Goal: Task Accomplishment & Management: Manage account settings

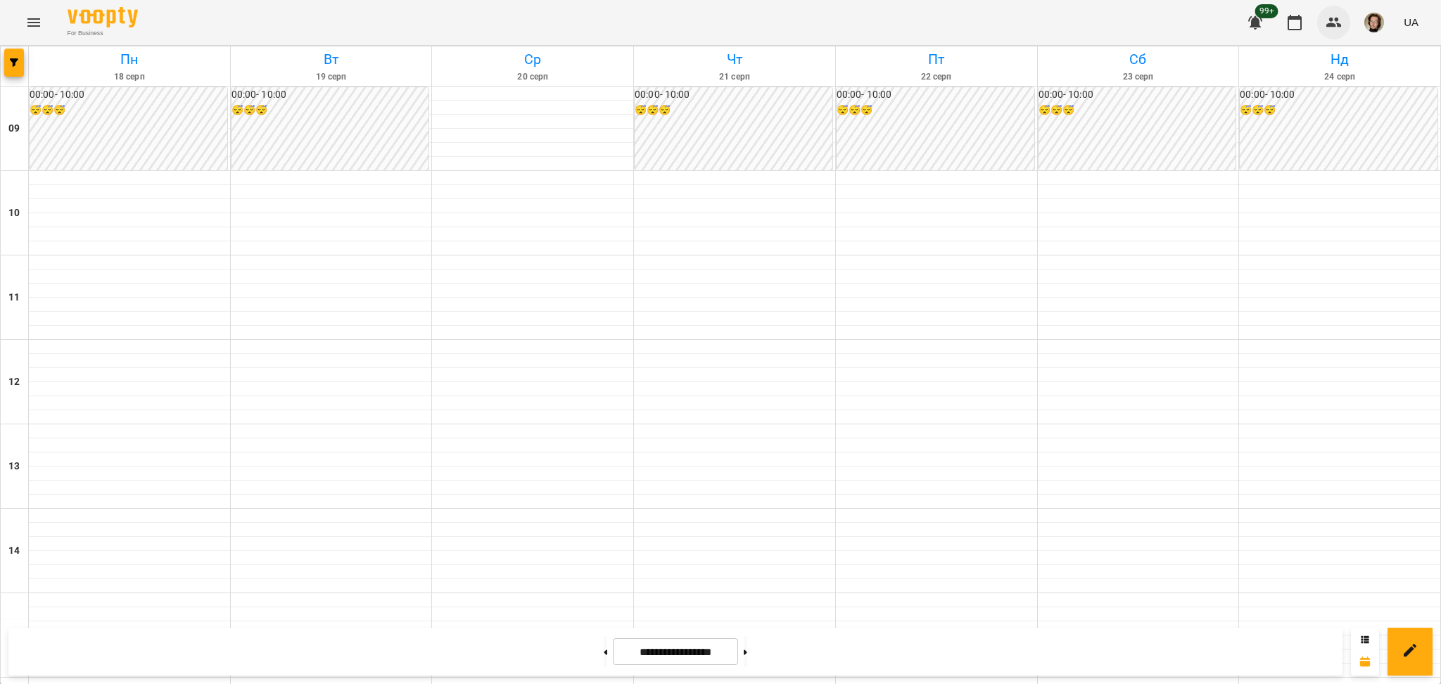
click at [1326, 25] on icon "button" at bounding box center [1334, 22] width 17 height 17
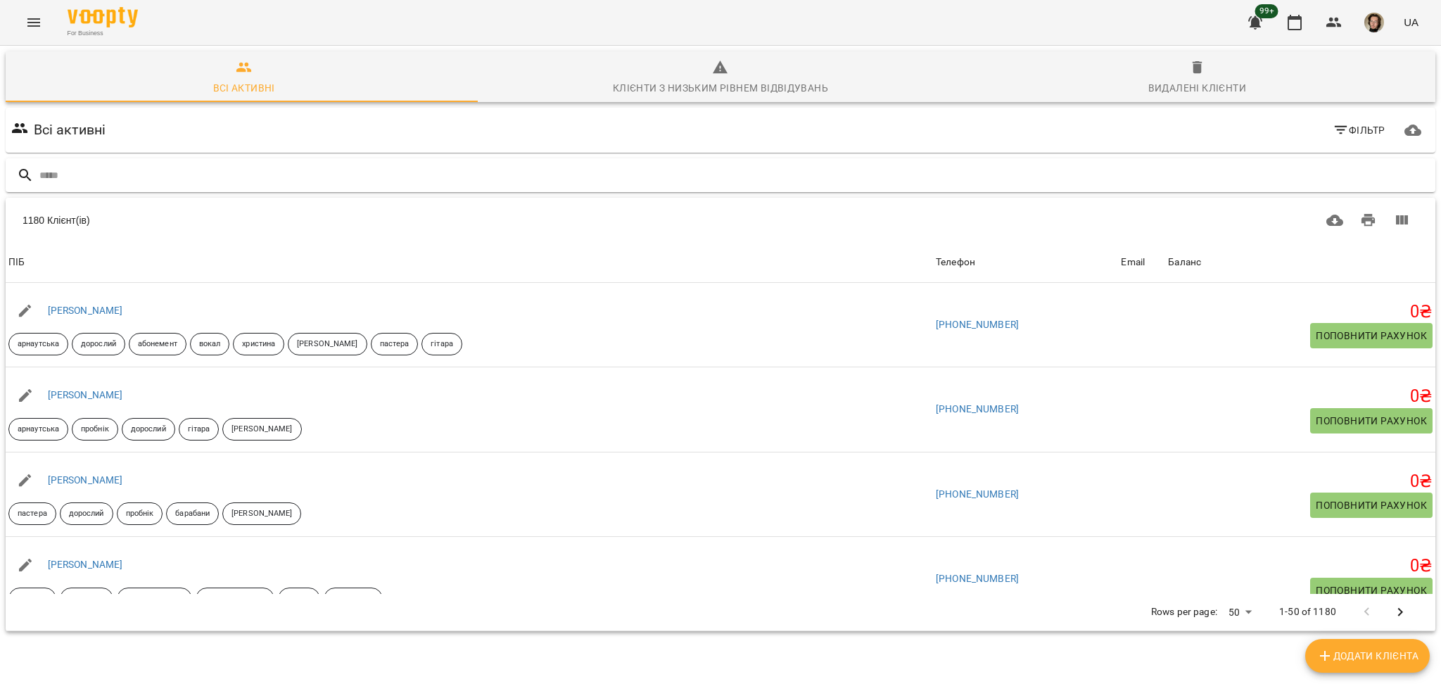
click at [438, 179] on input "text" at bounding box center [734, 175] width 1390 height 23
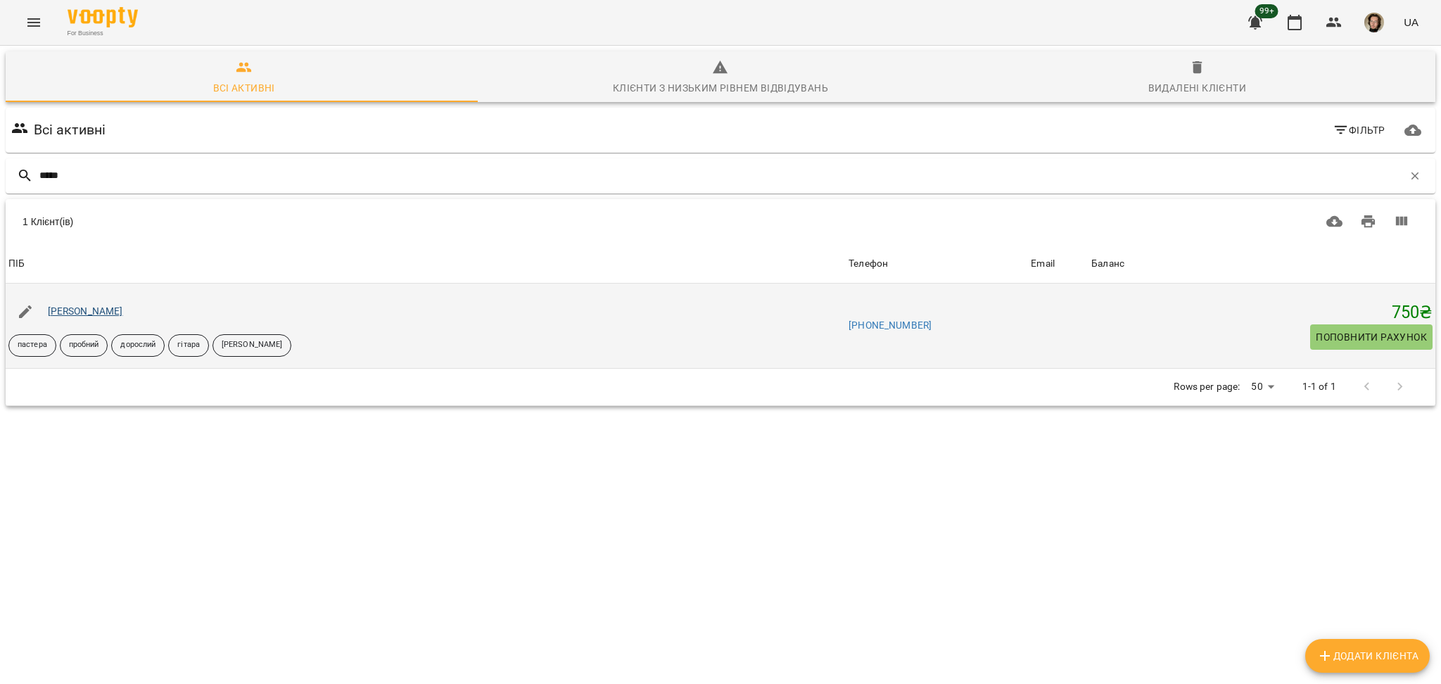
type input "*****"
click at [119, 307] on link "[PERSON_NAME]" at bounding box center [85, 310] width 75 height 11
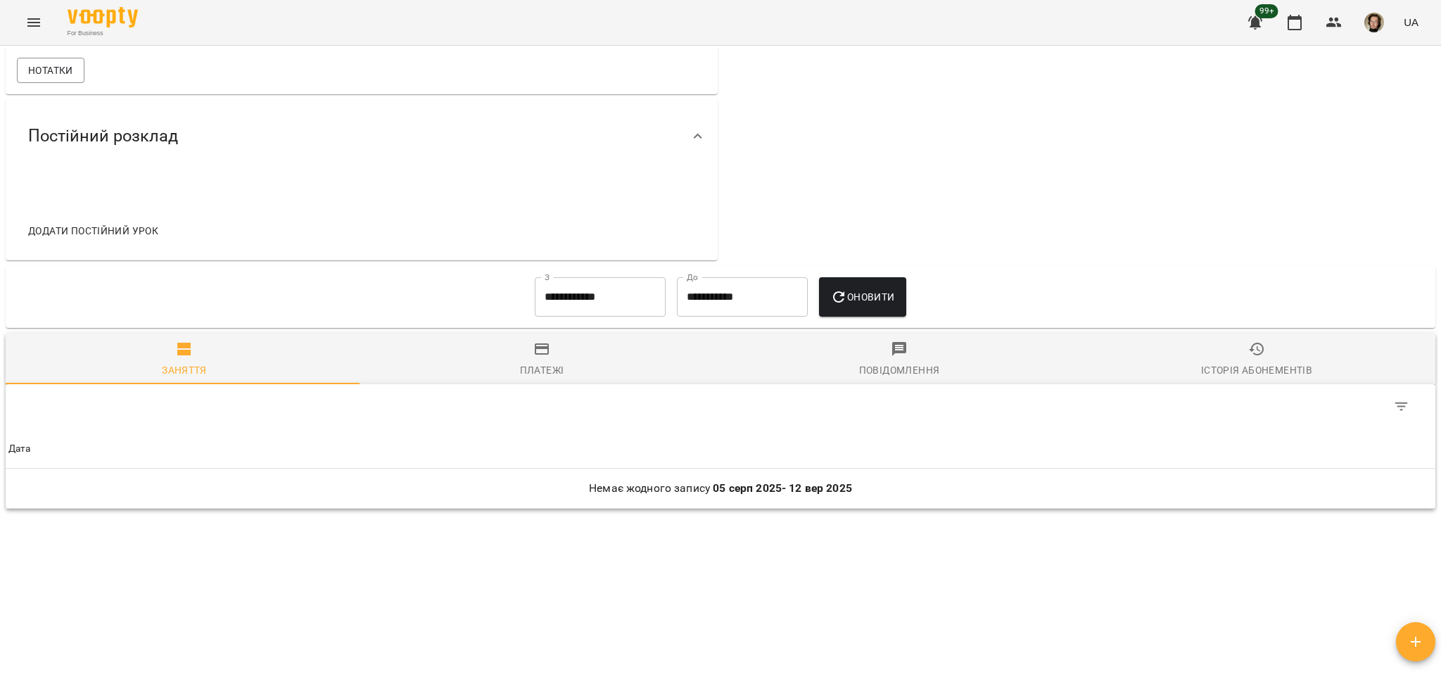
scroll to position [522, 0]
click at [565, 286] on input "**********" at bounding box center [600, 293] width 131 height 39
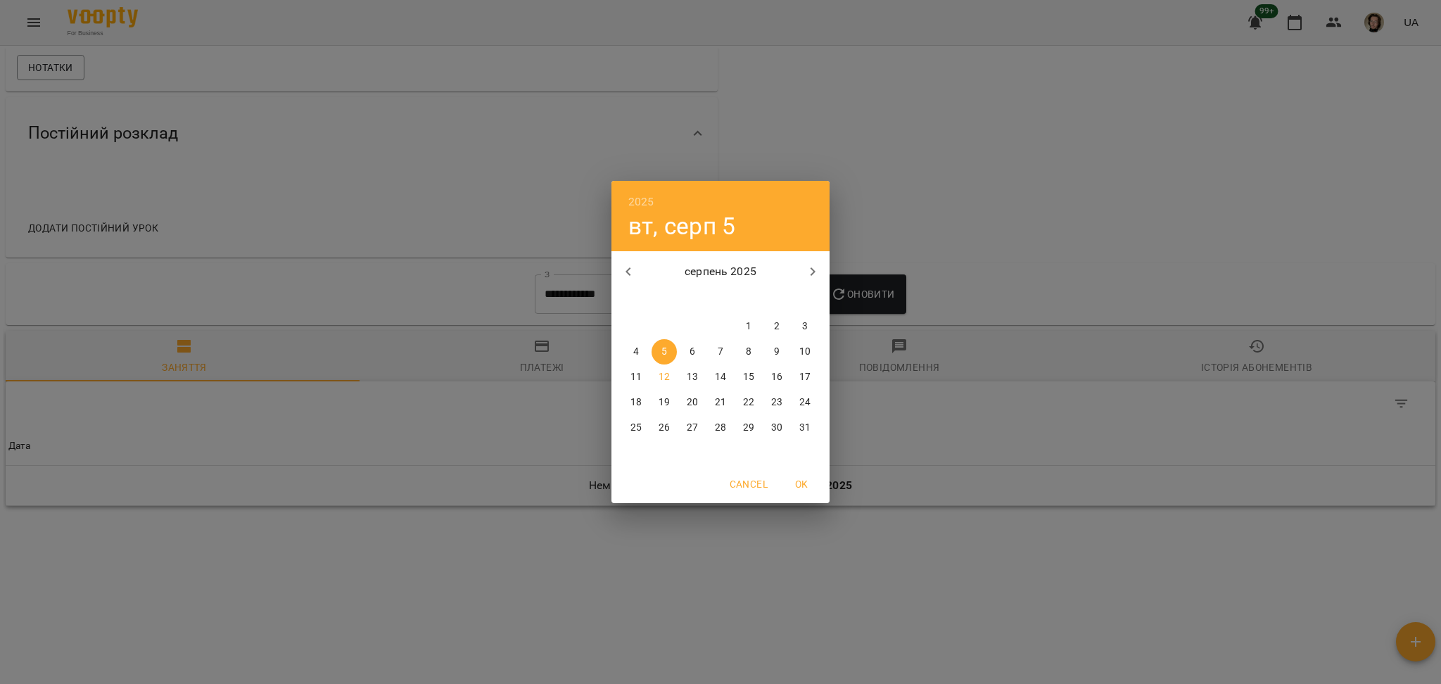
click at [1053, 155] on div "2025 вт, серп 5 серпень 2025 пн вт ср чт пт сб нд 28 29 30 31 1 2 3 4 5 6 7 8 9…" at bounding box center [720, 342] width 1441 height 684
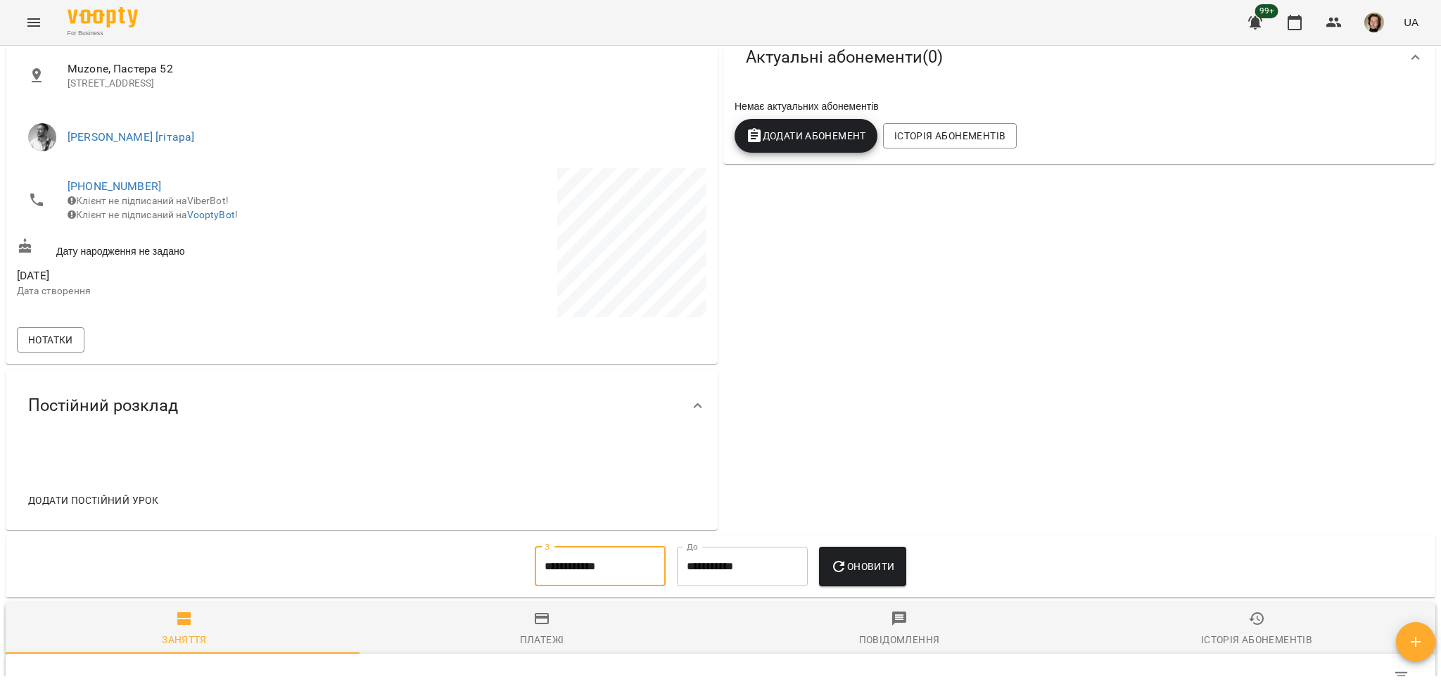
scroll to position [241, 0]
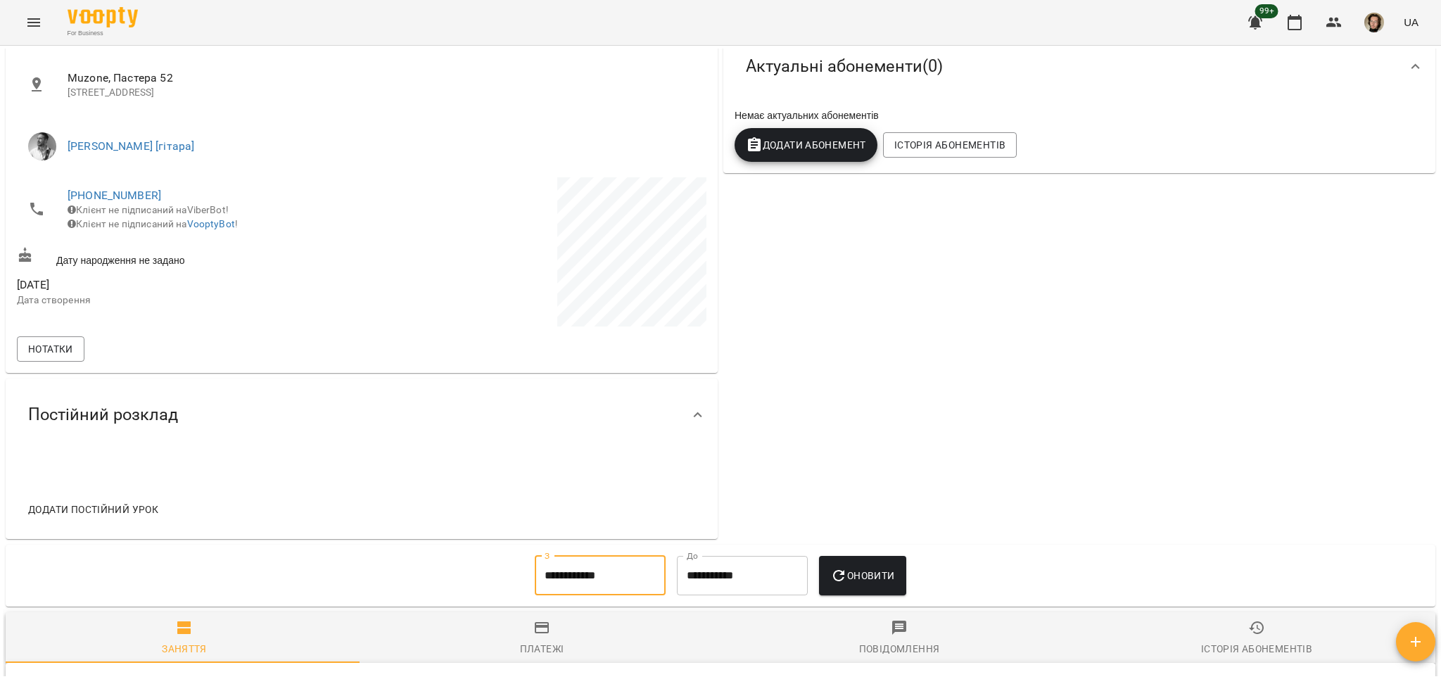
click at [28, 20] on icon "Menu" at bounding box center [33, 22] width 13 height 8
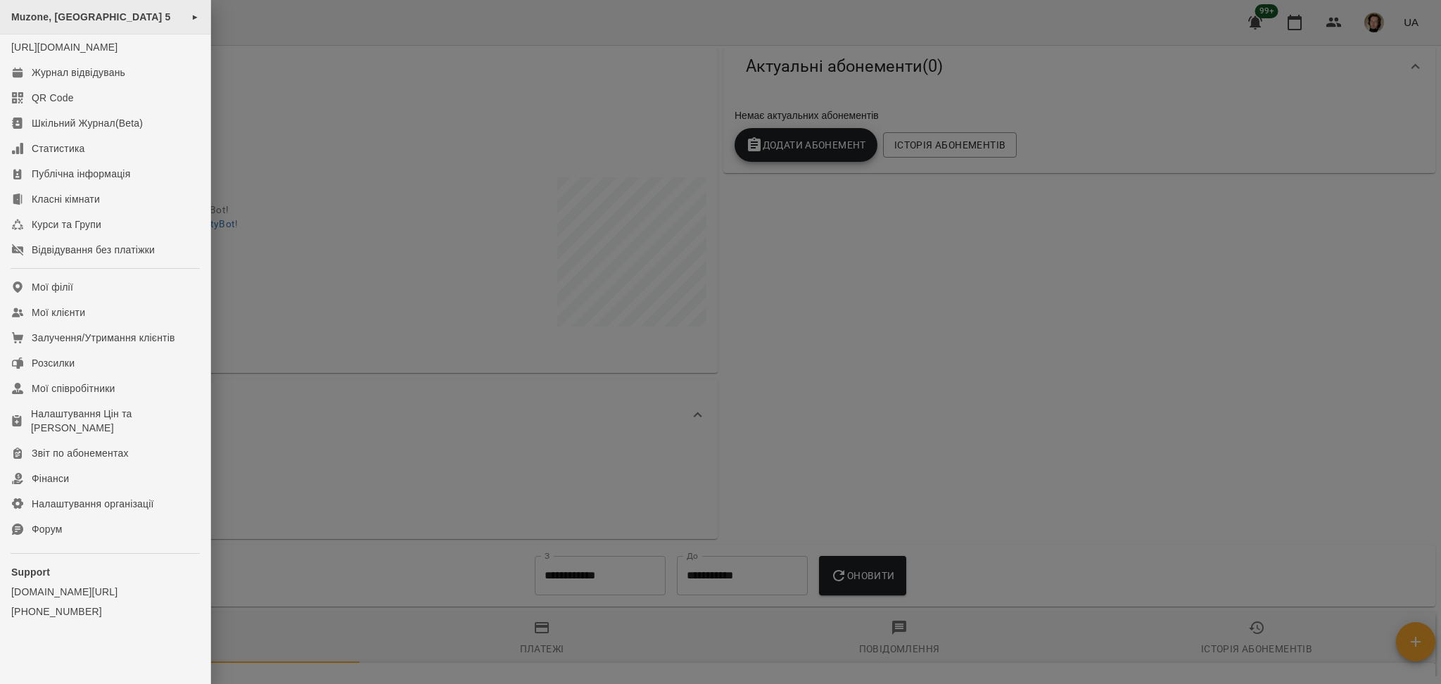
click at [136, 20] on span "Muzone, [GEOGRAPHIC_DATA] 5" at bounding box center [91, 16] width 160 height 11
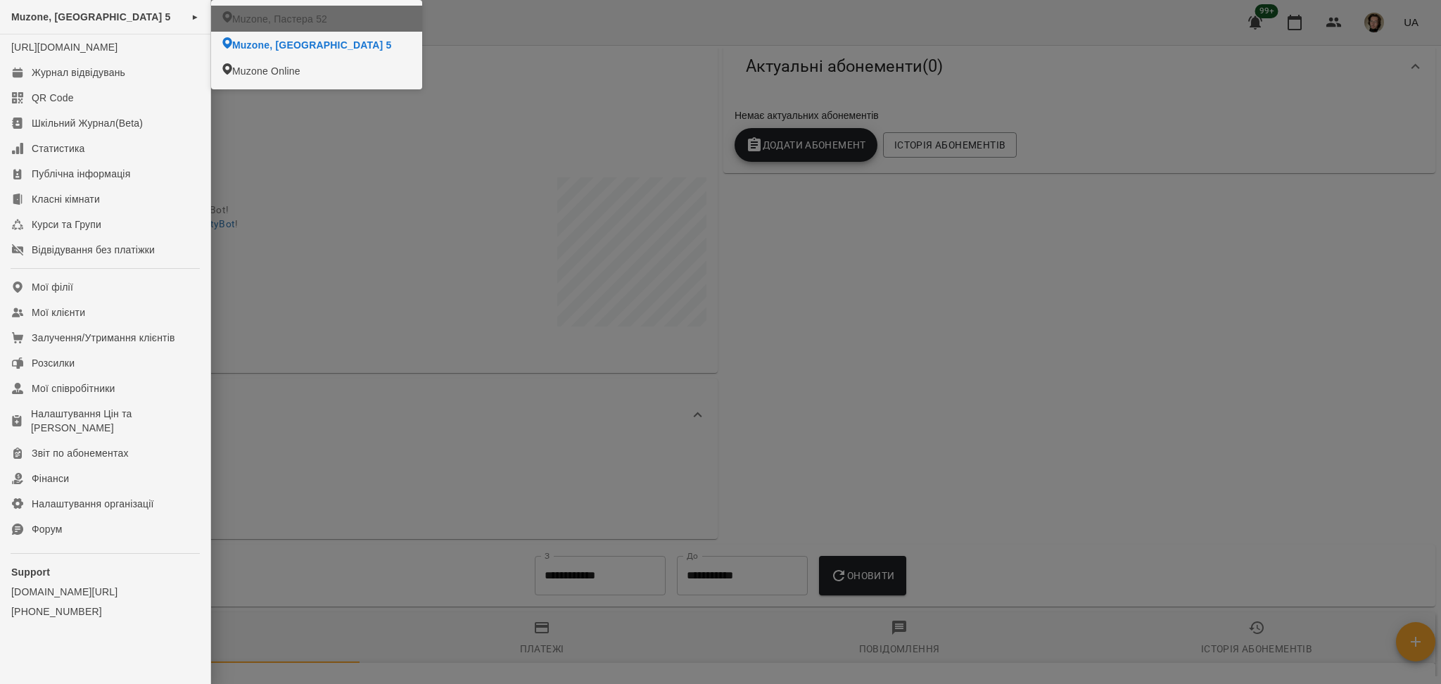
click at [248, 26] on li "Muzone, Пастера 52" at bounding box center [316, 19] width 211 height 26
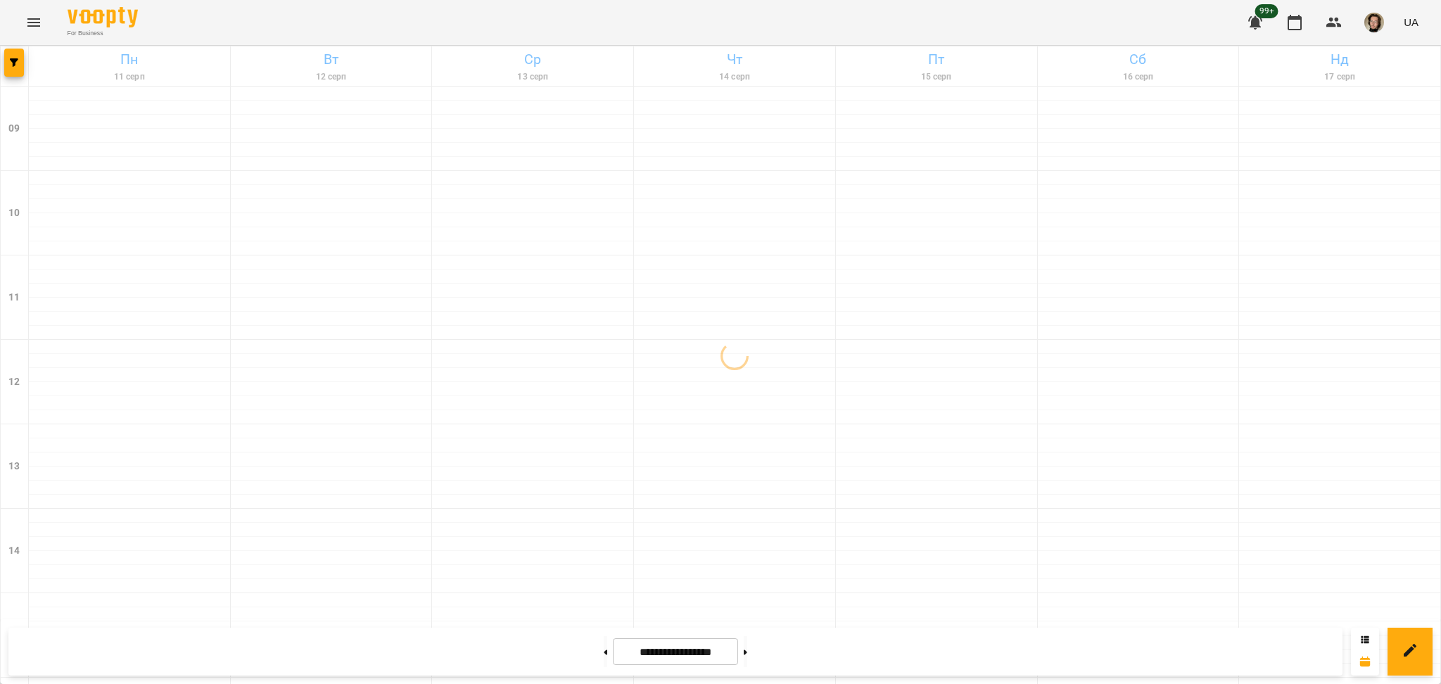
click at [15, 76] on button "button" at bounding box center [14, 63] width 20 height 28
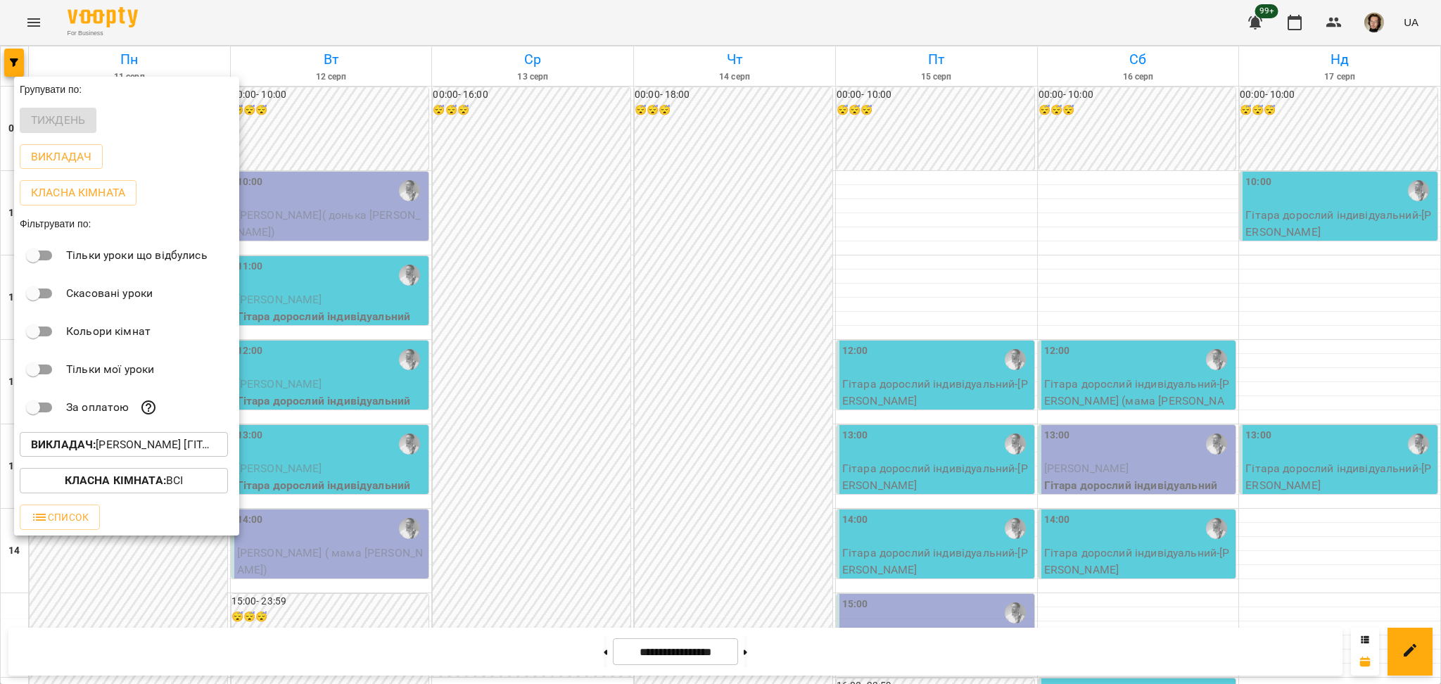
click at [154, 450] on p "Викладач : [PERSON_NAME] [гітара]" at bounding box center [124, 444] width 186 height 17
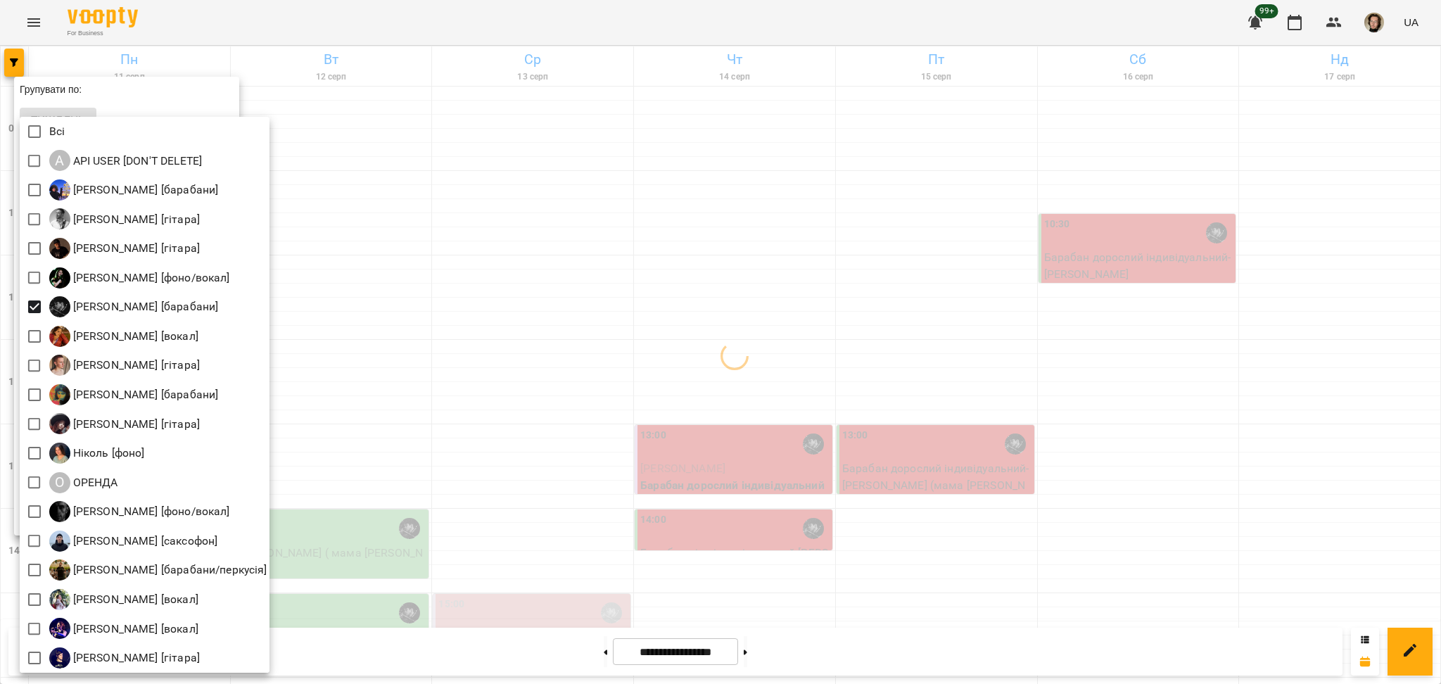
click at [475, 345] on div at bounding box center [720, 342] width 1441 height 684
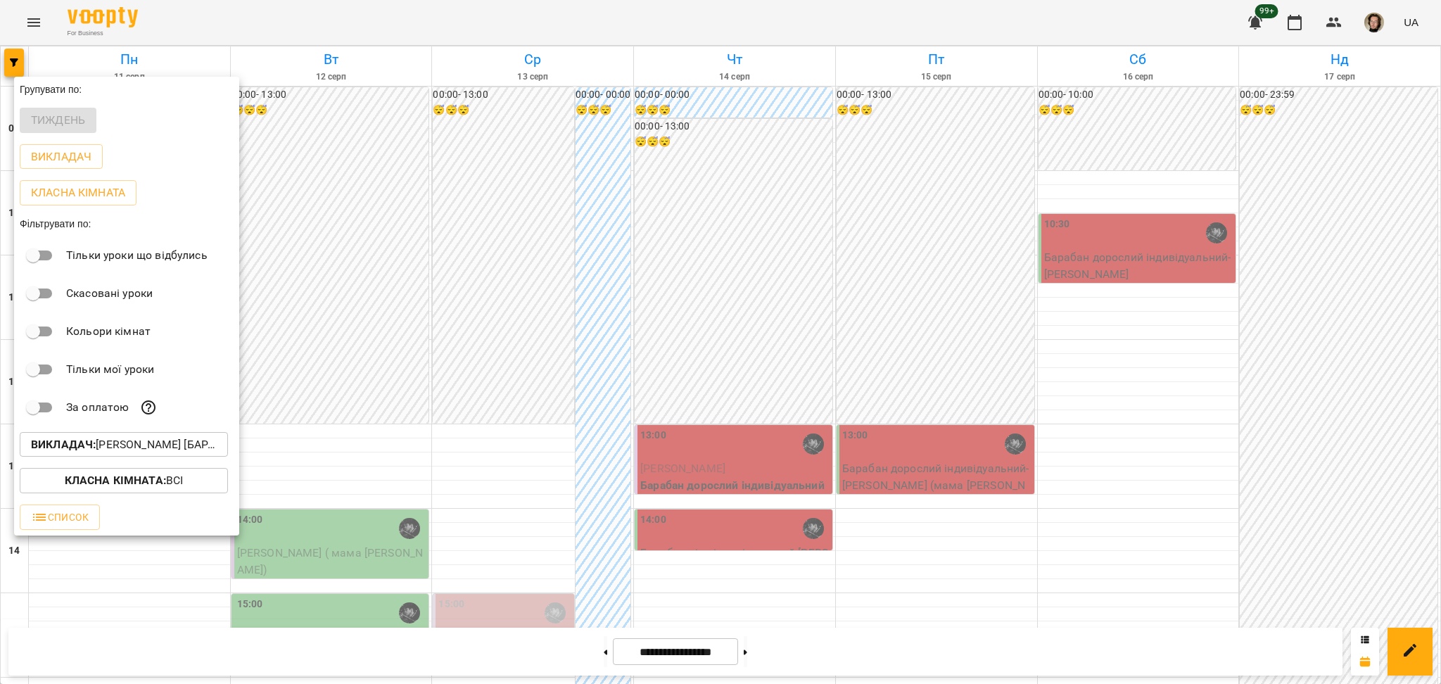
click at [522, 438] on div at bounding box center [720, 342] width 1441 height 684
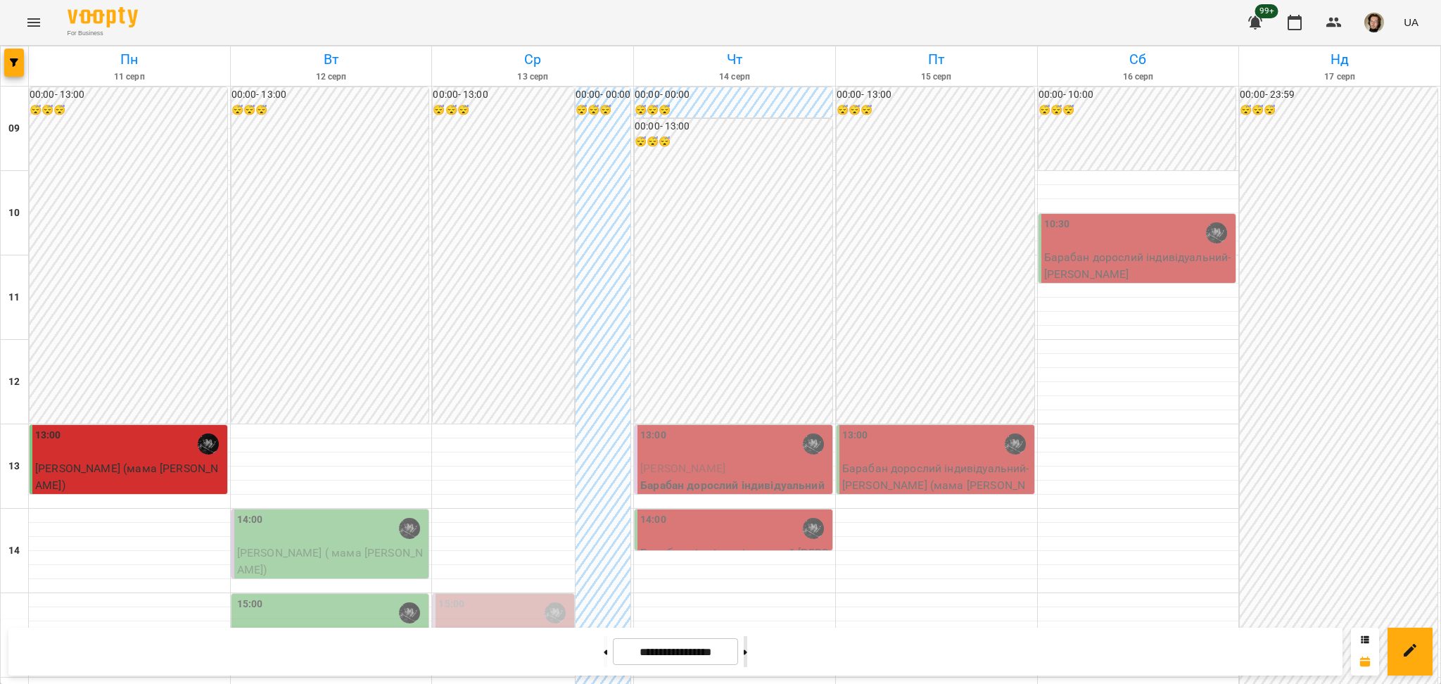
click at [747, 648] on button at bounding box center [746, 651] width 4 height 31
type input "**********"
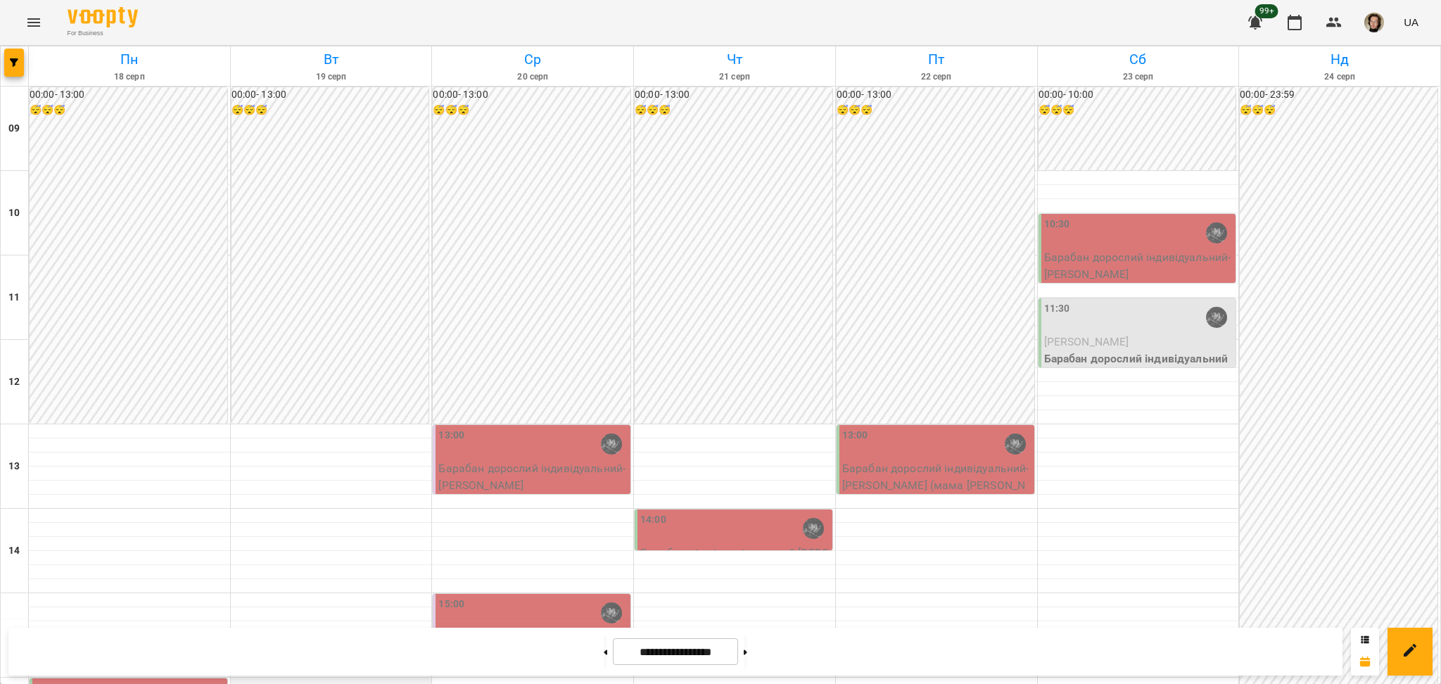
scroll to position [187, 0]
click at [7, 61] on span "button" at bounding box center [14, 62] width 20 height 8
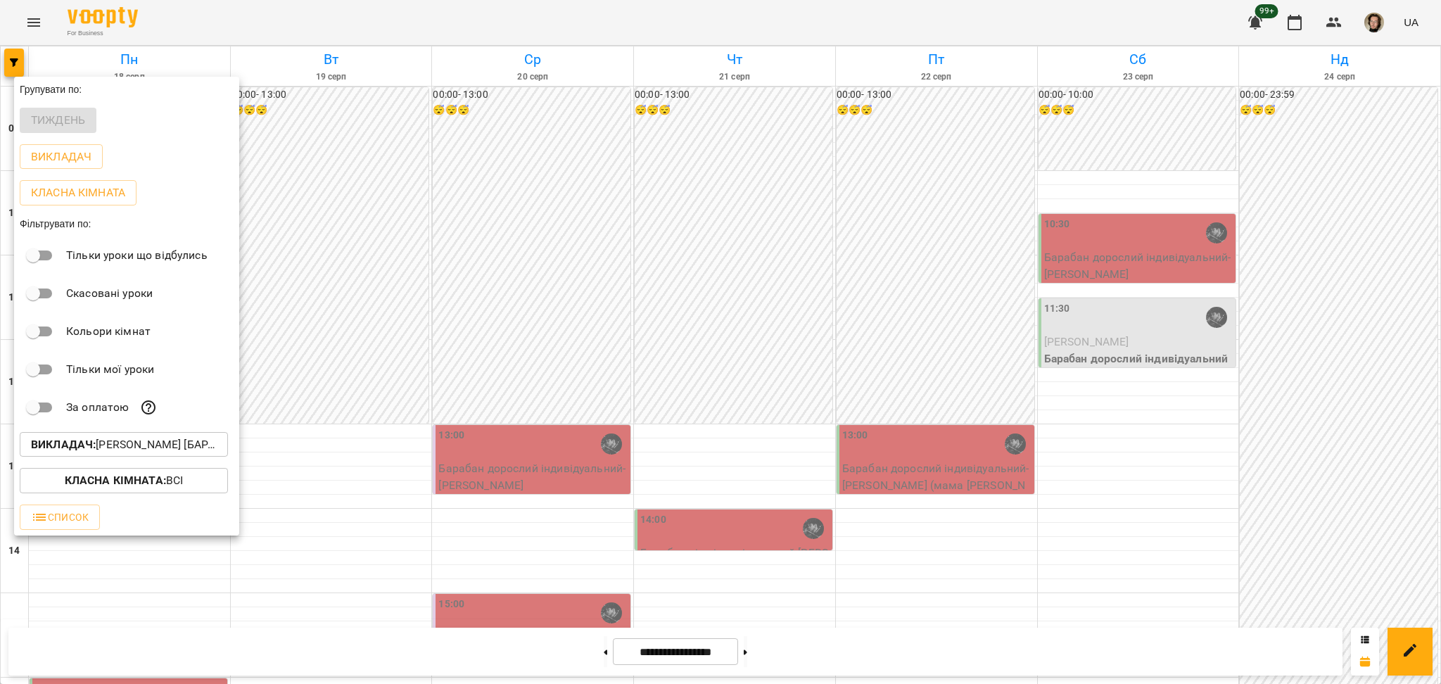
click at [174, 450] on p "Викладач : [PERSON_NAME] [барабани]" at bounding box center [124, 444] width 186 height 17
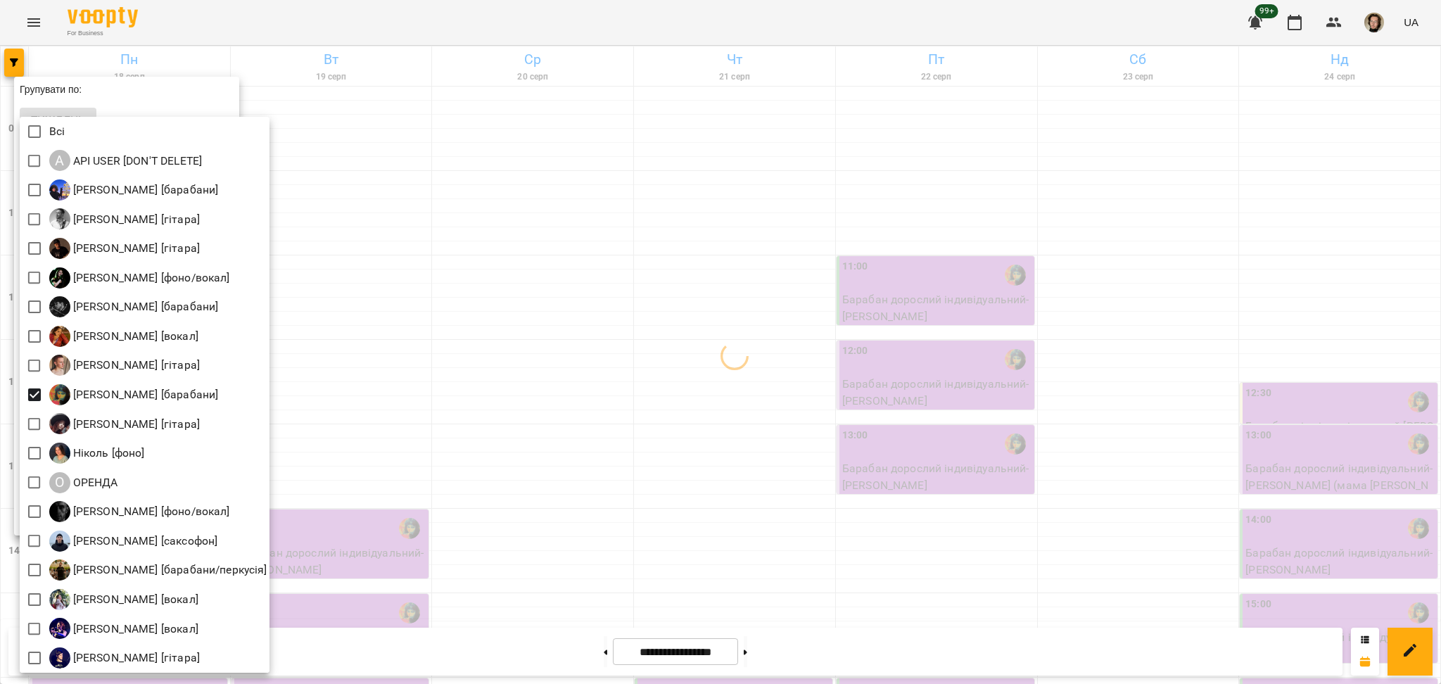
click at [386, 465] on div at bounding box center [720, 342] width 1441 height 684
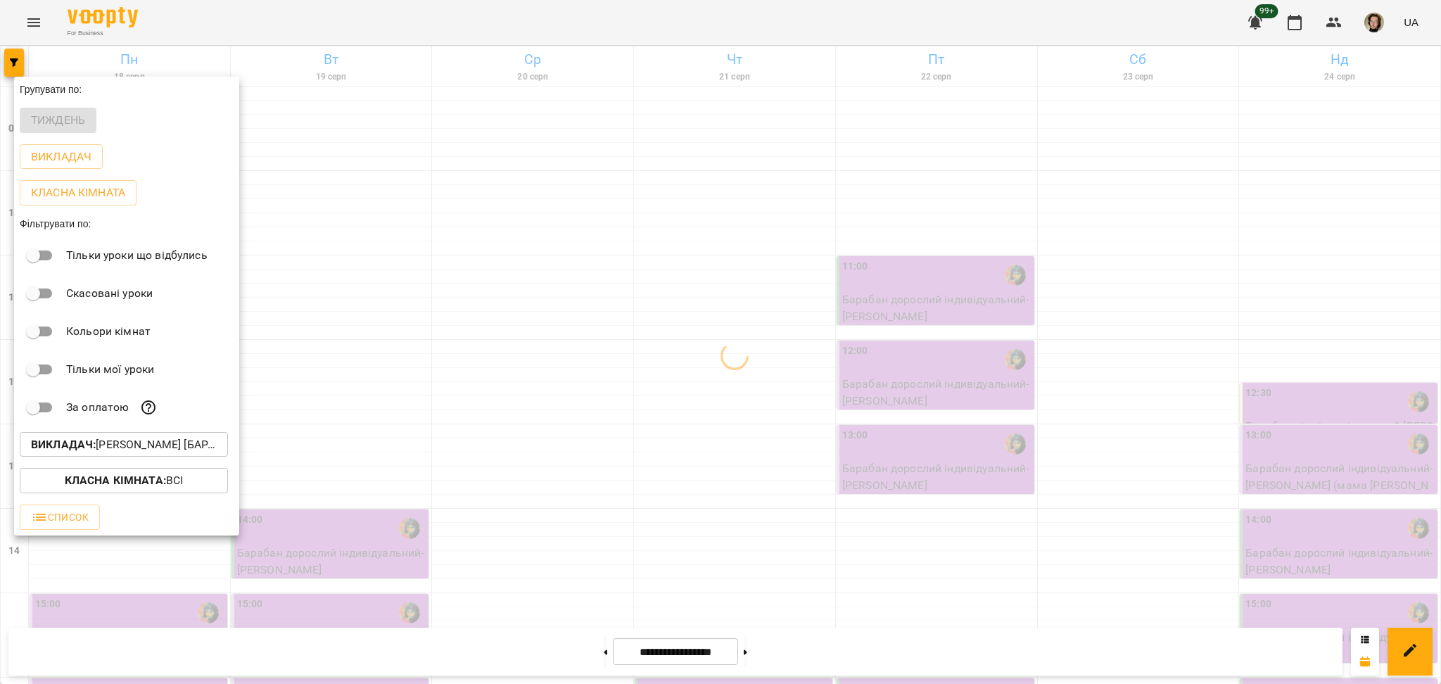
click at [584, 461] on div at bounding box center [720, 342] width 1441 height 684
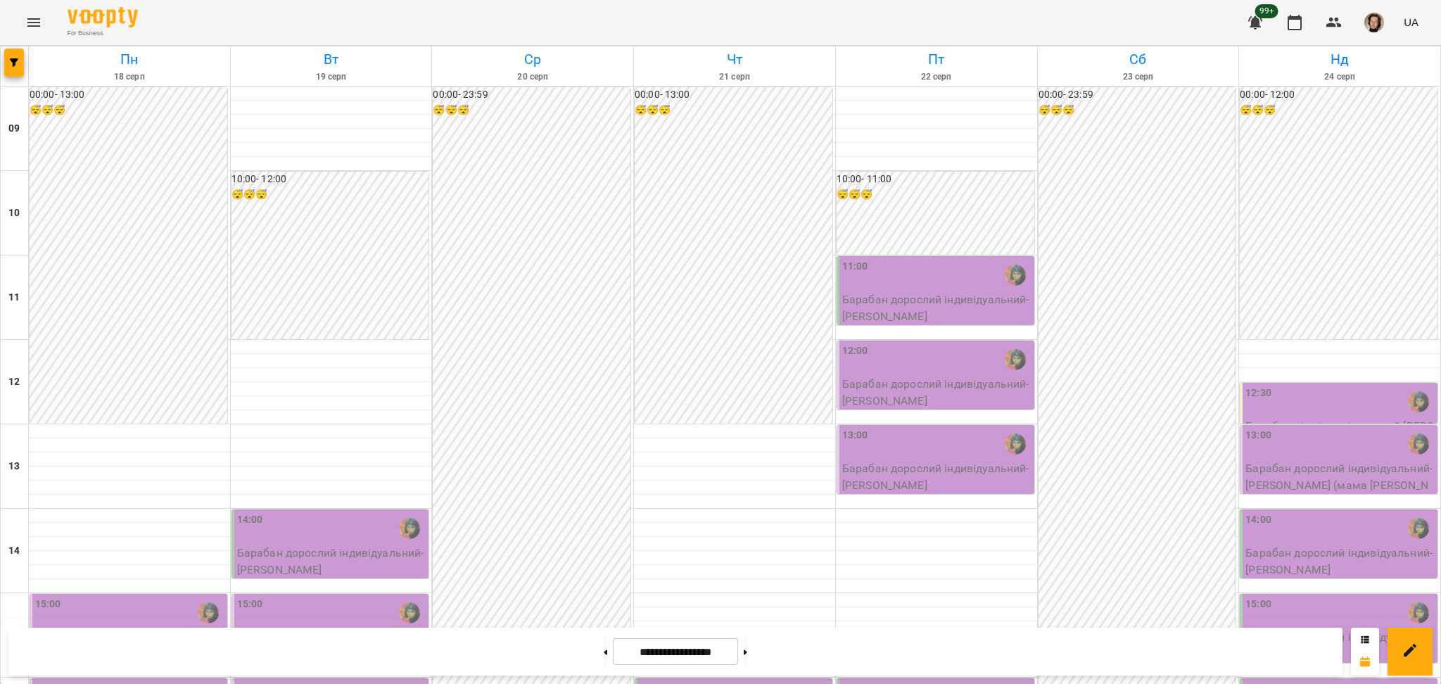
scroll to position [375, 0]
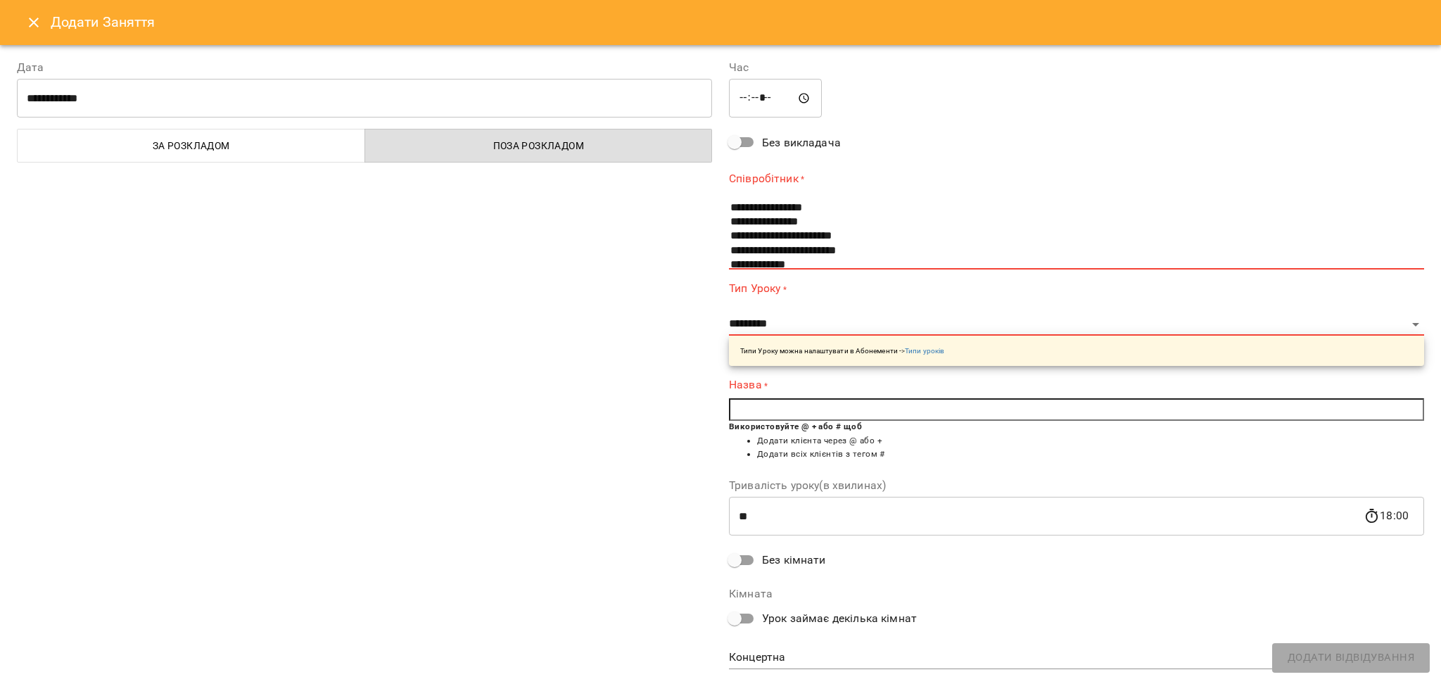
scroll to position [94, 0]
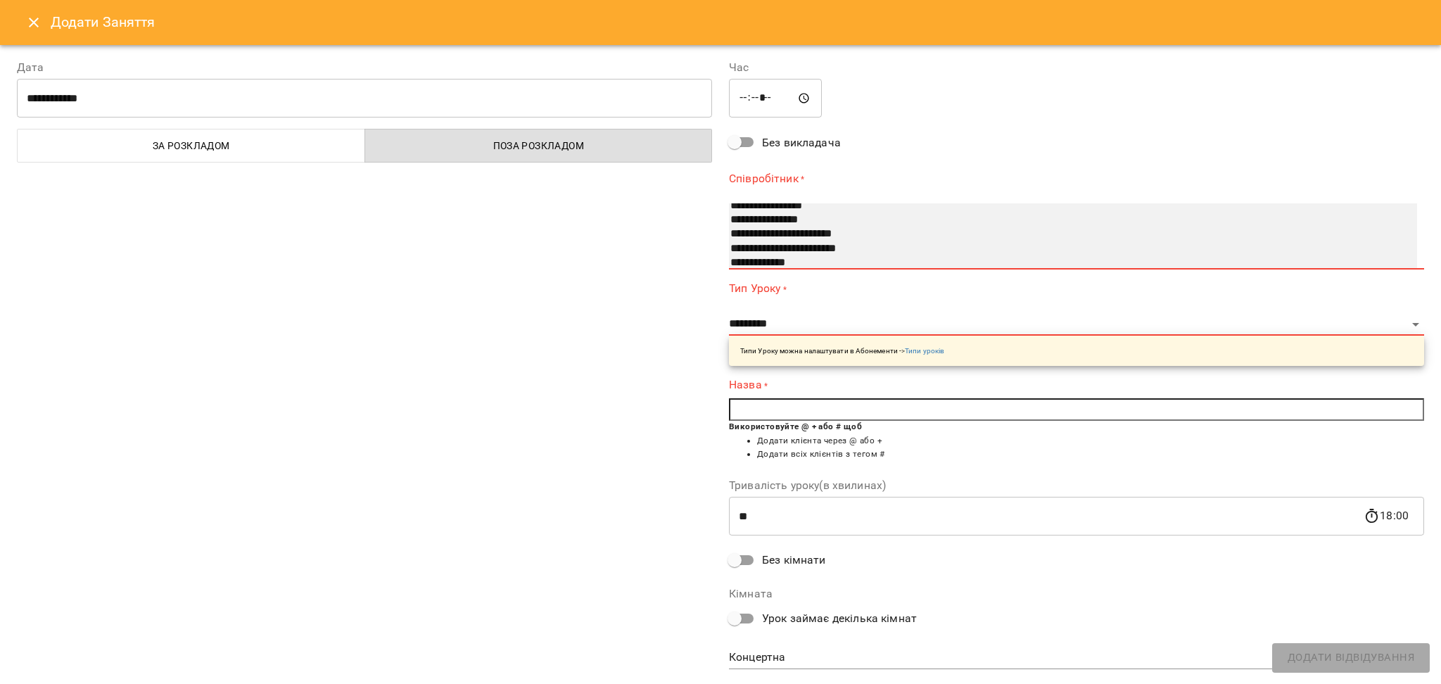
select select "**********"
click at [755, 236] on option "**********" at bounding box center [1057, 234] width 657 height 14
select select "**********"
type input "**"
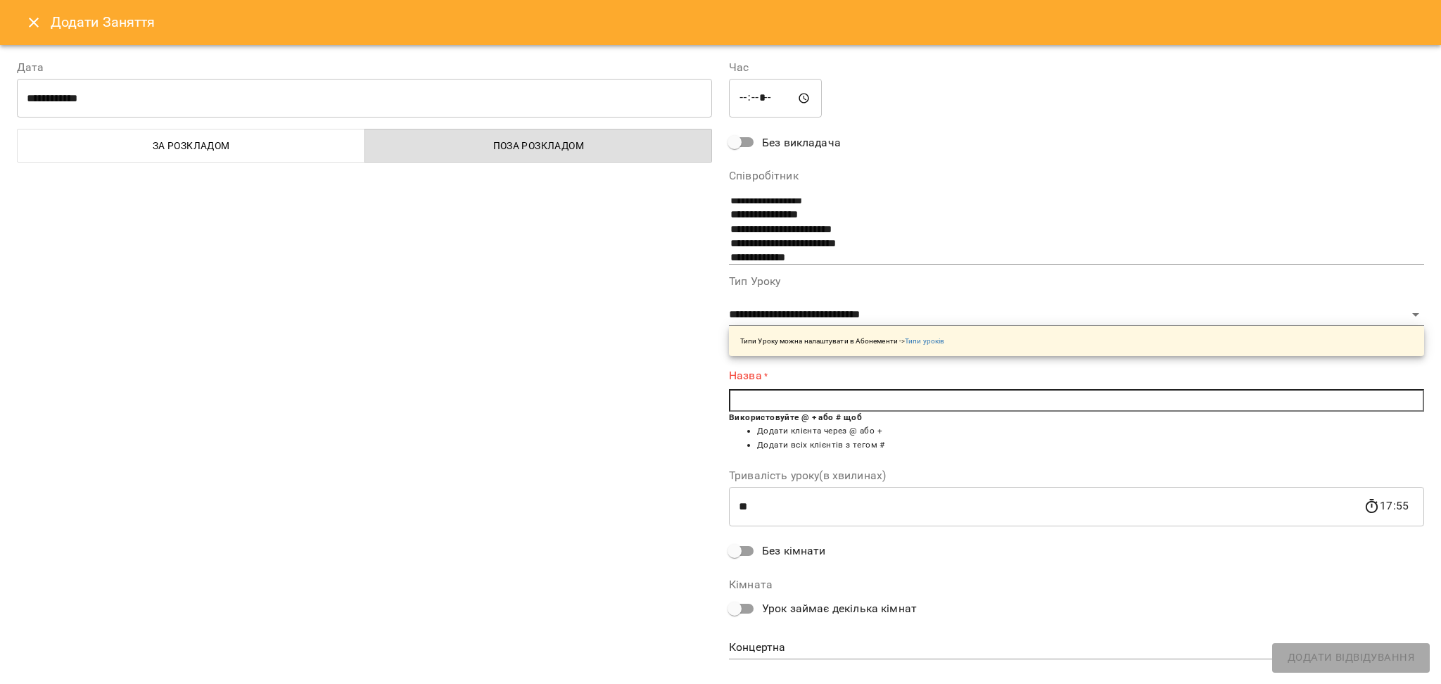
click at [767, 392] on input "text" at bounding box center [1076, 400] width 695 height 23
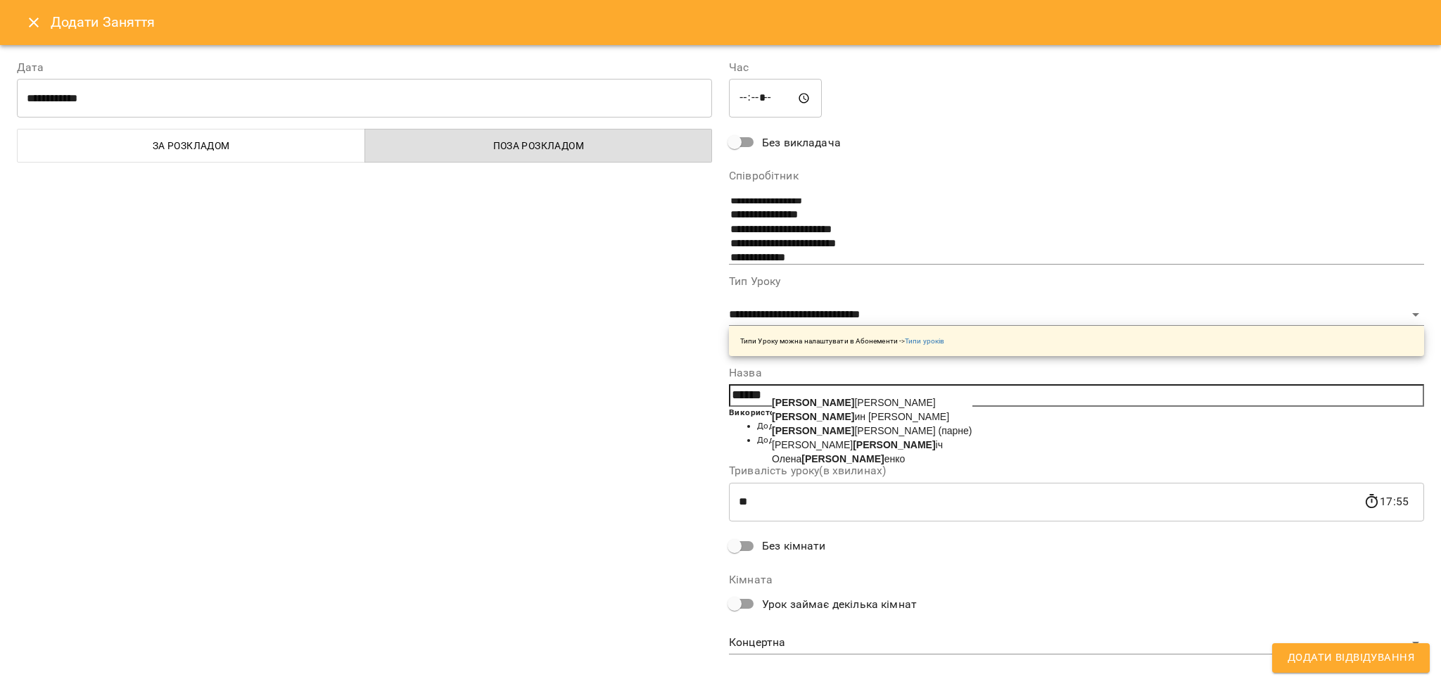
click at [878, 403] on li "[PERSON_NAME] [PERSON_NAME]" at bounding box center [872, 402] width 201 height 14
type input "**********"
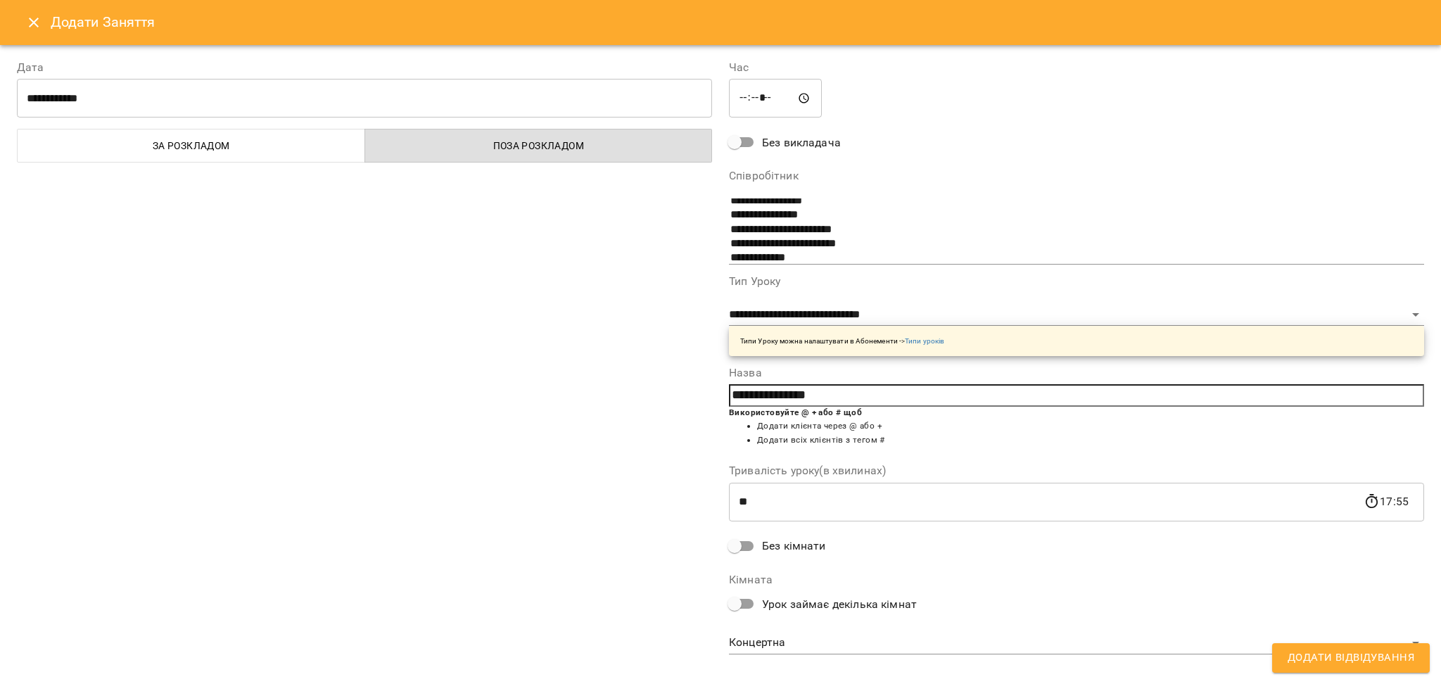
click at [1421, 671] on button "Додати Відвідування" at bounding box center [1351, 658] width 158 height 30
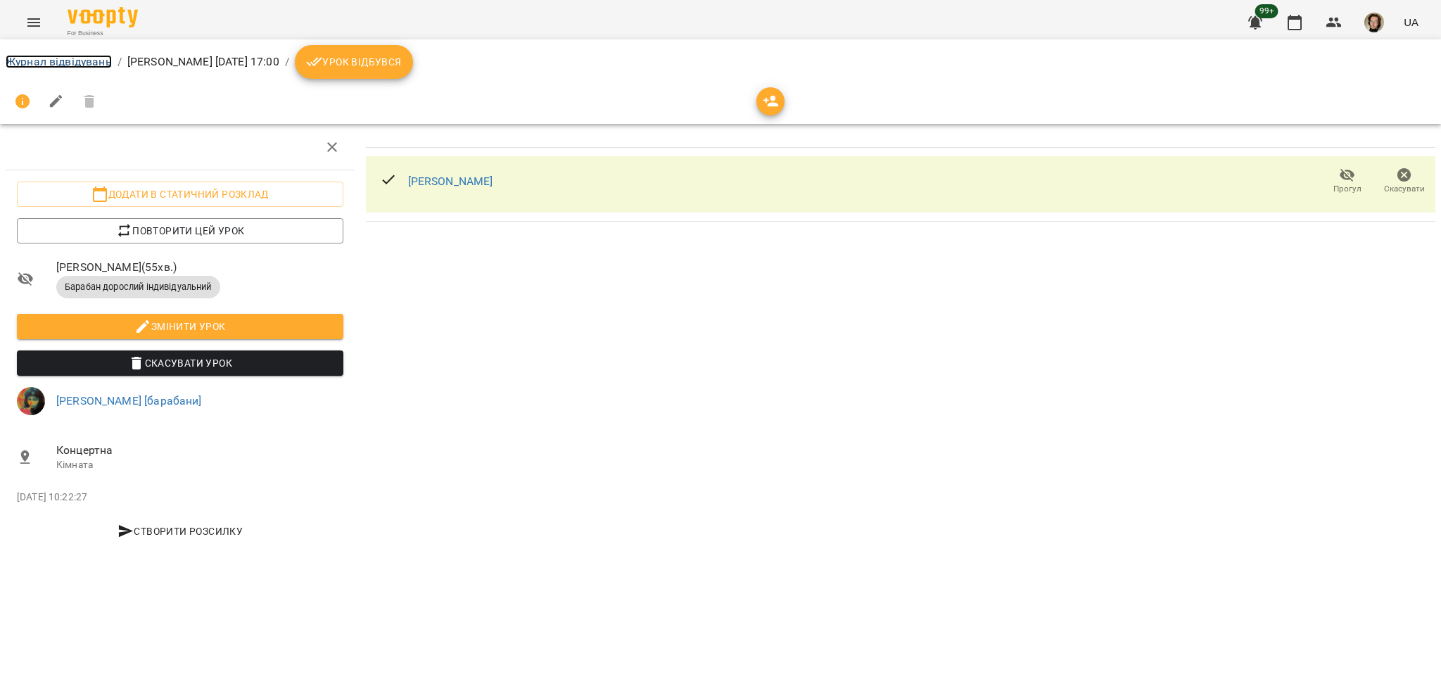
click at [59, 63] on link "Журнал відвідувань" at bounding box center [59, 61] width 106 height 13
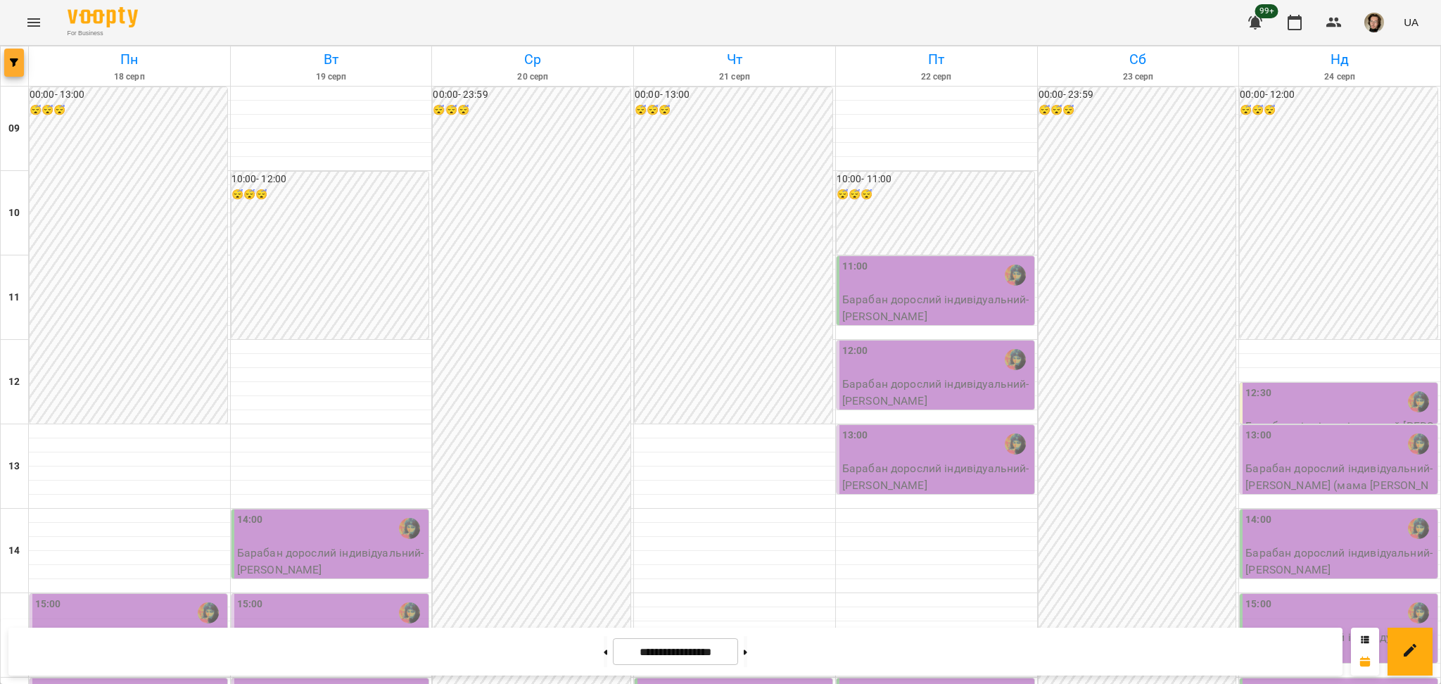
click at [5, 62] on span "button" at bounding box center [14, 62] width 20 height 8
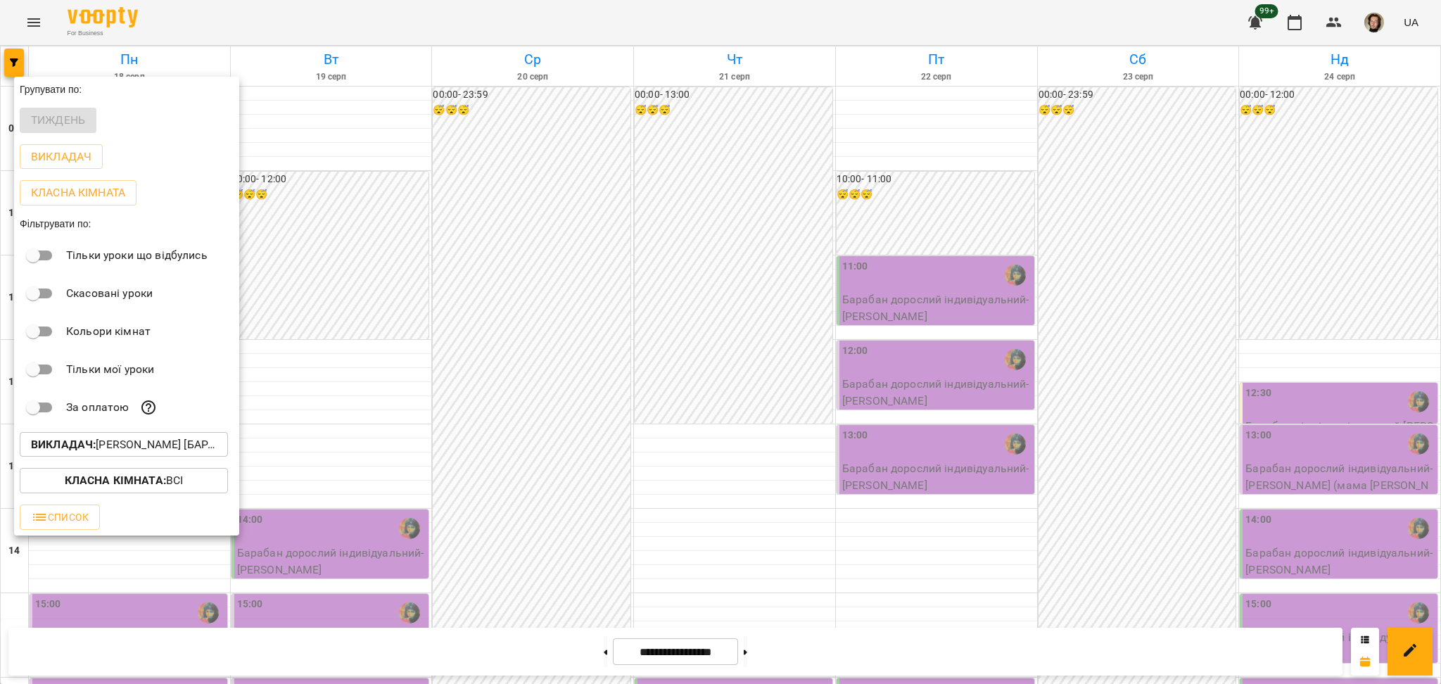
click at [10, 63] on div at bounding box center [720, 342] width 1441 height 684
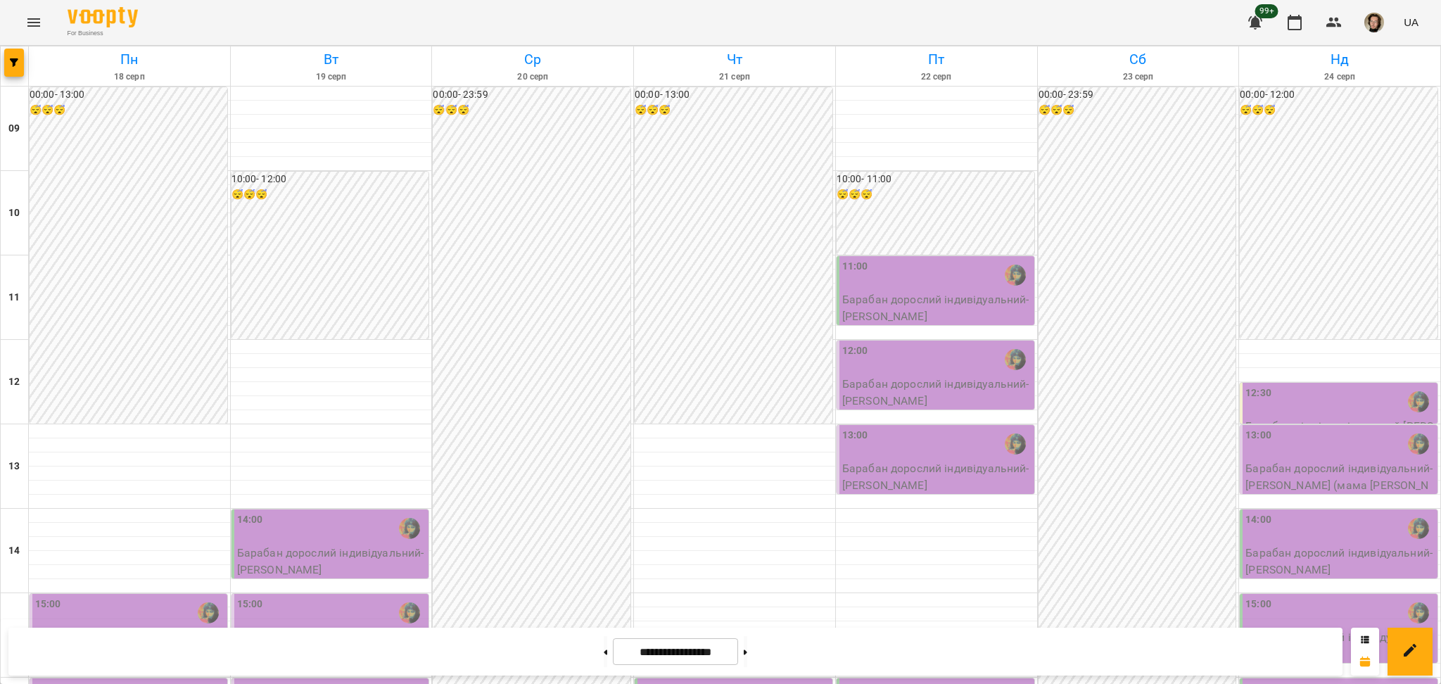
click at [15, 72] on button "button" at bounding box center [14, 63] width 20 height 28
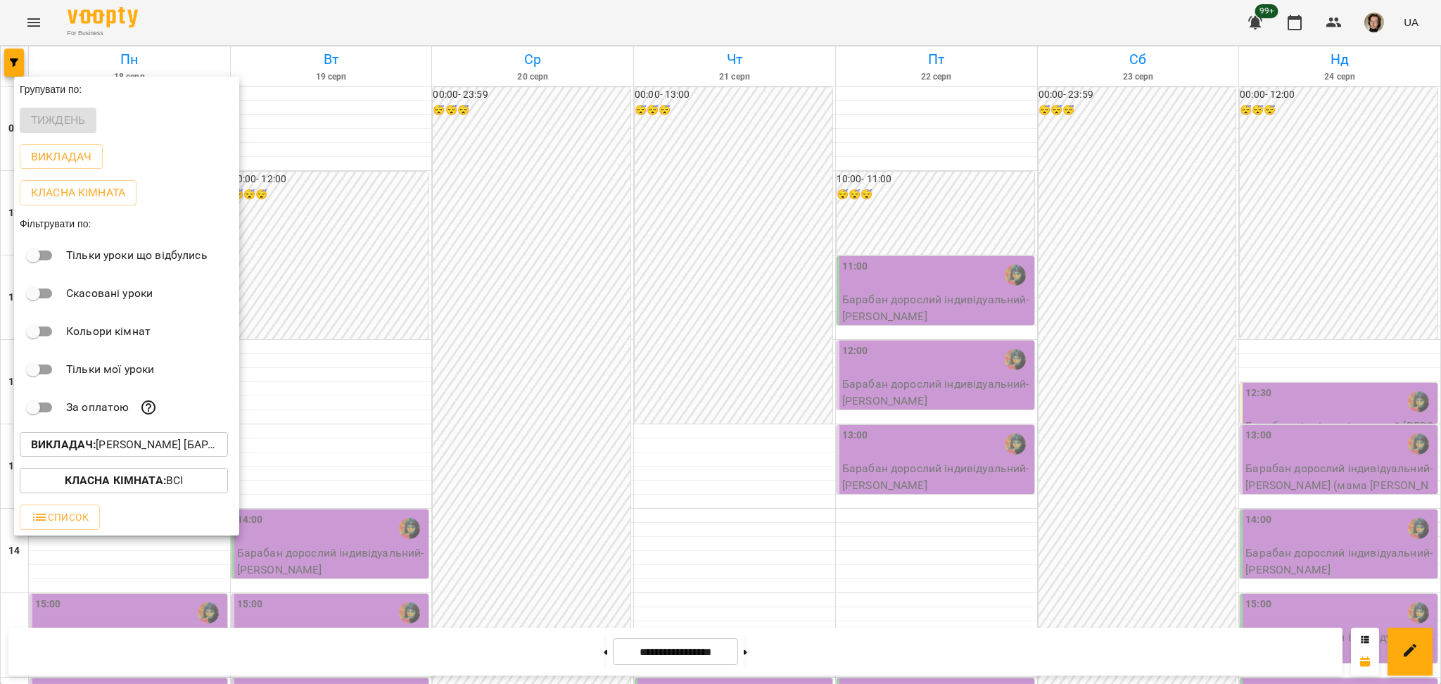
click at [180, 453] on p "Викладач : [PERSON_NAME] [барабани]" at bounding box center [124, 444] width 186 height 17
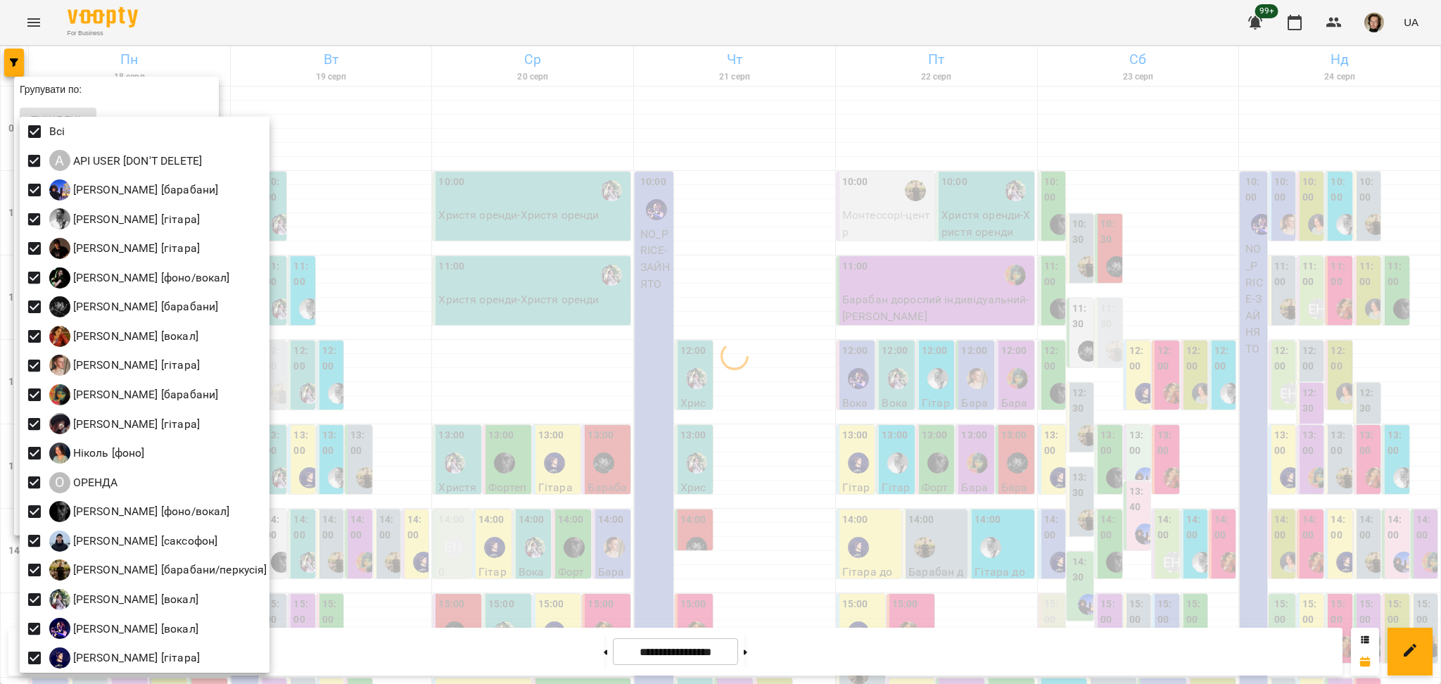
click at [464, 305] on div at bounding box center [720, 342] width 1441 height 684
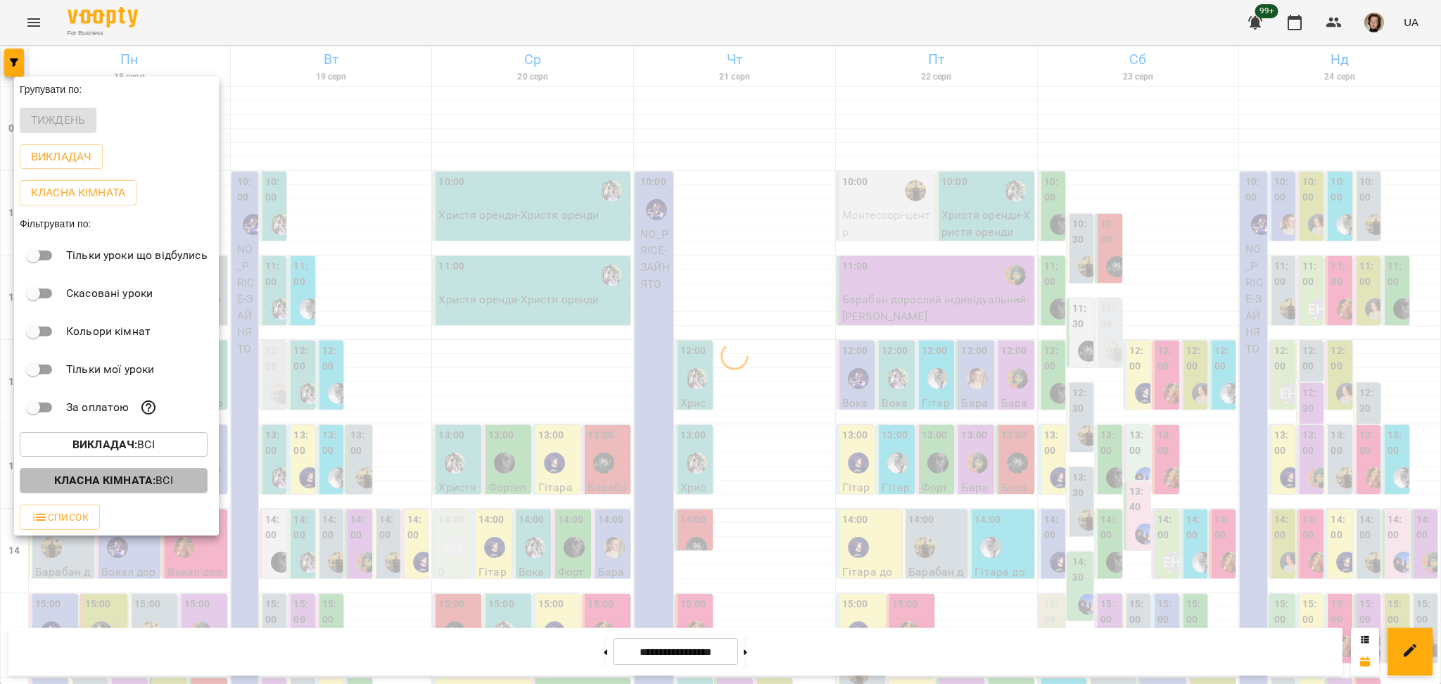
click at [146, 478] on b "Класна кімната :" at bounding box center [104, 480] width 101 height 13
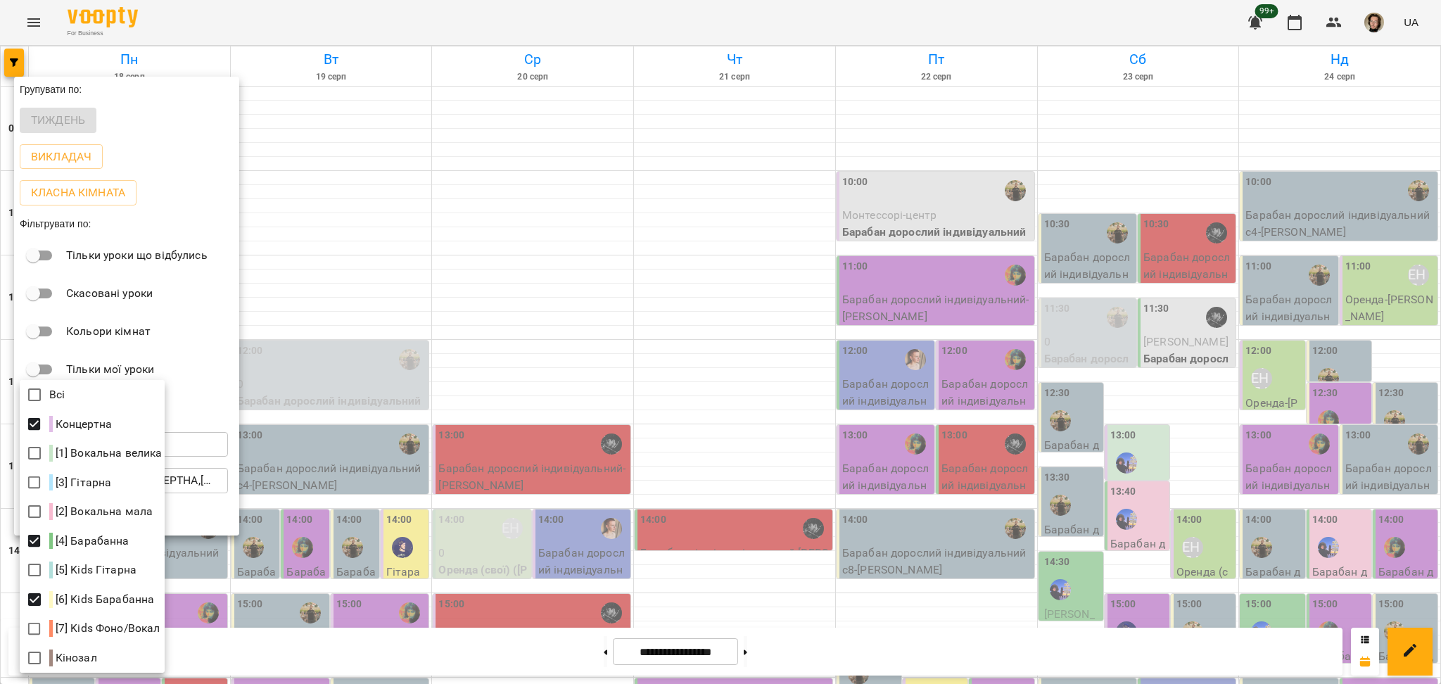
click at [369, 527] on div at bounding box center [720, 342] width 1441 height 684
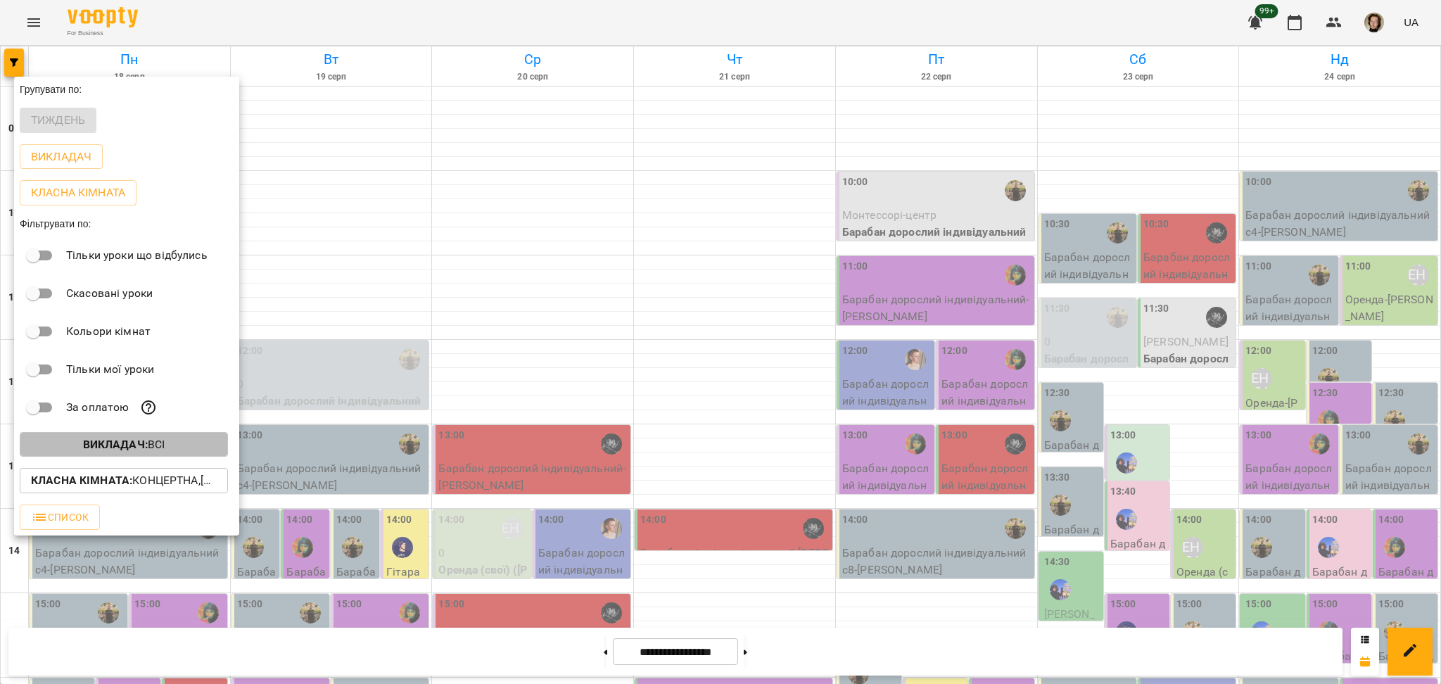
click at [135, 448] on b "Викладач :" at bounding box center [115, 444] width 65 height 13
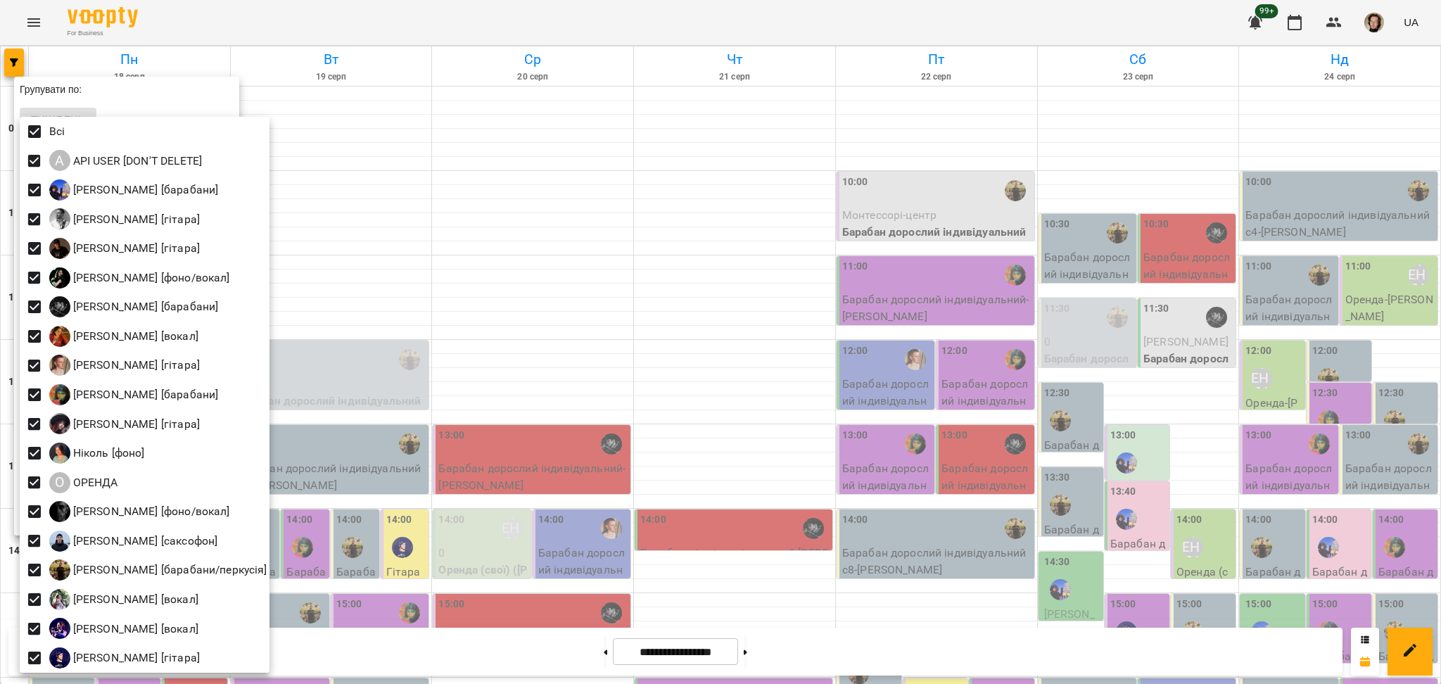
click at [489, 172] on div at bounding box center [720, 342] width 1441 height 684
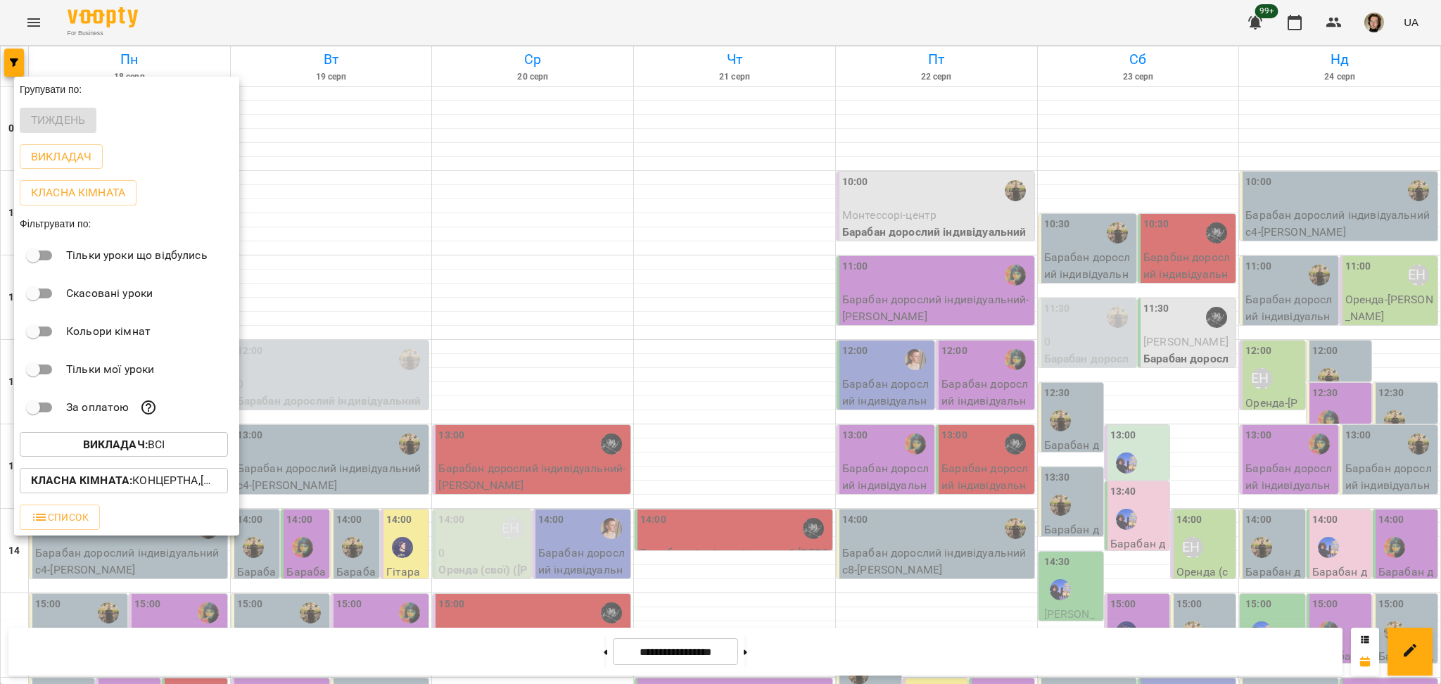
click at [498, 318] on div at bounding box center [720, 342] width 1441 height 684
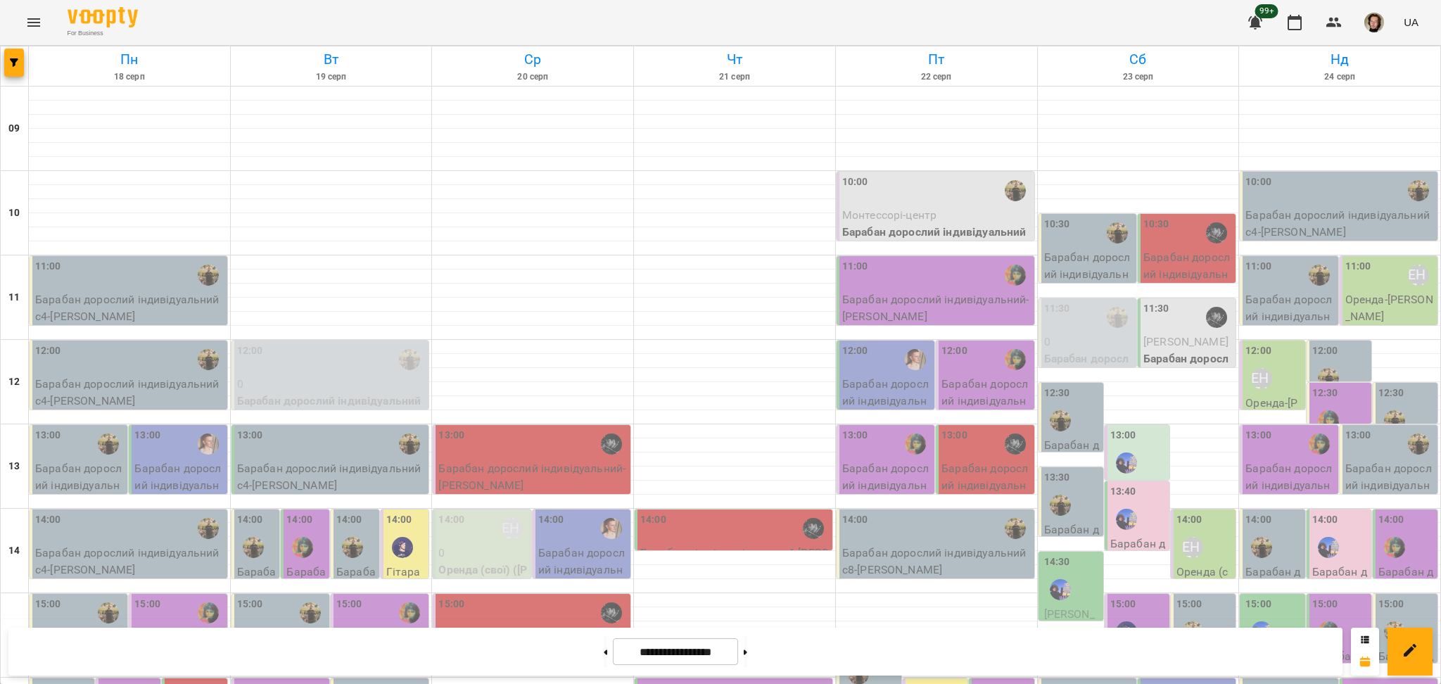
scroll to position [469, 0]
click at [23, 61] on span "button" at bounding box center [14, 62] width 20 height 8
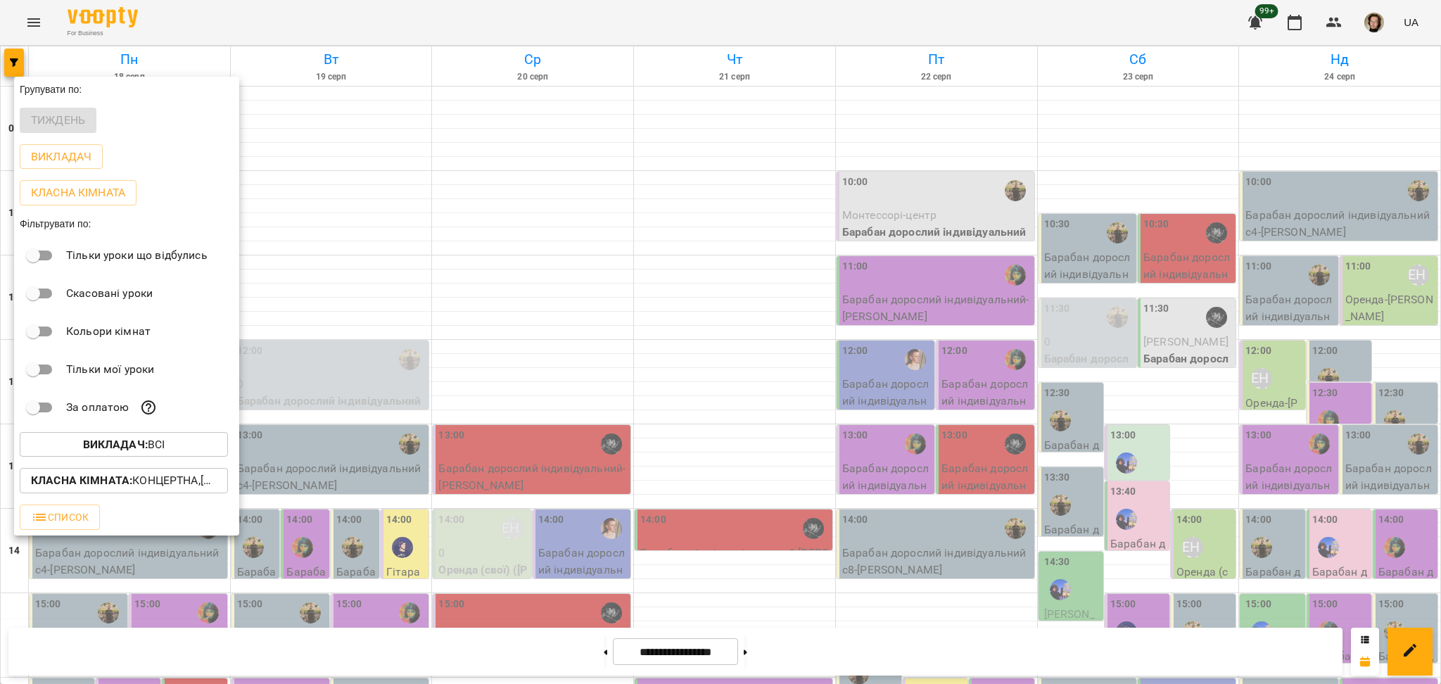
click at [141, 426] on div "За оплатою" at bounding box center [126, 407] width 225 height 38
click at [133, 445] on b "Викладач :" at bounding box center [115, 444] width 65 height 13
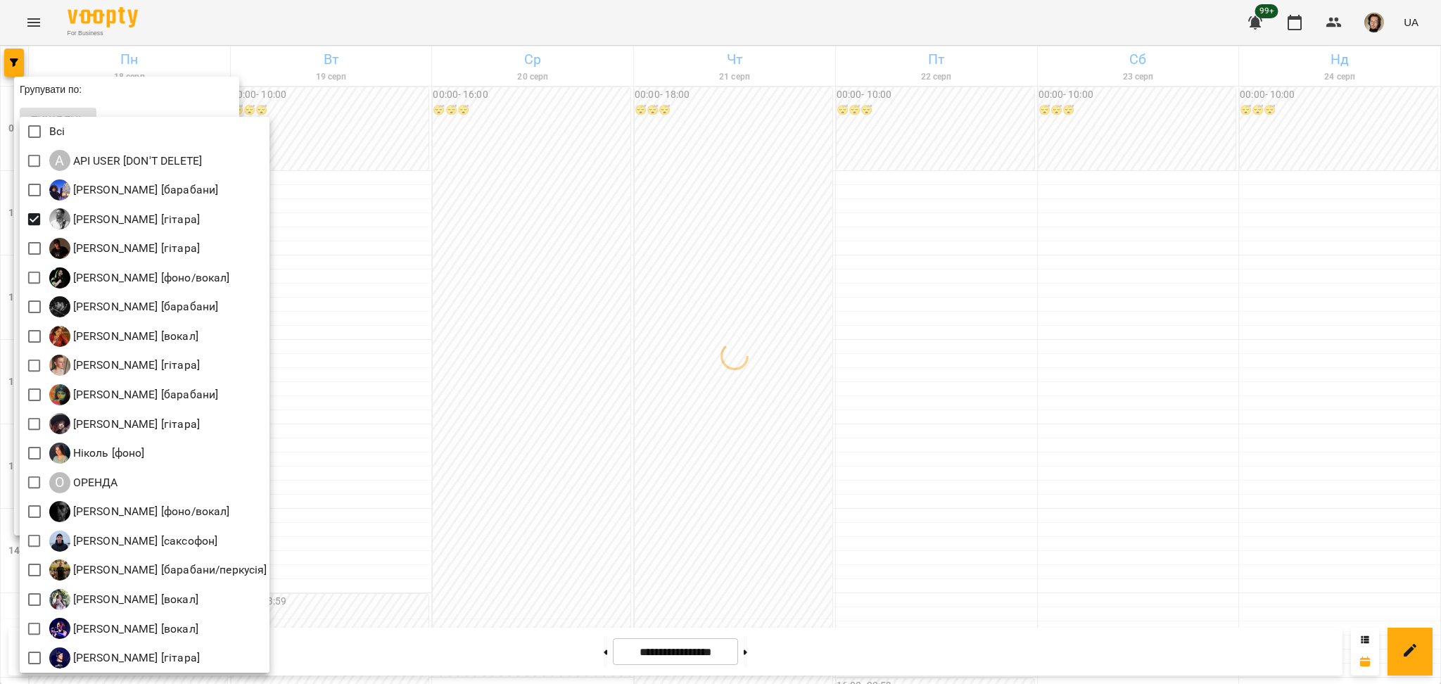
click at [559, 330] on div at bounding box center [720, 342] width 1441 height 684
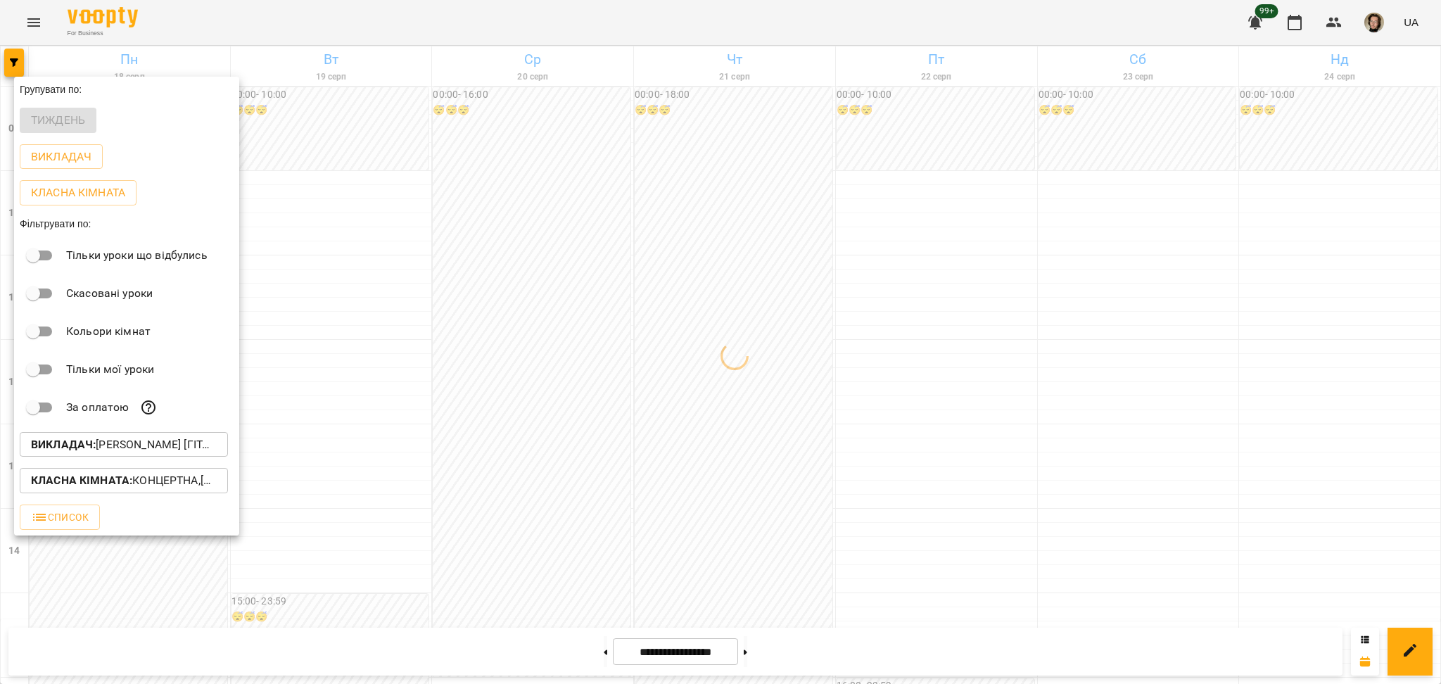
click at [156, 476] on p "Класна кімната : Концертна,[4] Барабанна,[6] Kids Барабанна" at bounding box center [124, 480] width 186 height 17
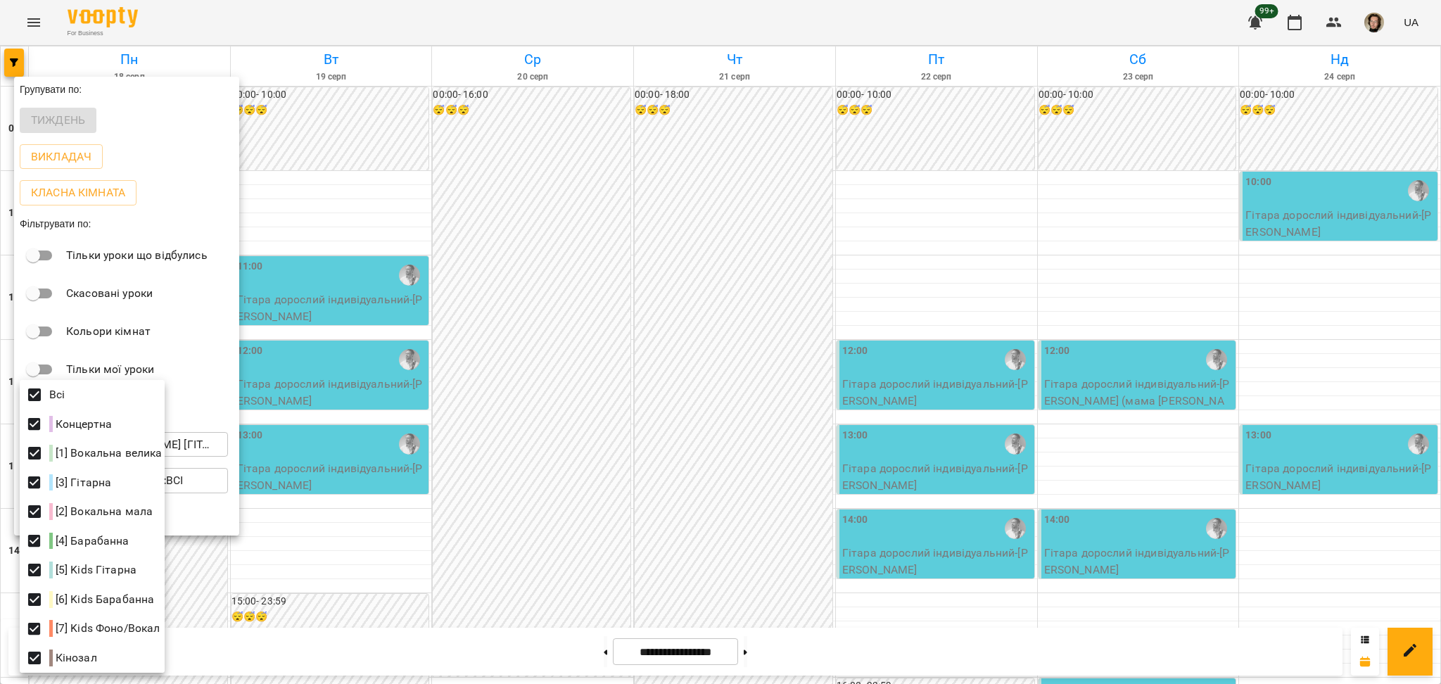
click at [492, 208] on div at bounding box center [720, 342] width 1441 height 684
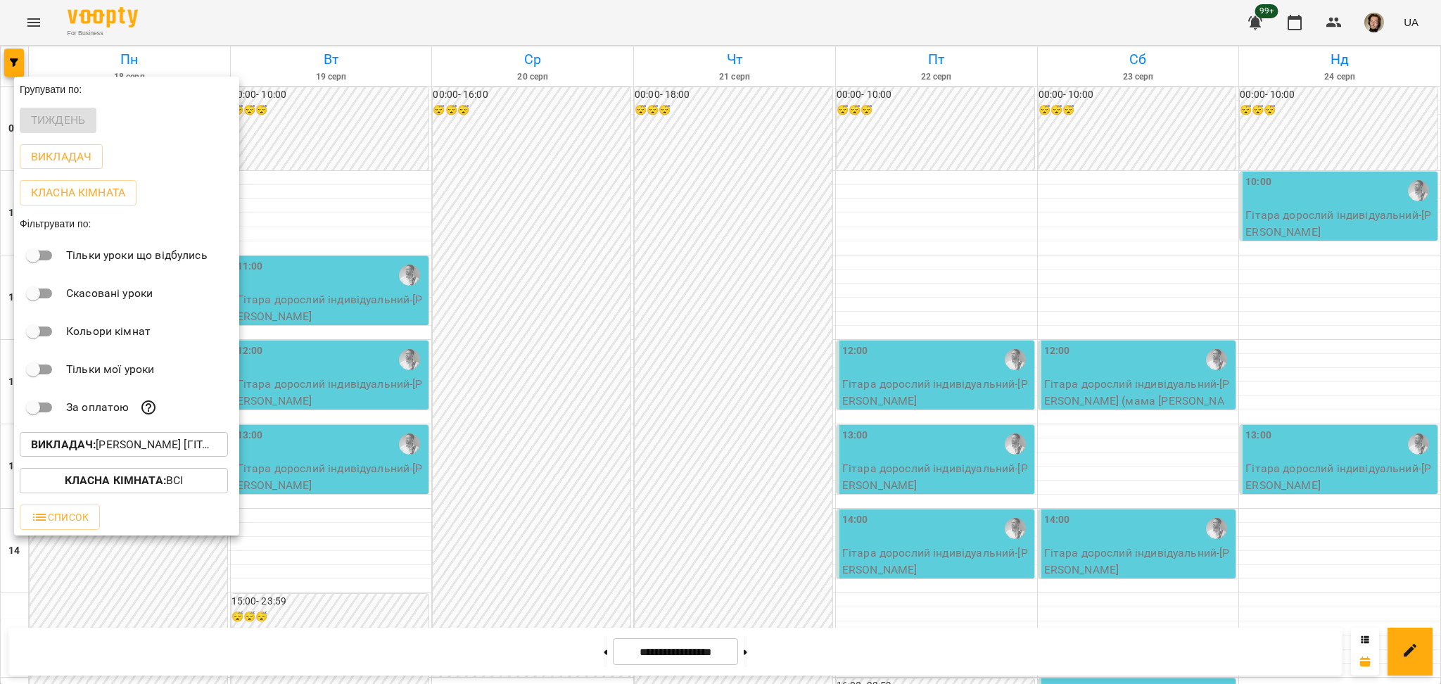
click at [590, 650] on div at bounding box center [720, 342] width 1441 height 684
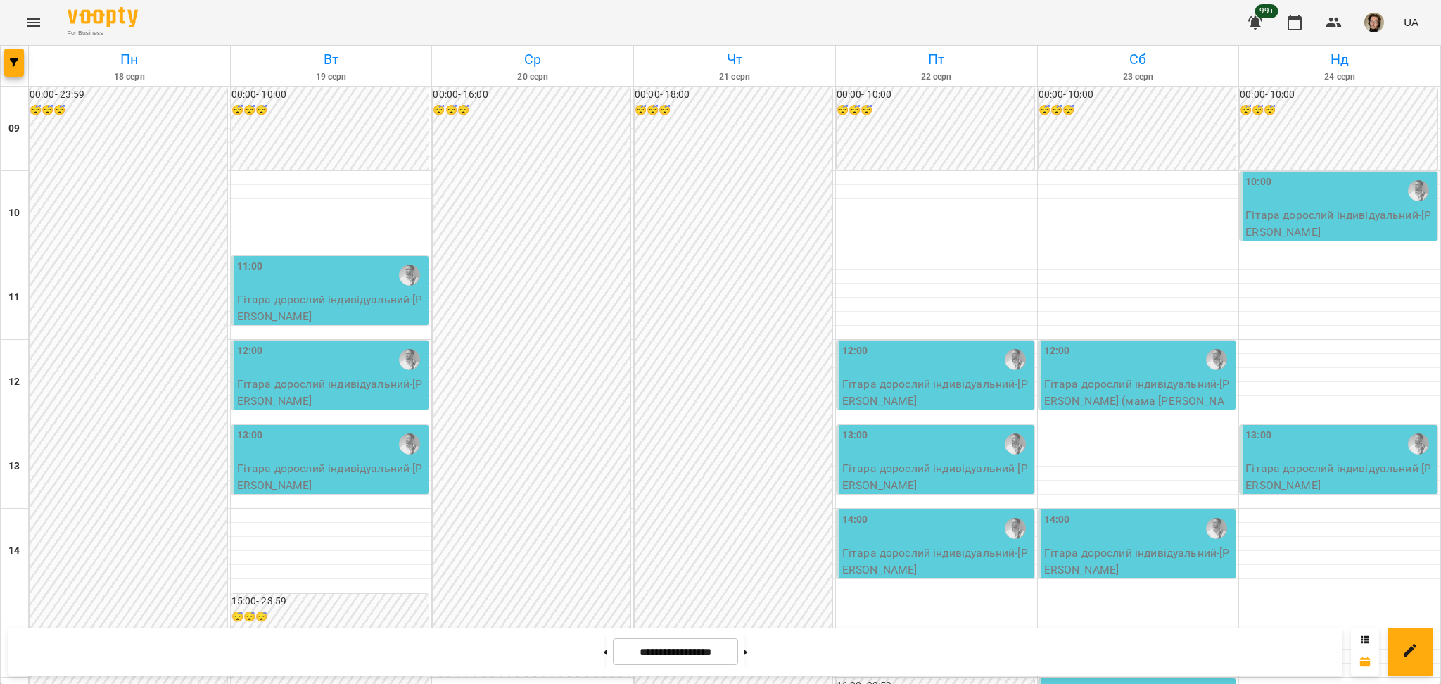
click at [604, 650] on icon at bounding box center [606, 652] width 4 height 6
type input "**********"
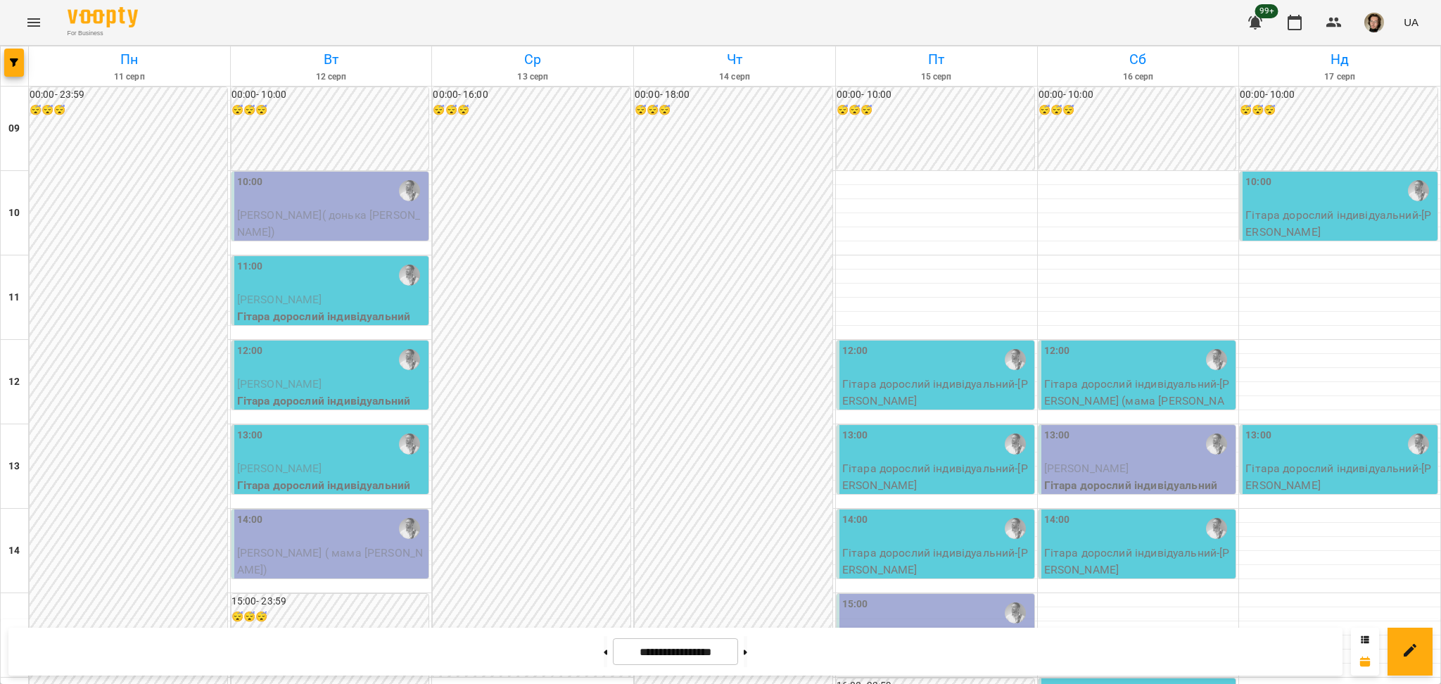
scroll to position [1, 0]
click at [360, 376] on p "[PERSON_NAME]" at bounding box center [331, 384] width 189 height 17
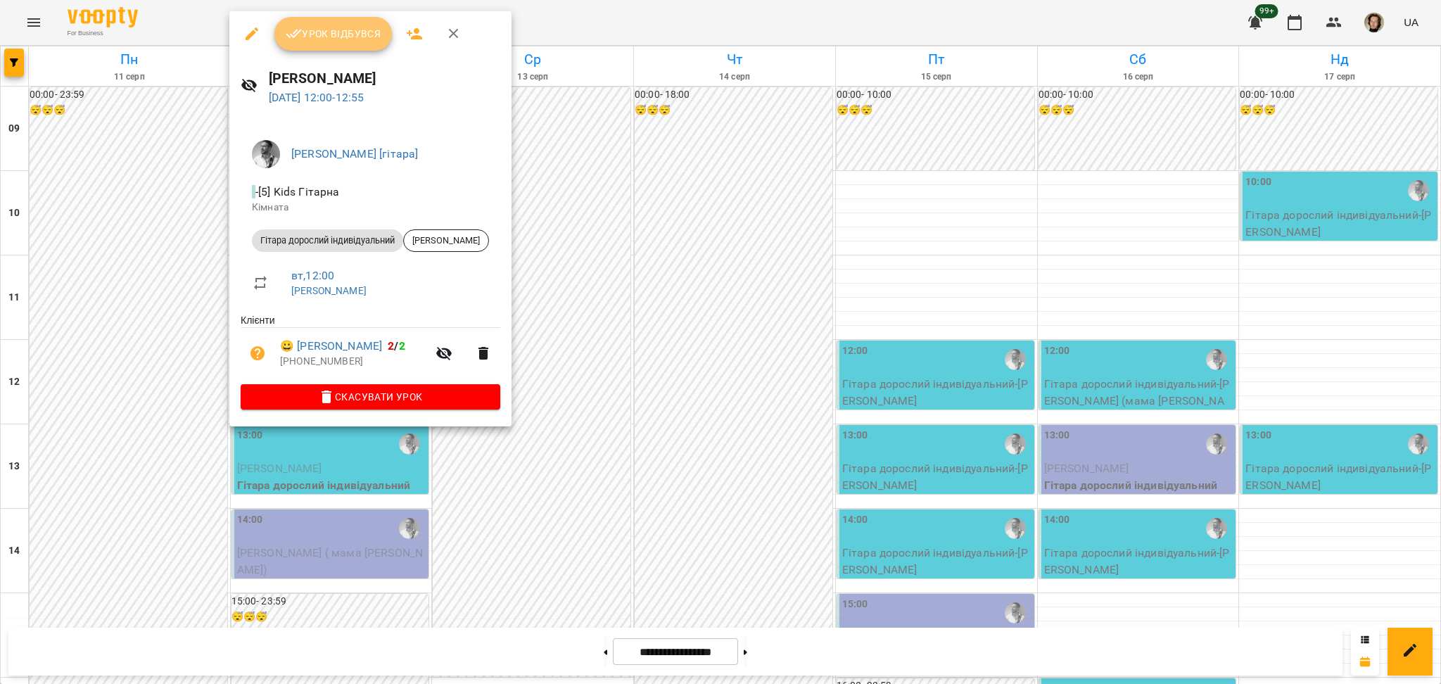
click at [302, 35] on span "Урок відбувся" at bounding box center [334, 33] width 96 height 17
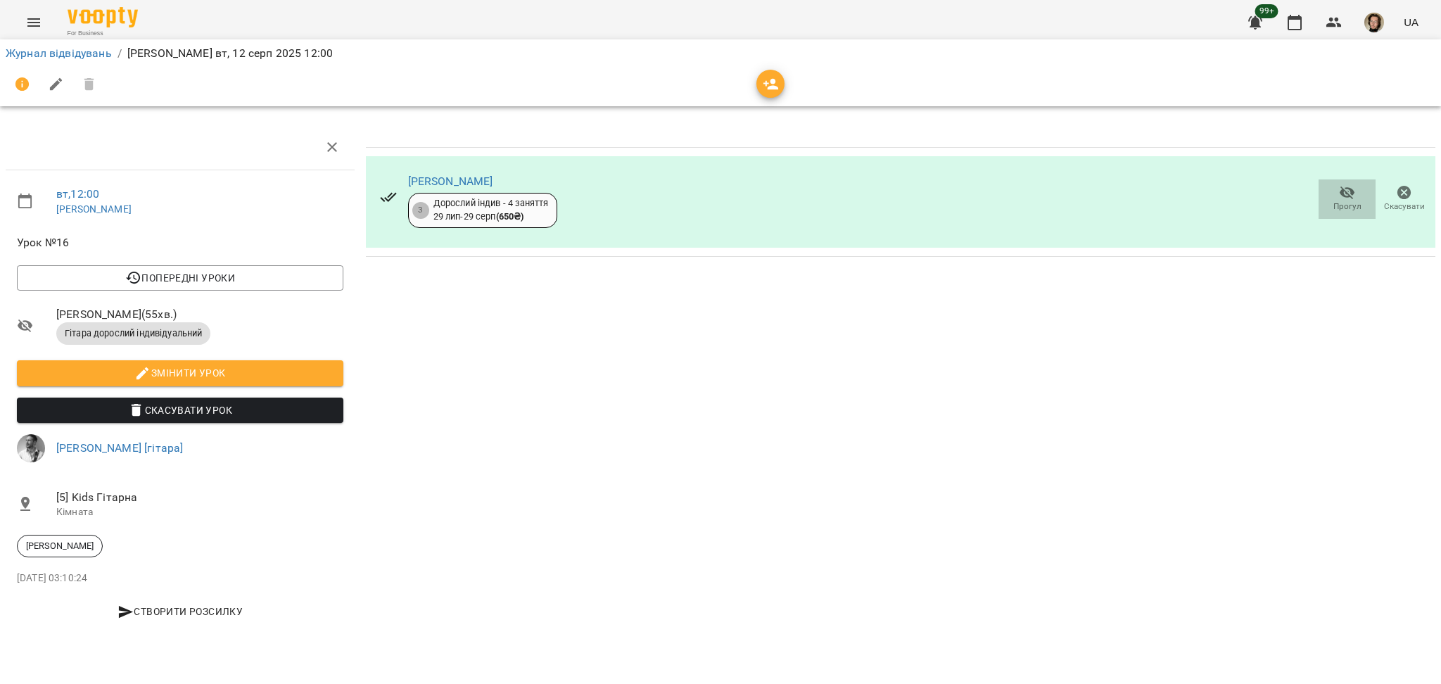
click at [1357, 187] on span "Прогул" at bounding box center [1347, 198] width 40 height 28
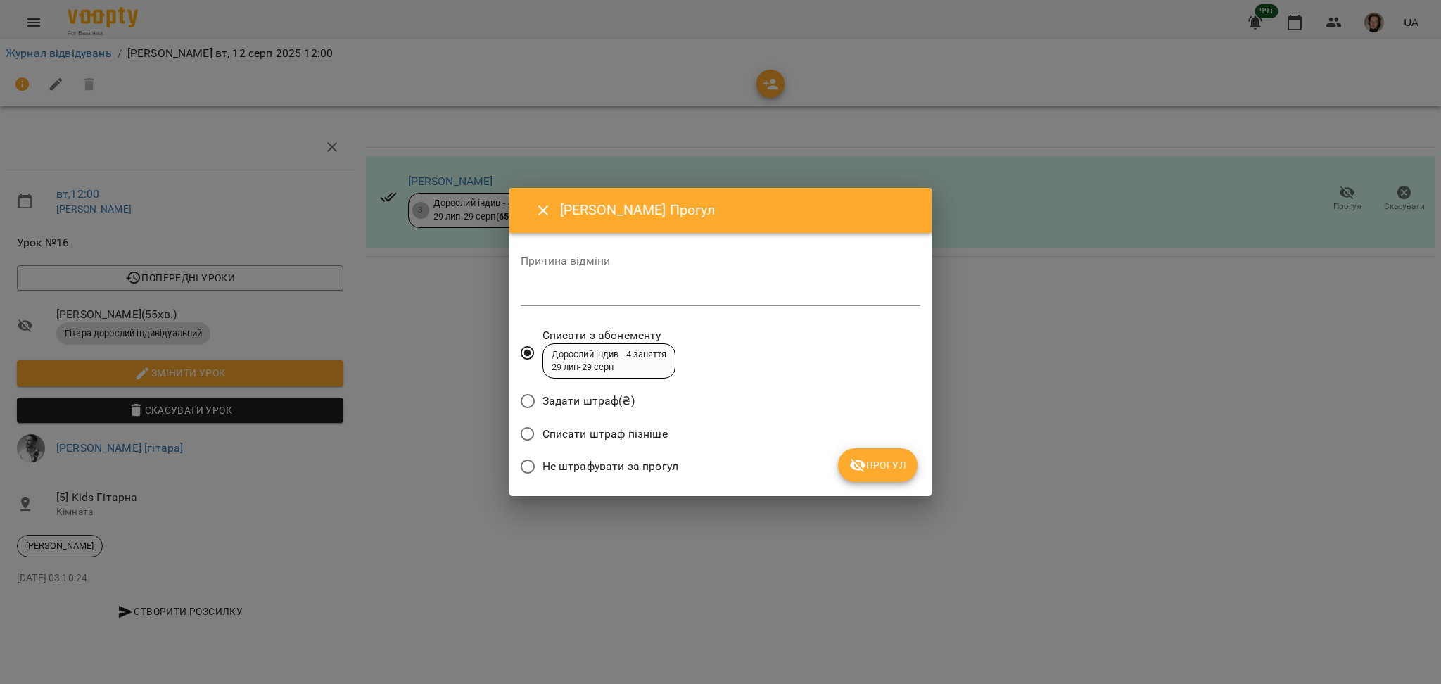
click at [658, 472] on span "Не штрафувати за прогул" at bounding box center [610, 466] width 136 height 17
click at [880, 455] on button "Прогул" at bounding box center [878, 465] width 80 height 34
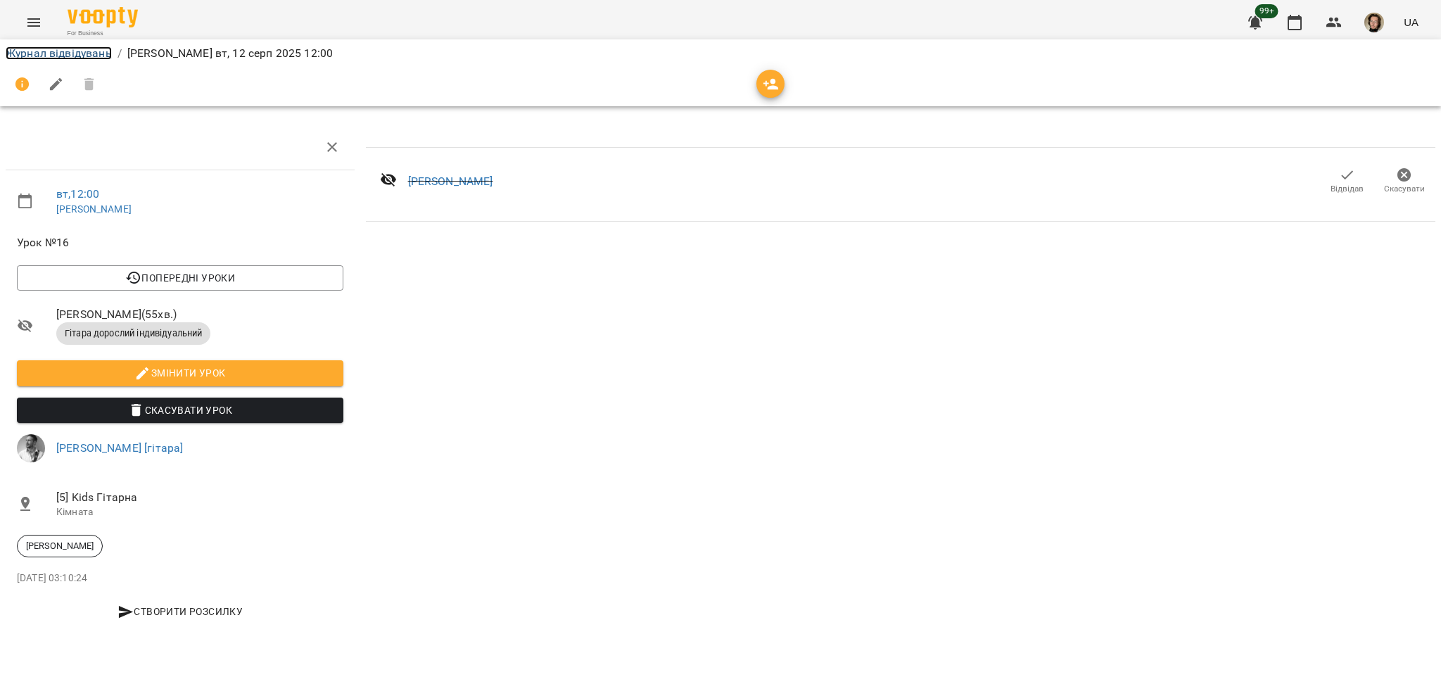
click at [70, 53] on link "Журнал відвідувань" at bounding box center [59, 52] width 106 height 13
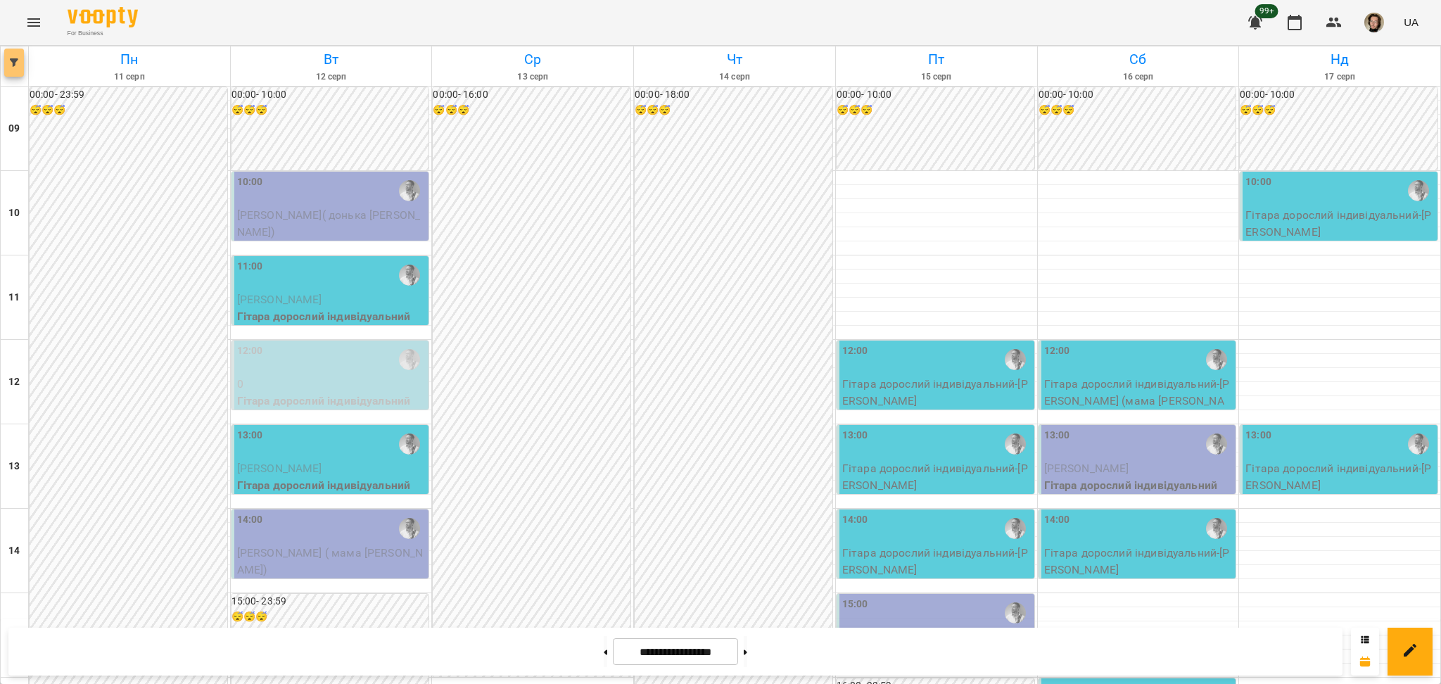
click at [16, 52] on button "button" at bounding box center [14, 63] width 20 height 28
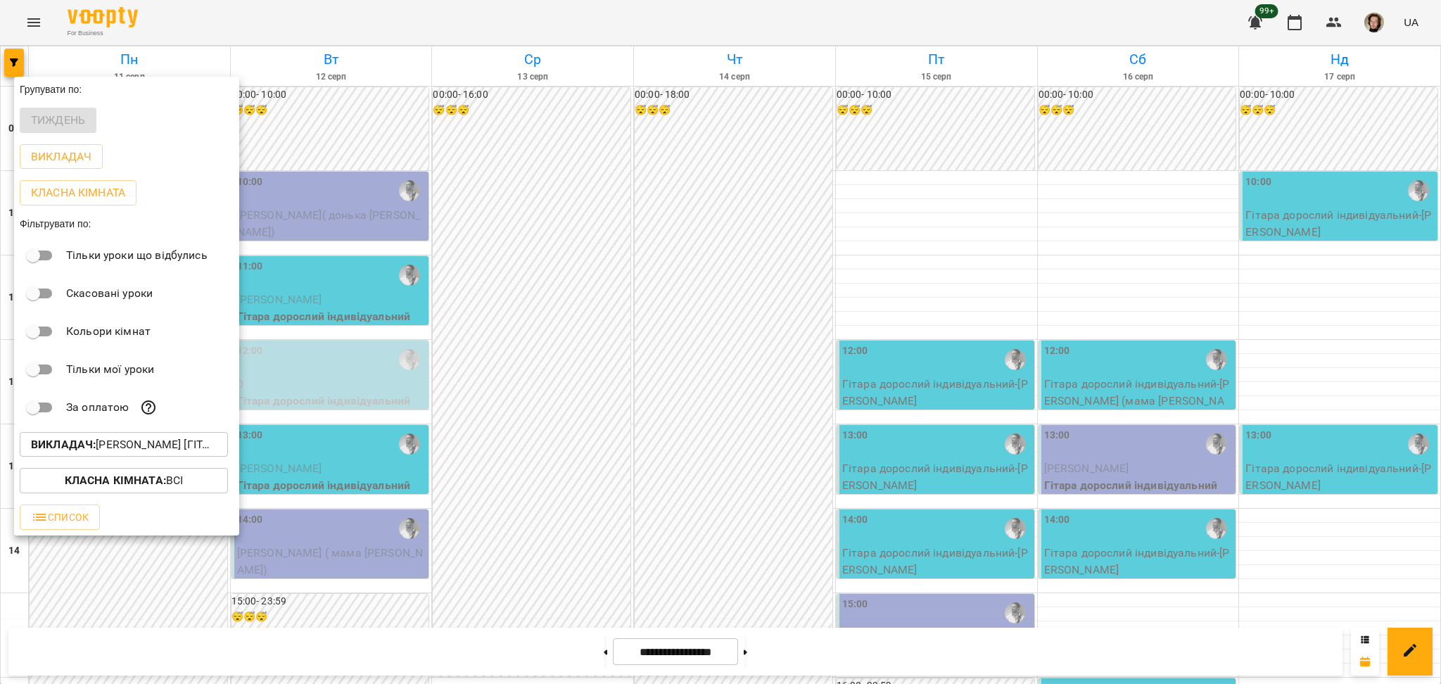
click at [94, 440] on p "Викладач : [PERSON_NAME] [гітара]" at bounding box center [124, 444] width 186 height 17
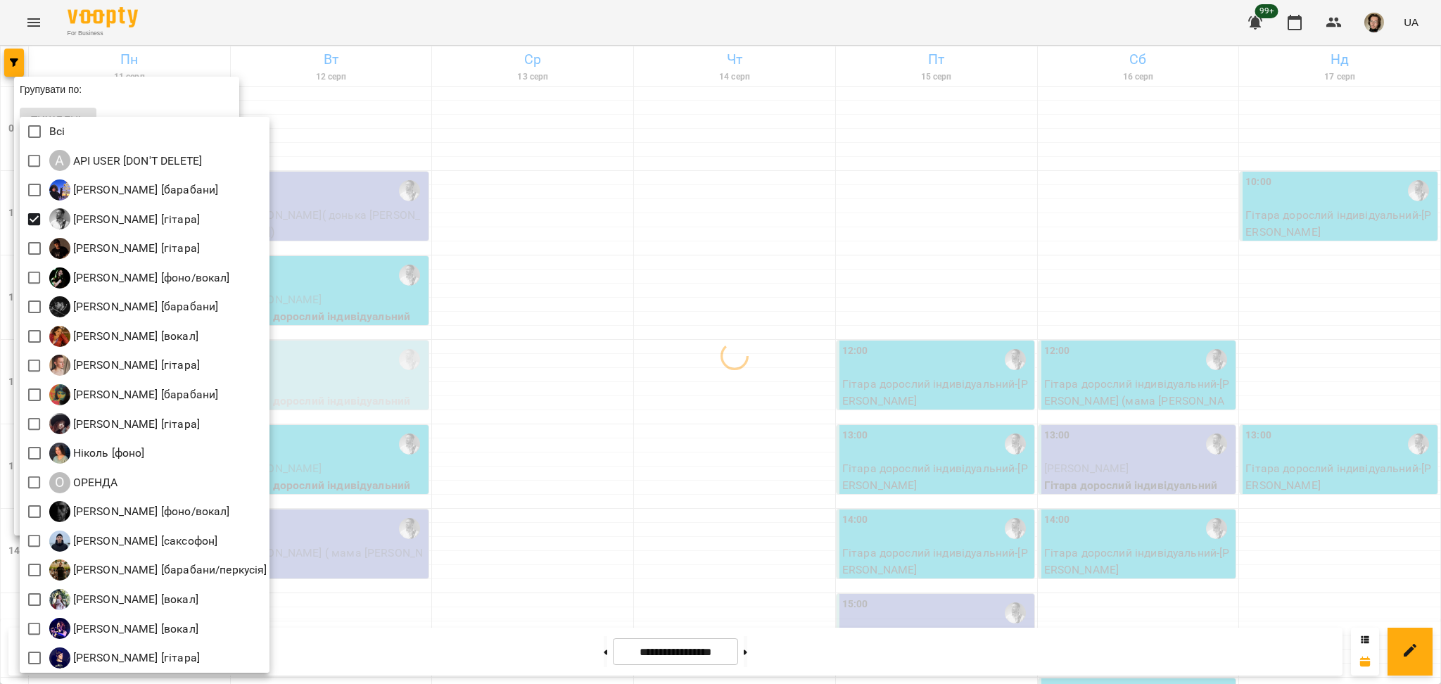
click at [591, 340] on div at bounding box center [720, 342] width 1441 height 684
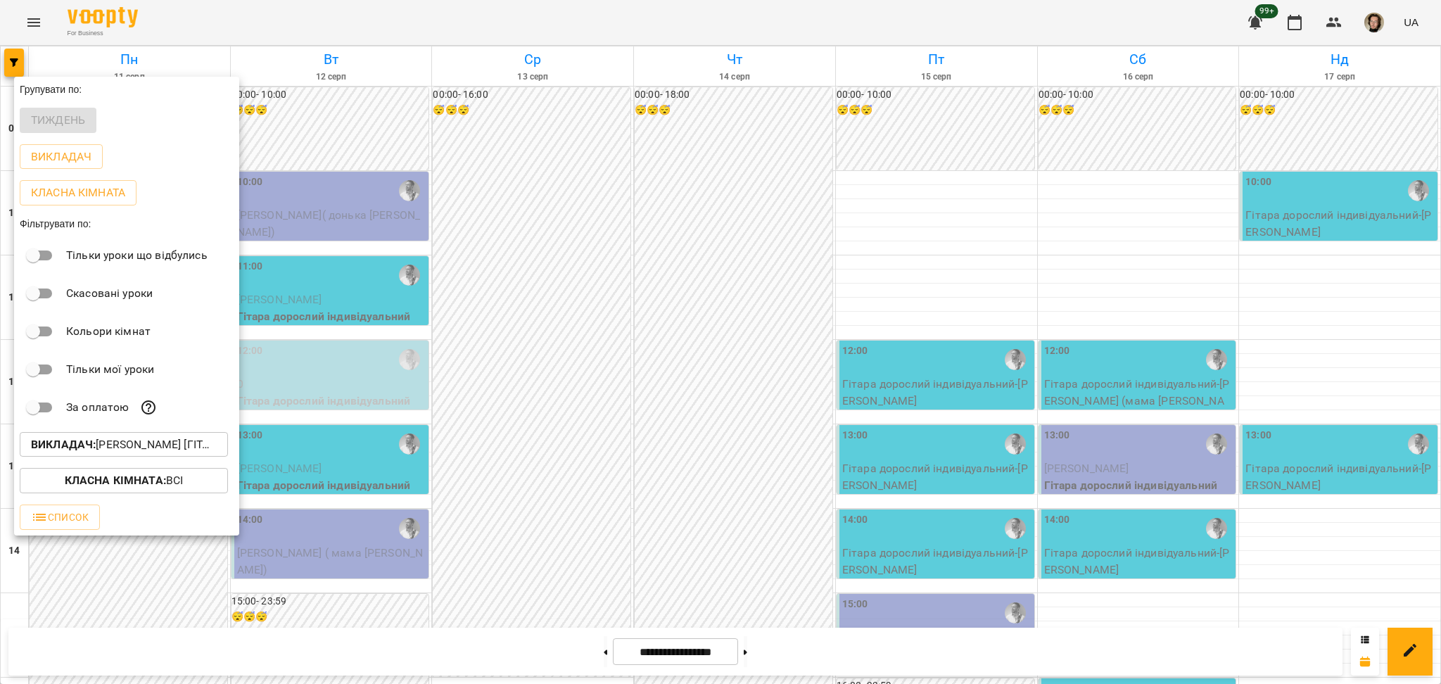
click at [712, 369] on div at bounding box center [720, 342] width 1441 height 684
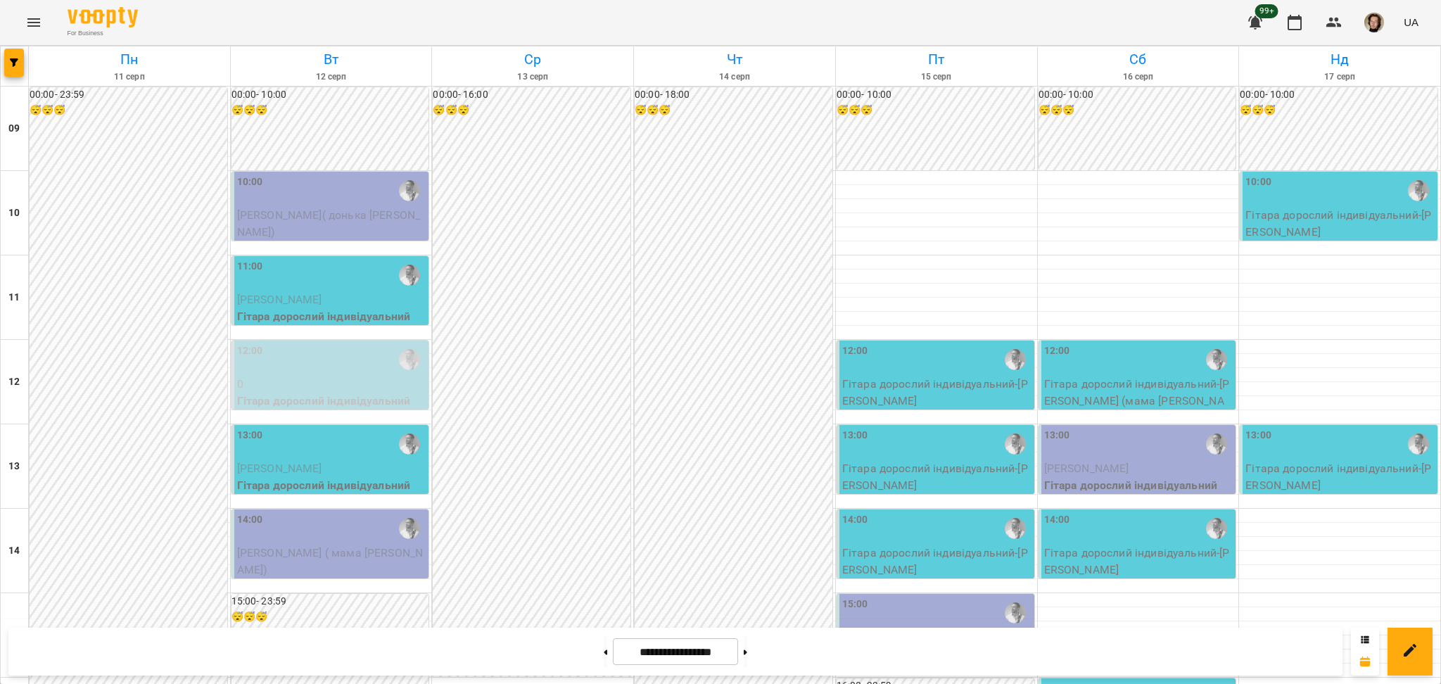
scroll to position [187, 0]
click at [747, 659] on button at bounding box center [746, 651] width 4 height 31
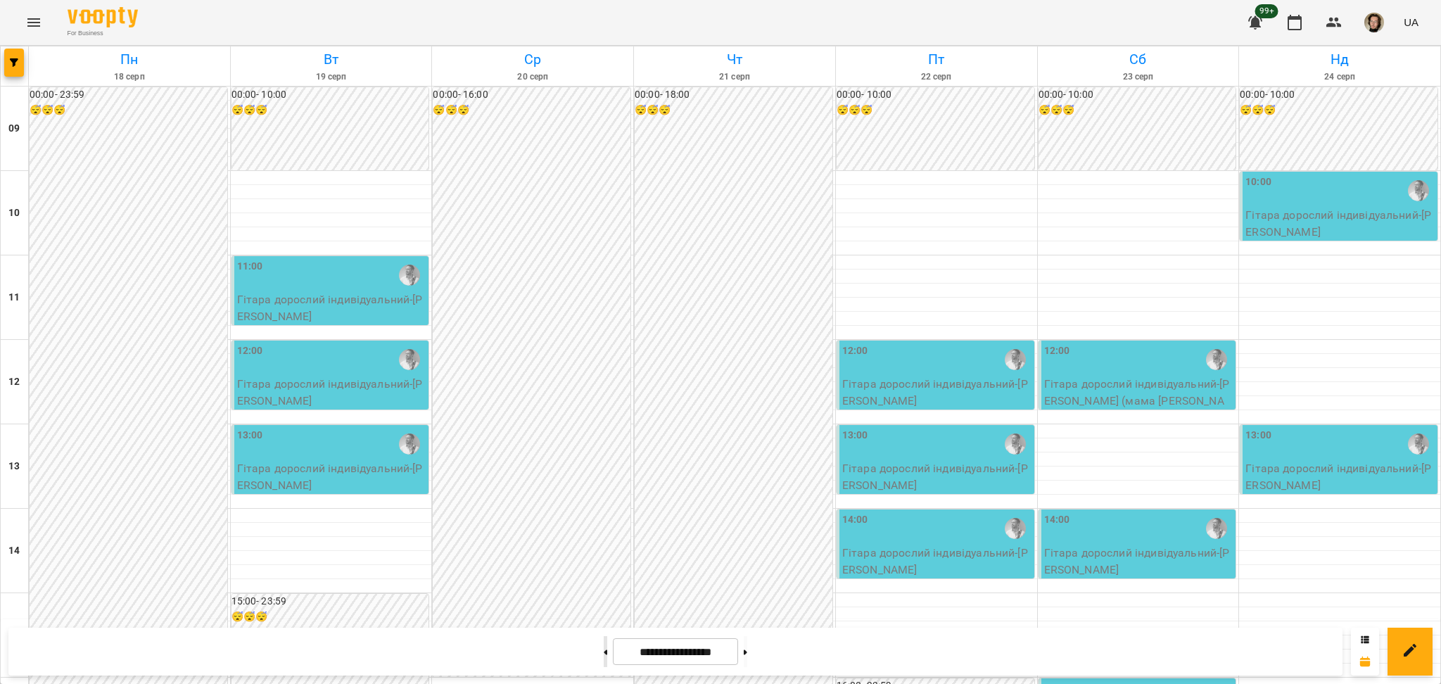
click at [604, 657] on button at bounding box center [606, 651] width 4 height 31
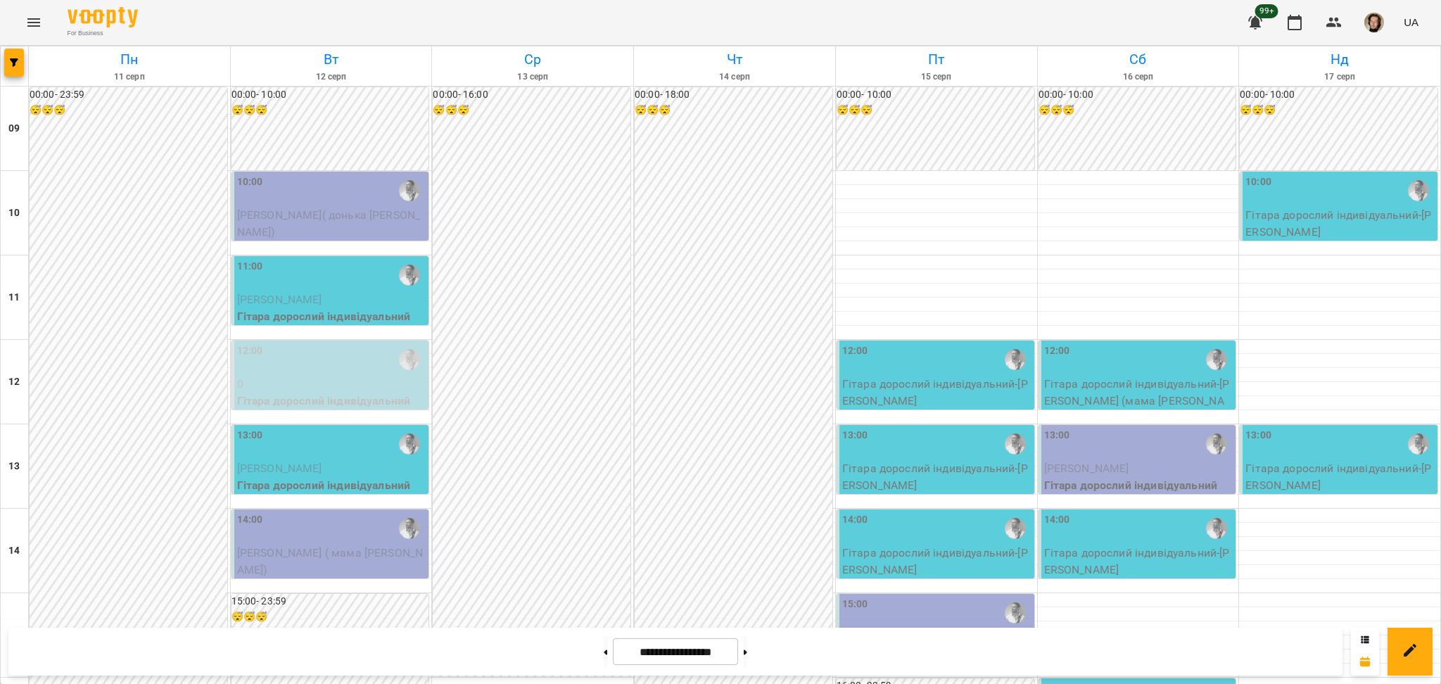
scroll to position [563, 0]
click at [747, 650] on button at bounding box center [746, 651] width 4 height 31
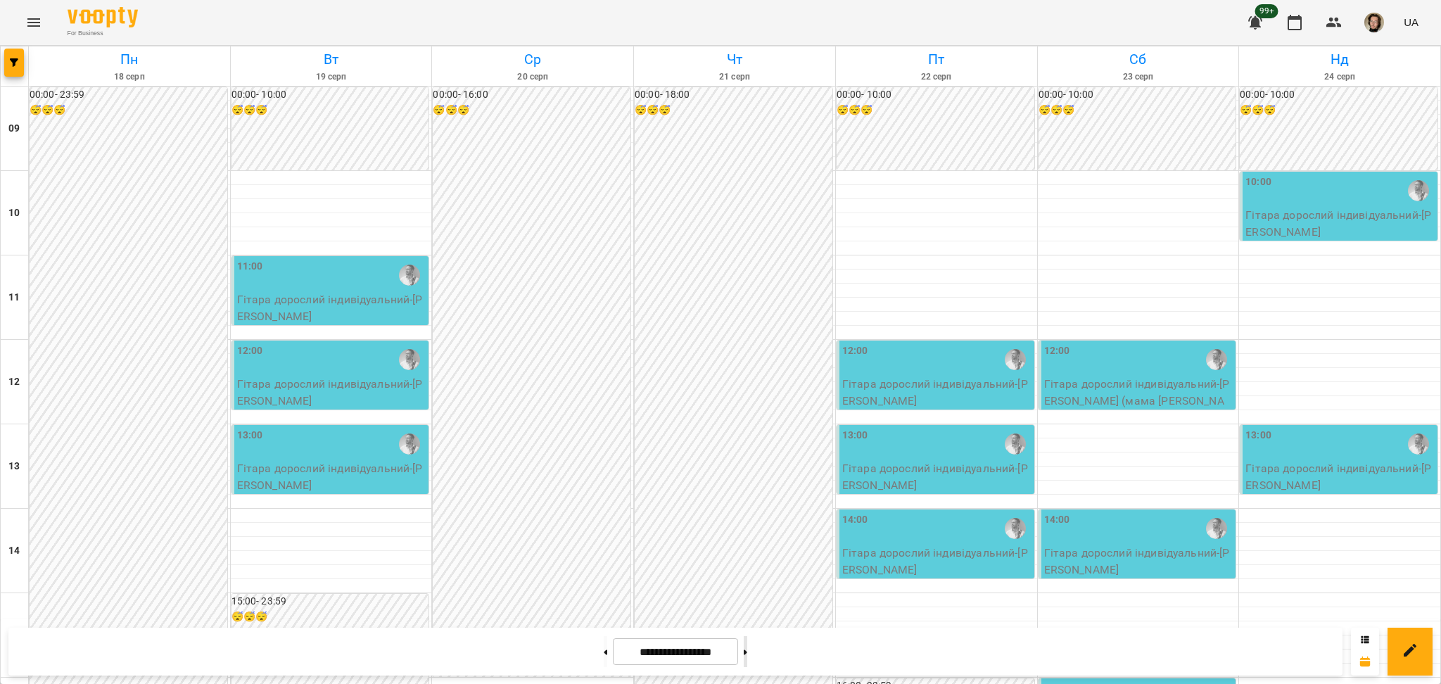
click at [747, 663] on button at bounding box center [746, 651] width 4 height 31
click at [747, 666] on button at bounding box center [746, 651] width 4 height 31
click at [604, 653] on icon at bounding box center [606, 651] width 4 height 5
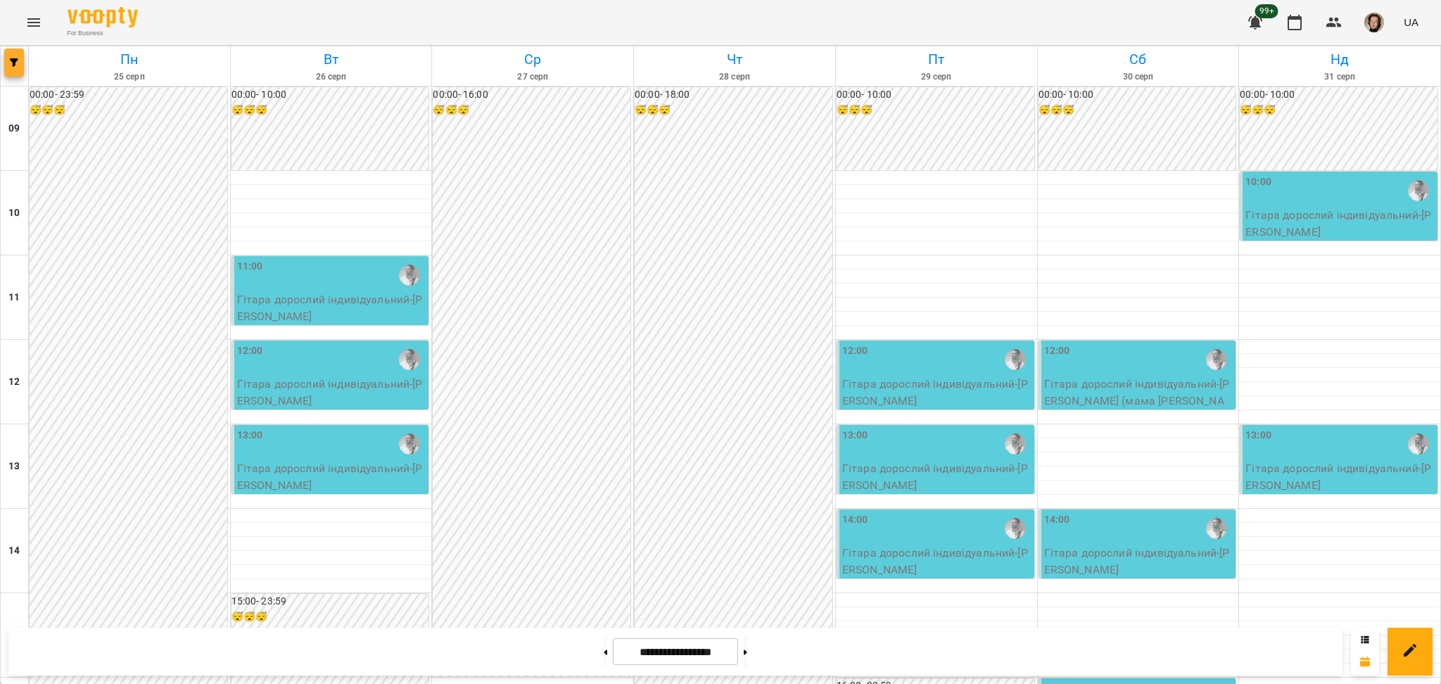
click at [4, 57] on button "button" at bounding box center [14, 63] width 20 height 28
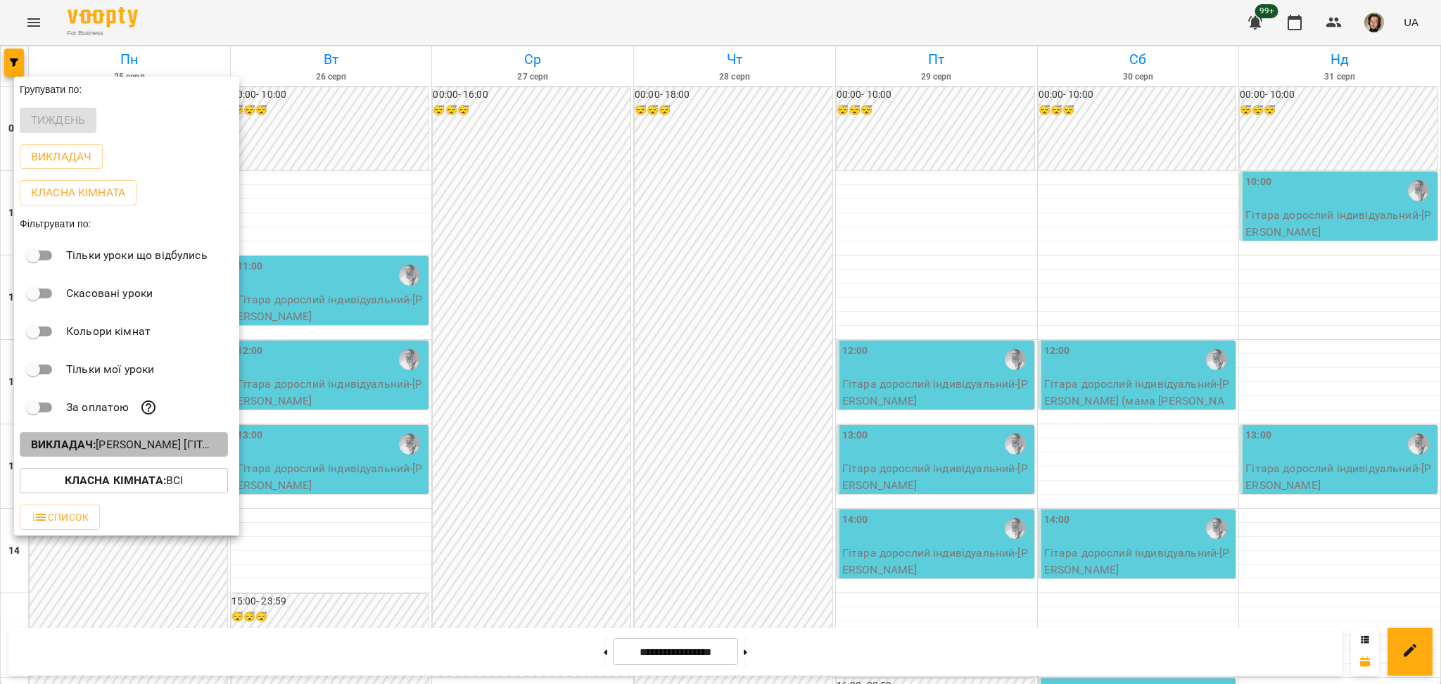
click at [121, 452] on p "Викладач : [PERSON_NAME] [гітара]" at bounding box center [124, 444] width 186 height 17
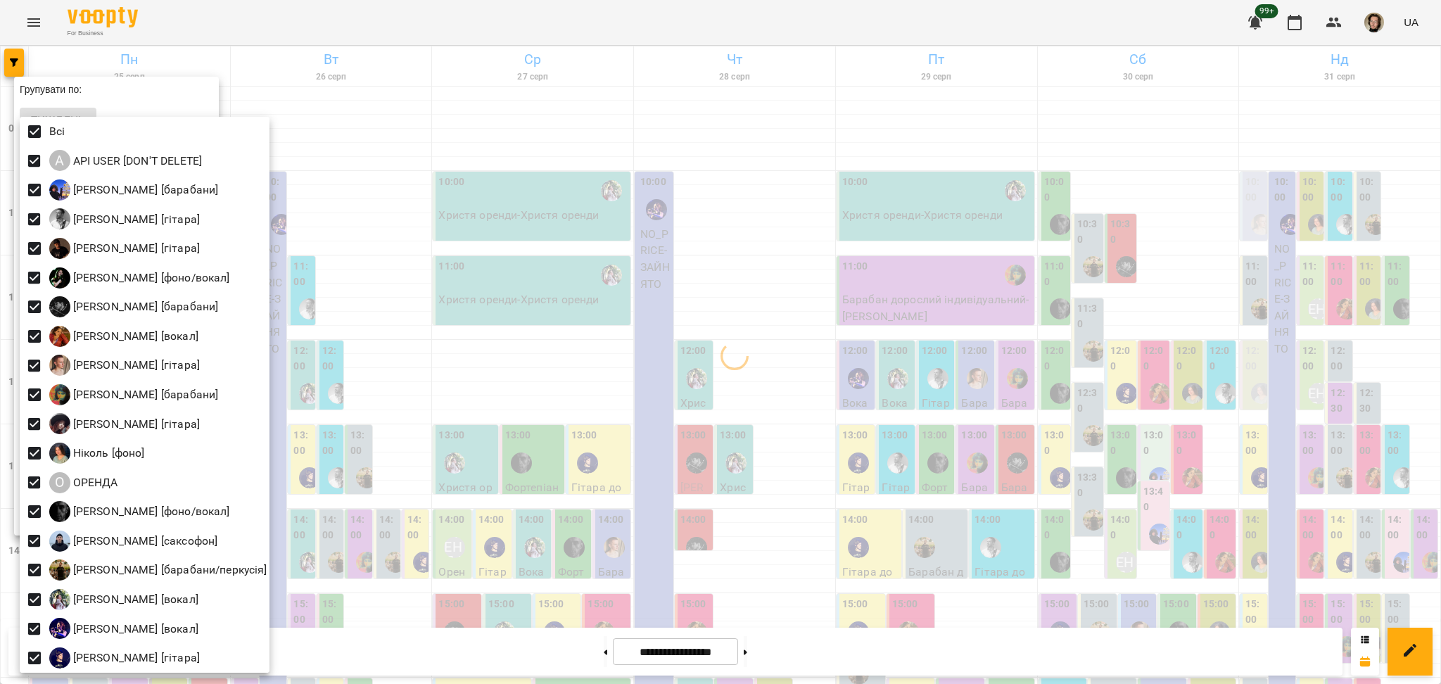
click at [343, 272] on div at bounding box center [720, 342] width 1441 height 684
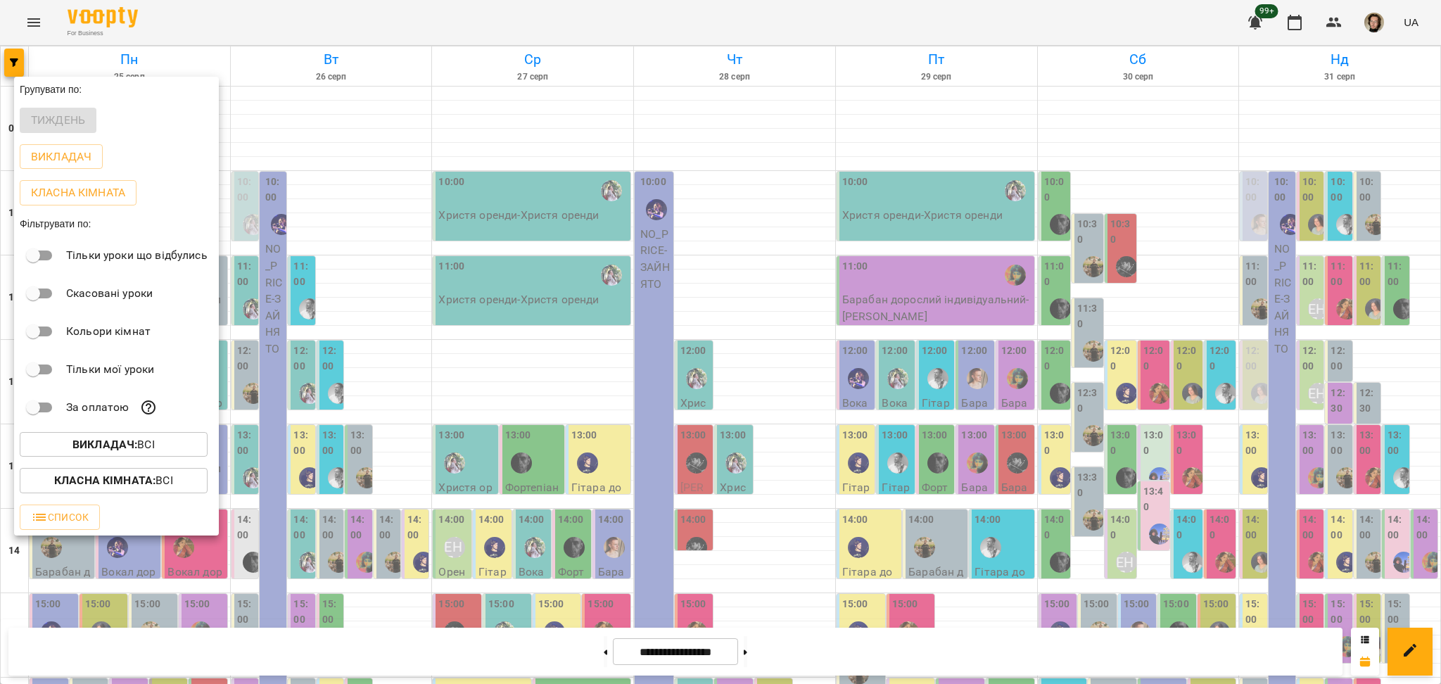
click at [158, 493] on button "Класна кімната : Всі" at bounding box center [114, 480] width 188 height 25
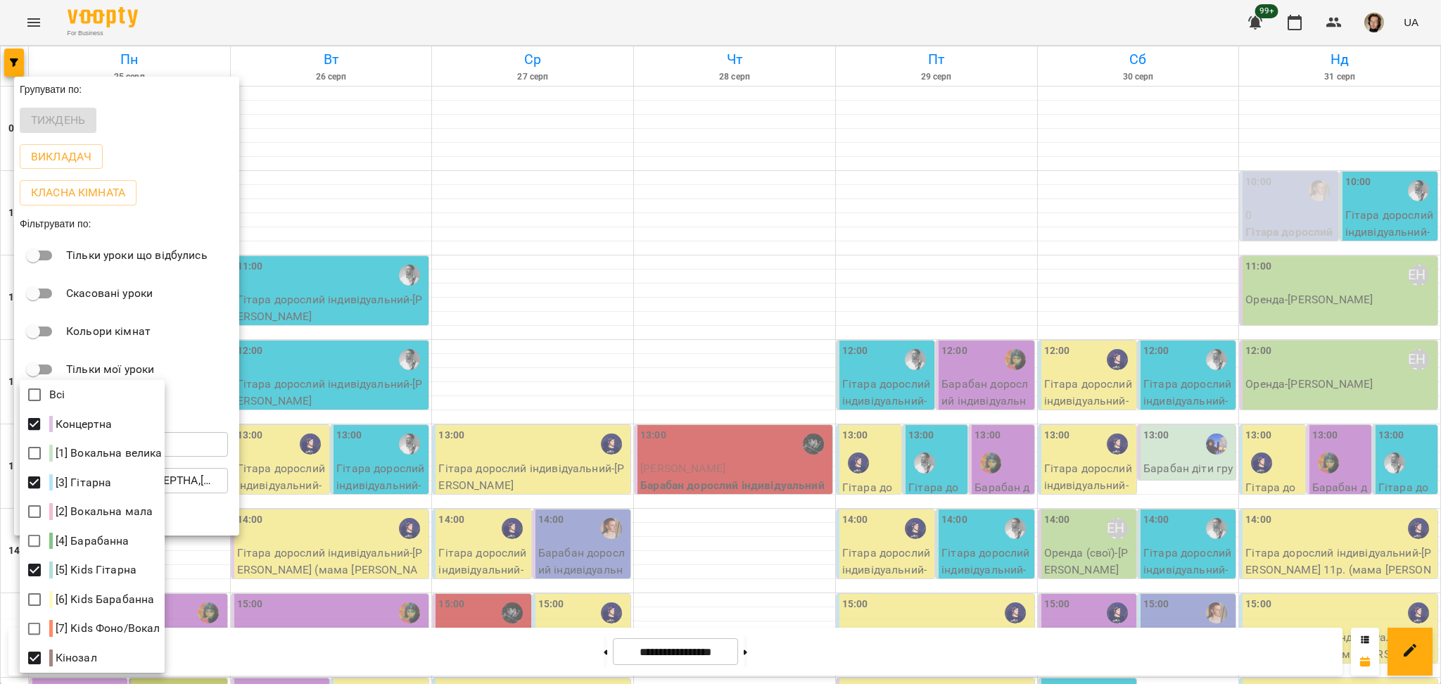
click at [458, 450] on div at bounding box center [720, 342] width 1441 height 684
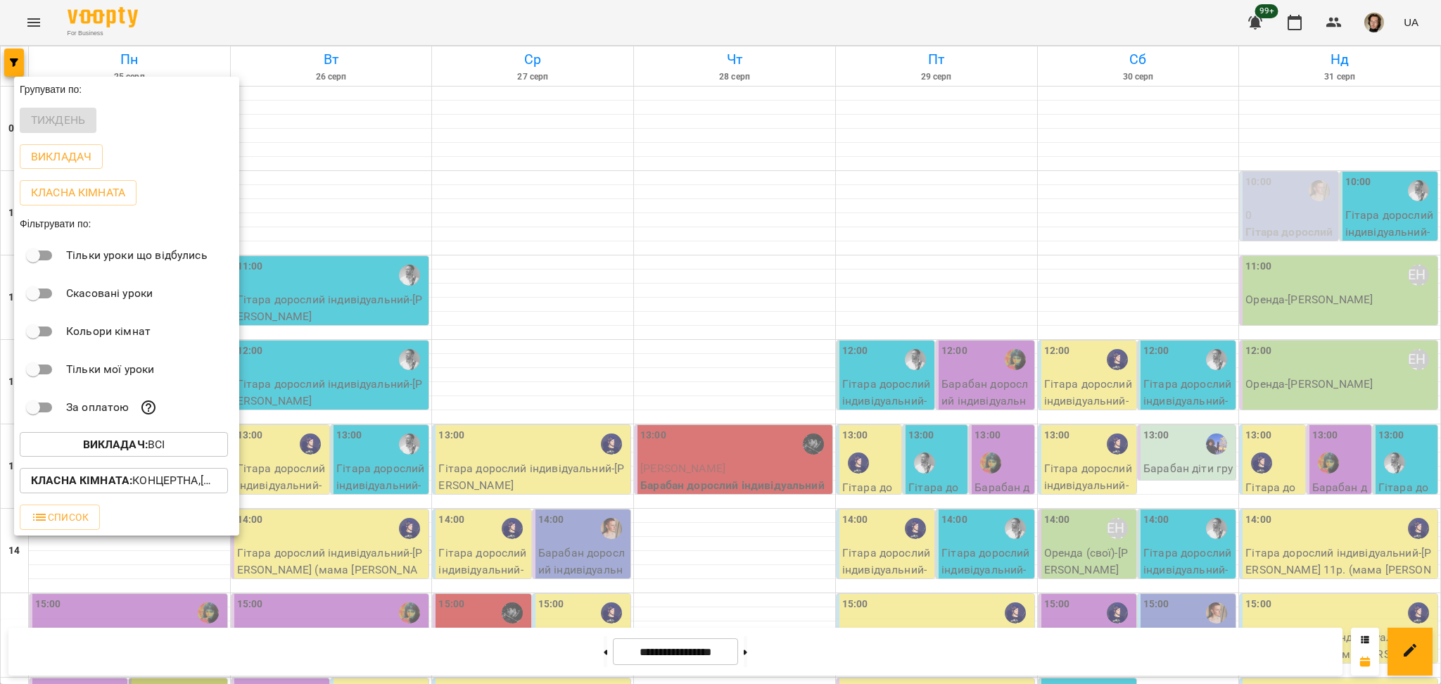
click at [499, 491] on div at bounding box center [720, 342] width 1441 height 684
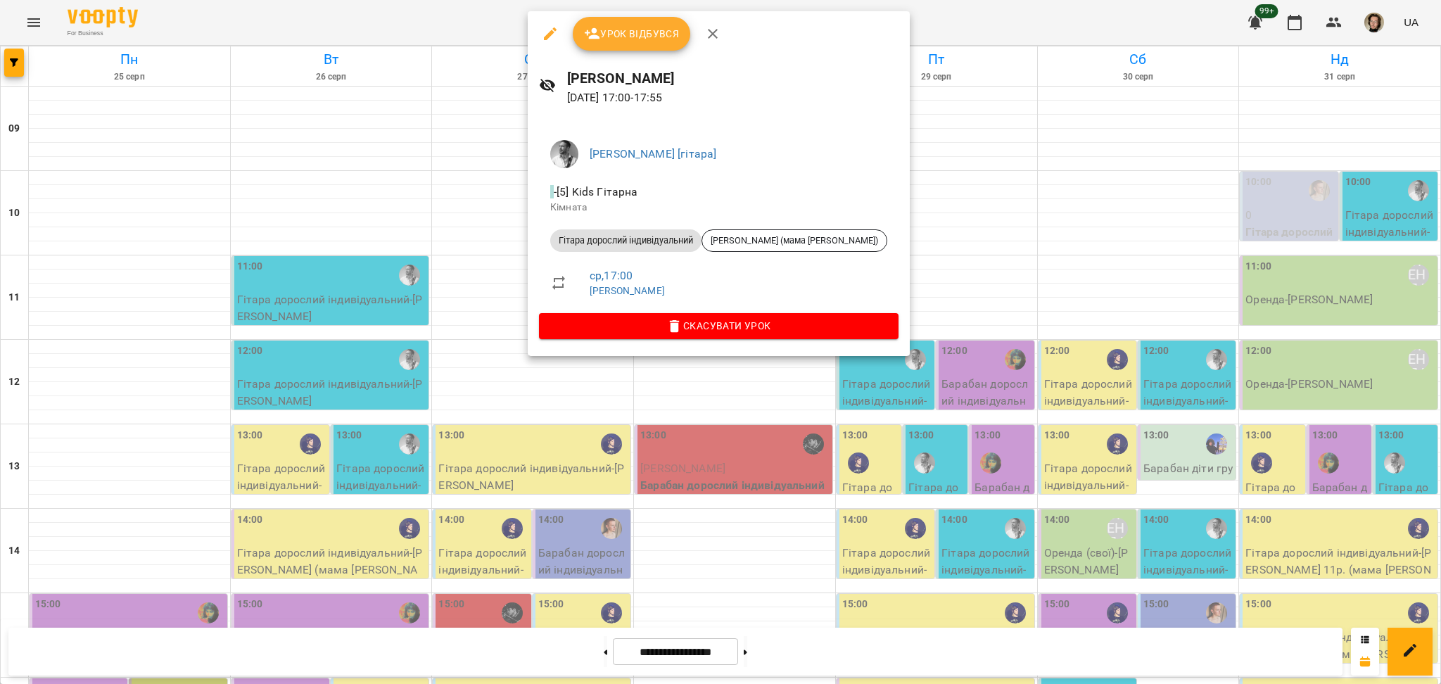
click at [536, 502] on div at bounding box center [720, 342] width 1441 height 684
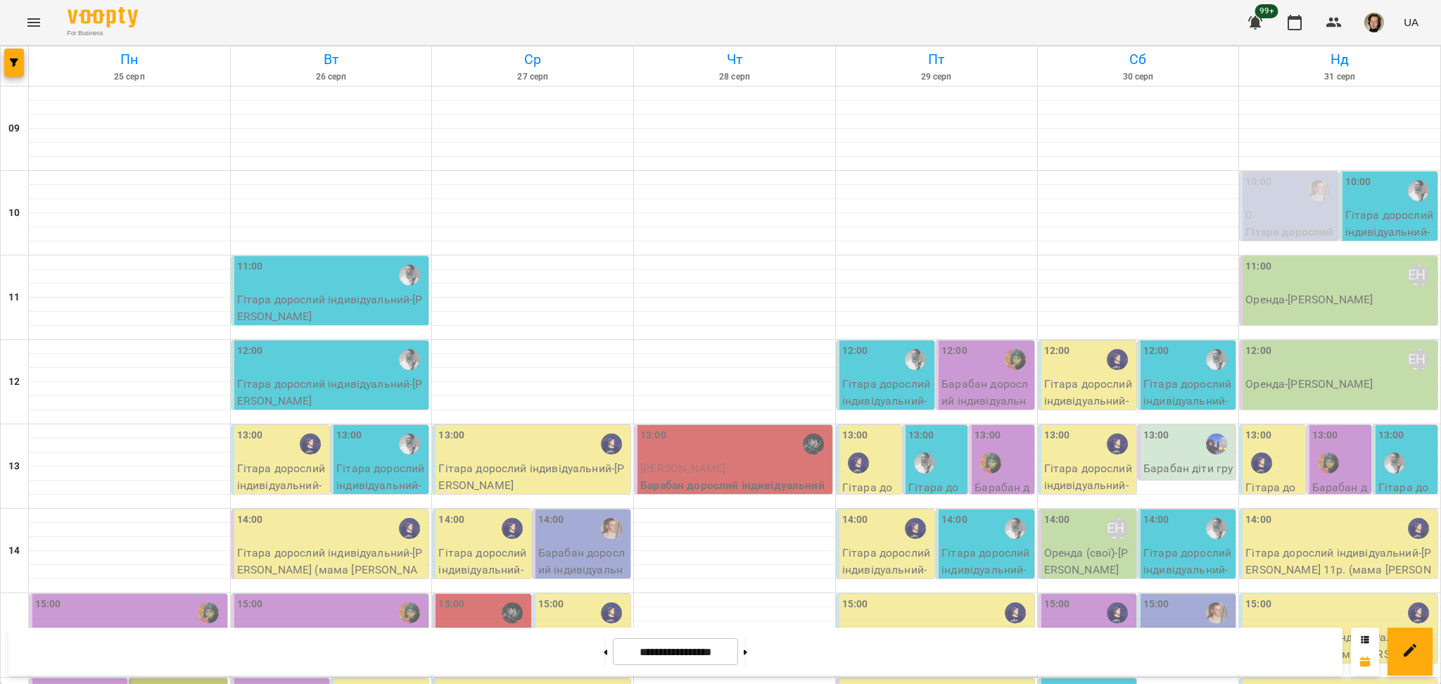
scroll to position [469, 0]
click at [17, 67] on button "button" at bounding box center [14, 63] width 20 height 28
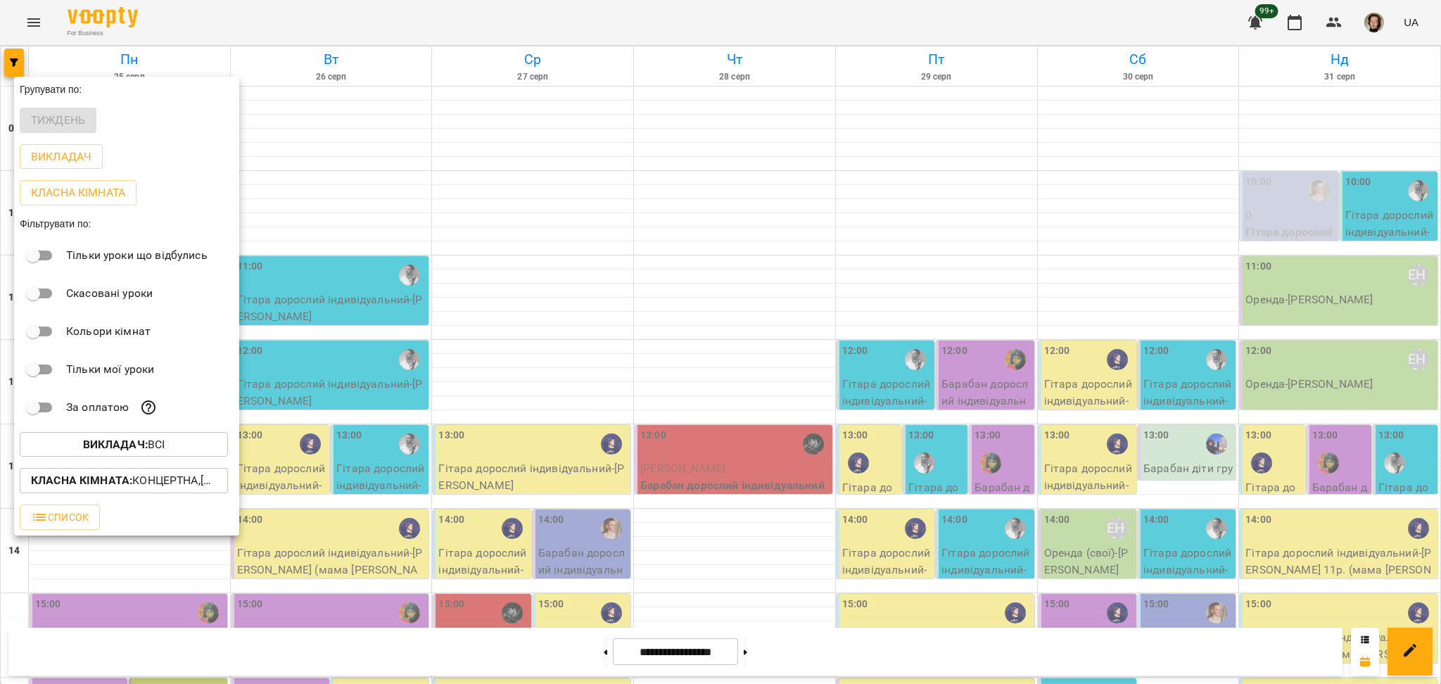
click at [152, 447] on p "Викладач : Всі" at bounding box center [124, 444] width 82 height 17
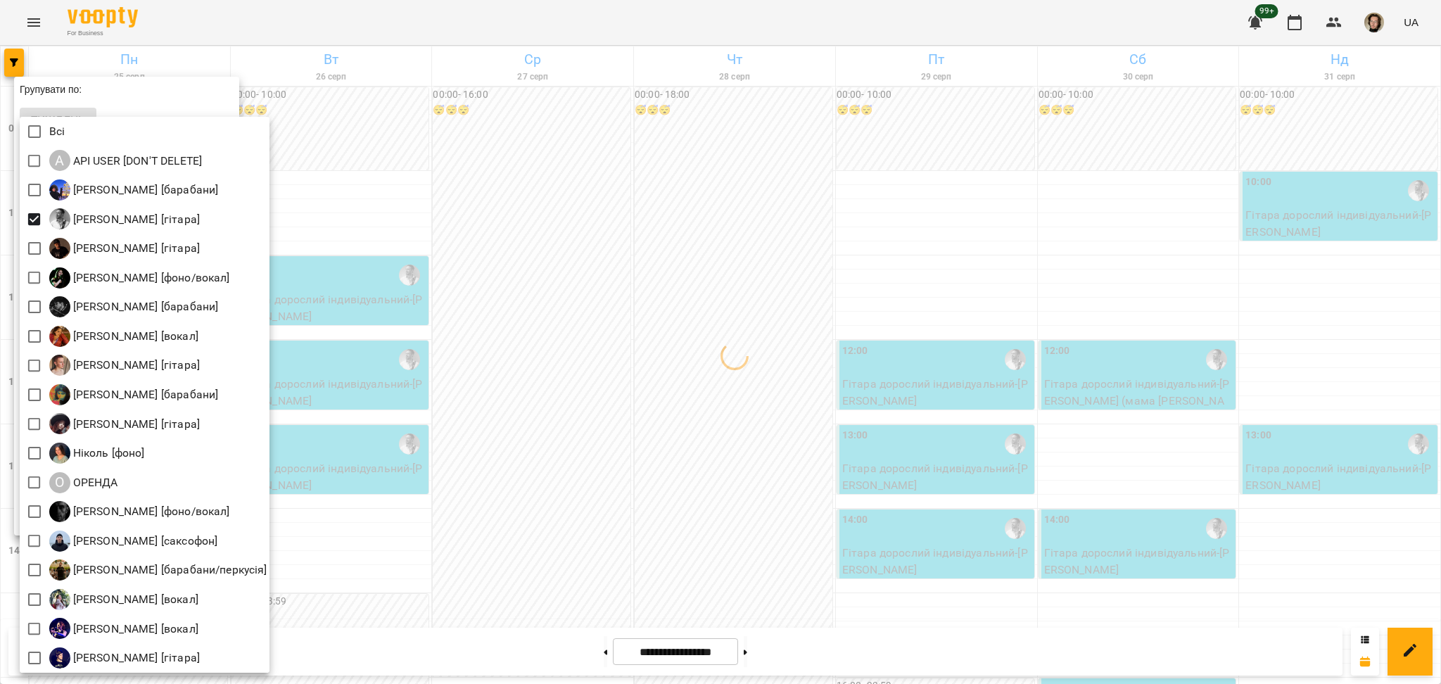
click at [538, 297] on div at bounding box center [720, 342] width 1441 height 684
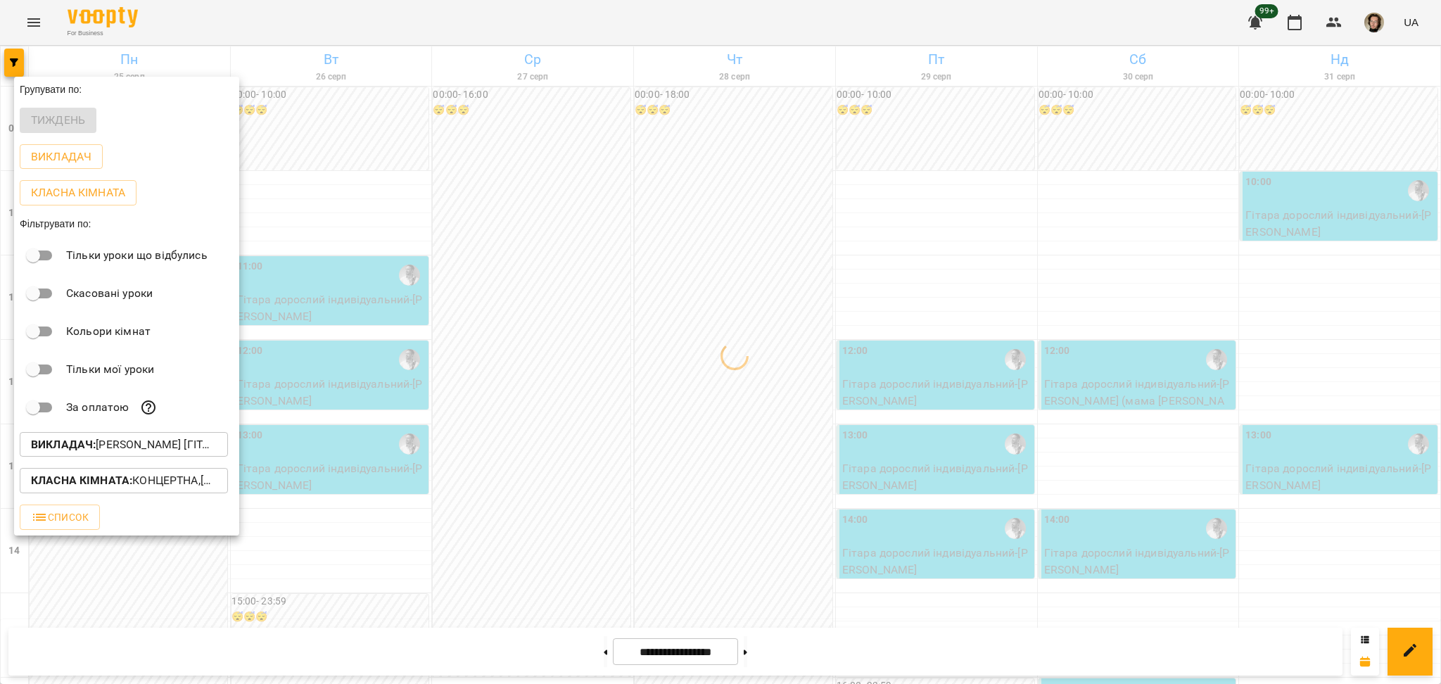
click at [193, 489] on p "Класна кімната : Концертна,[3] Гітарна,[5] Kids Гітарна,Кінозал" at bounding box center [124, 480] width 186 height 17
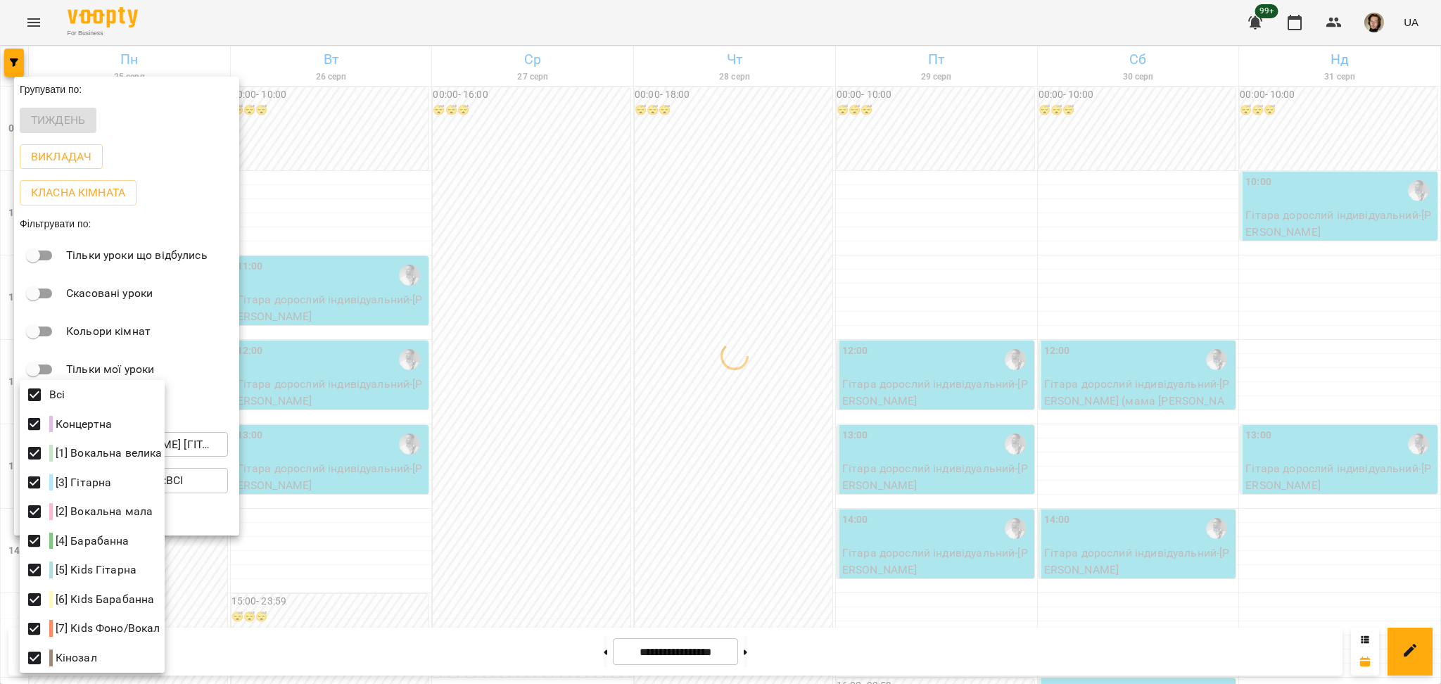
click at [362, 317] on div at bounding box center [720, 342] width 1441 height 684
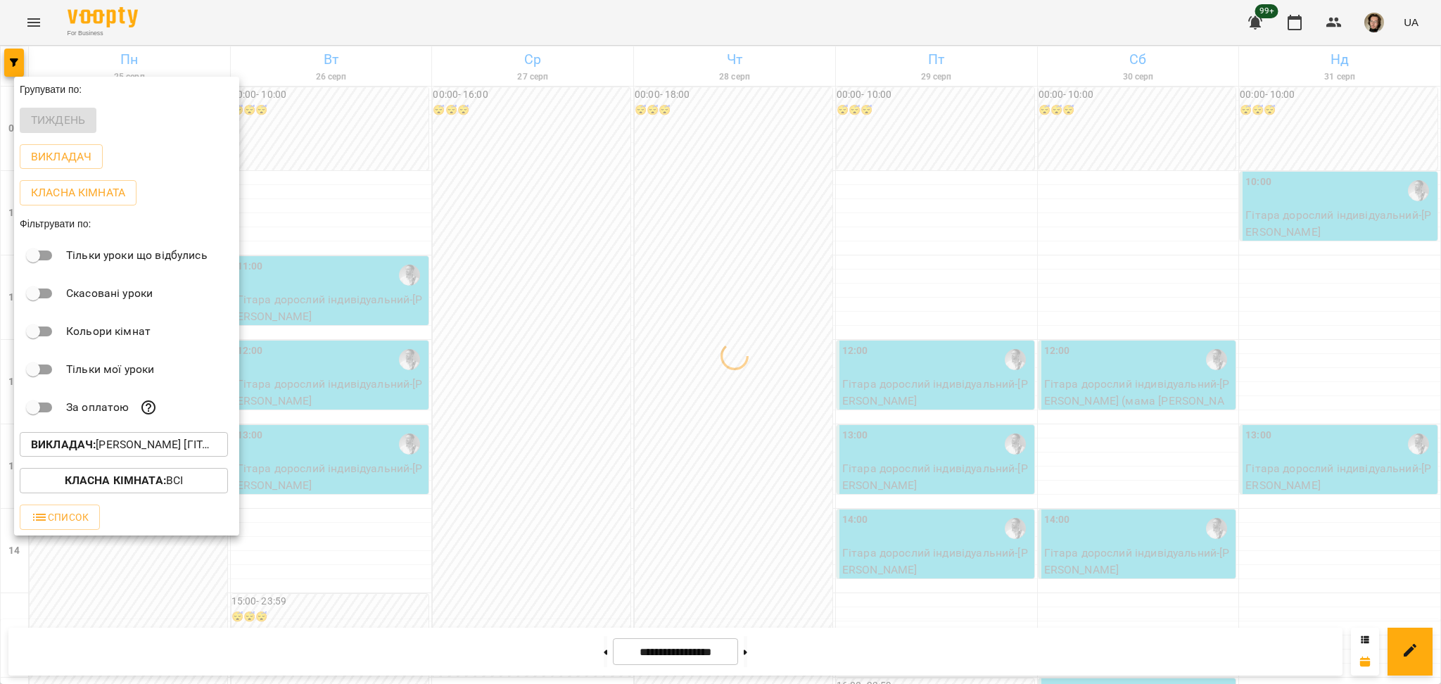
click at [332, 341] on div at bounding box center [720, 342] width 1441 height 684
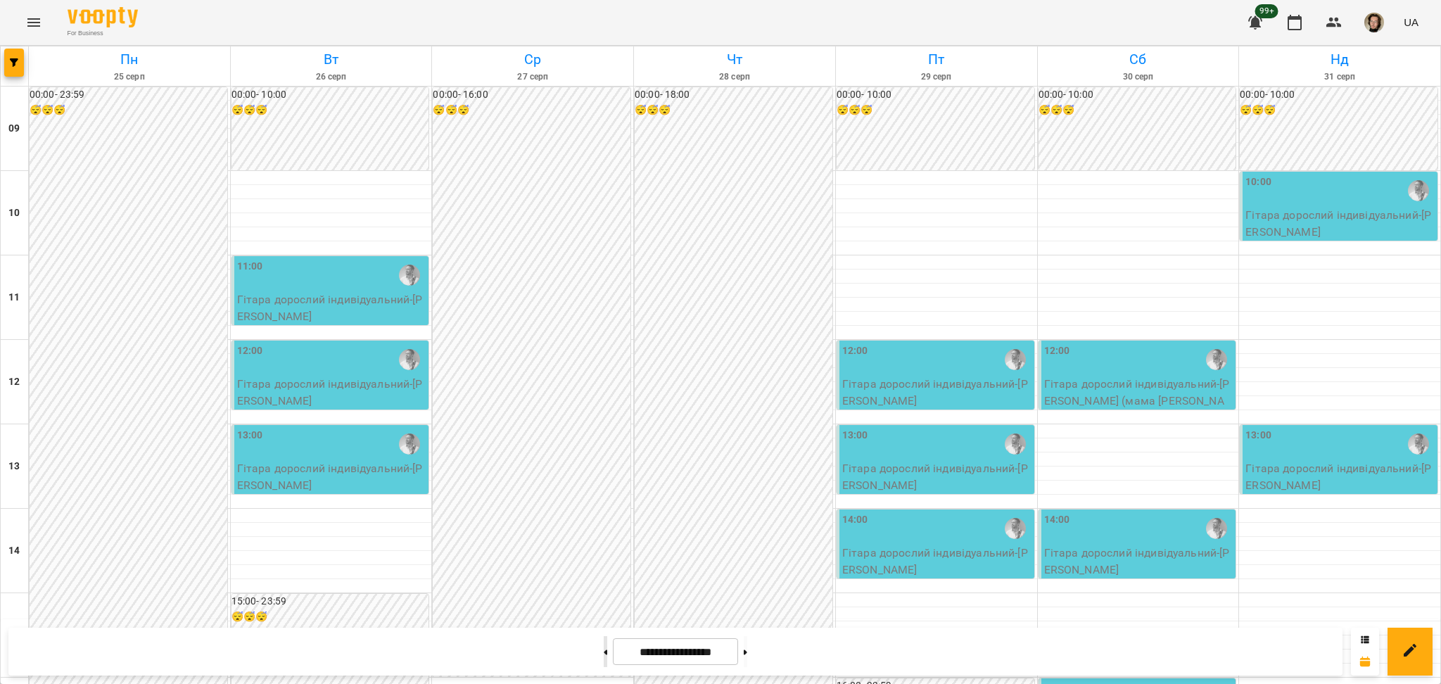
click at [604, 656] on button at bounding box center [606, 651] width 4 height 31
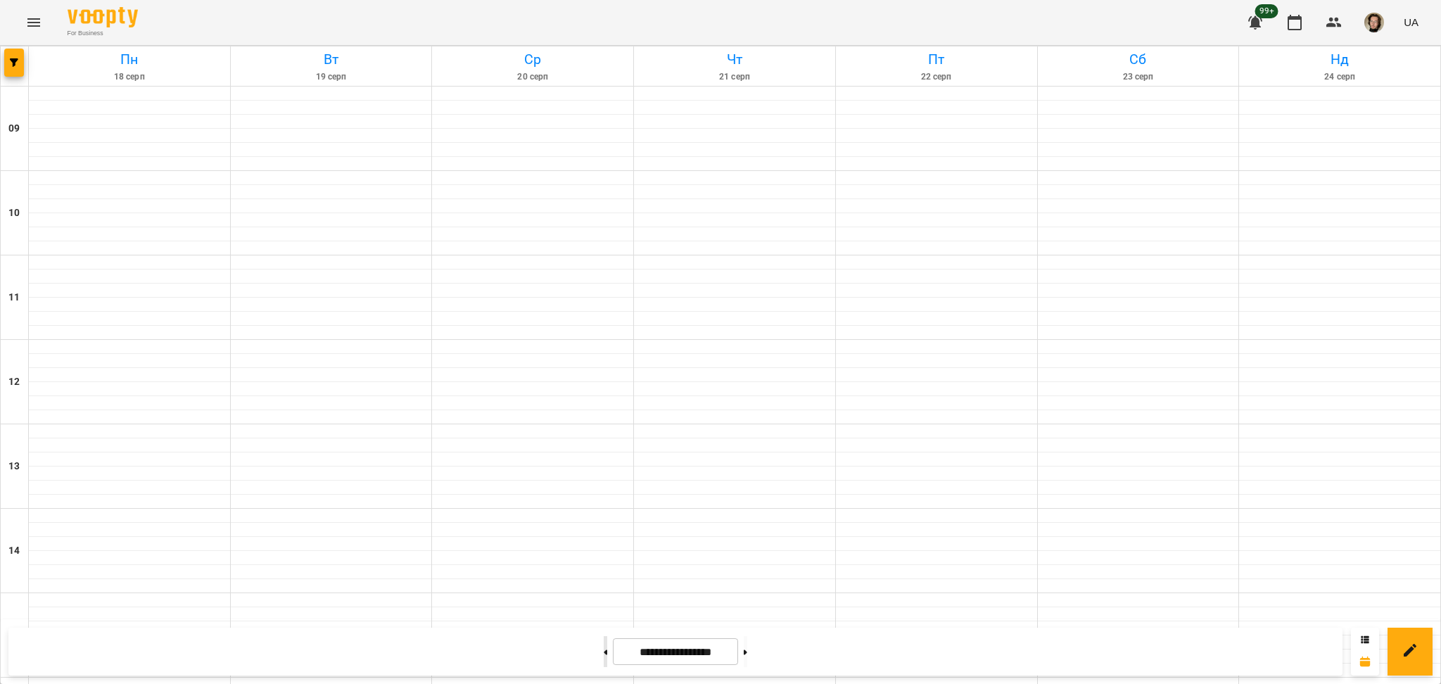
click at [604, 656] on button at bounding box center [606, 651] width 4 height 31
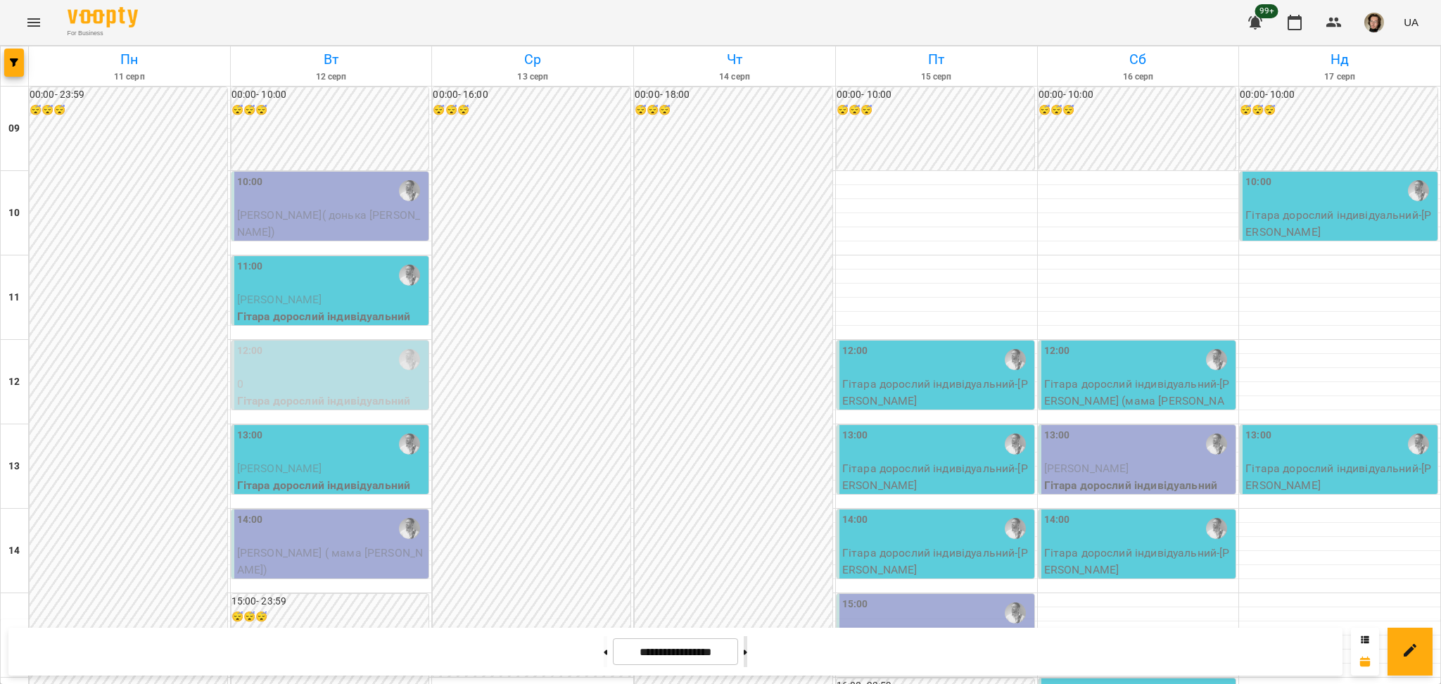
click at [747, 659] on button at bounding box center [746, 651] width 4 height 31
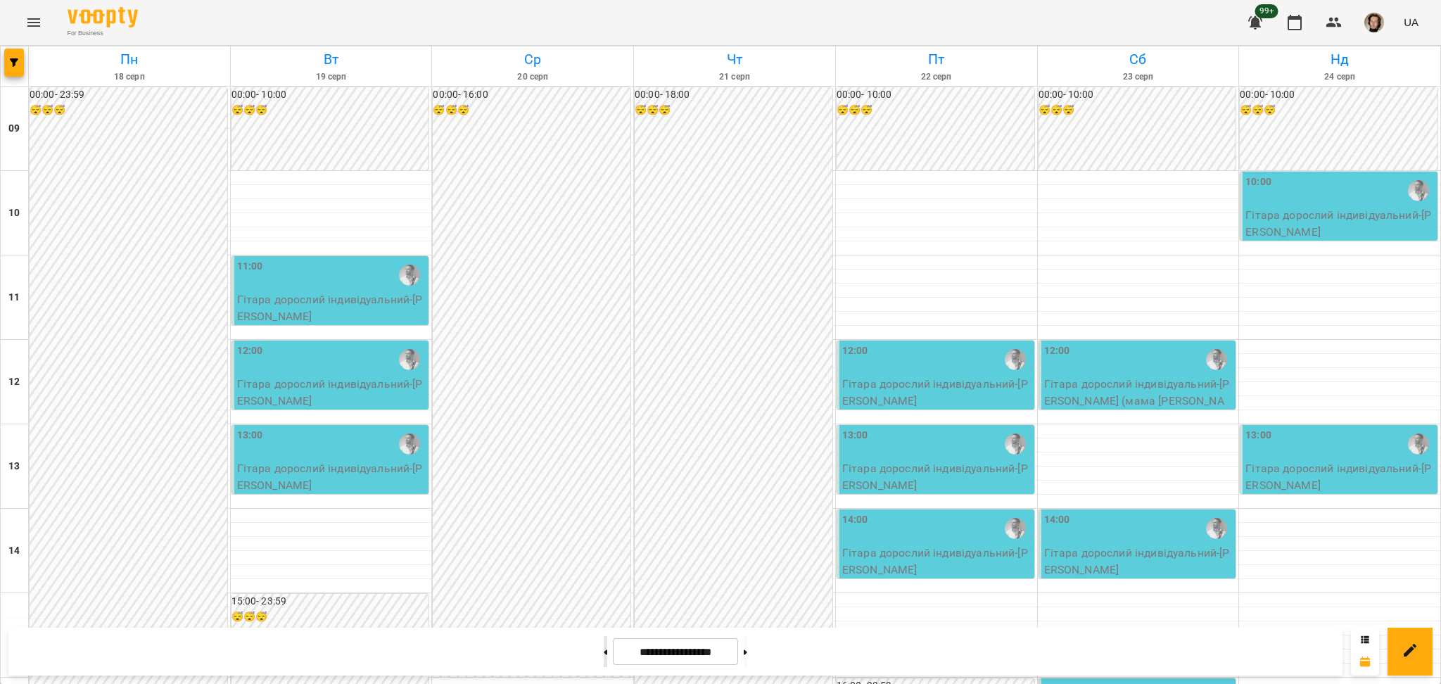
click at [604, 649] on button at bounding box center [606, 651] width 4 height 31
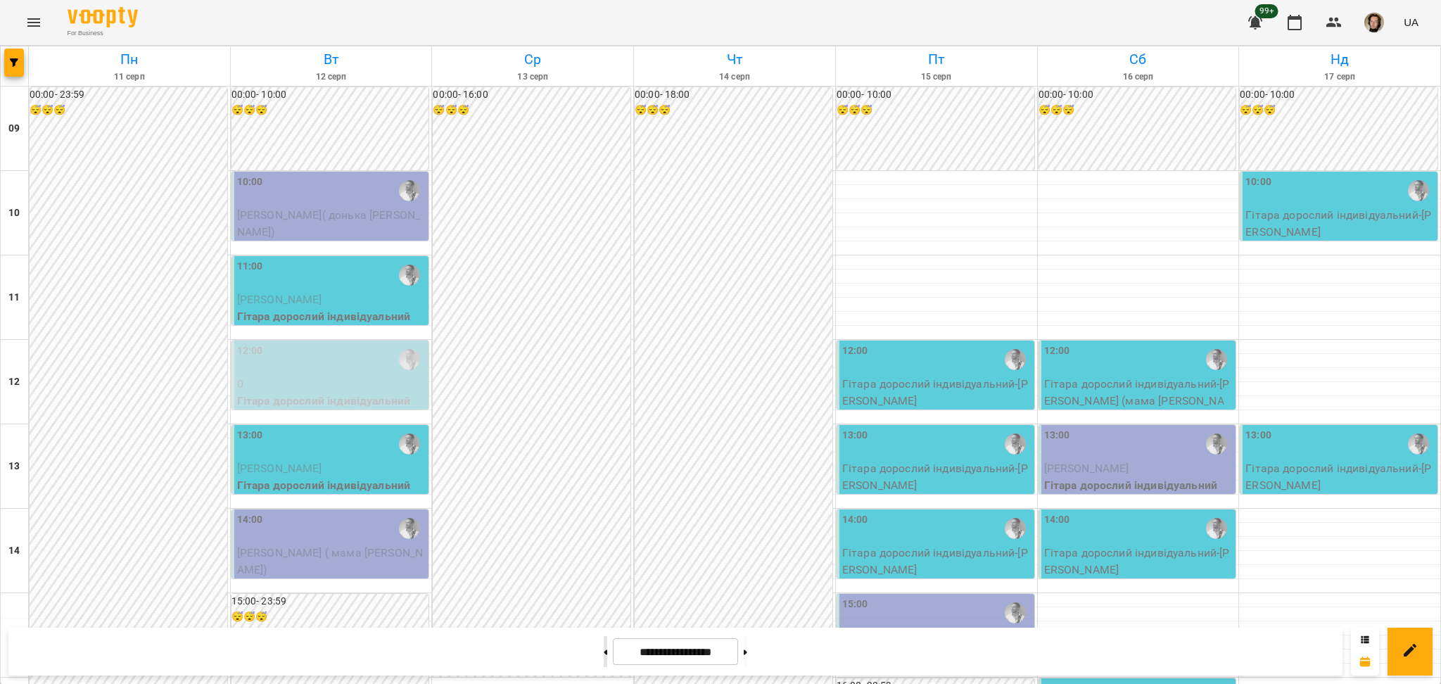
click at [604, 653] on button at bounding box center [606, 651] width 4 height 31
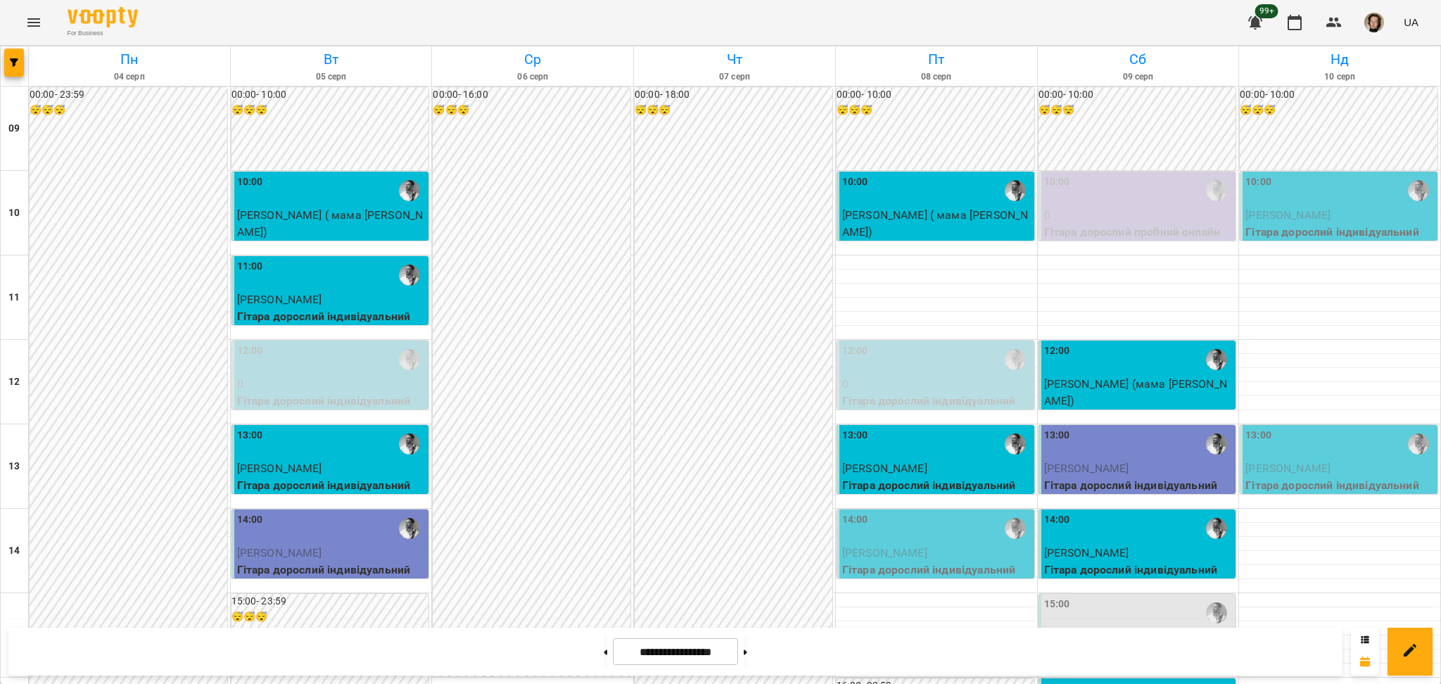
scroll to position [0, 0]
click at [747, 652] on button at bounding box center [746, 651] width 4 height 31
type input "**********"
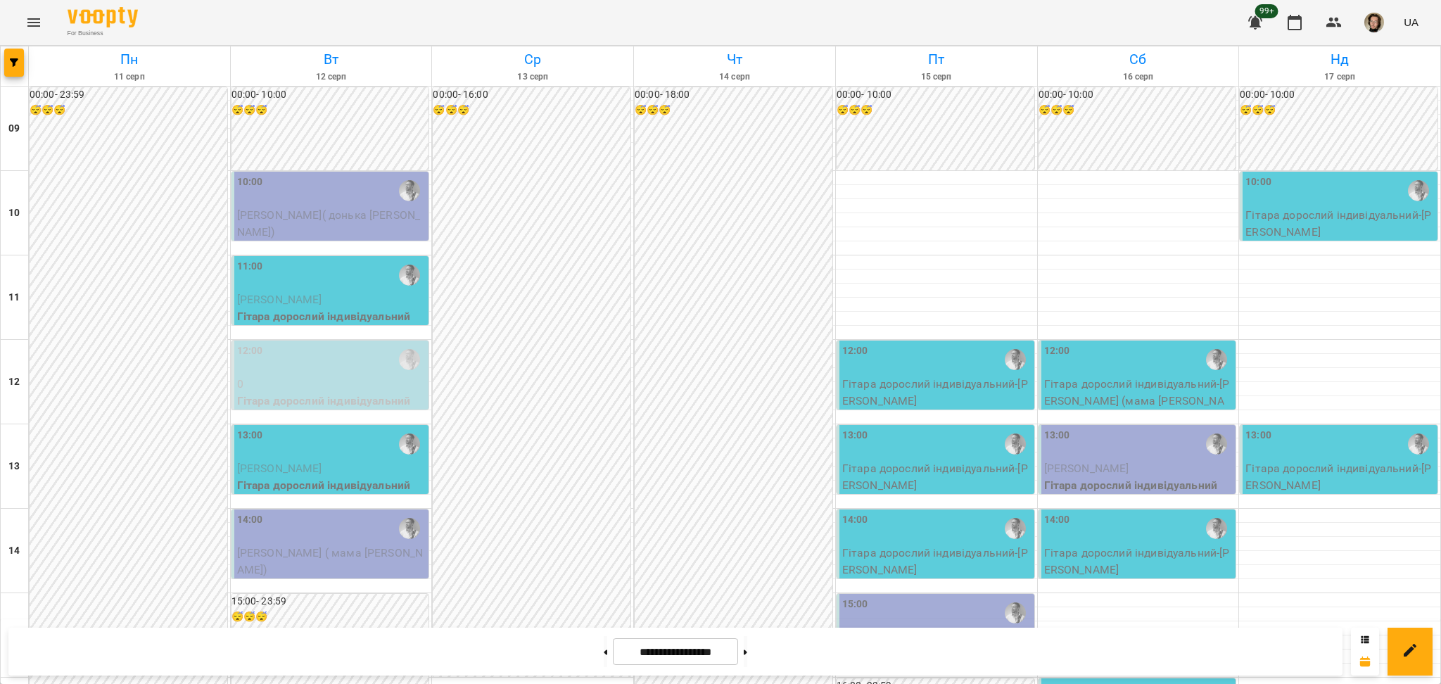
click at [345, 211] on span "[PERSON_NAME]( донька [PERSON_NAME])" at bounding box center [328, 223] width 183 height 30
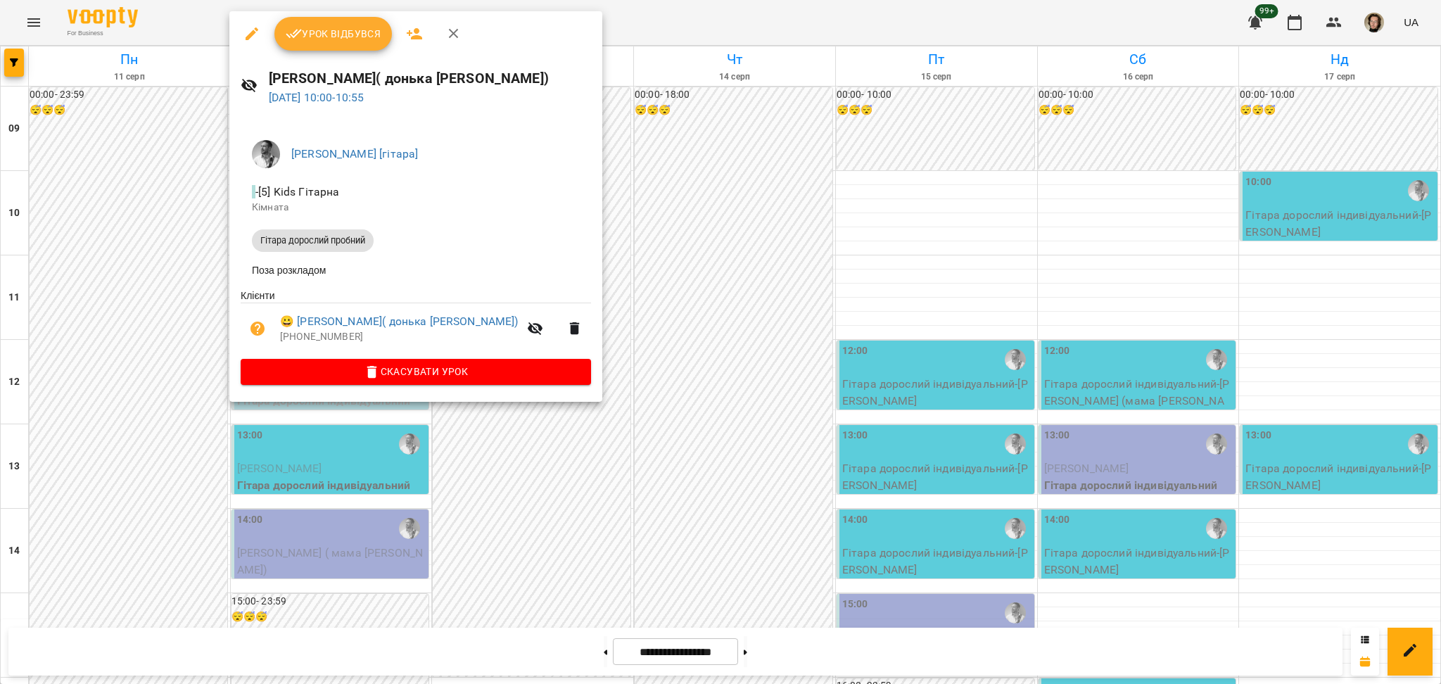
click at [508, 542] on div at bounding box center [720, 342] width 1441 height 684
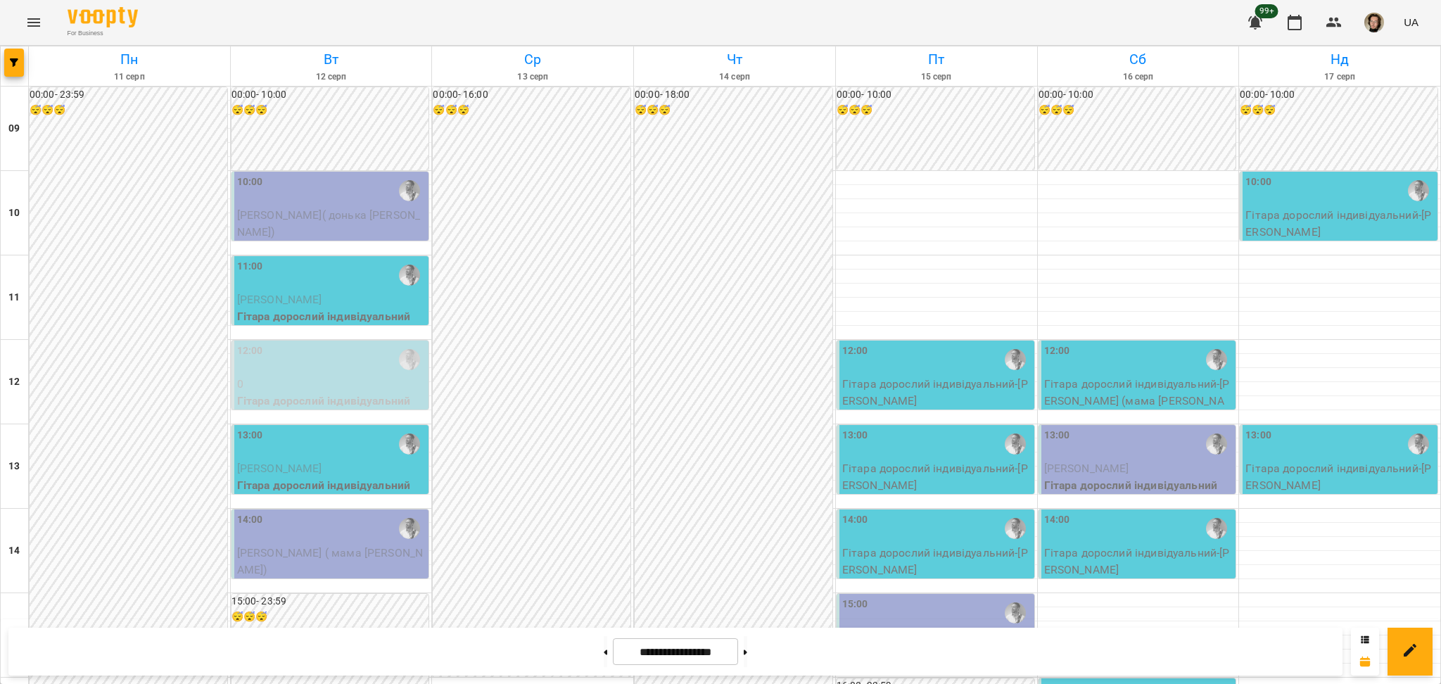
click at [345, 189] on div "10:00" at bounding box center [331, 190] width 189 height 32
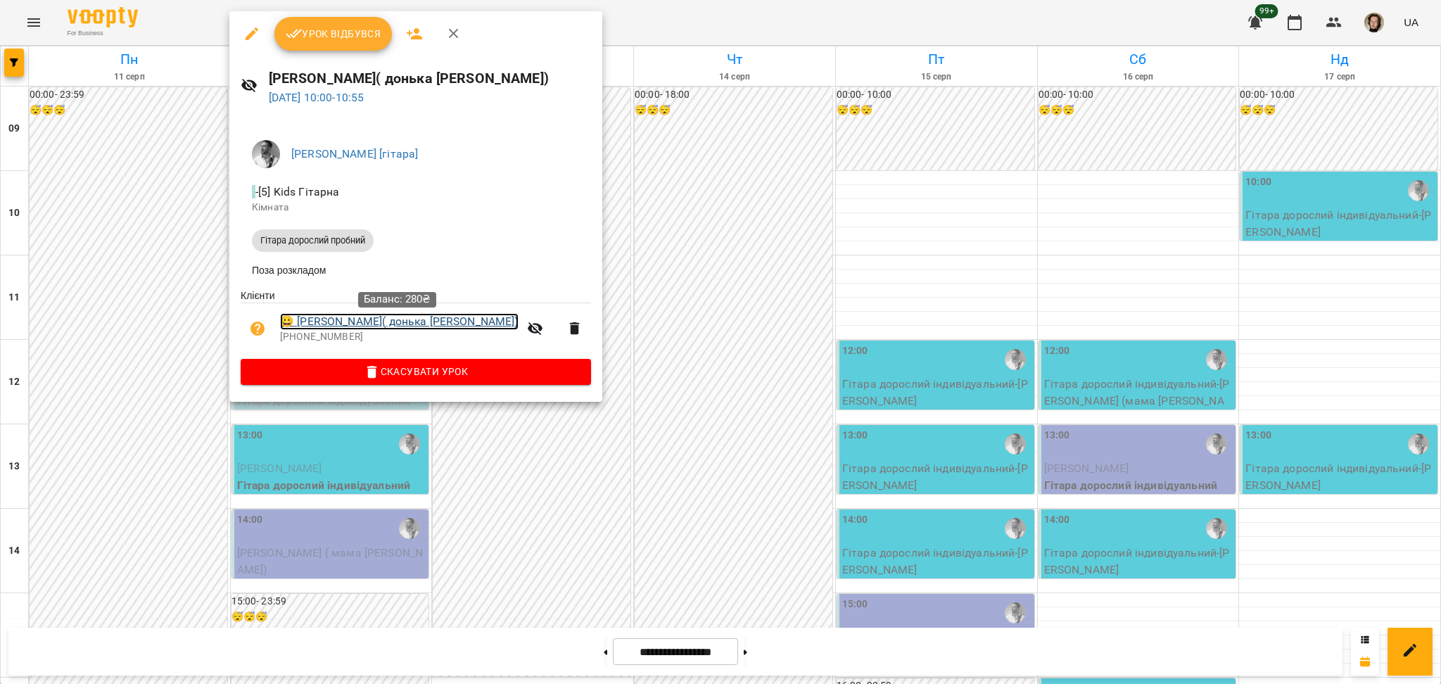
click at [369, 328] on link "😀 [PERSON_NAME]( донька [PERSON_NAME])" at bounding box center [399, 321] width 239 height 17
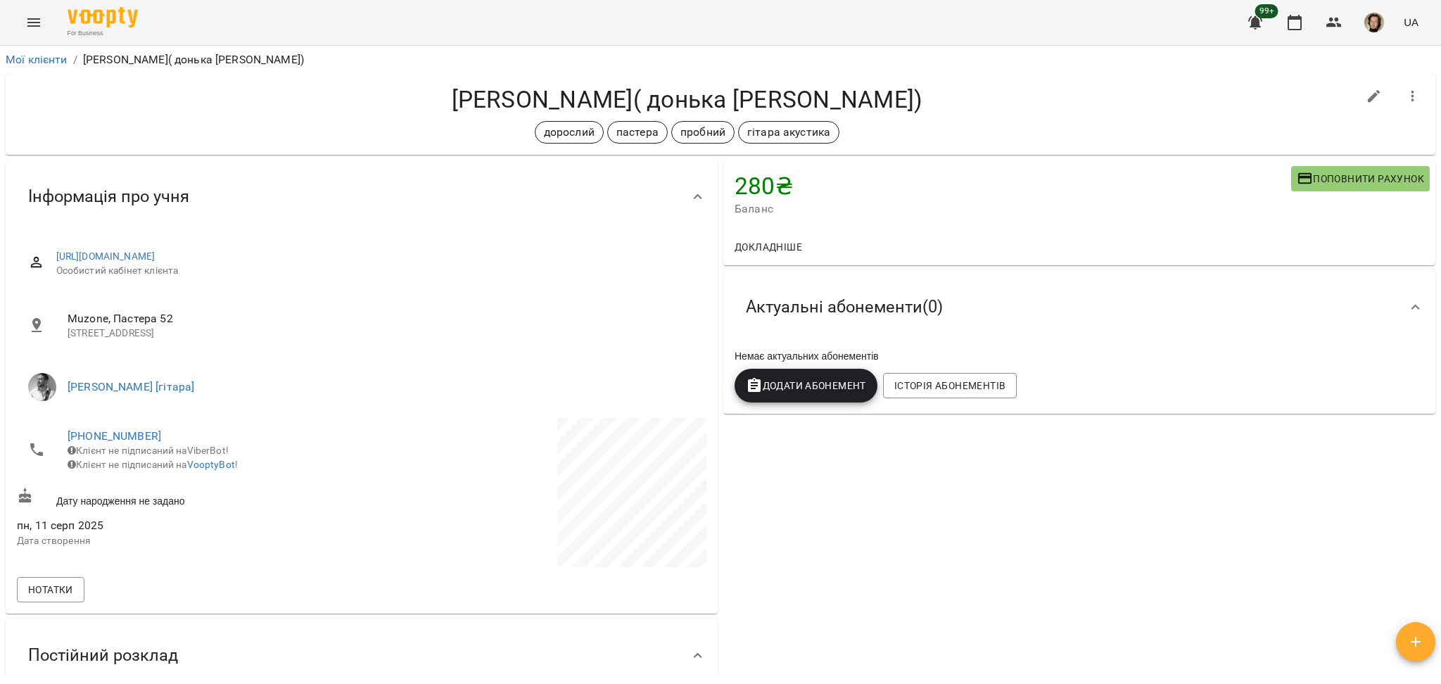
click at [1291, 174] on button "Поповнити рахунок" at bounding box center [1360, 178] width 139 height 25
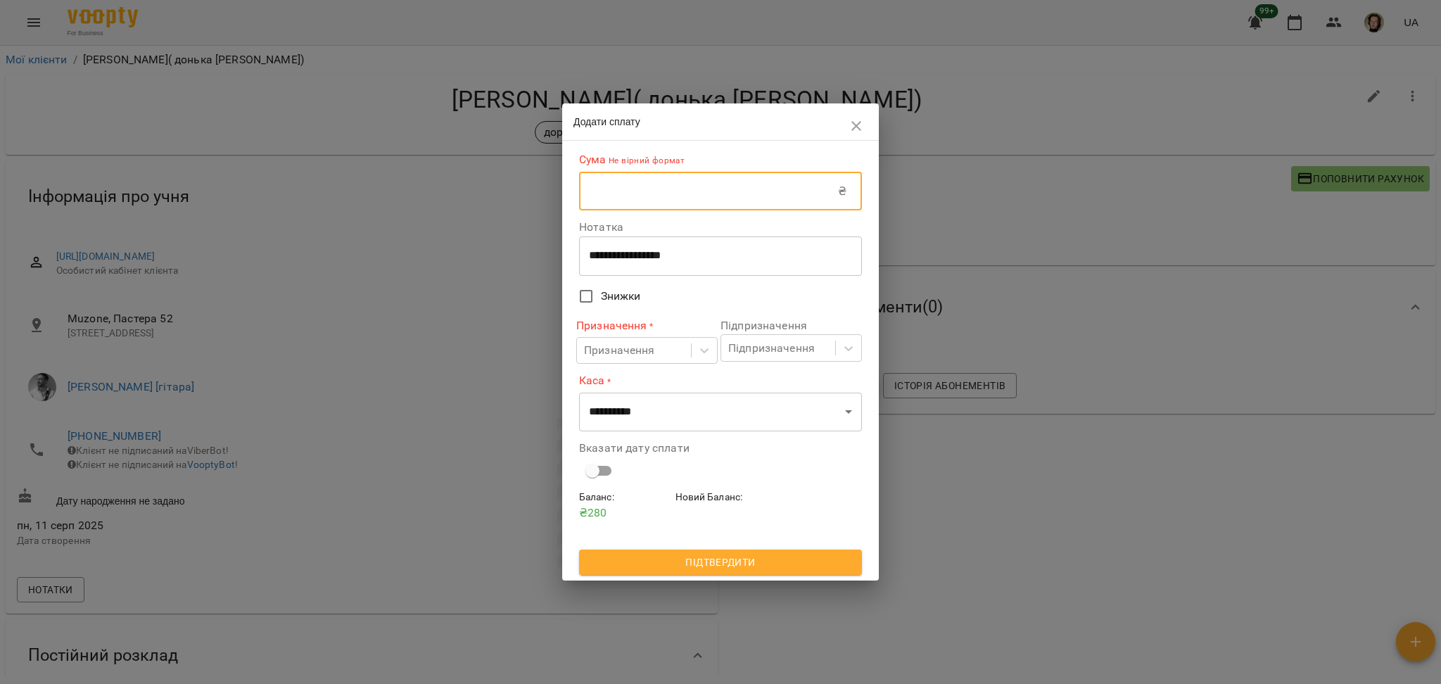
click at [804, 193] on input "text" at bounding box center [708, 191] width 259 height 39
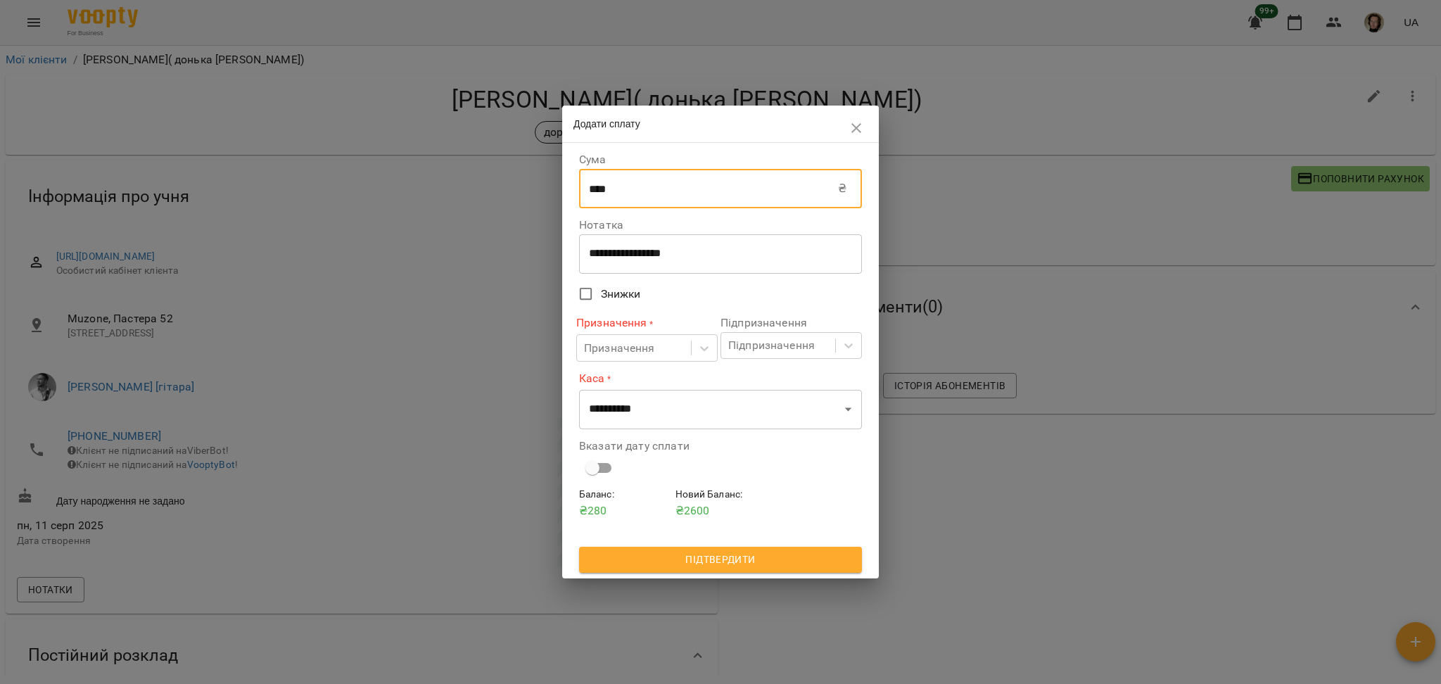
type input "****"
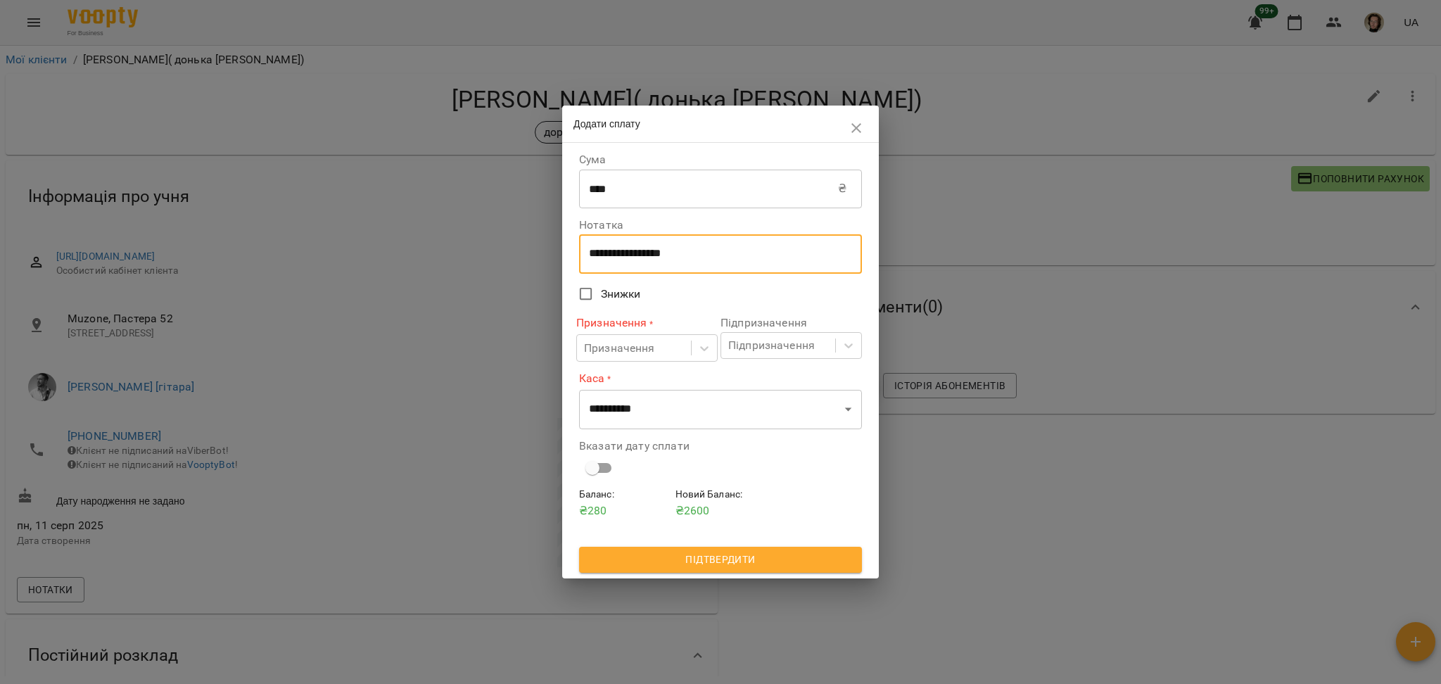
drag, startPoint x: 738, startPoint y: 250, endPoint x: 541, endPoint y: 240, distance: 197.3
click at [541, 240] on div "**********" at bounding box center [720, 342] width 1441 height 684
type textarea "****"
click at [639, 348] on div "Призначення" at bounding box center [619, 348] width 71 height 17
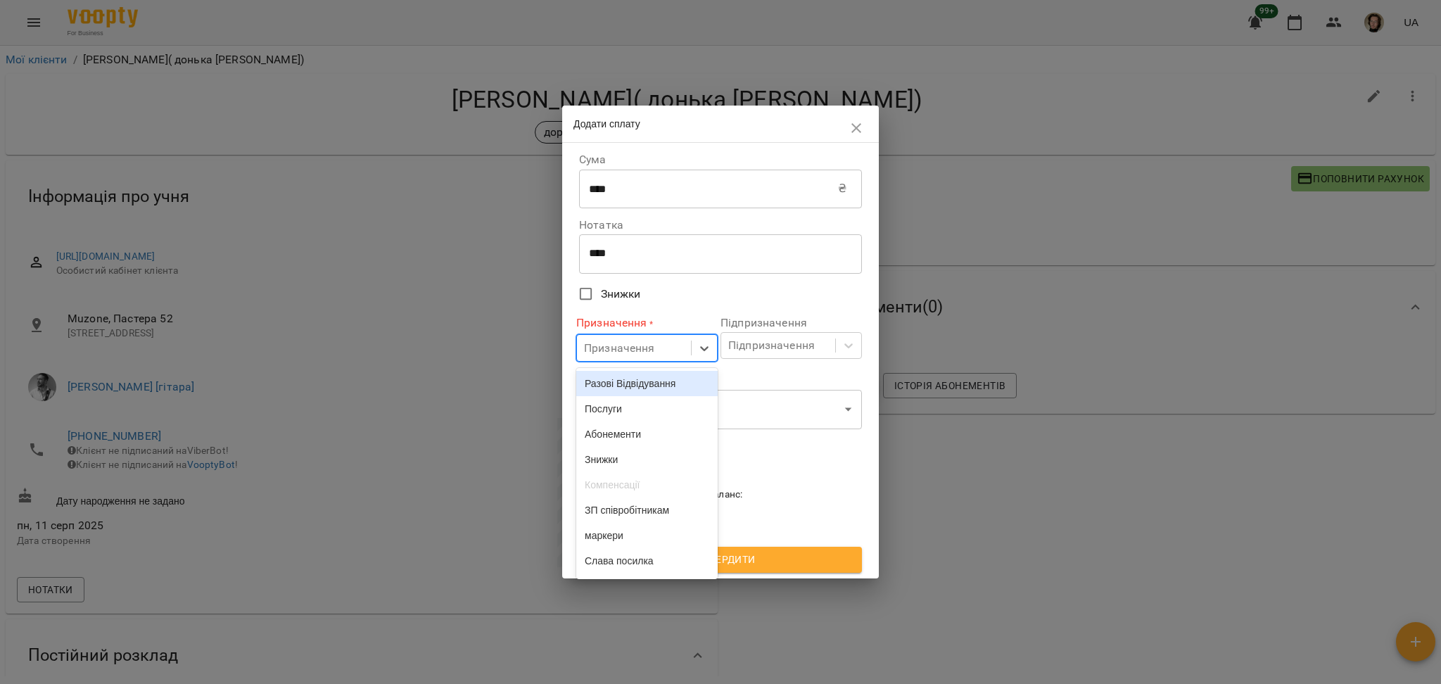
click at [635, 377] on div "Разові Відвідування" at bounding box center [646, 383] width 141 height 25
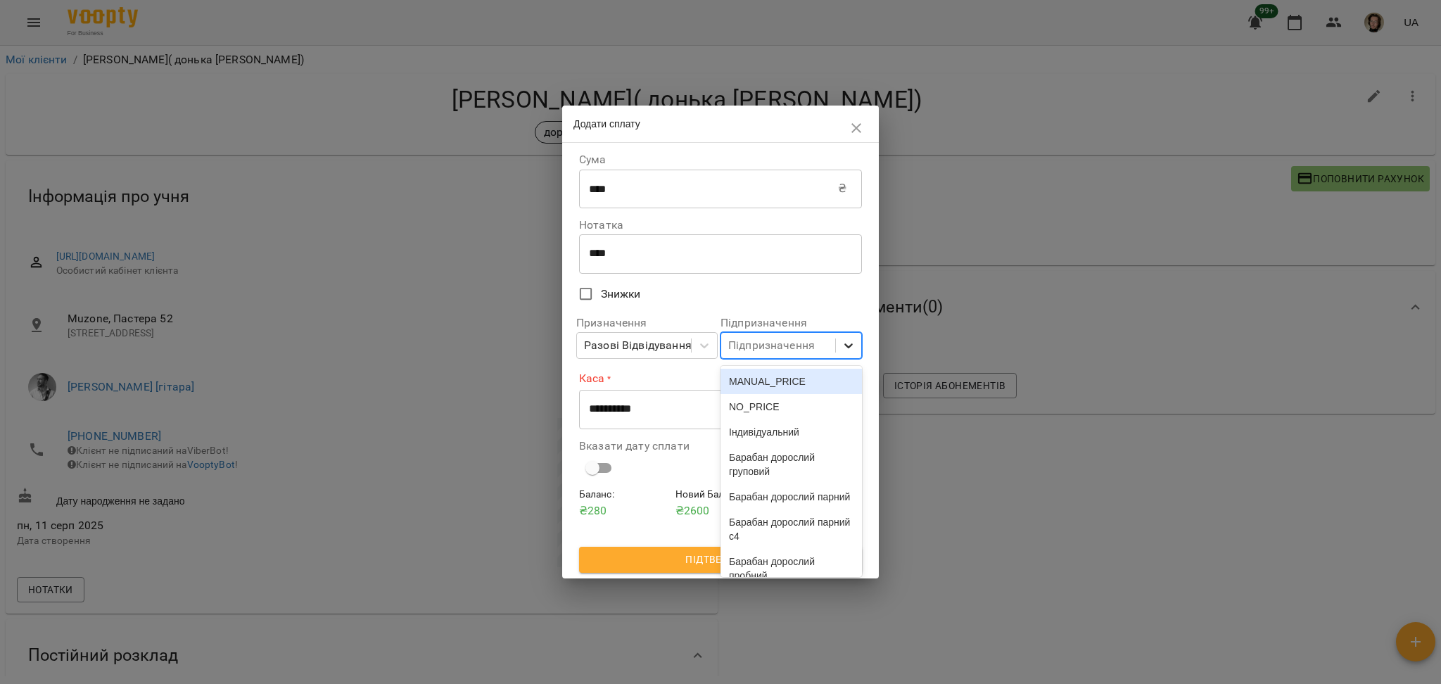
click at [838, 346] on div at bounding box center [848, 345] width 25 height 25
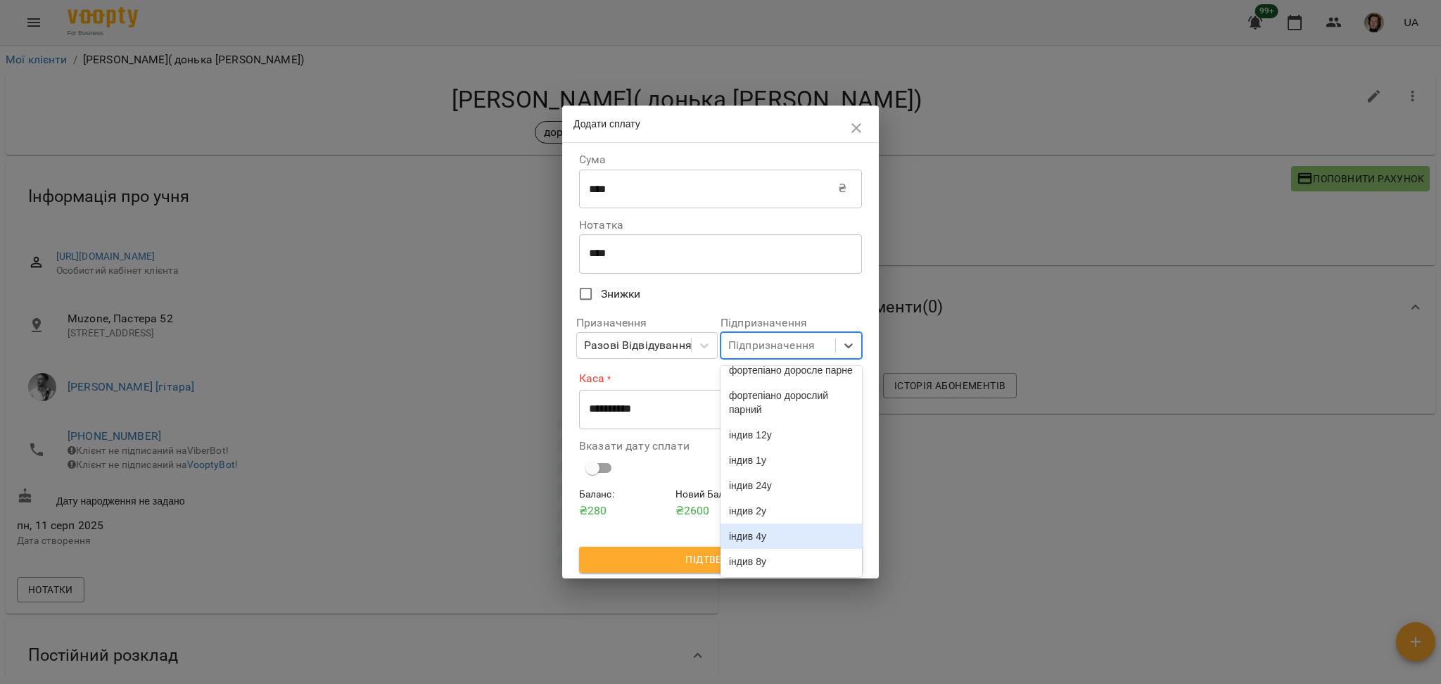
click at [763, 540] on div "індив 4у" at bounding box center [791, 535] width 141 height 25
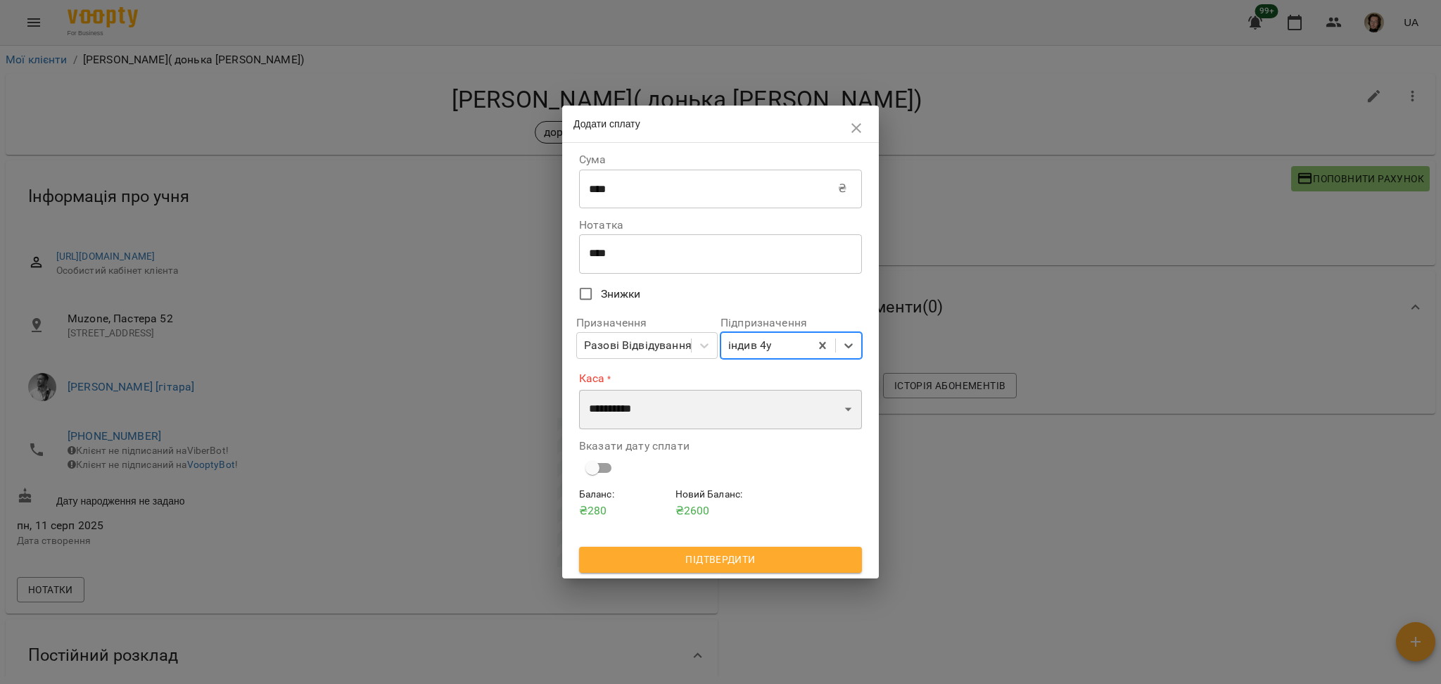
click at [671, 424] on select "**********" at bounding box center [720, 409] width 283 height 39
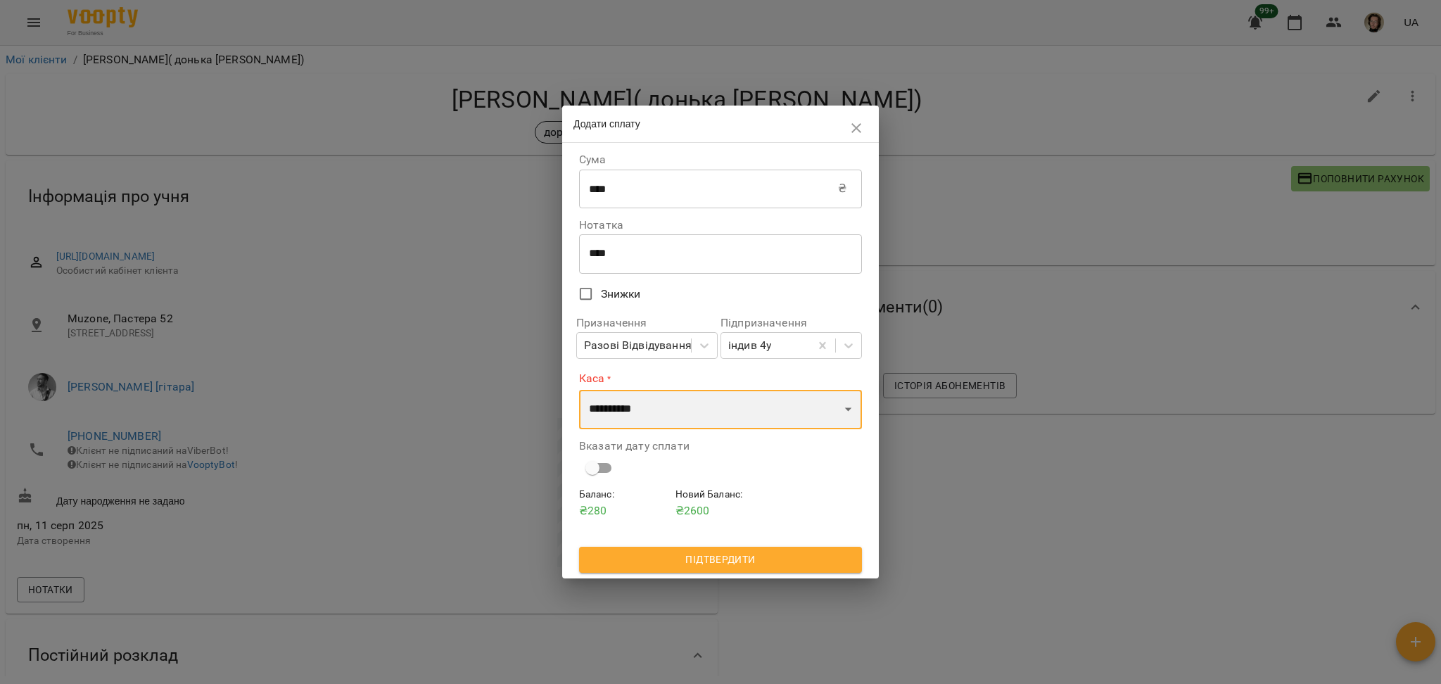
select select "****"
click at [579, 390] on select "**********" at bounding box center [720, 409] width 283 height 39
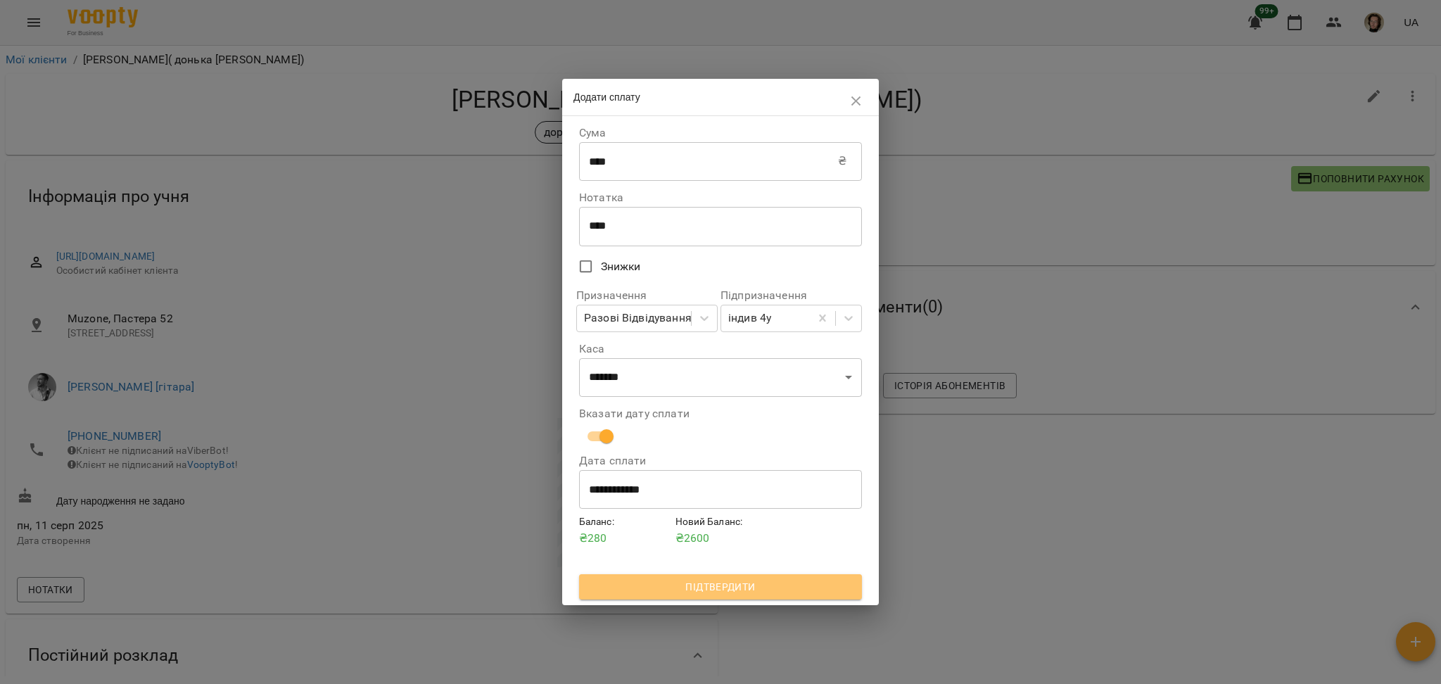
click at [718, 592] on span "Підтвердити" at bounding box center [720, 586] width 260 height 17
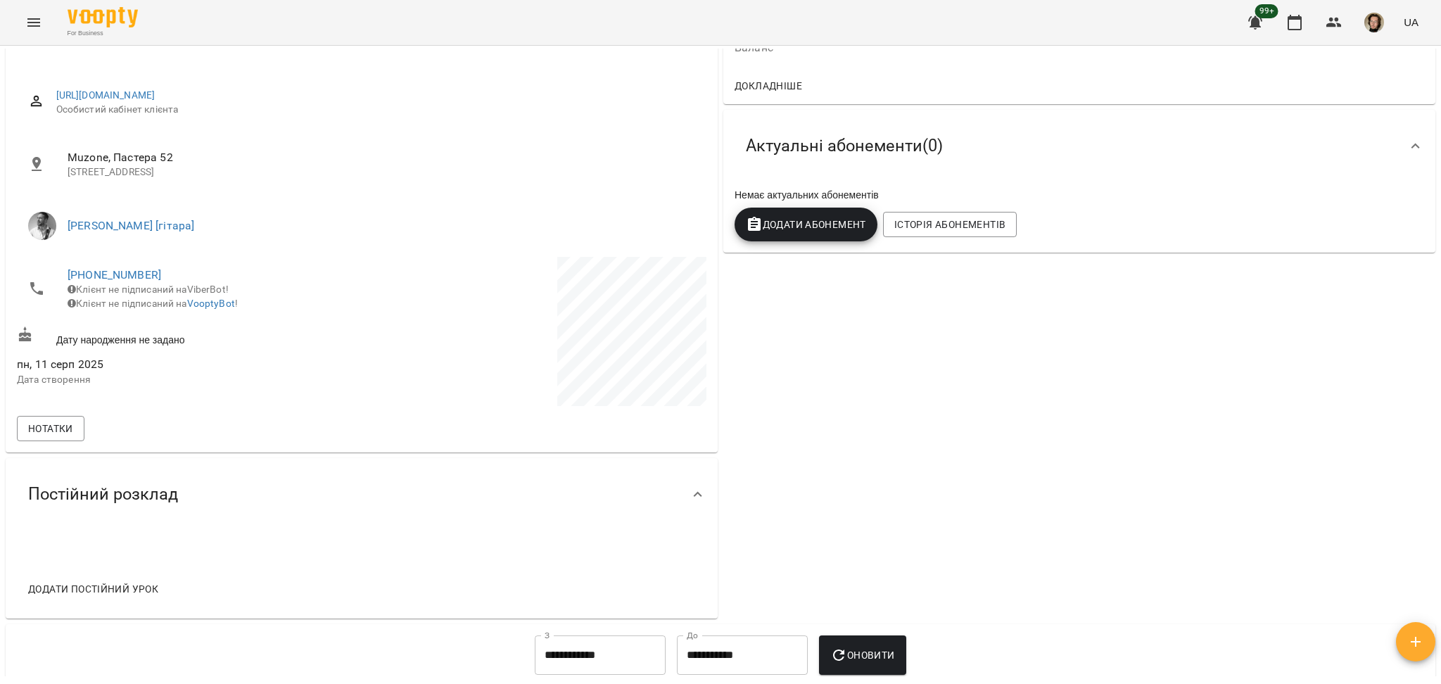
scroll to position [187, 0]
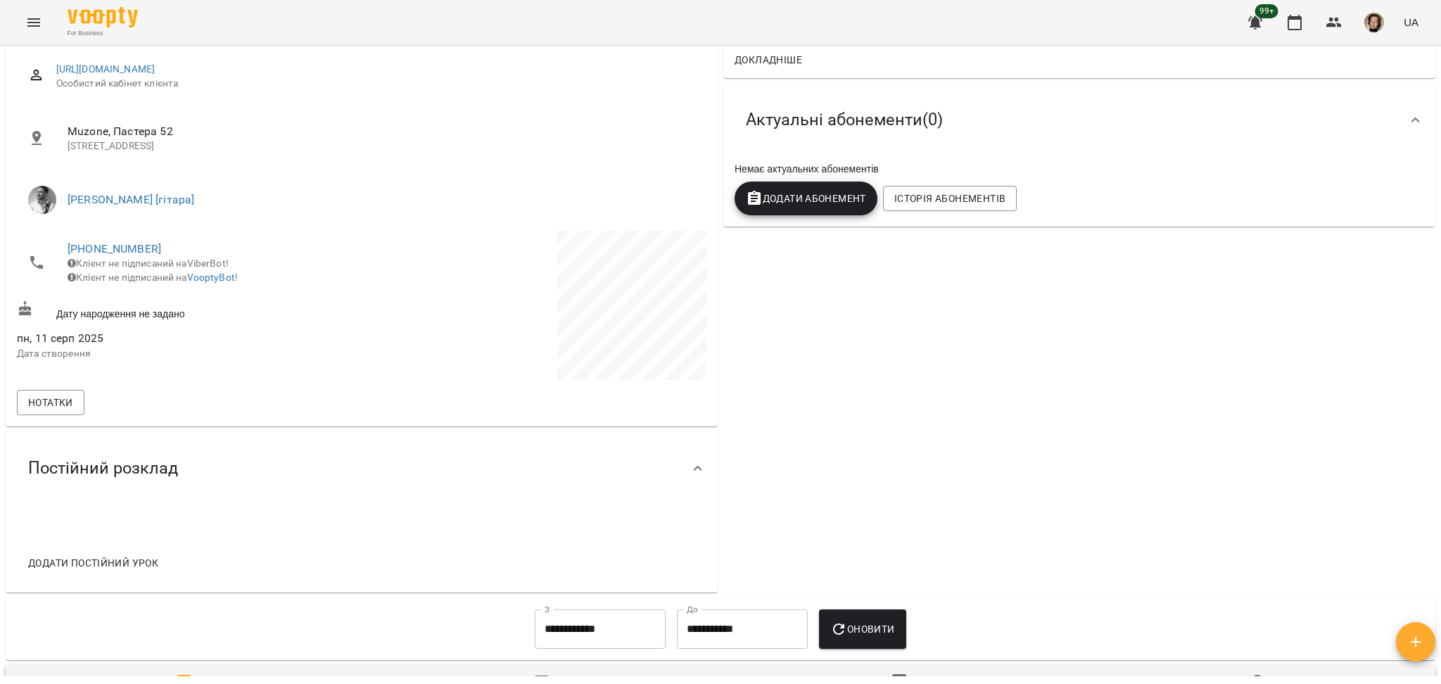
click at [125, 566] on span "Додати постійний урок" at bounding box center [93, 562] width 130 height 17
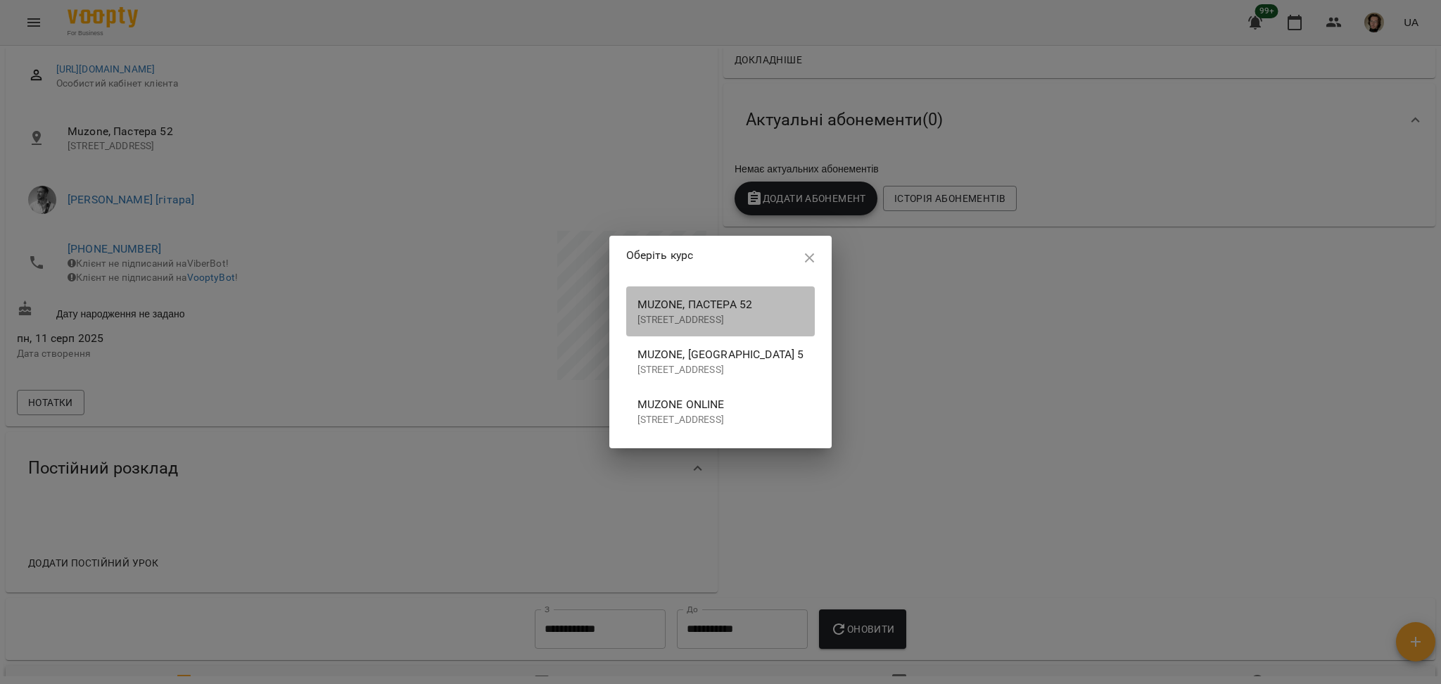
click at [734, 324] on p "[STREET_ADDRESS]" at bounding box center [720, 320] width 167 height 14
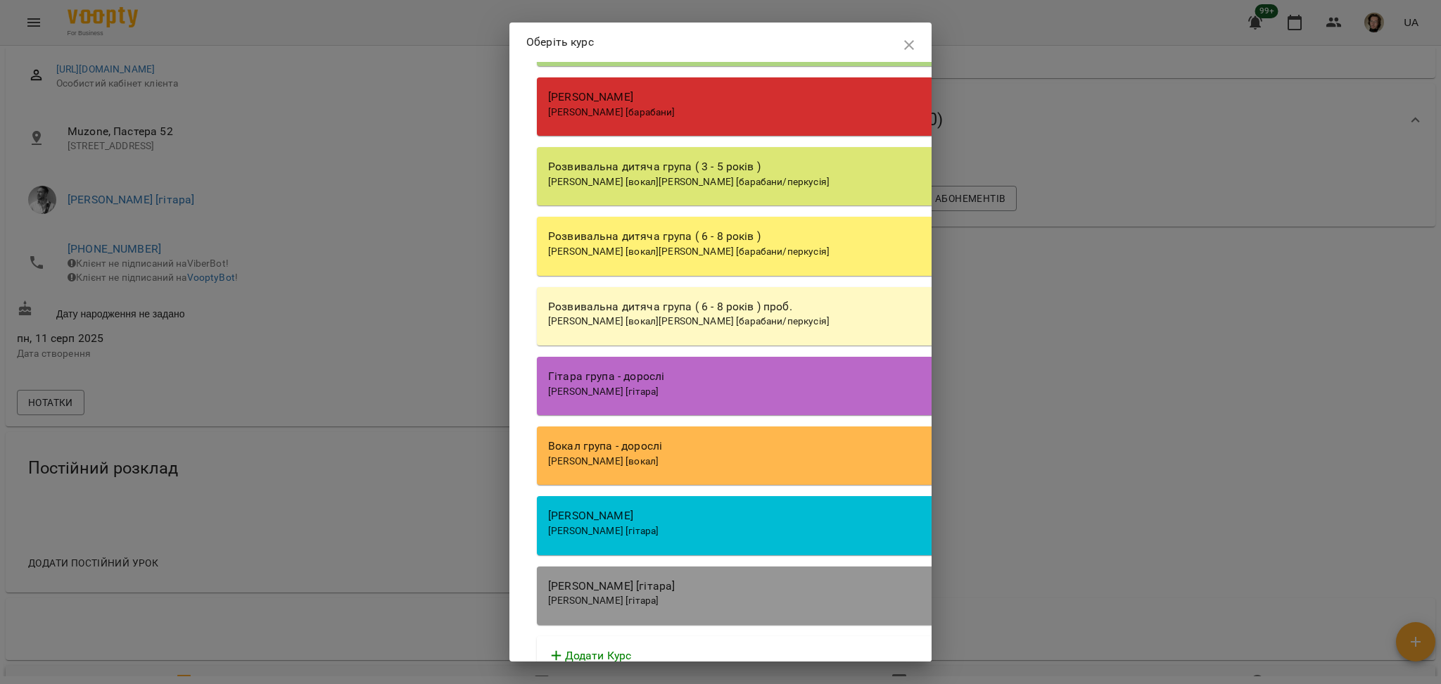
scroll to position [2590, 0]
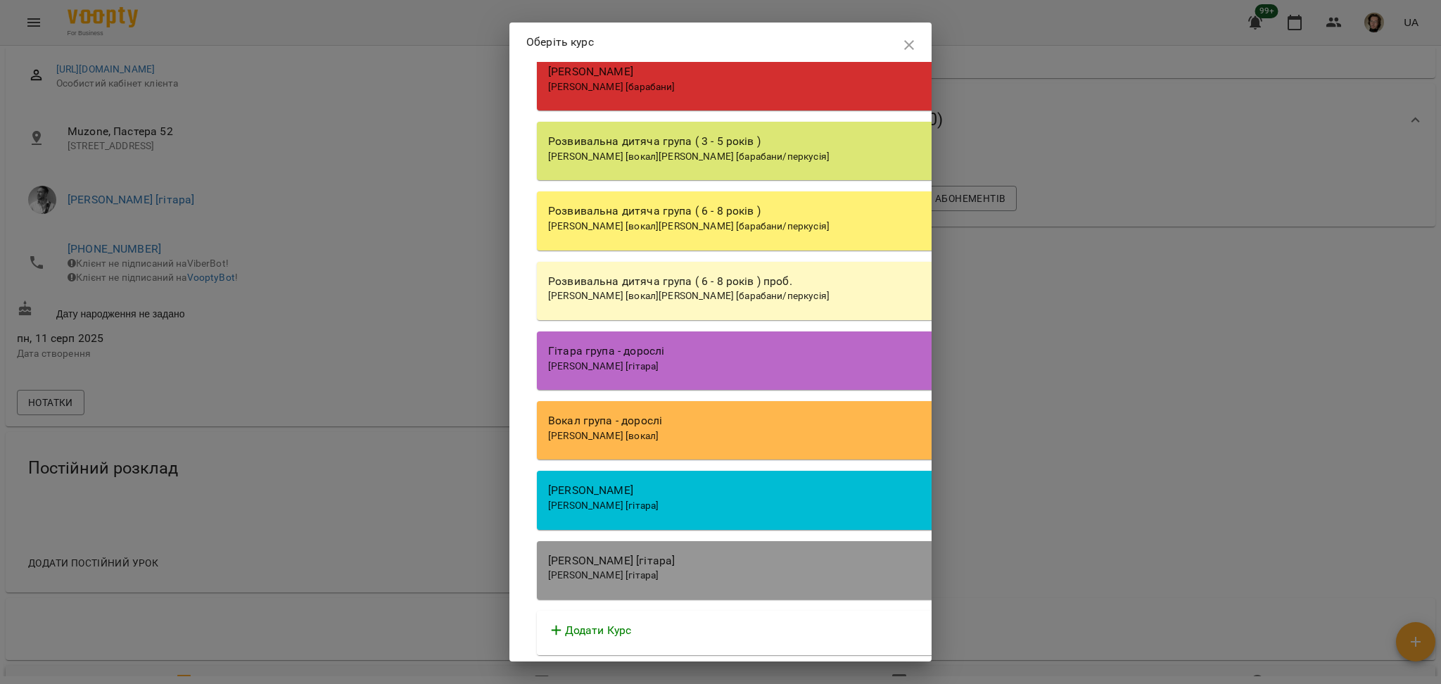
click at [699, 506] on div "[PERSON_NAME] [гітара]" at bounding box center [938, 506] width 780 height 14
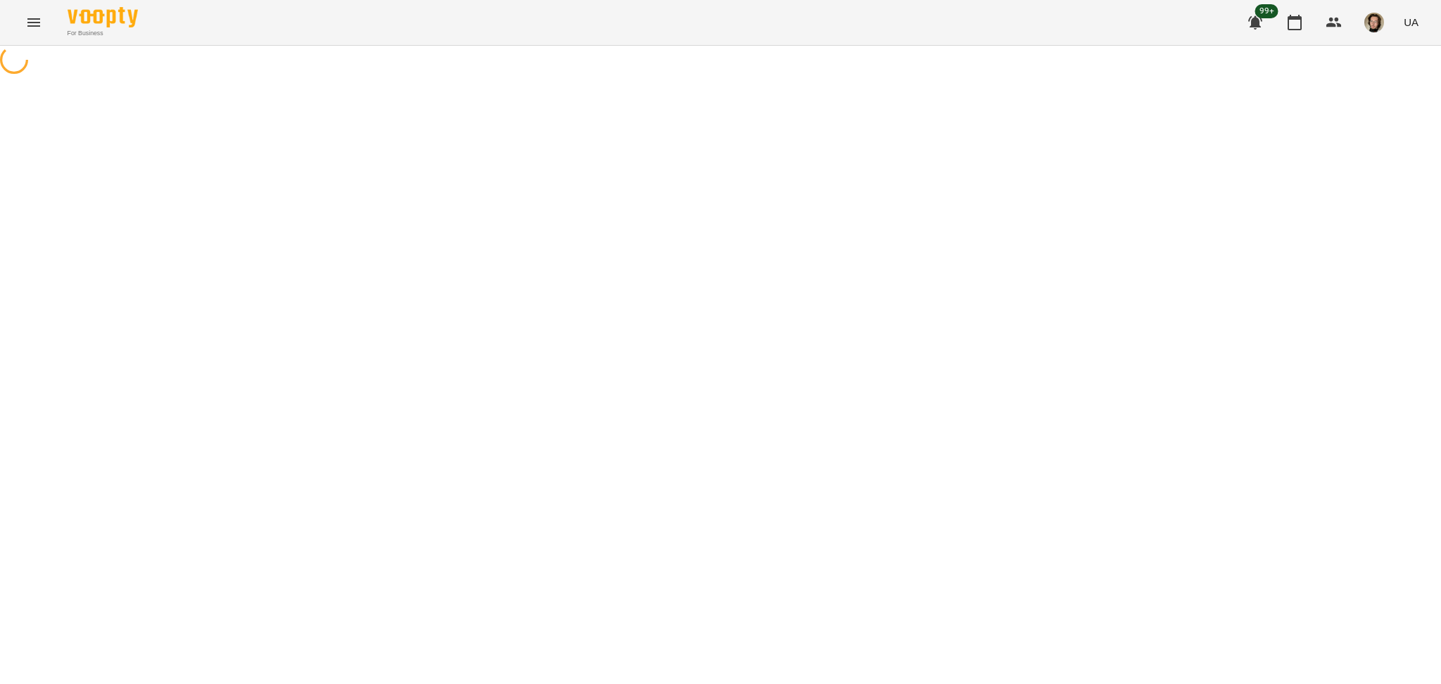
select select "**********"
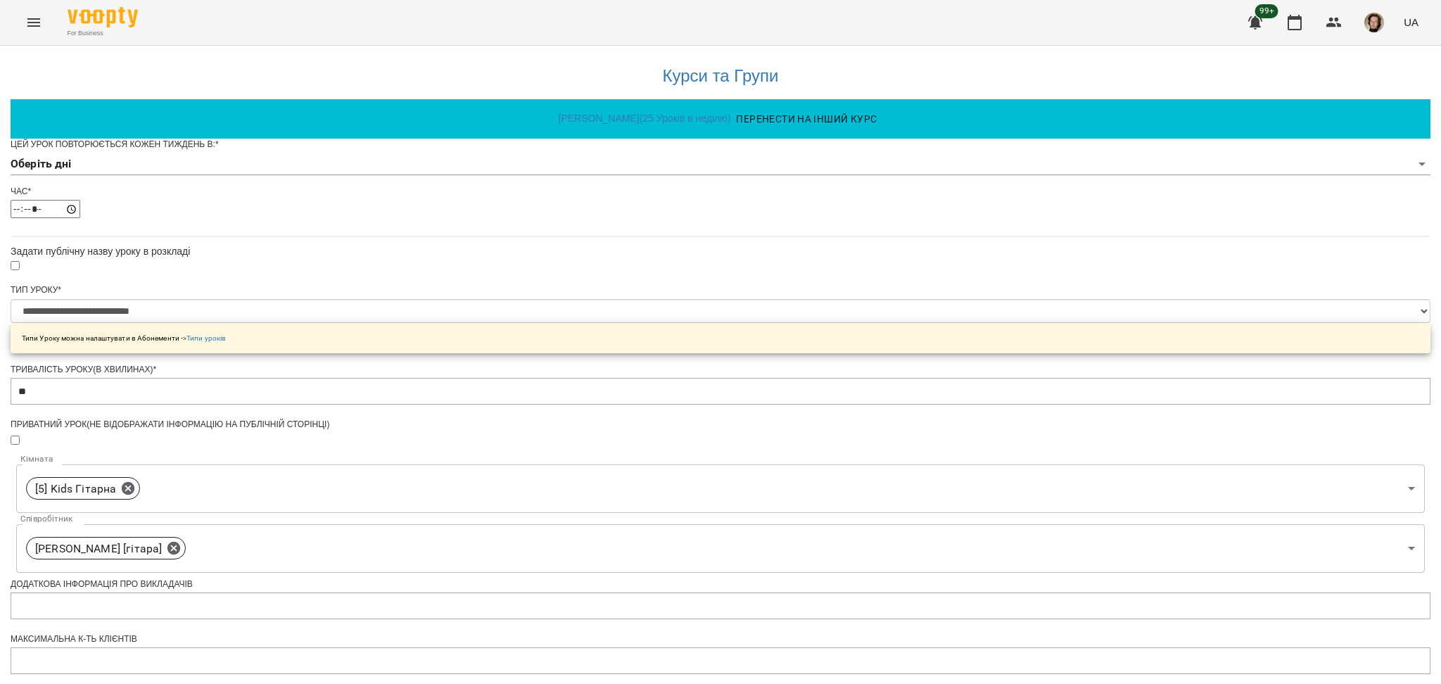
click at [558, 184] on body "**********" at bounding box center [720, 453] width 1441 height 907
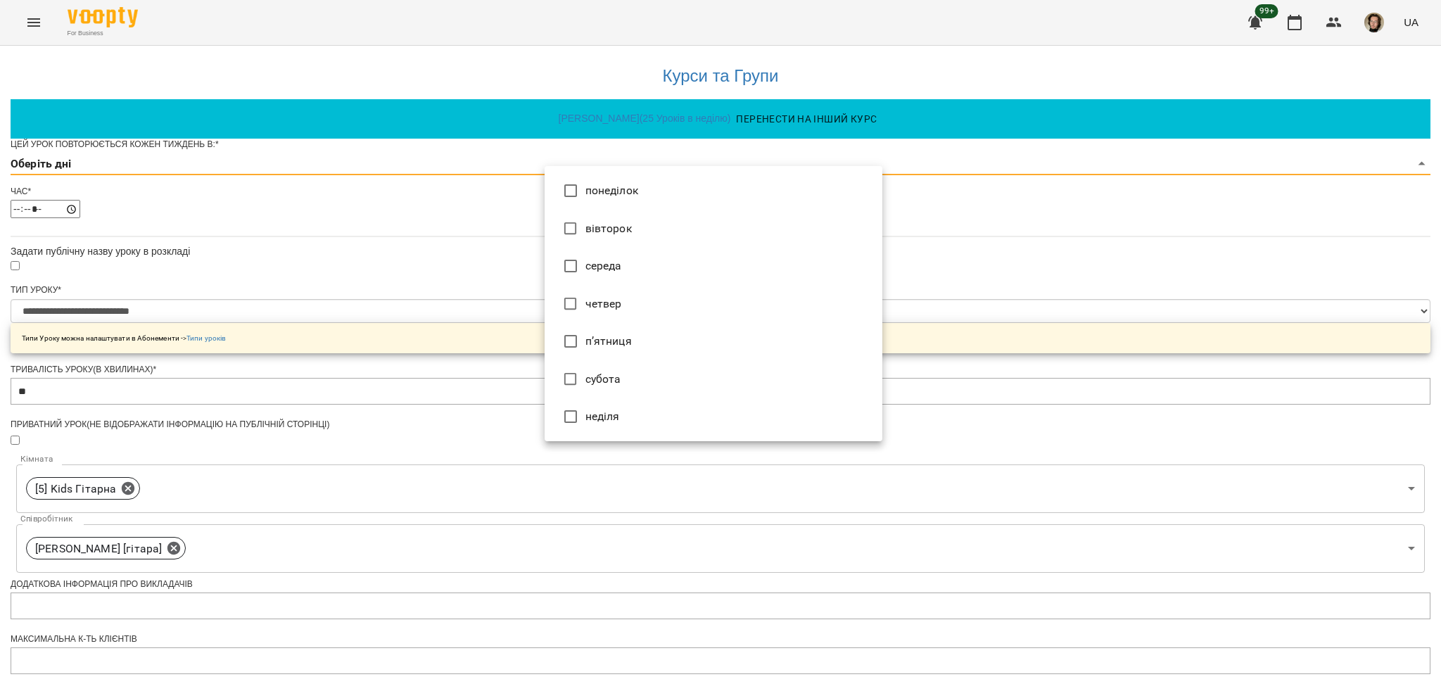
type input "*"
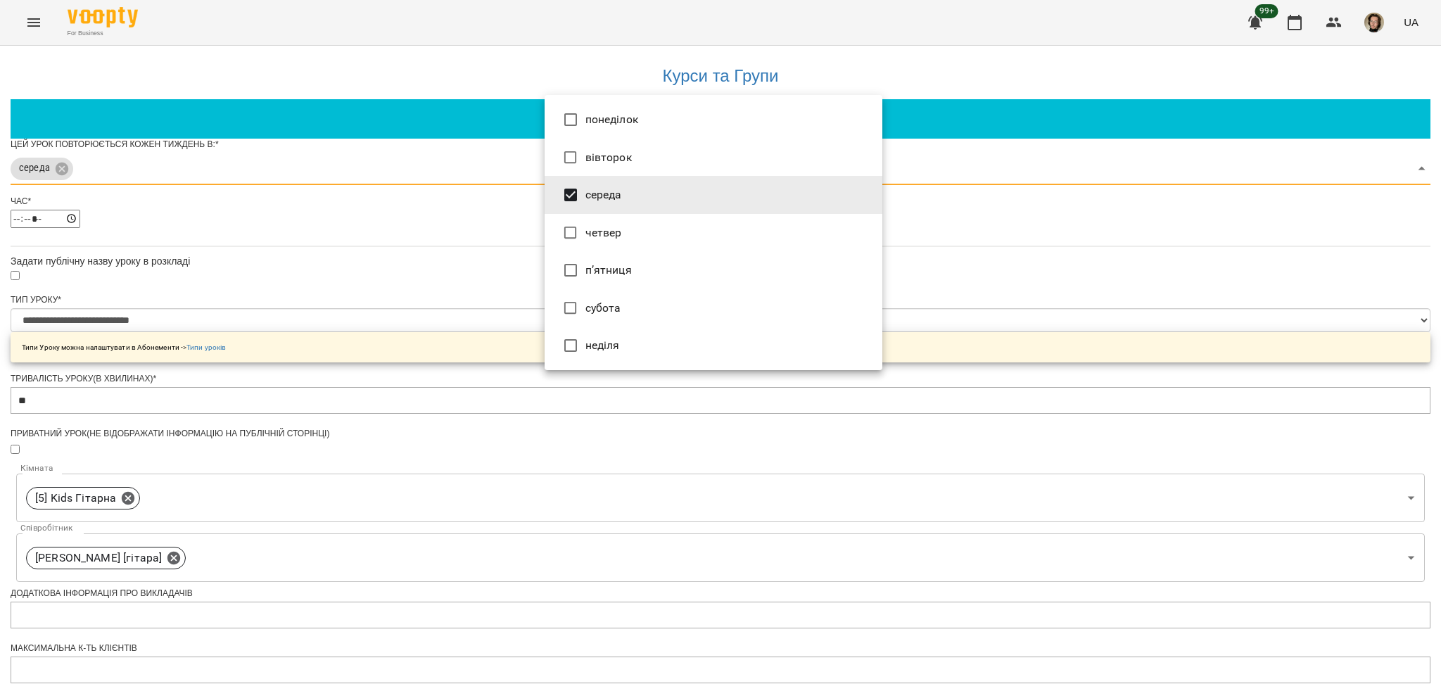
click at [1004, 350] on div at bounding box center [720, 342] width 1441 height 684
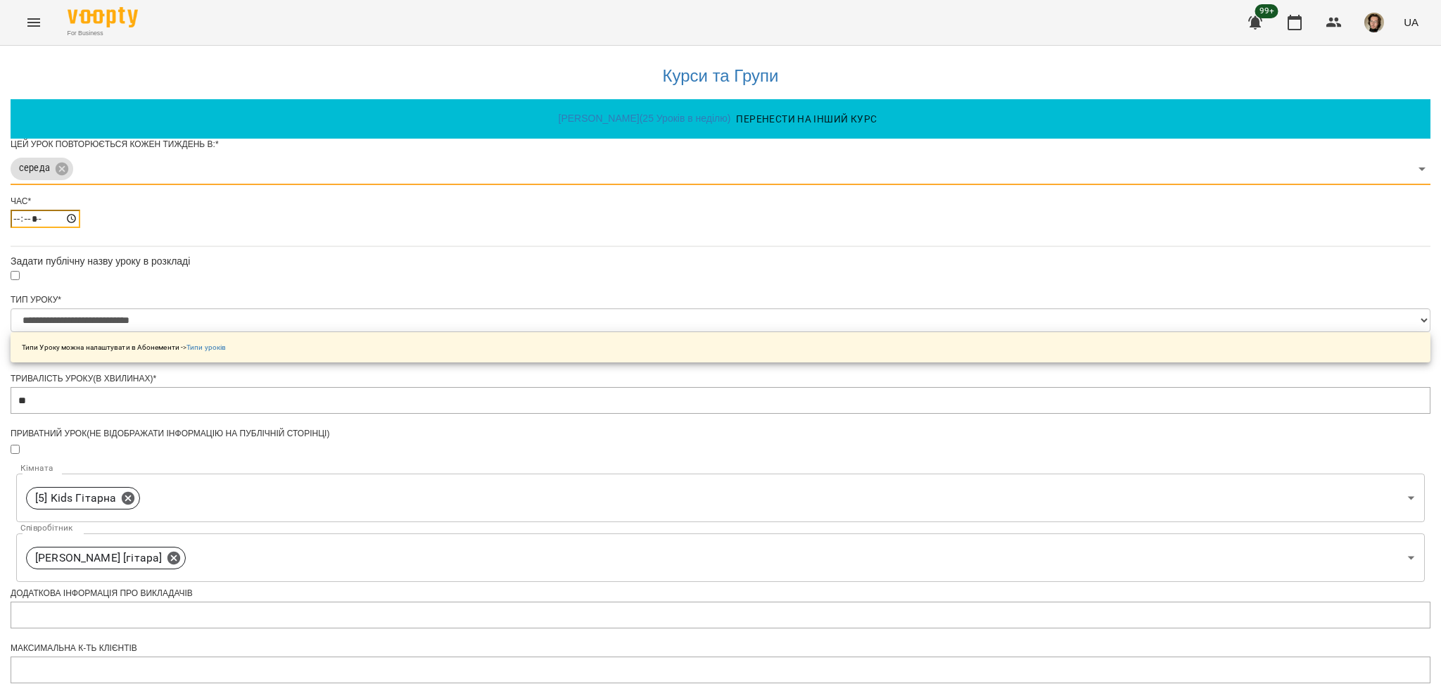
click at [80, 228] on input "*****" at bounding box center [46, 219] width 70 height 18
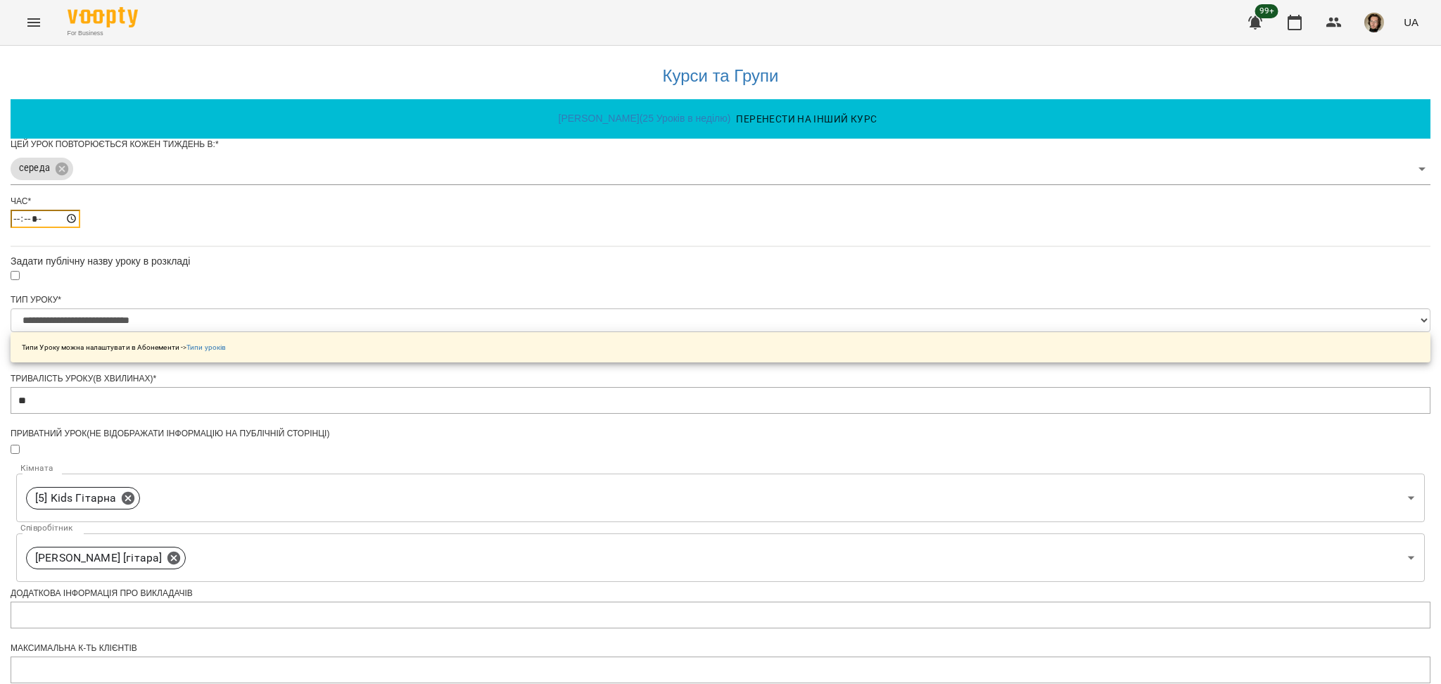
type input "*****"
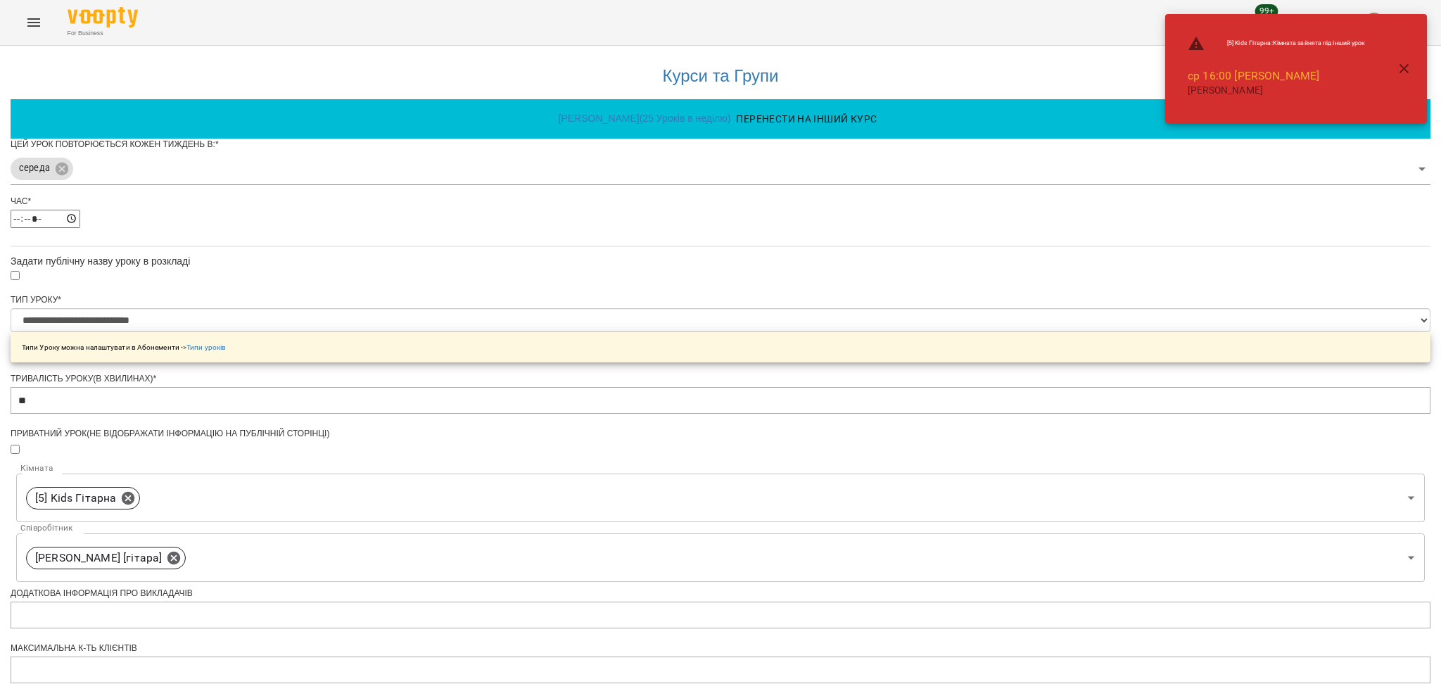
click at [1034, 381] on div "**********" at bounding box center [721, 483] width 1420 height 874
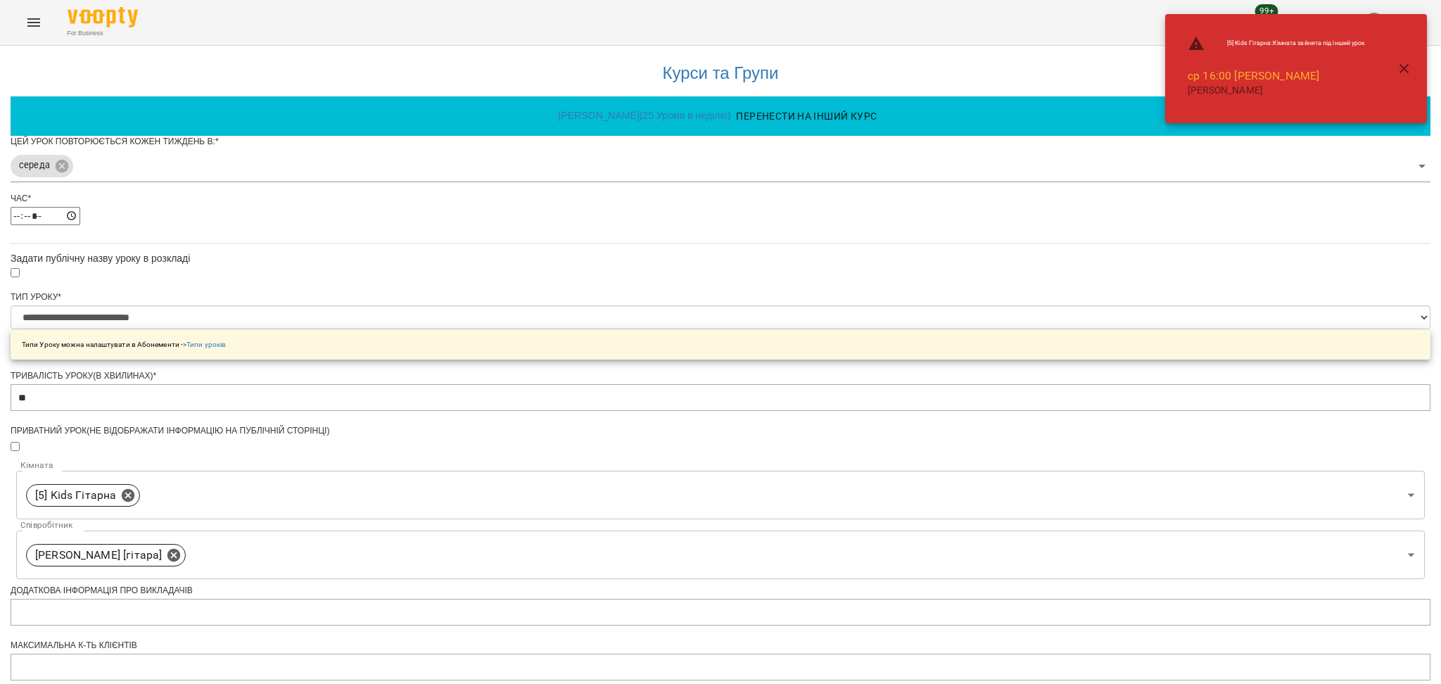
scroll to position [331, 0]
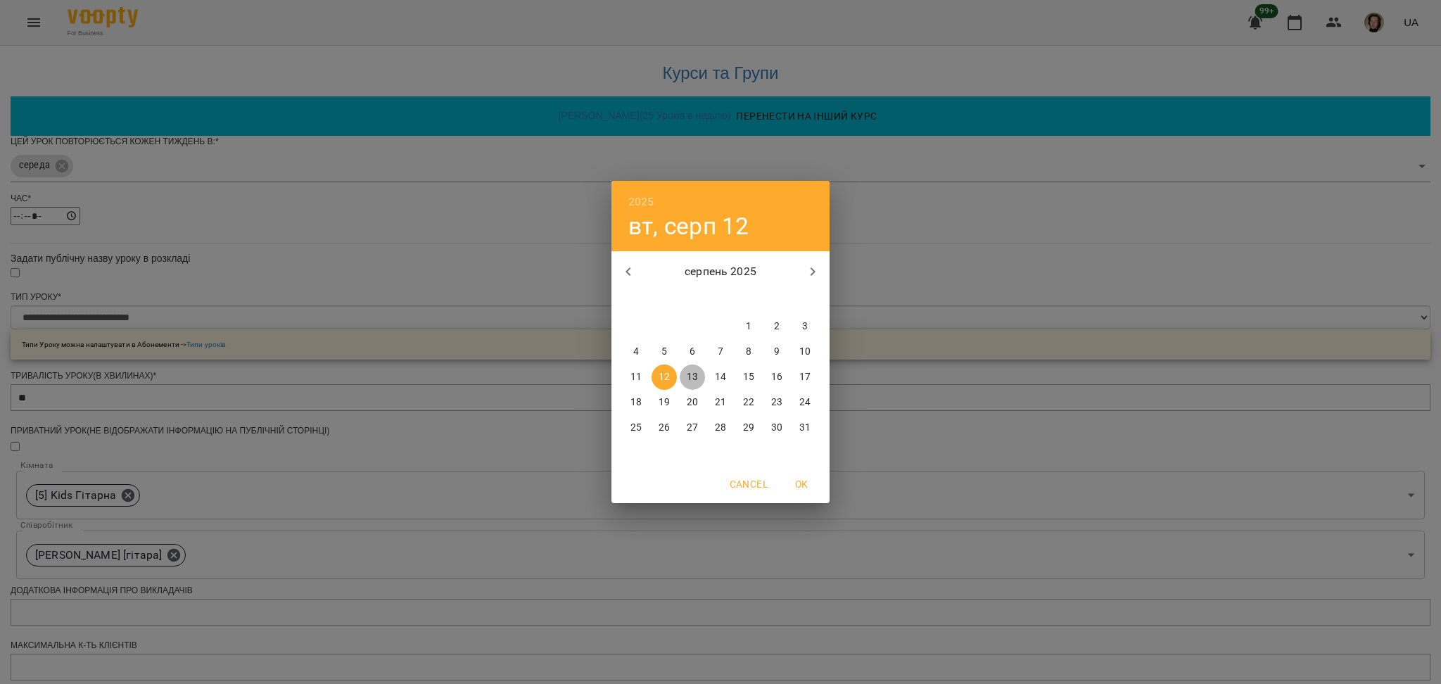
click at [691, 376] on p "13" at bounding box center [692, 377] width 11 height 14
type input "**********"
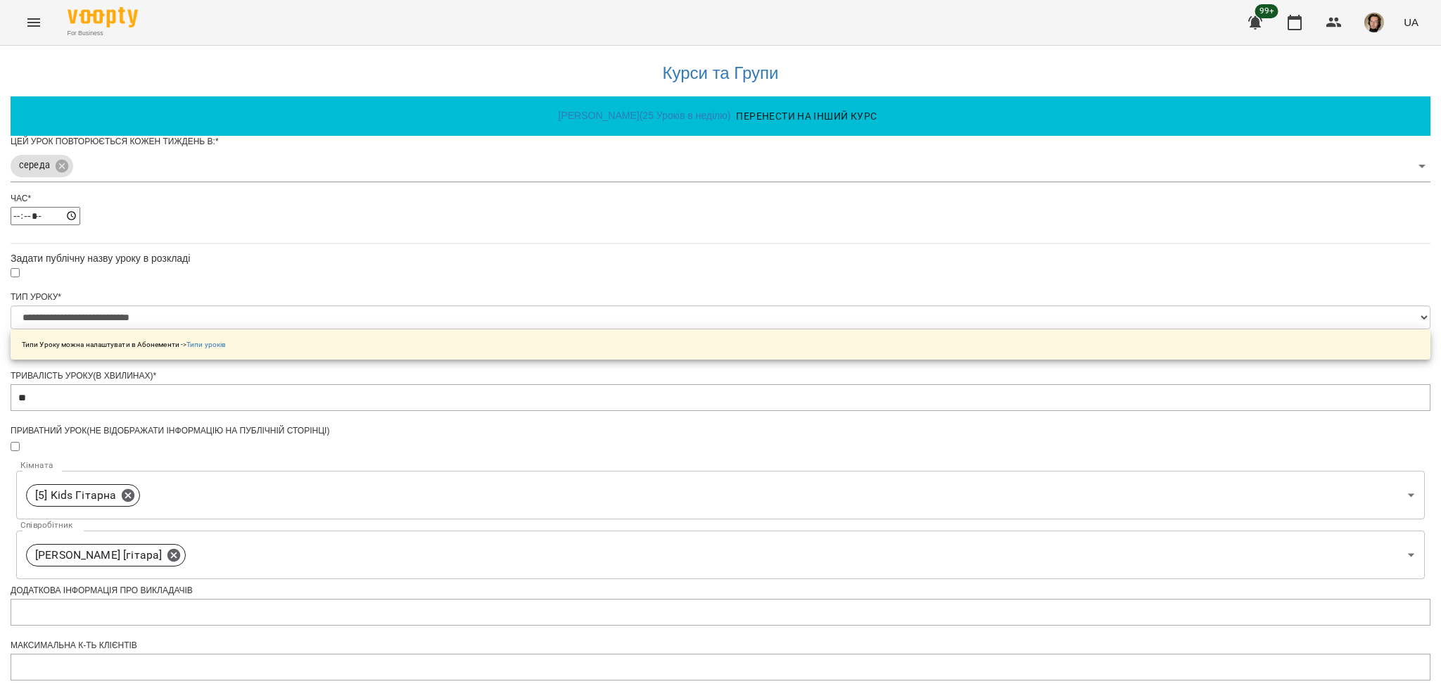
scroll to position [370, 0]
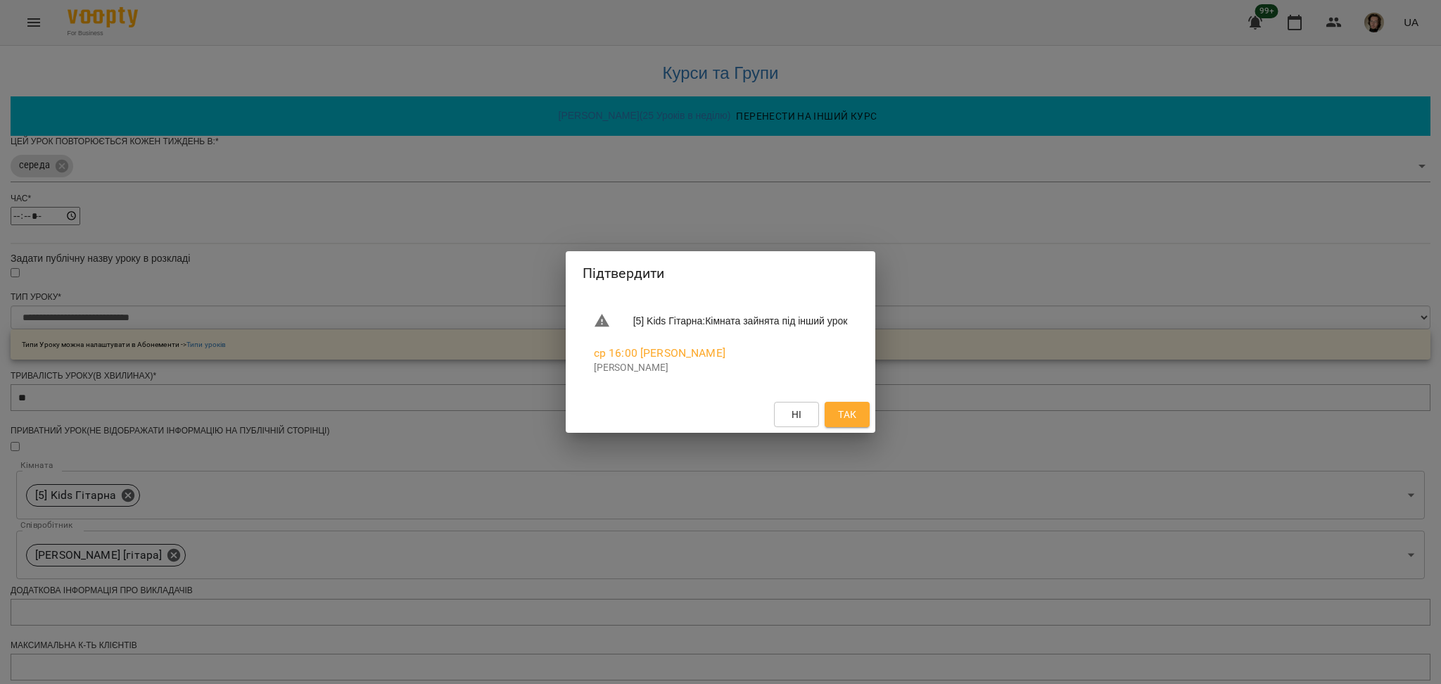
click at [1097, 460] on div "Підтвердити [5] Kids Гітарна : Кімната зайнята під інший урок ср 16:00 [PERSON_…" at bounding box center [720, 342] width 1441 height 684
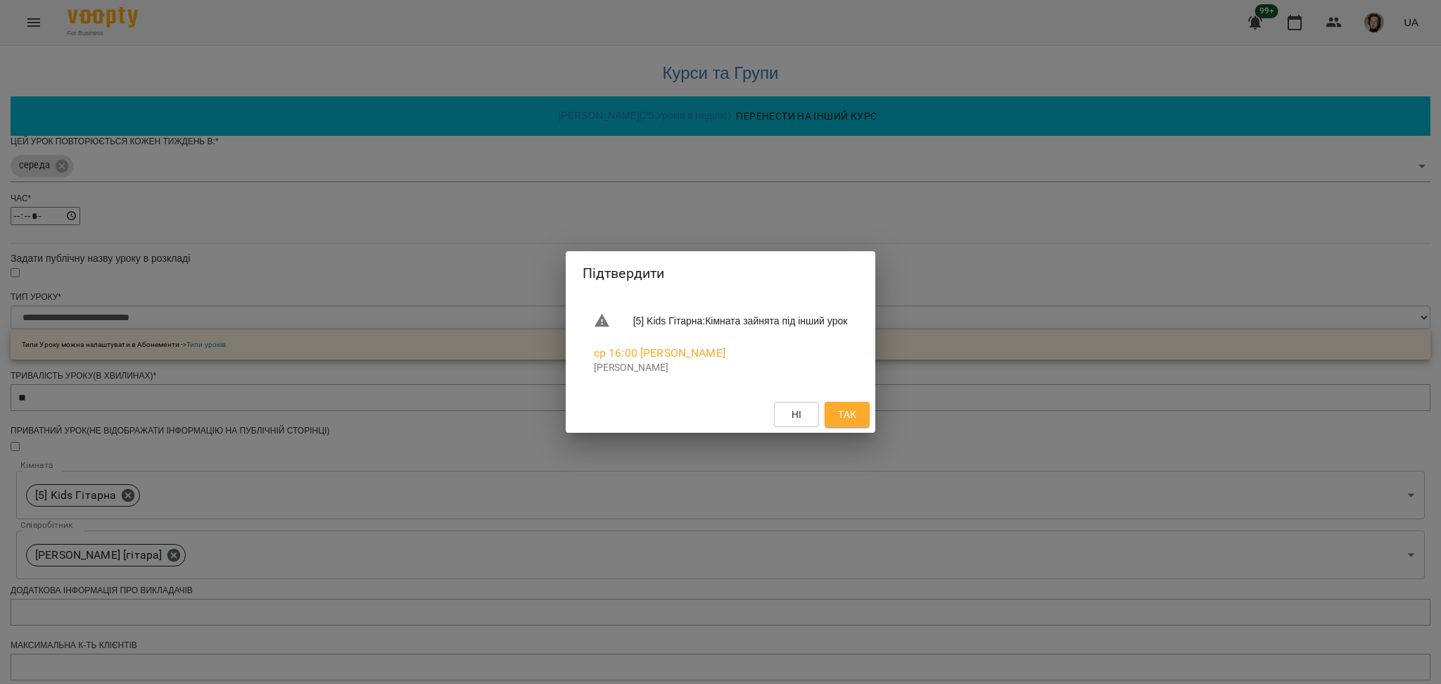
click at [856, 407] on span "Так" at bounding box center [847, 414] width 18 height 17
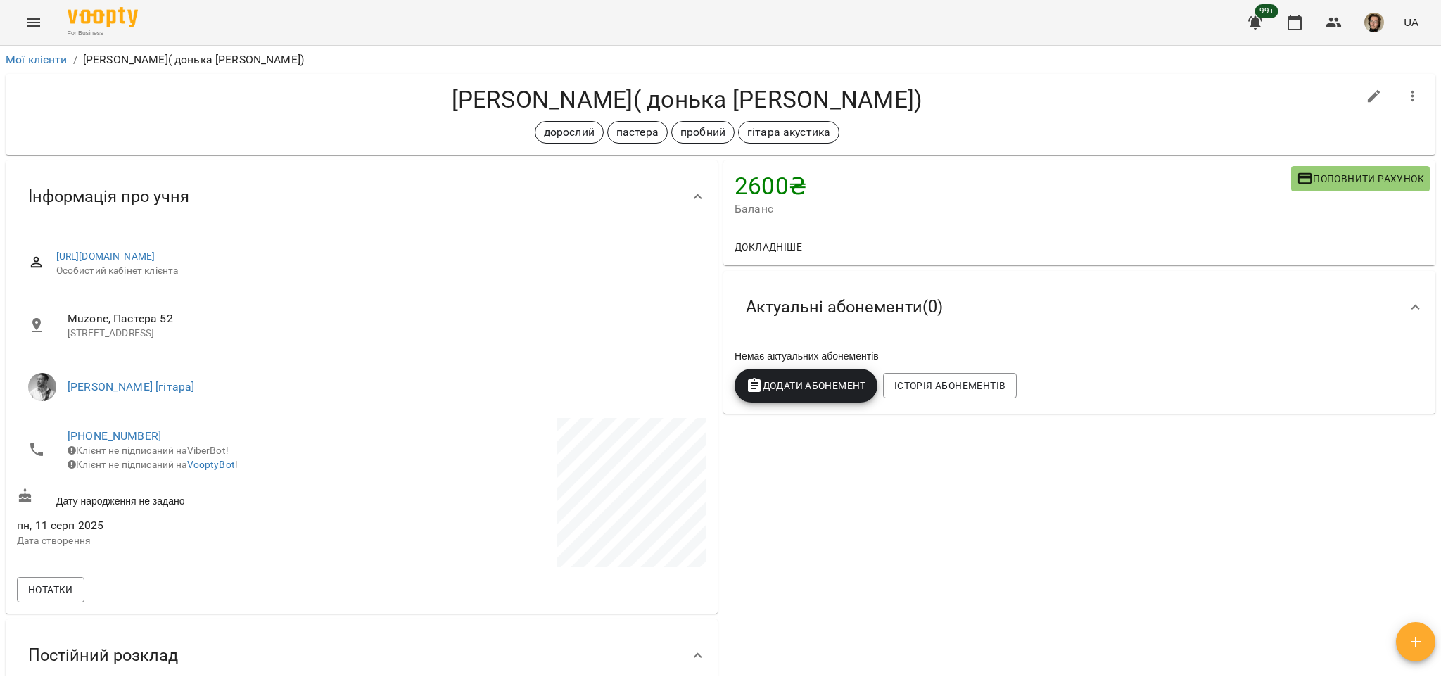
click at [829, 389] on span "Додати Абонемент" at bounding box center [806, 385] width 120 height 17
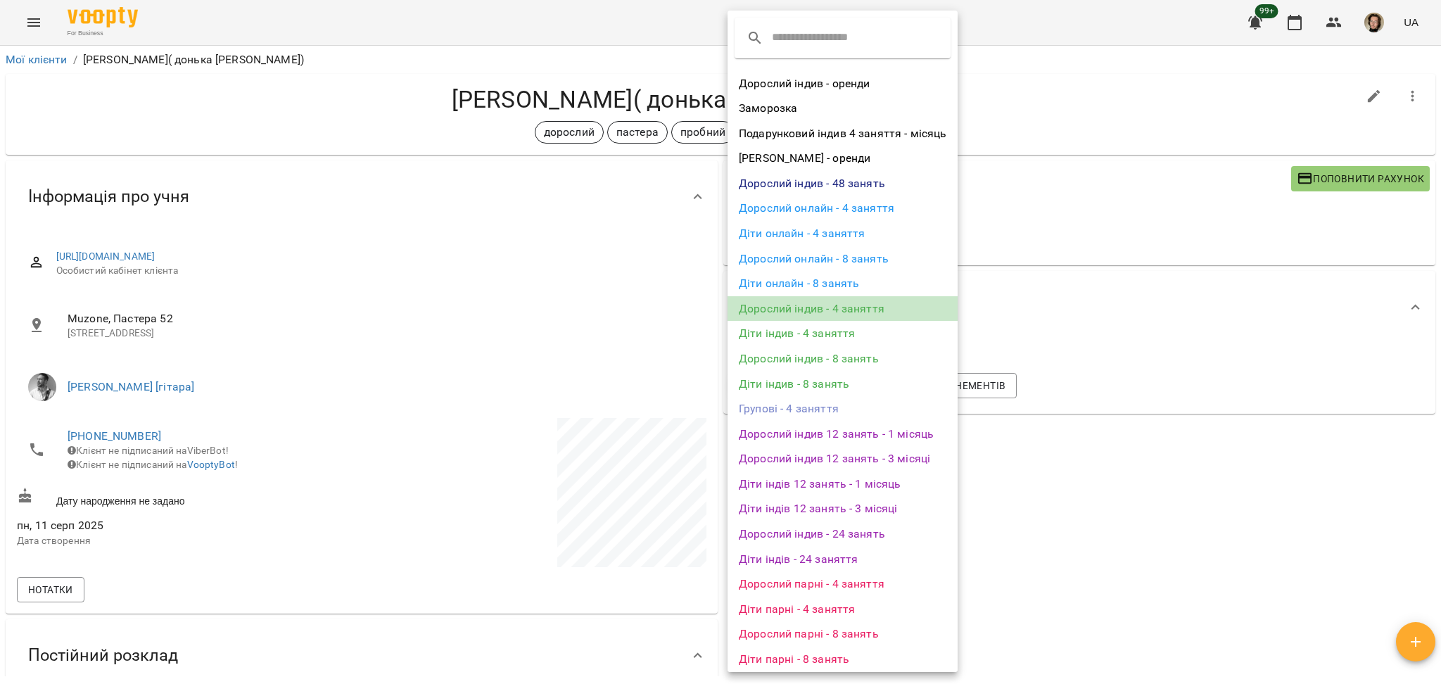
click at [888, 298] on li "Дорослий індив - 4 заняття" at bounding box center [843, 308] width 230 height 25
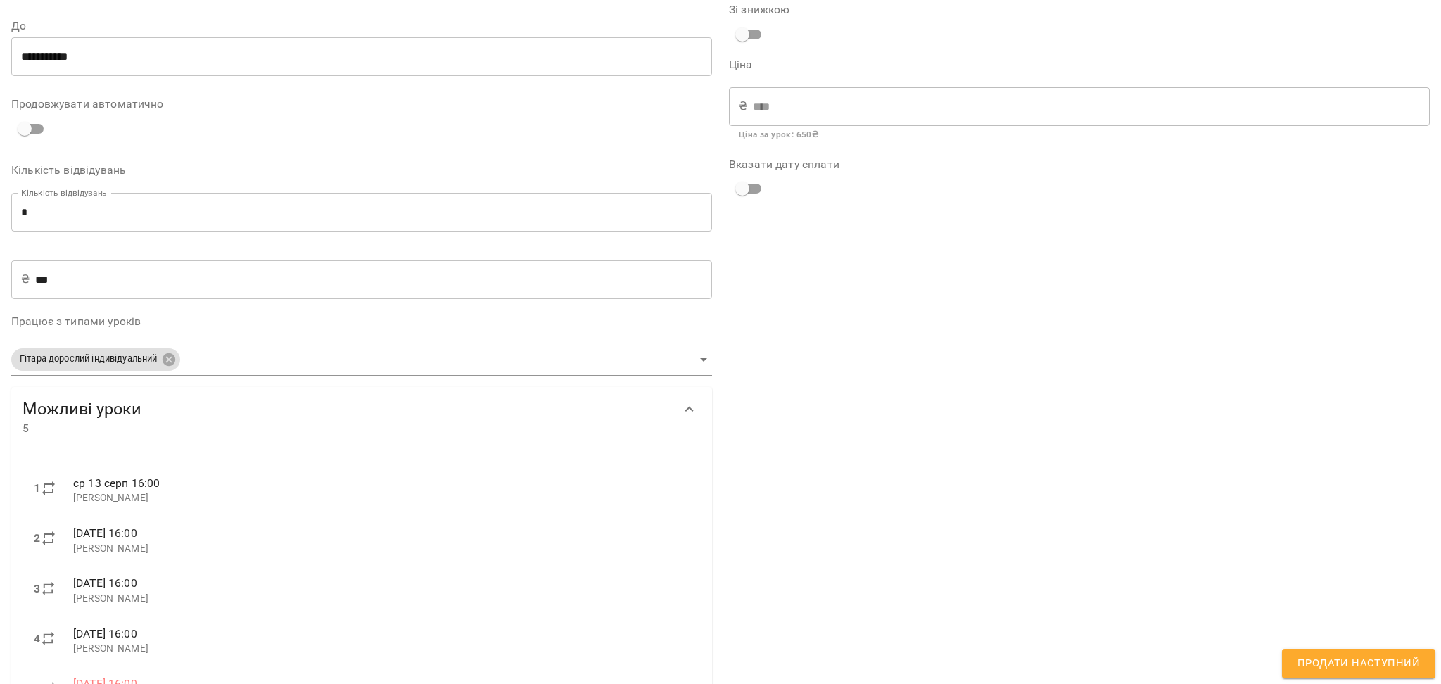
scroll to position [35, 0]
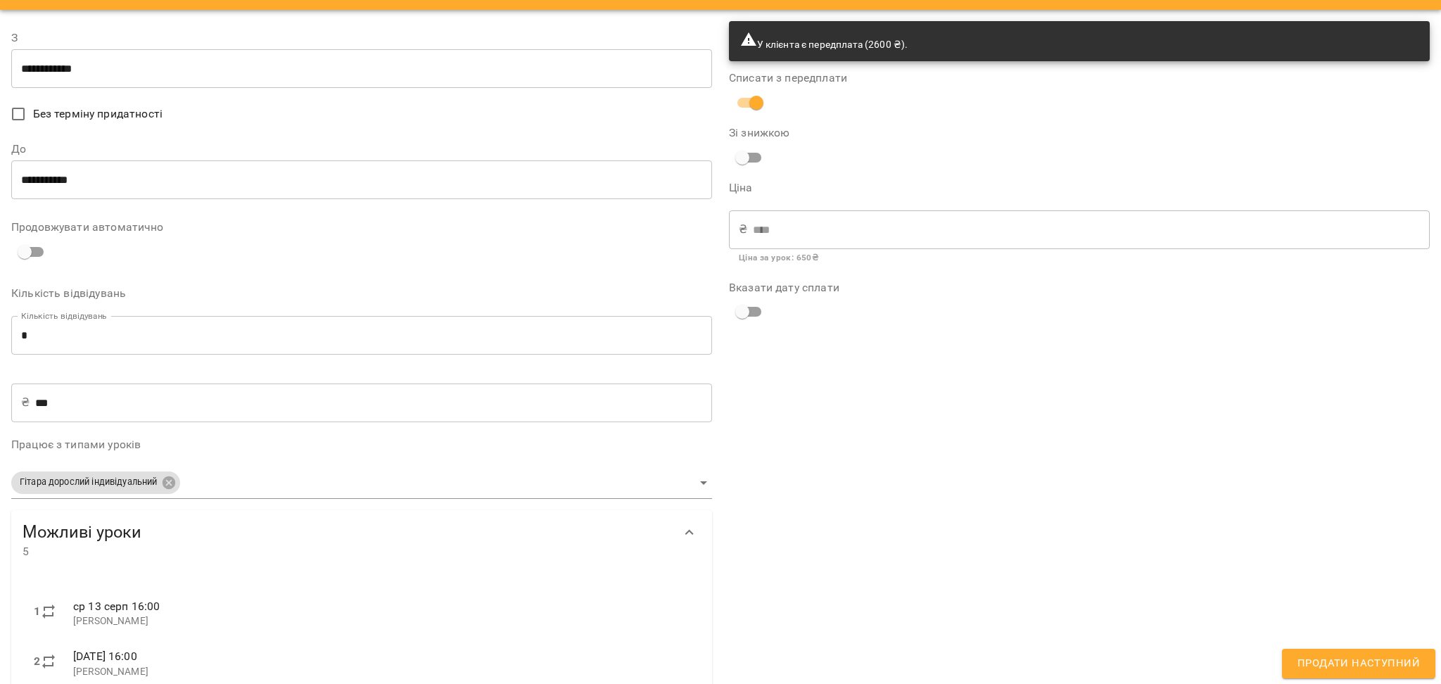
click at [32, 75] on input "**********" at bounding box center [361, 68] width 701 height 39
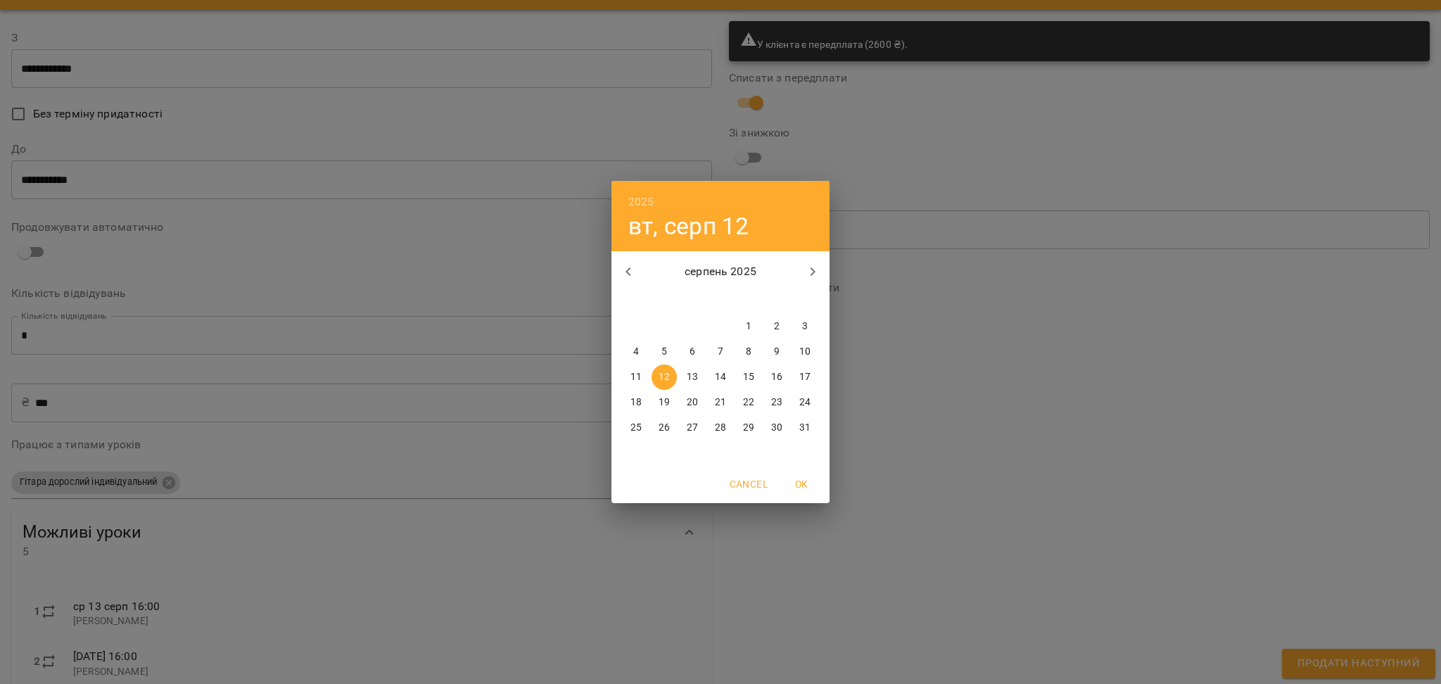
click at [697, 374] on span "13" at bounding box center [692, 377] width 25 height 14
type input "**********"
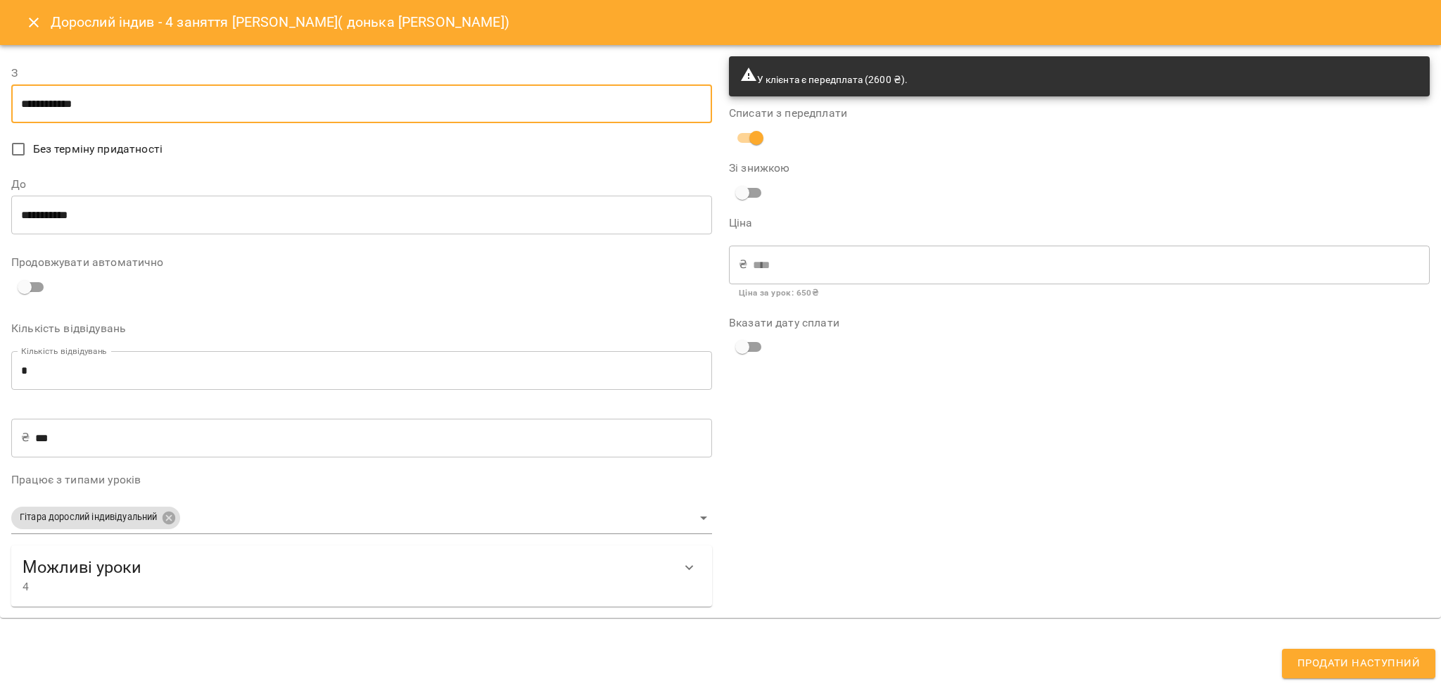
scroll to position [0, 0]
click at [45, 208] on input "**********" at bounding box center [361, 215] width 701 height 39
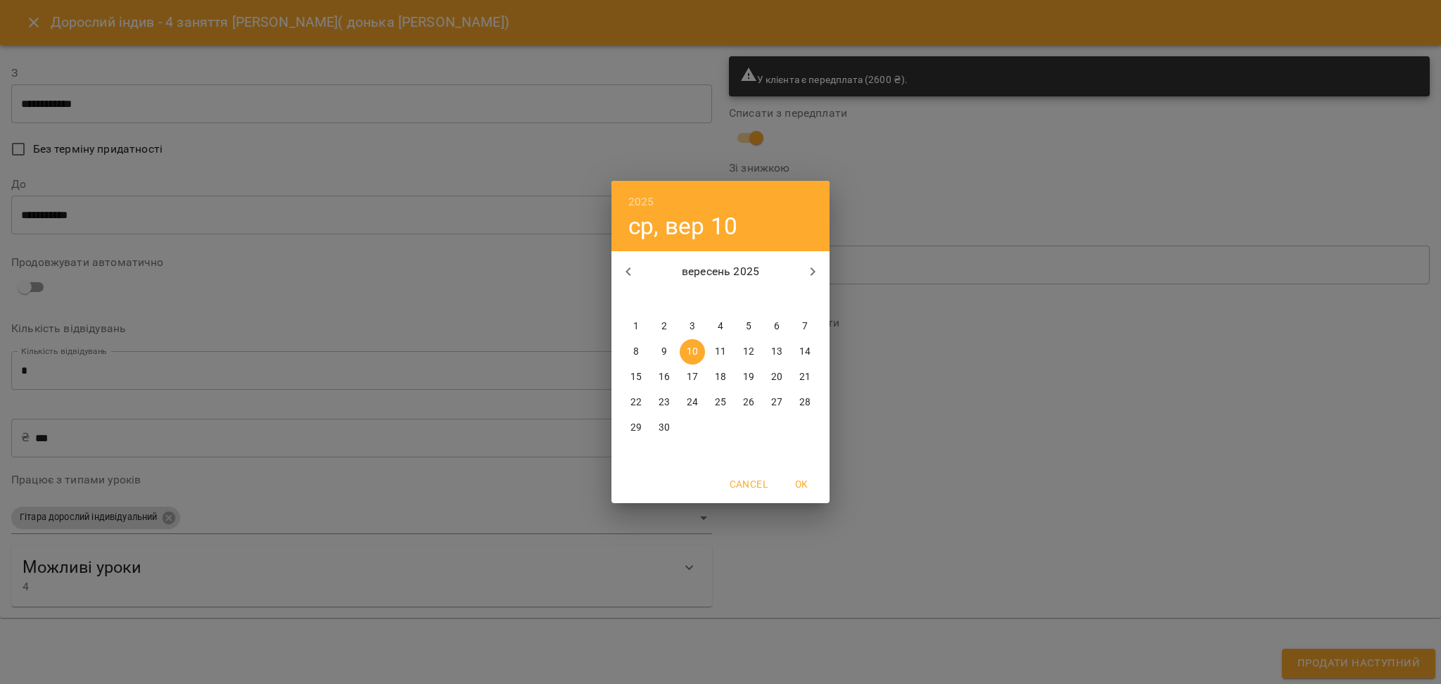
click at [773, 352] on p "13" at bounding box center [776, 352] width 11 height 14
type input "**********"
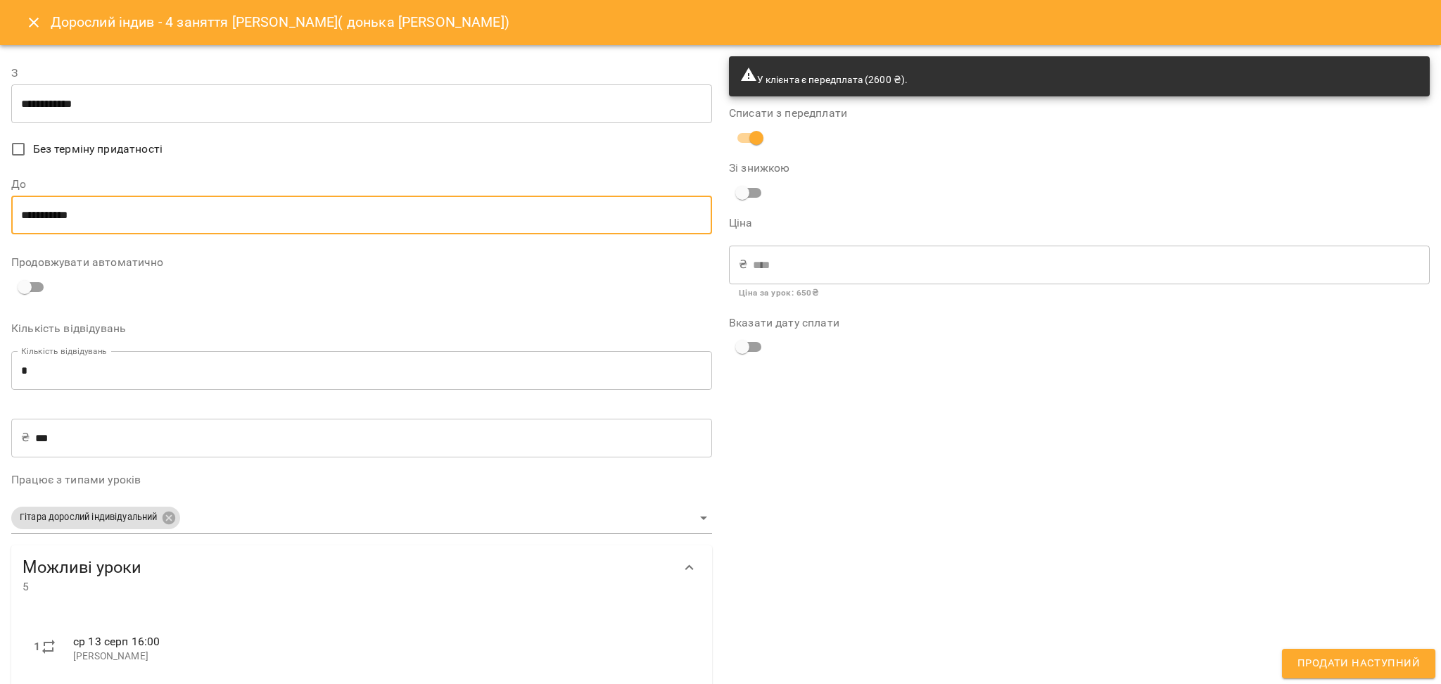
click at [1036, 562] on div "У клієнта є передплата (2600 ₴). Списати з передплати Зі знижкою Ціна ₴ **** ​ …" at bounding box center [1080, 476] width 718 height 857
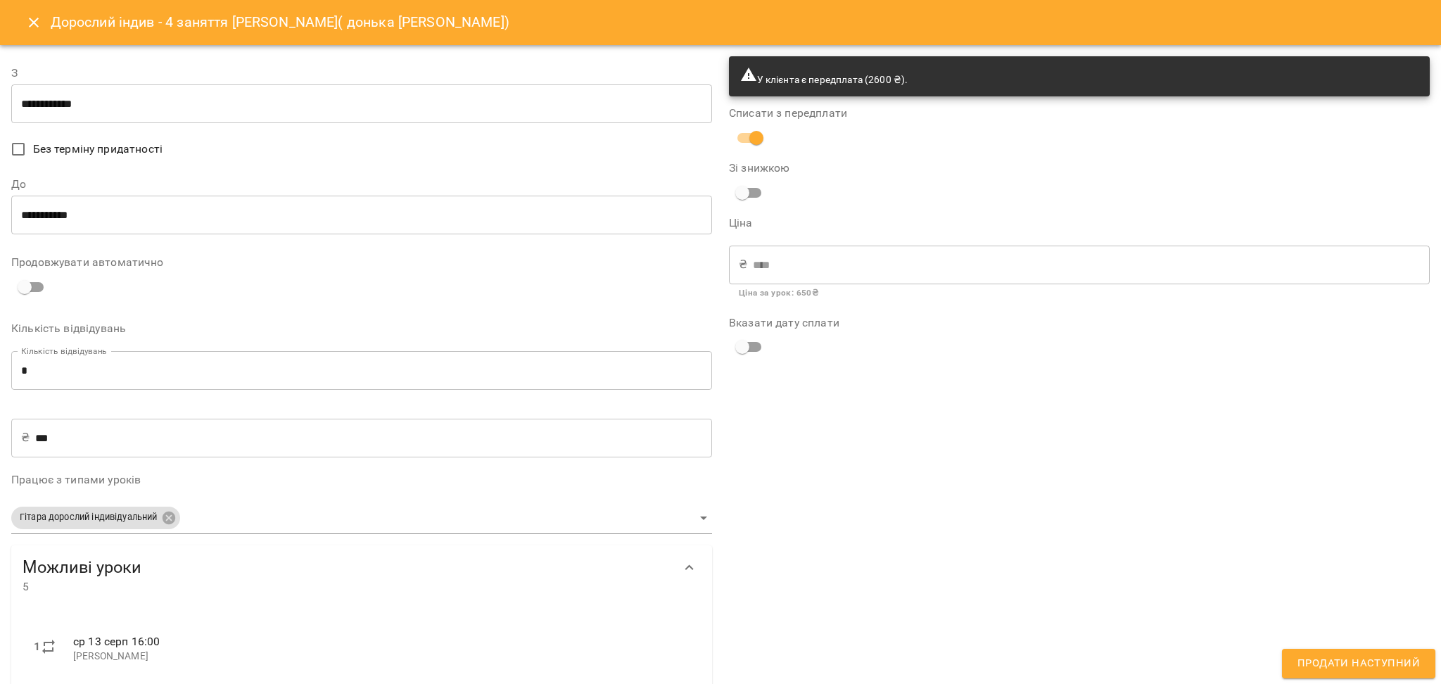
click at [1322, 659] on span "Продати наступний" at bounding box center [1358, 663] width 122 height 18
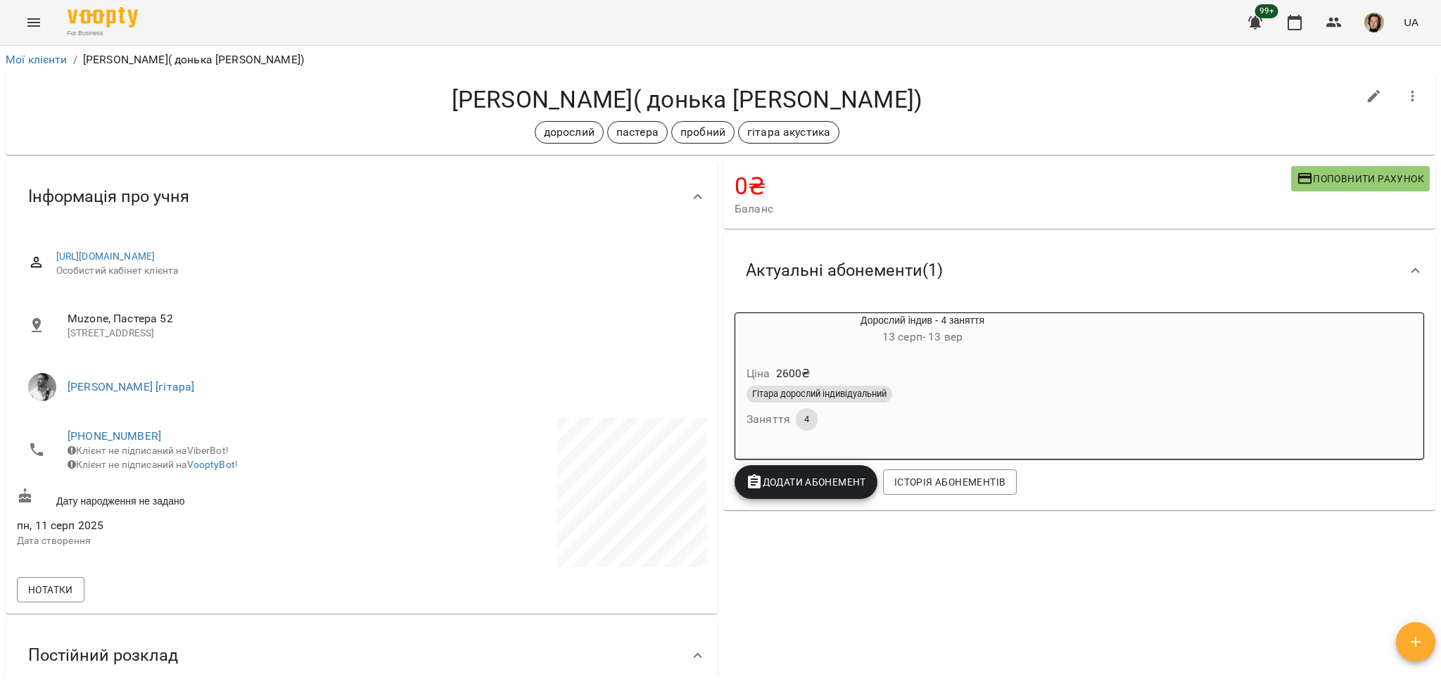
click at [905, 418] on div "Гітара дорослий індивідуальний Заняття 4" at bounding box center [922, 408] width 357 height 51
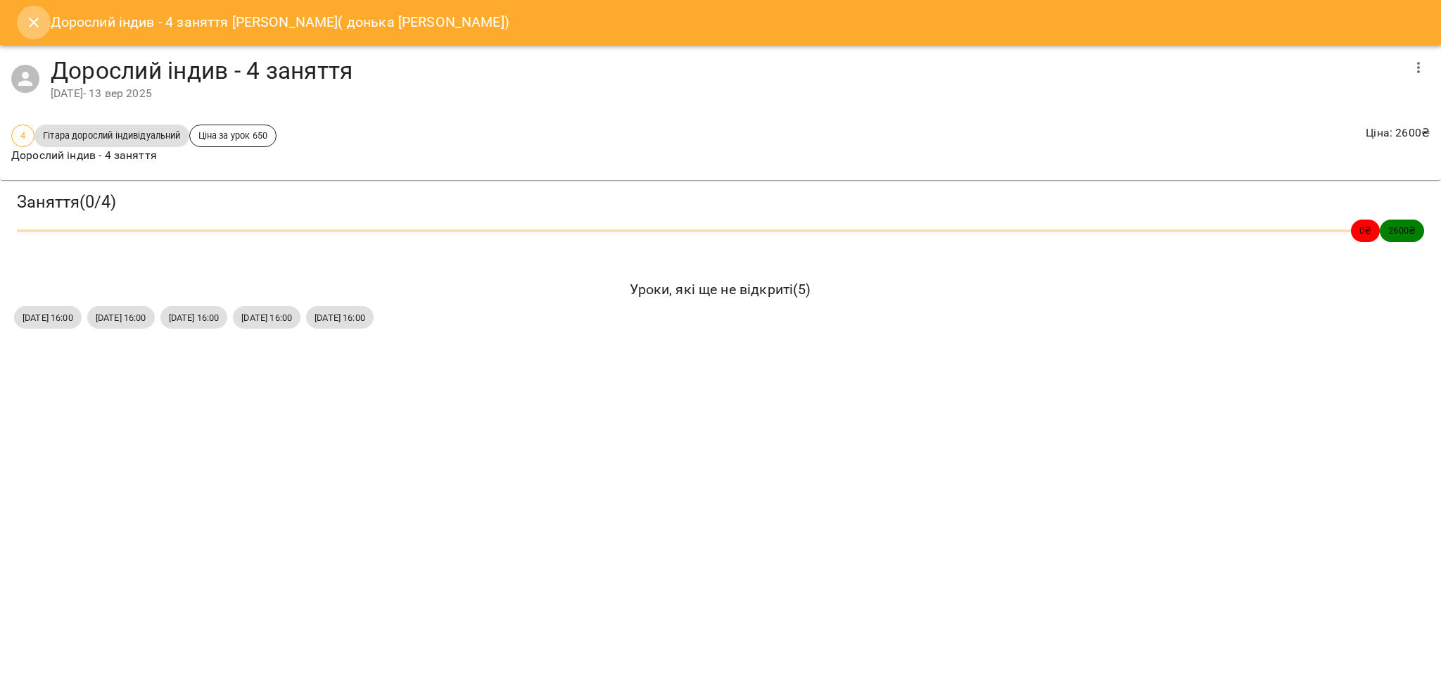
click at [27, 18] on icon "Close" at bounding box center [33, 22] width 17 height 17
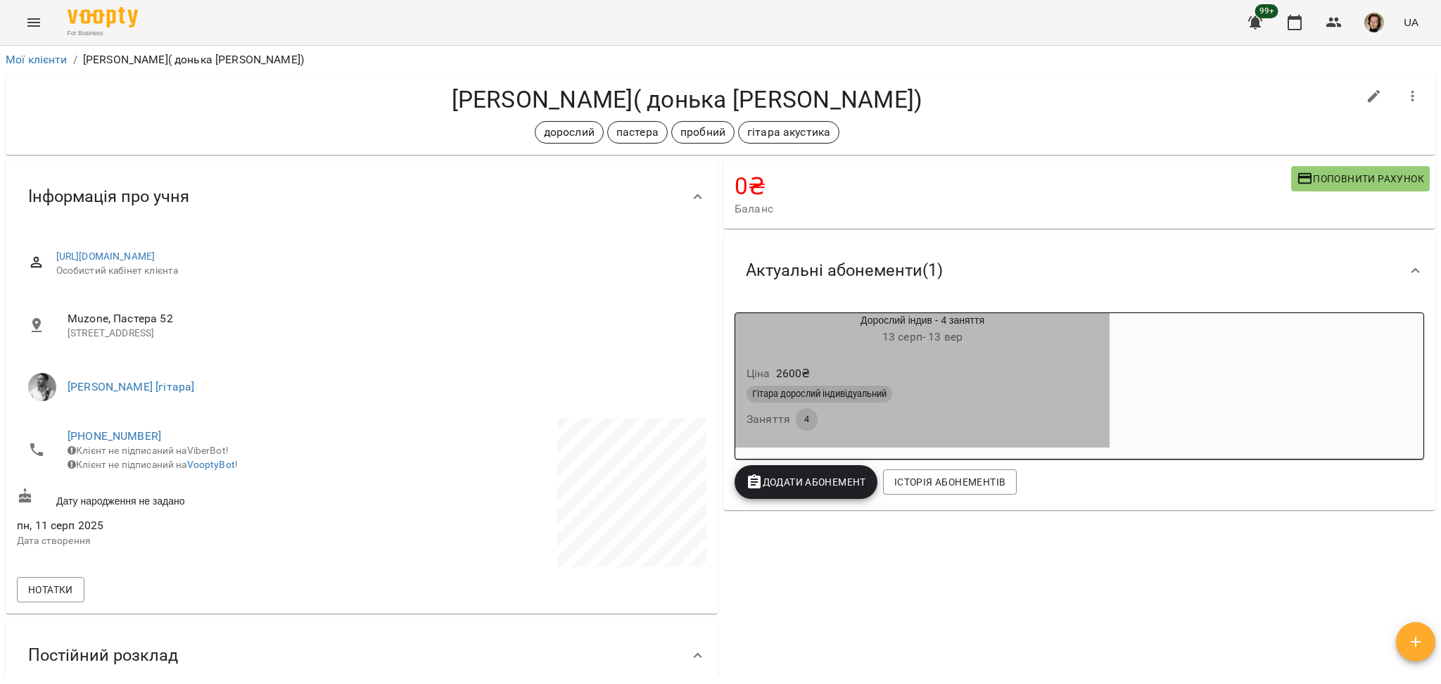
click at [982, 399] on div "Гітара дорослий індивідуальний" at bounding box center [923, 394] width 352 height 17
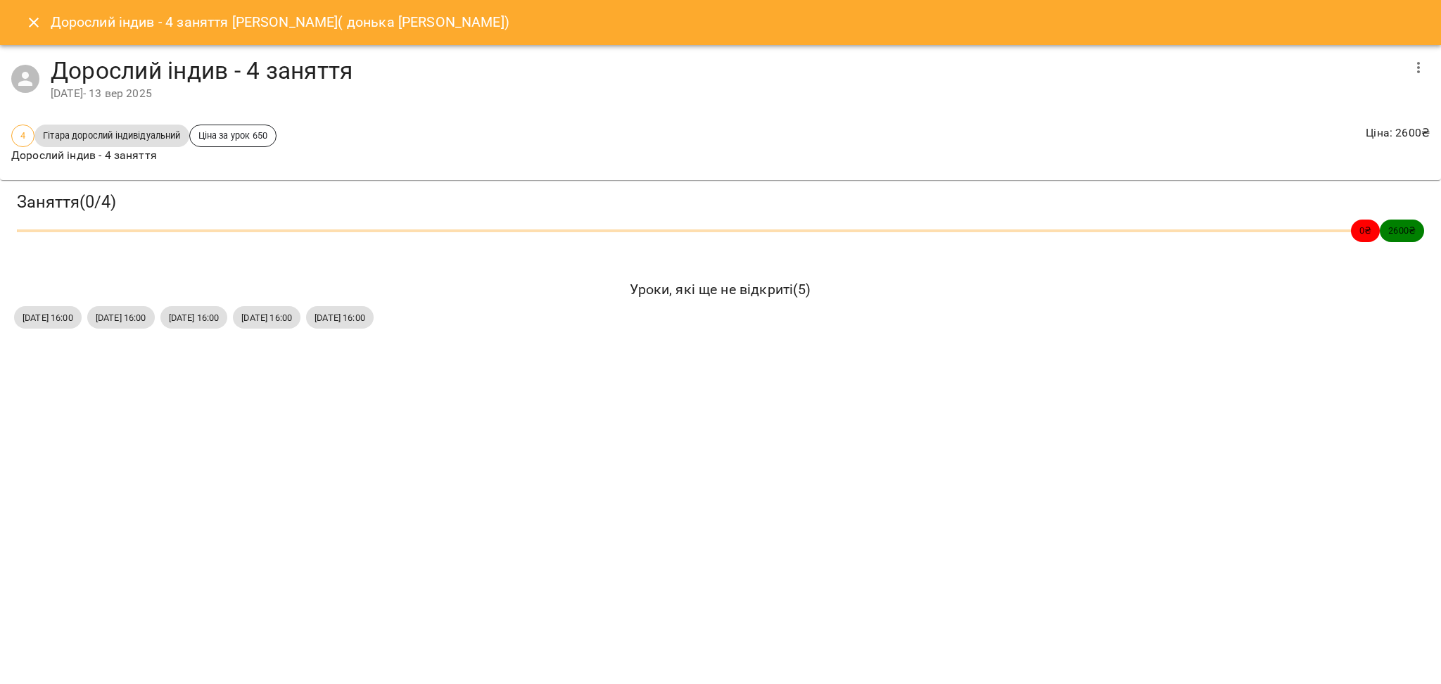
drag, startPoint x: 27, startPoint y: 322, endPoint x: 466, endPoint y: 319, distance: 439.1
click at [466, 319] on div "[DATE] 16:00 [DATE] 16:00 [DATE] 16:00 [DATE] 16:00 [DATE] 16:00" at bounding box center [720, 317] width 1418 height 28
copy div "р, [DATE] 16:00 [DATE] 16:00 [DATE] 16:00 [DATE] 16:00"
click at [35, 26] on icon "Close" at bounding box center [33, 22] width 17 height 17
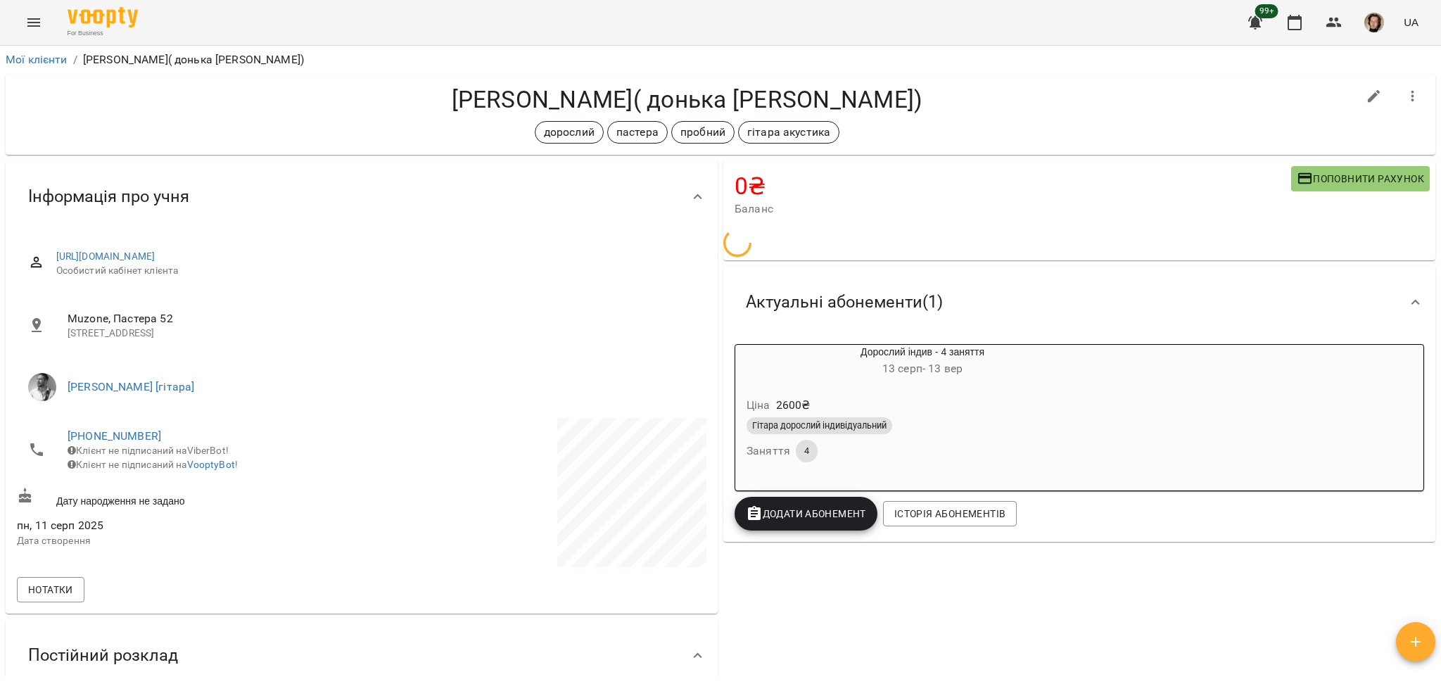
click at [37, 29] on icon "Menu" at bounding box center [33, 22] width 17 height 17
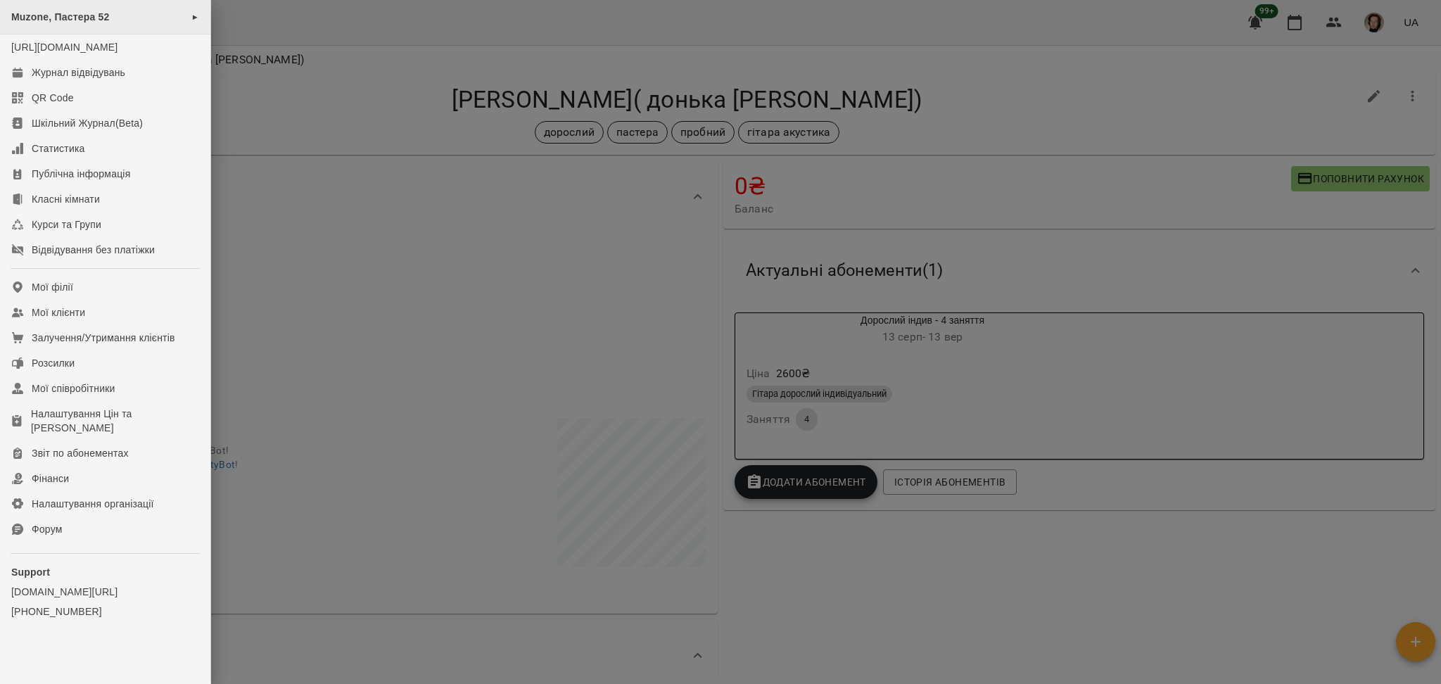
click at [108, 23] on span "Muzone, Пастера 52" at bounding box center [60, 16] width 99 height 11
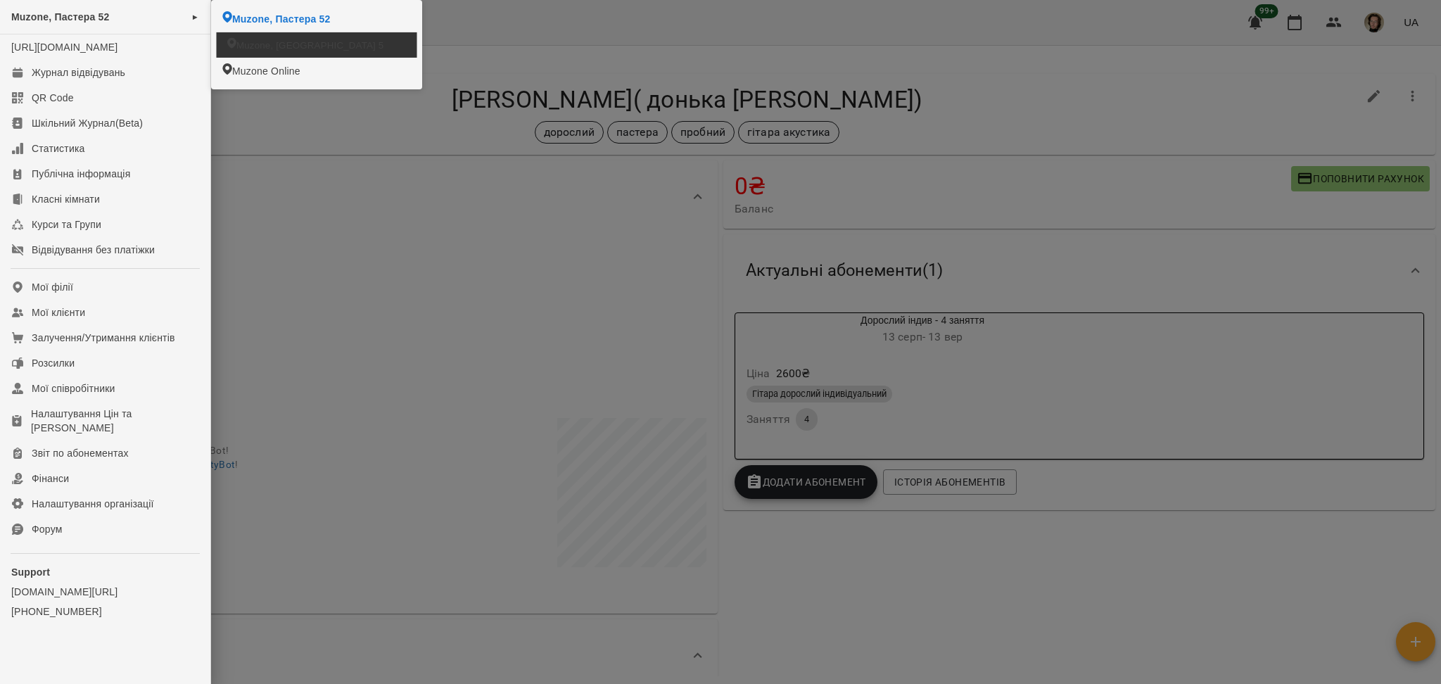
click at [241, 49] on span "Muzone, [GEOGRAPHIC_DATA] 5" at bounding box center [309, 44] width 147 height 13
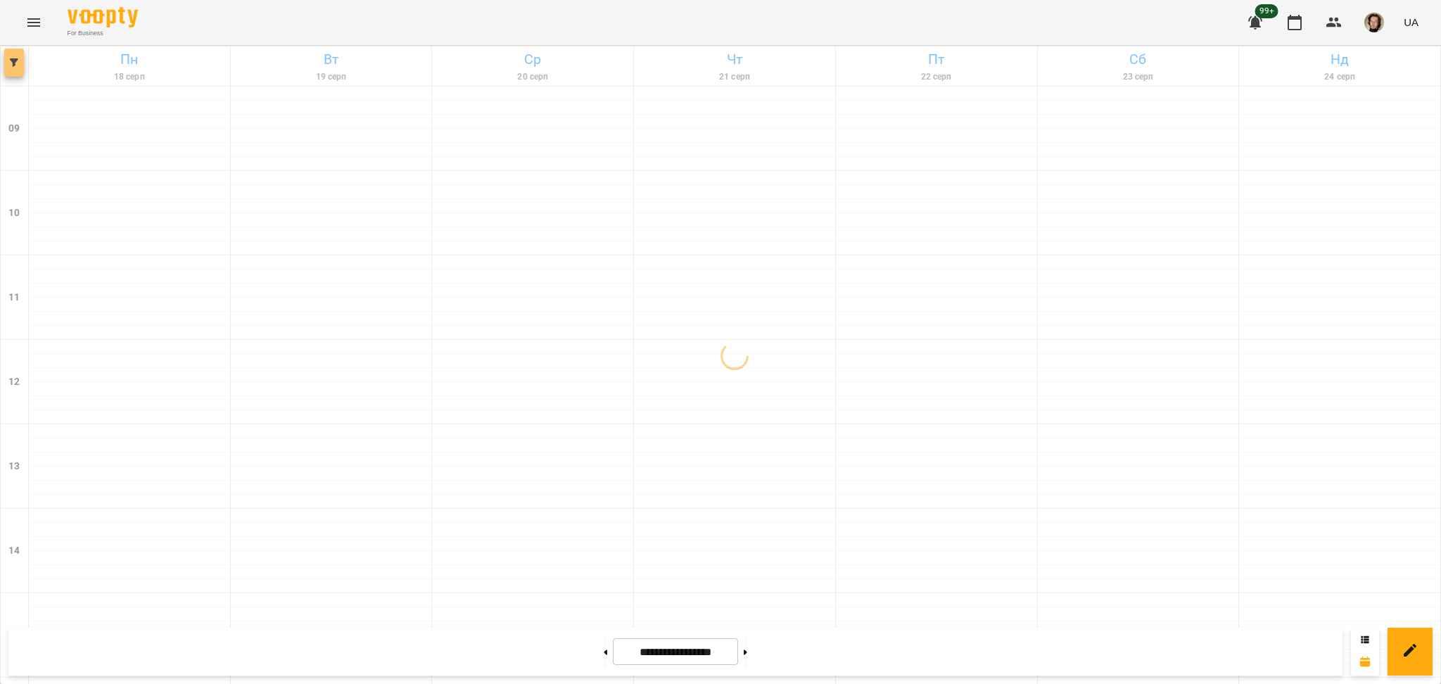
click at [14, 66] on icon "button" at bounding box center [14, 62] width 8 height 8
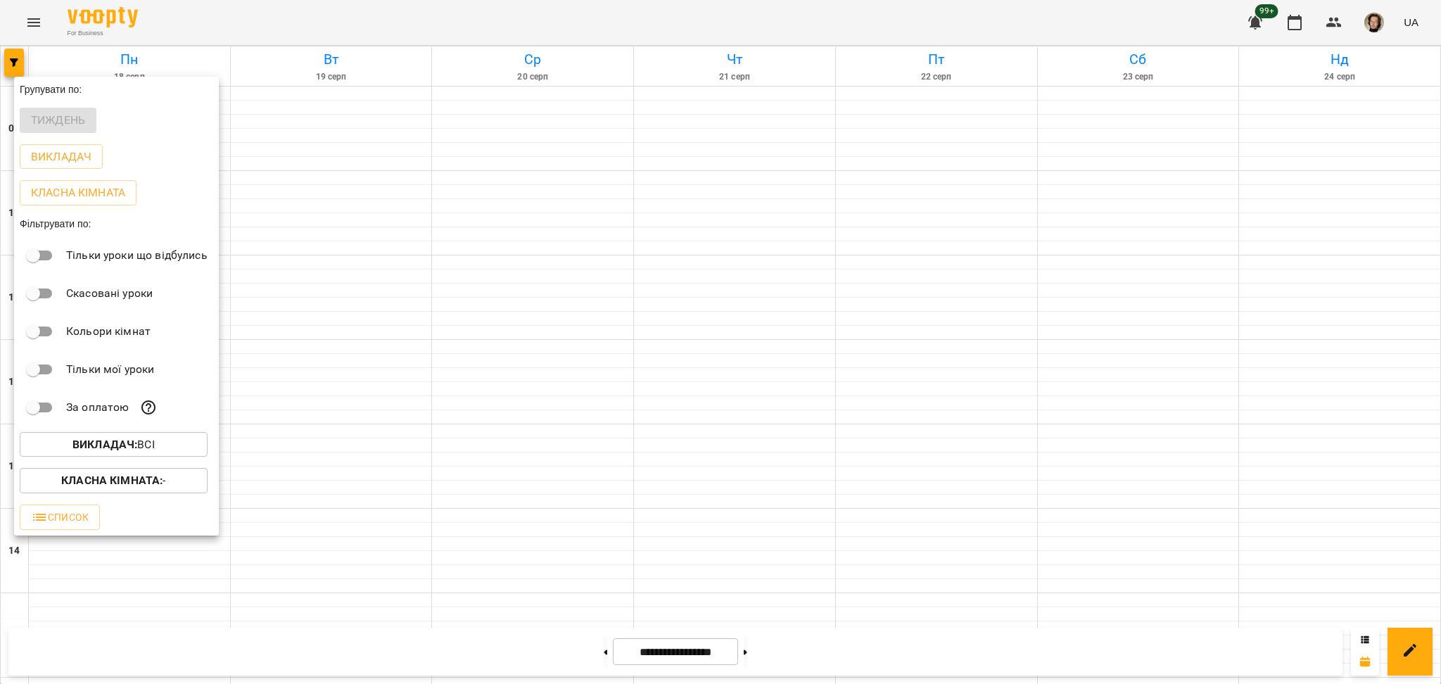
click at [165, 451] on span "Викладач : Всі" at bounding box center [113, 444] width 165 height 17
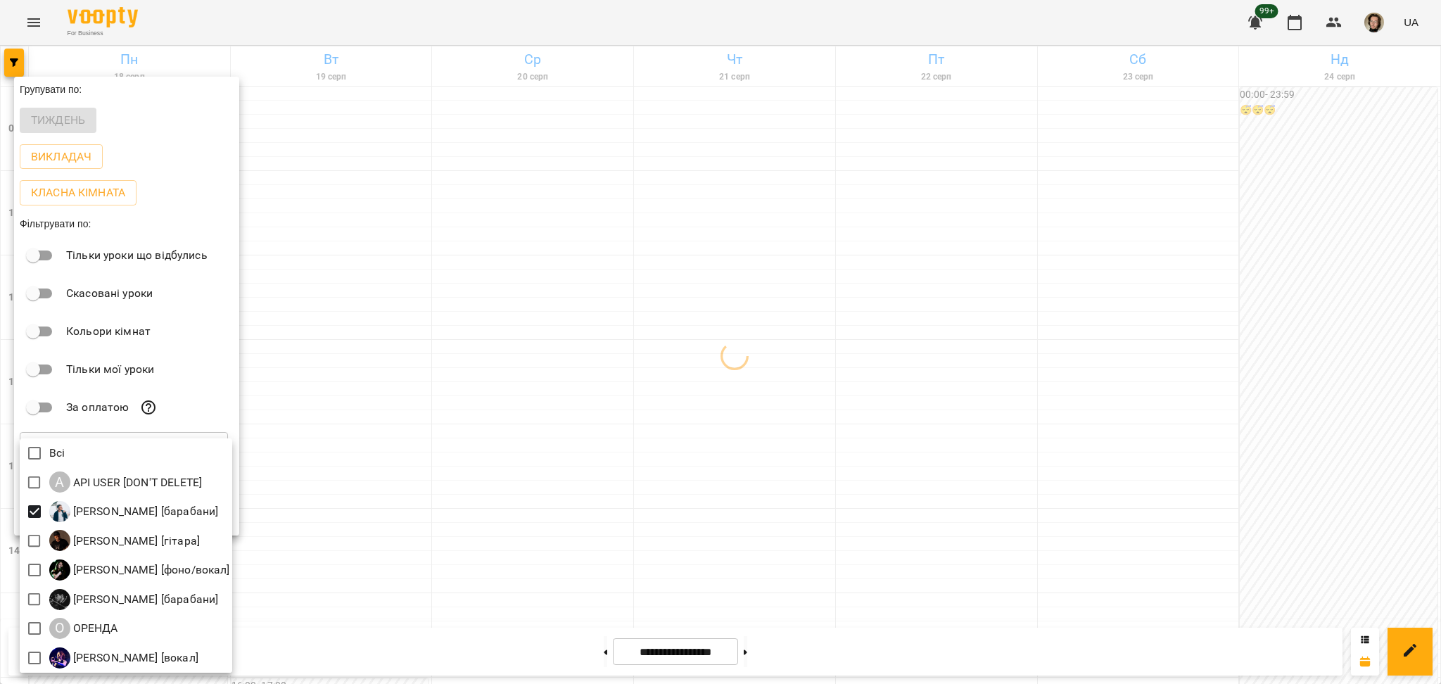
click at [426, 538] on div at bounding box center [720, 342] width 1441 height 684
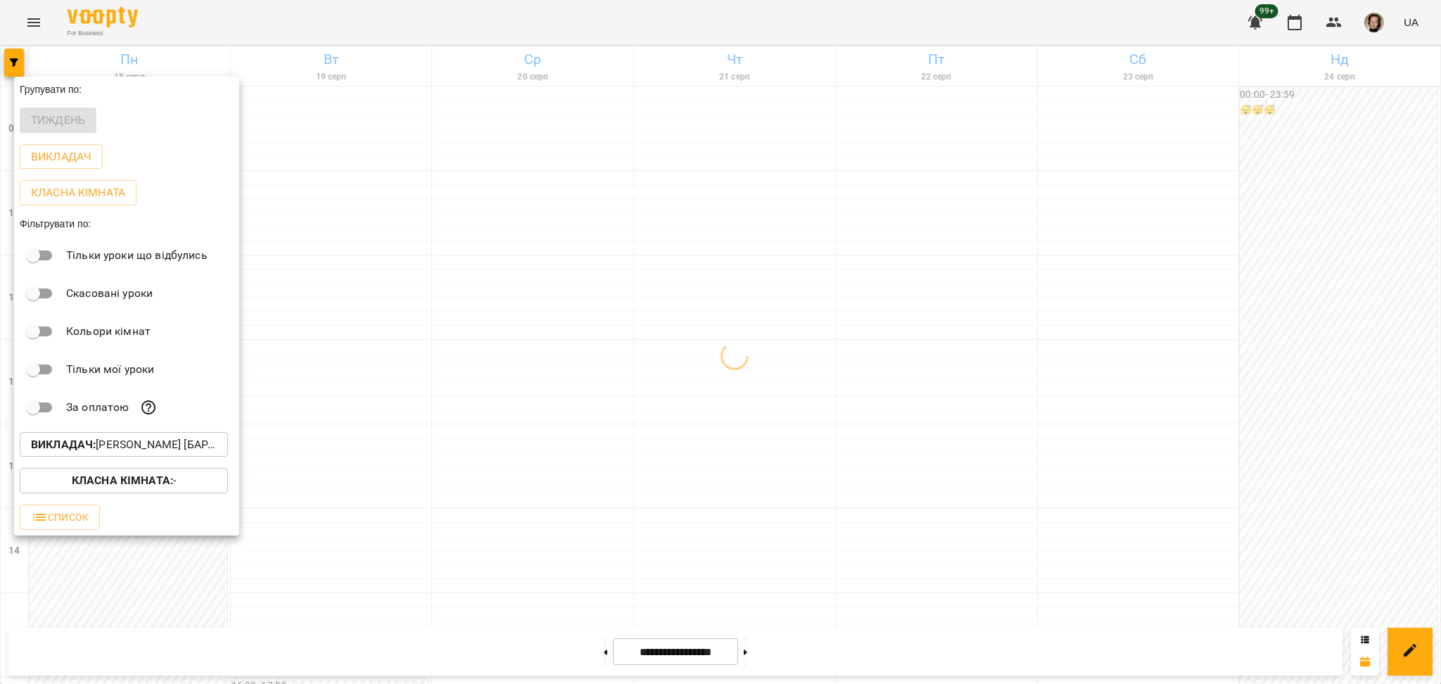
click at [72, 477] on b "Класна кімната :" at bounding box center [122, 480] width 101 height 13
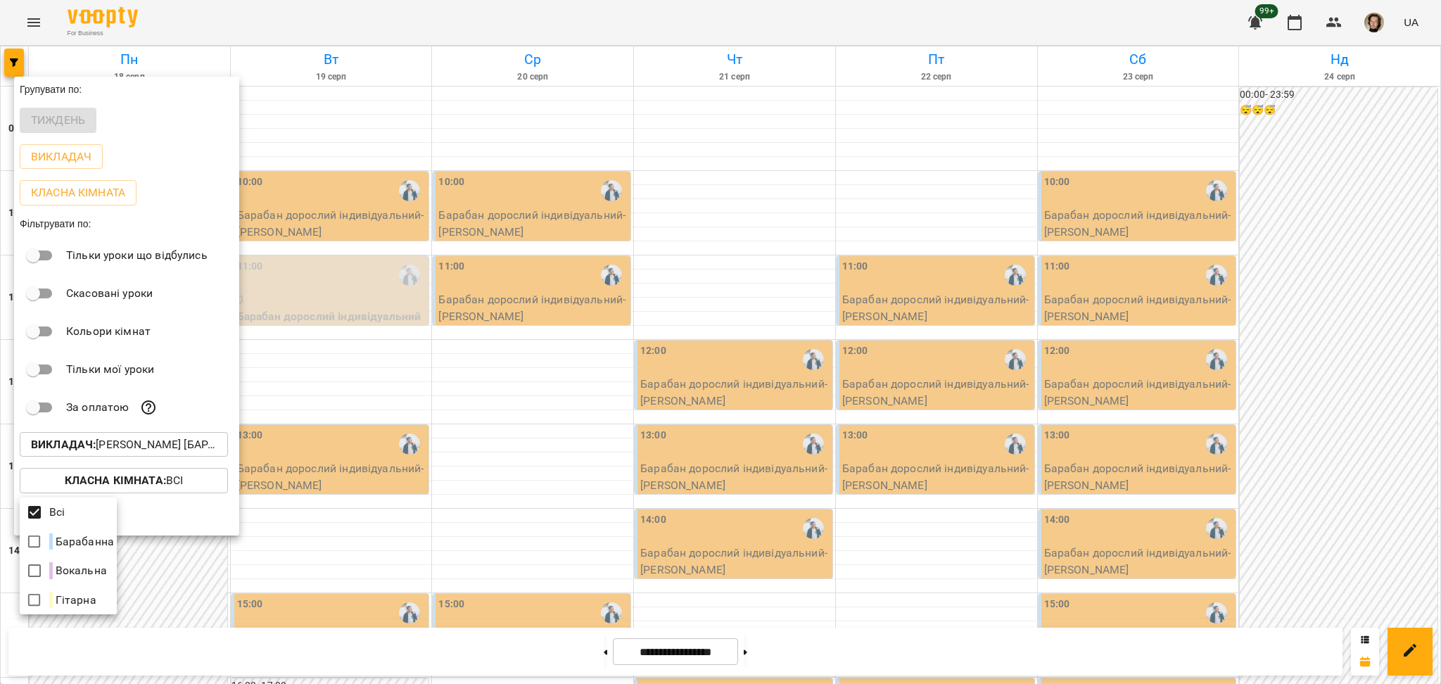
click at [567, 477] on div at bounding box center [720, 342] width 1441 height 684
click at [421, 455] on div at bounding box center [720, 342] width 1441 height 684
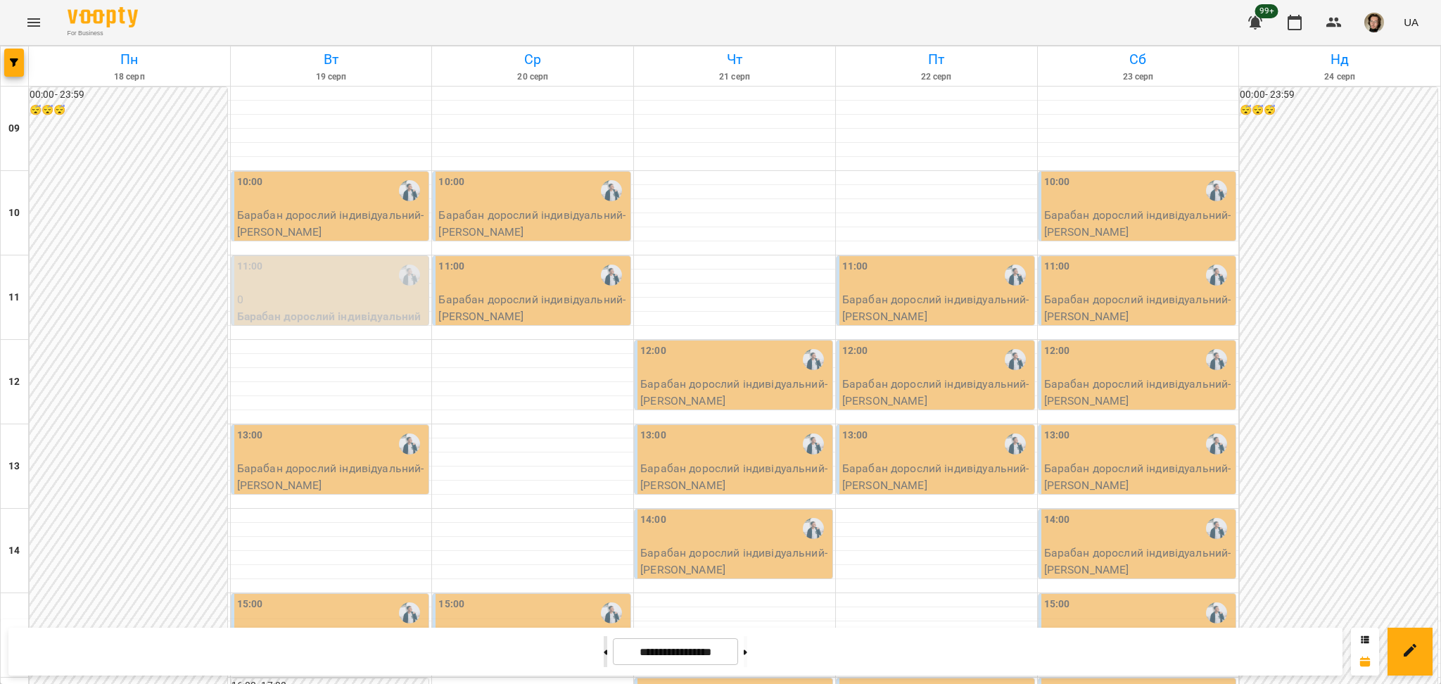
click at [604, 656] on button at bounding box center [606, 651] width 4 height 31
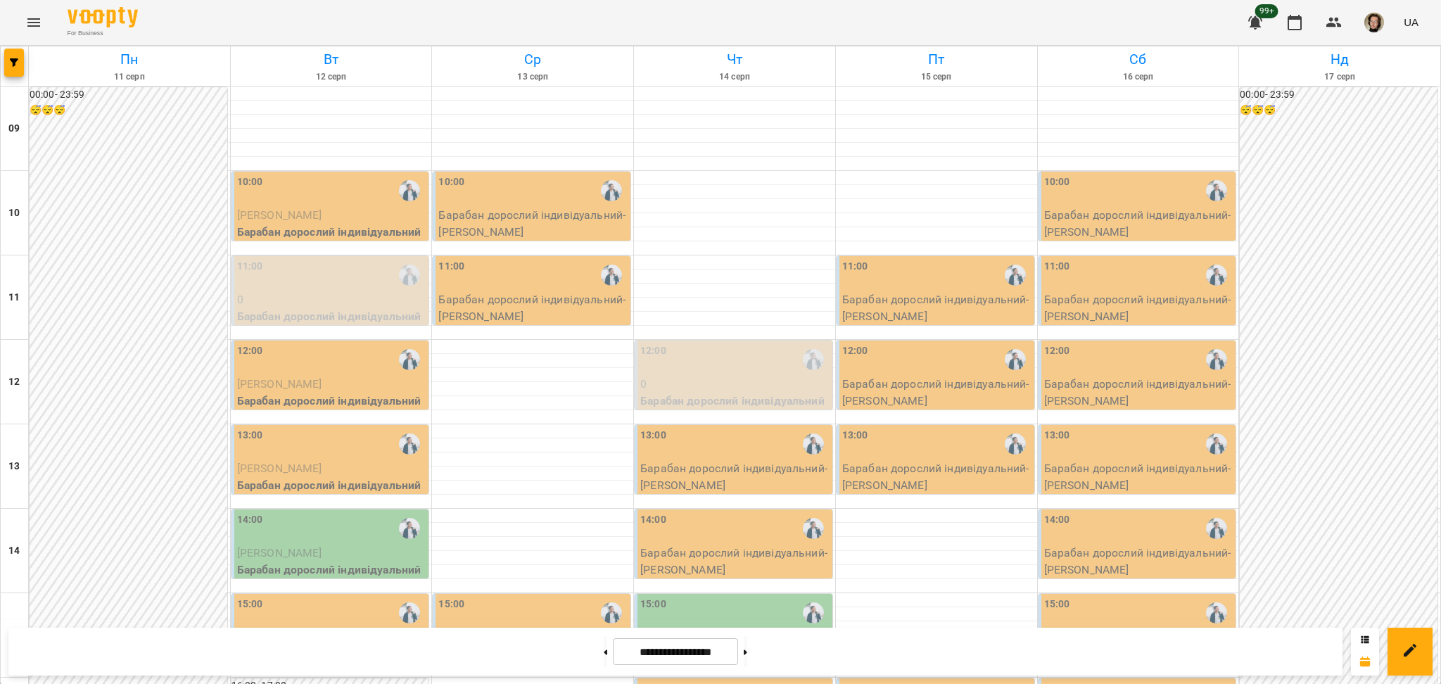
scroll to position [281, 0]
click at [747, 653] on button at bounding box center [746, 651] width 4 height 31
type input "**********"
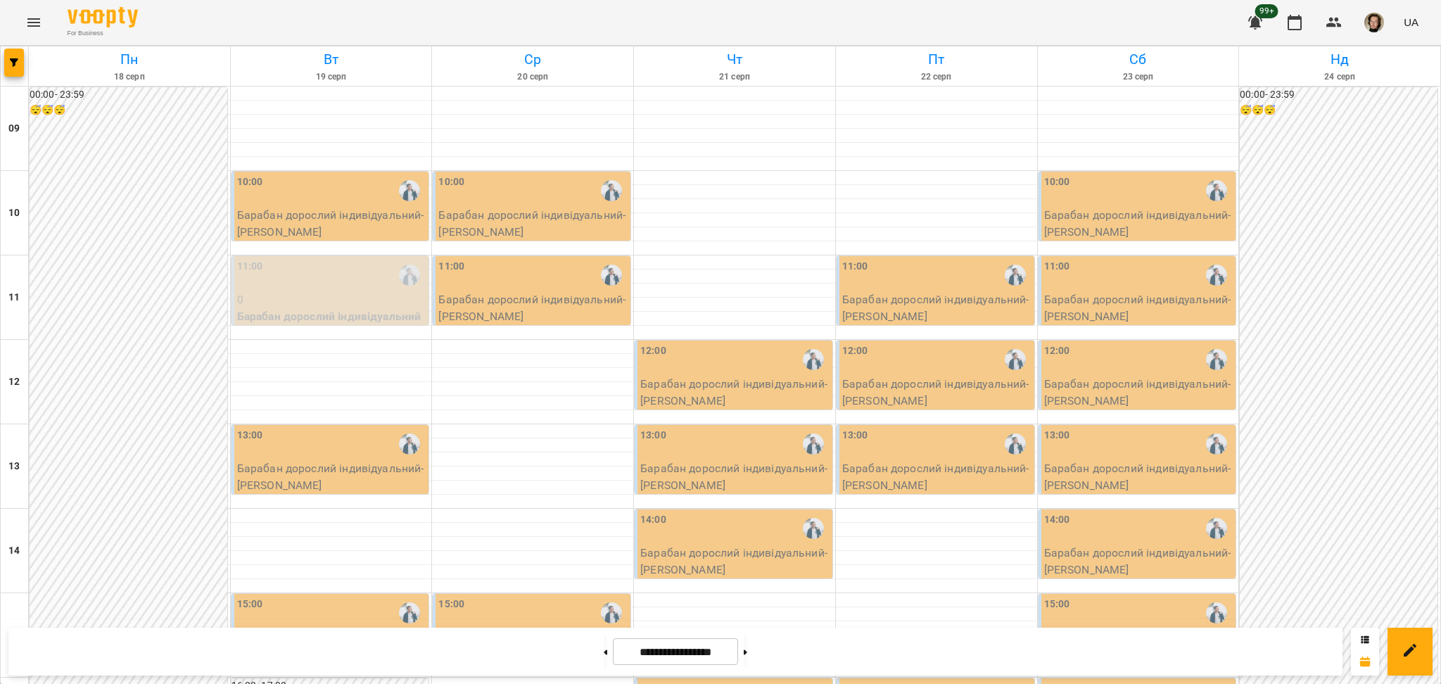
scroll to position [0, 0]
click at [290, 288] on div "11:00" at bounding box center [331, 275] width 189 height 32
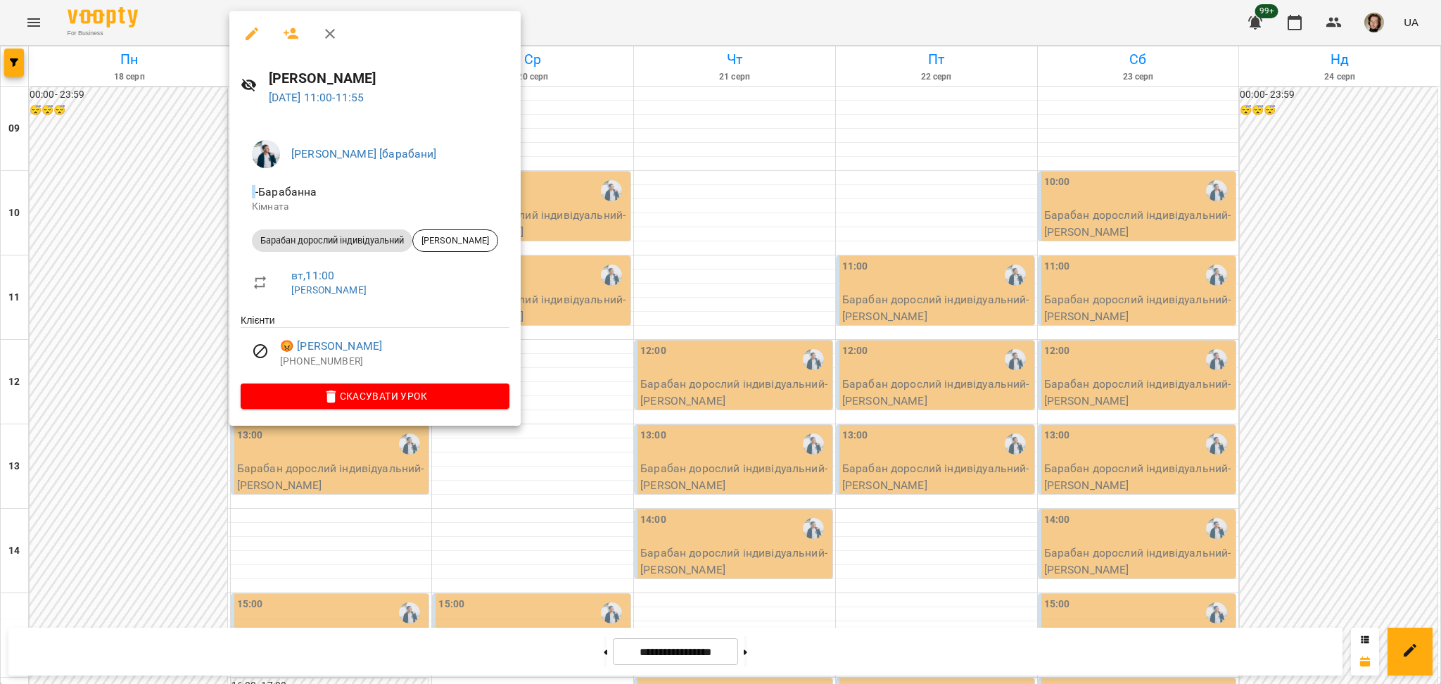
click at [177, 307] on div at bounding box center [720, 342] width 1441 height 684
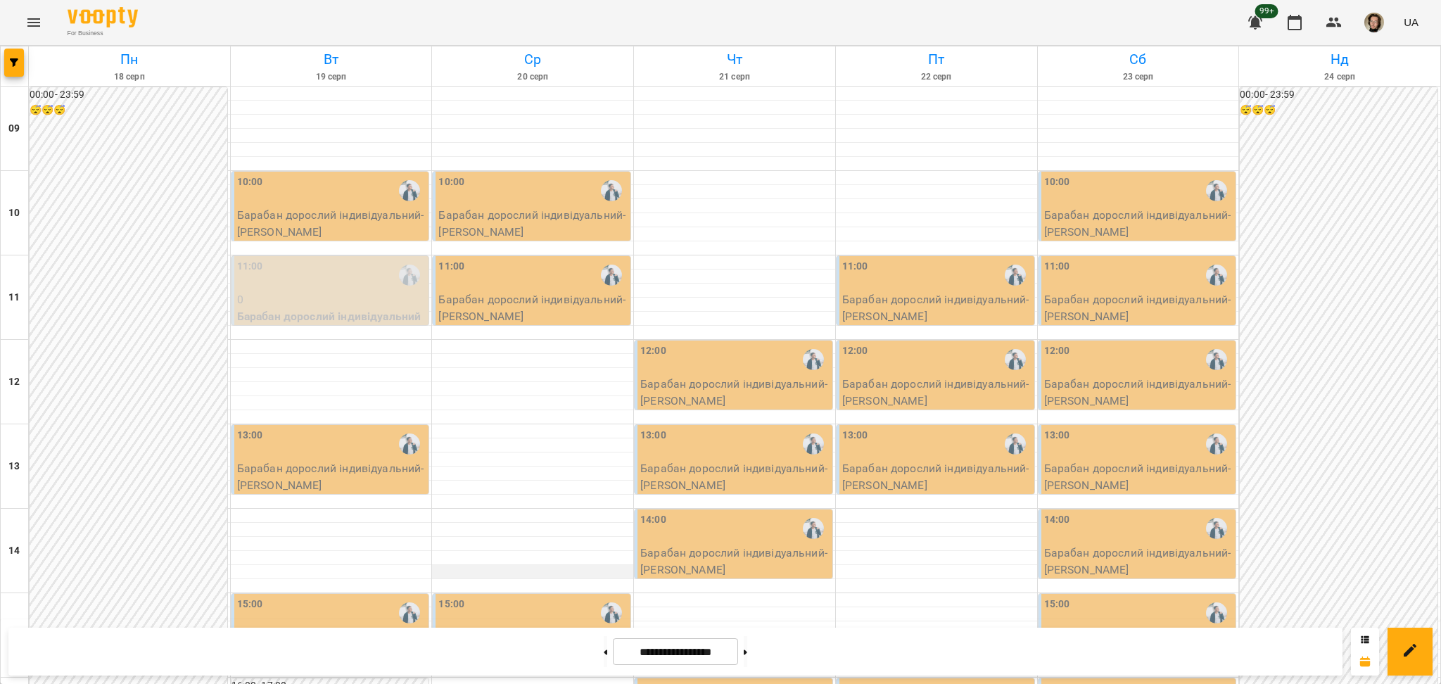
scroll to position [281, 0]
click at [17, 49] on button "button" at bounding box center [14, 63] width 20 height 28
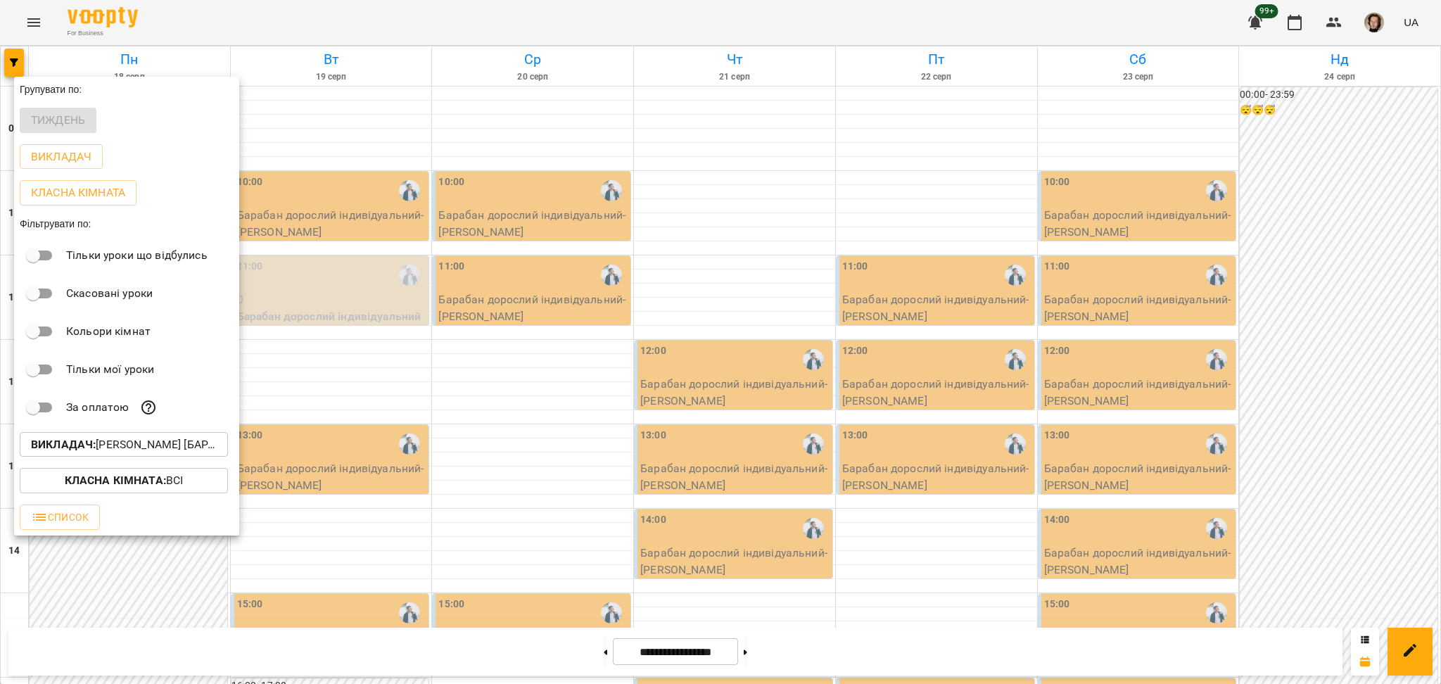
click at [144, 451] on p "Викладач : [PERSON_NAME] [барабани]" at bounding box center [124, 444] width 186 height 17
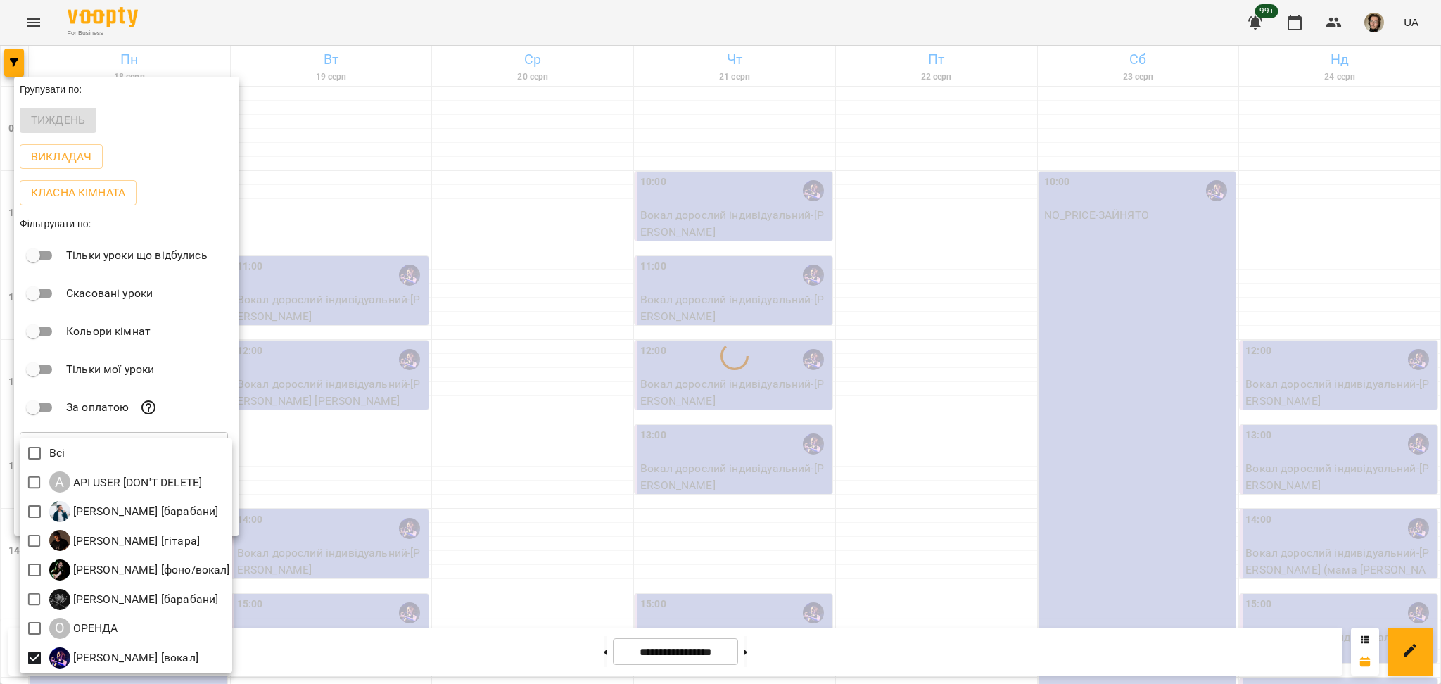
click at [690, 427] on div at bounding box center [720, 342] width 1441 height 684
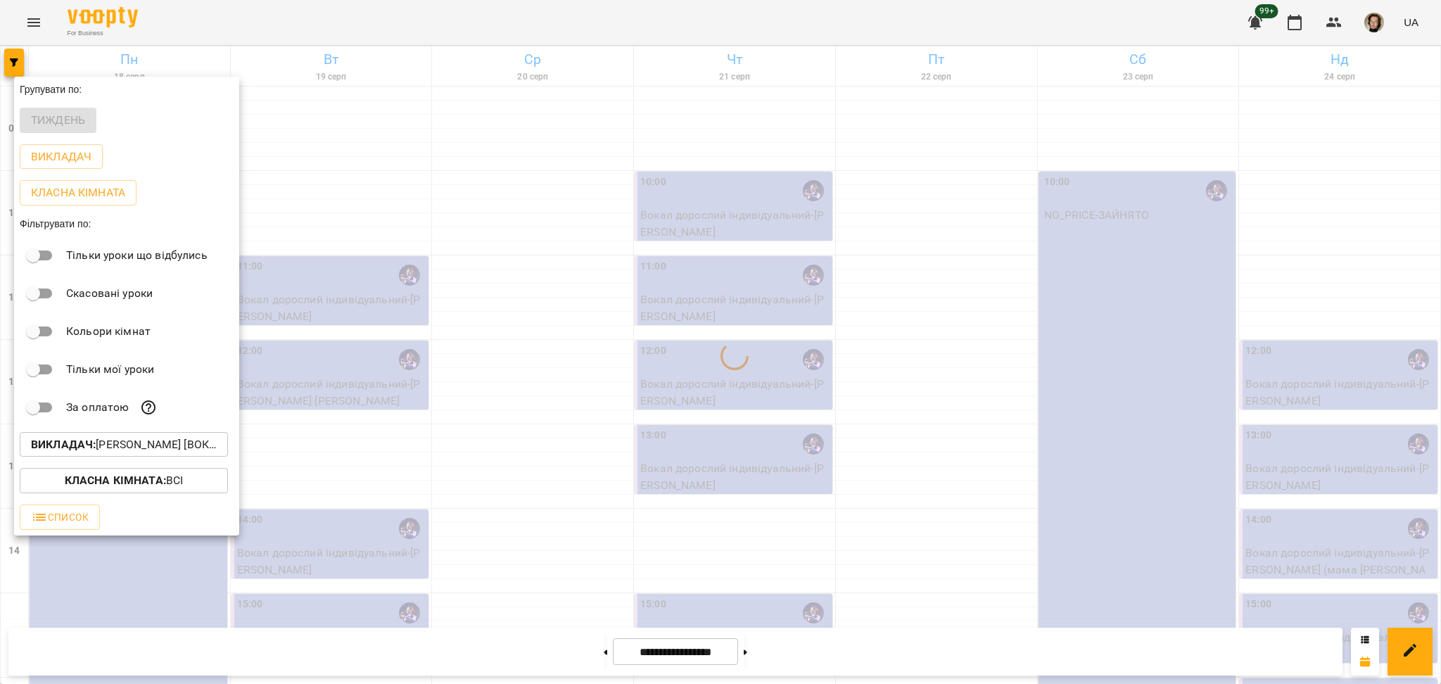
click at [699, 485] on div at bounding box center [720, 342] width 1441 height 684
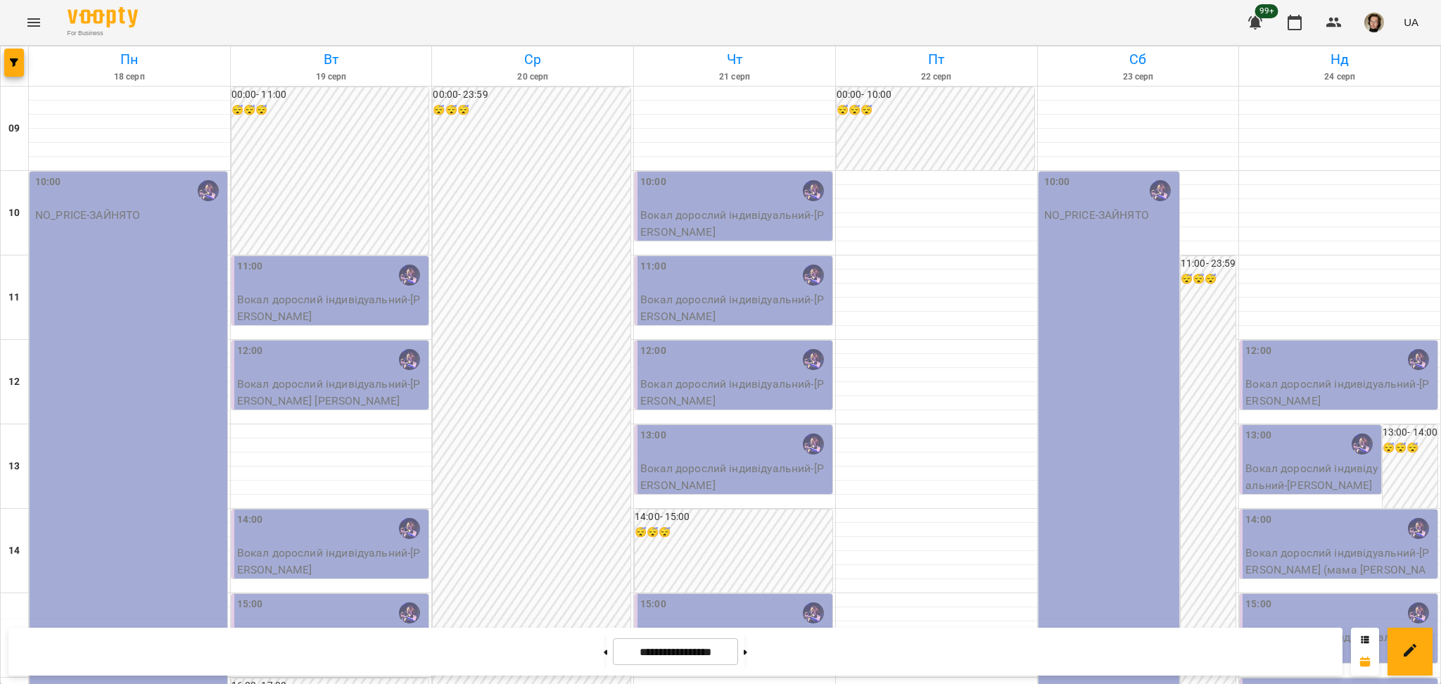
scroll to position [564, 0]
click at [14, 77] on div at bounding box center [15, 65] width 28 height 39
click at [20, 75] on button "button" at bounding box center [14, 63] width 20 height 28
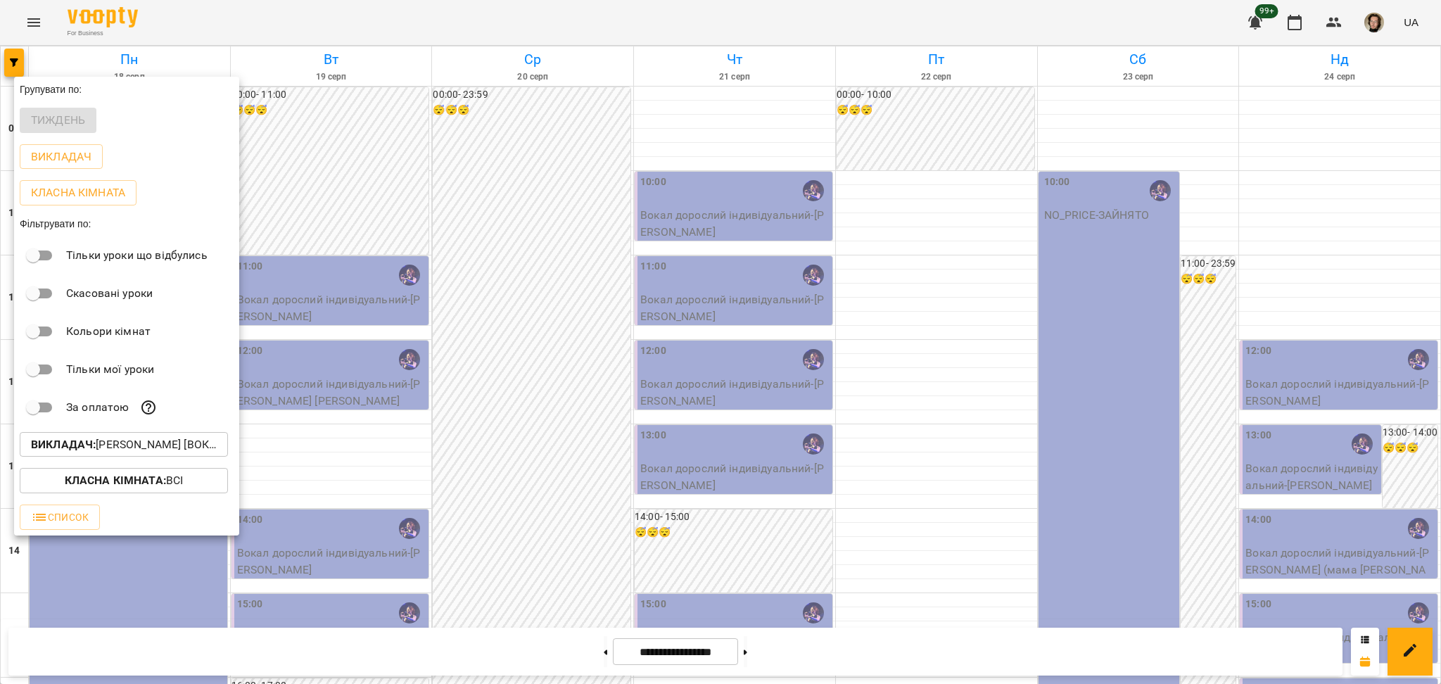
click at [136, 450] on p "Викладач : [PERSON_NAME] [вокал]" at bounding box center [124, 444] width 186 height 17
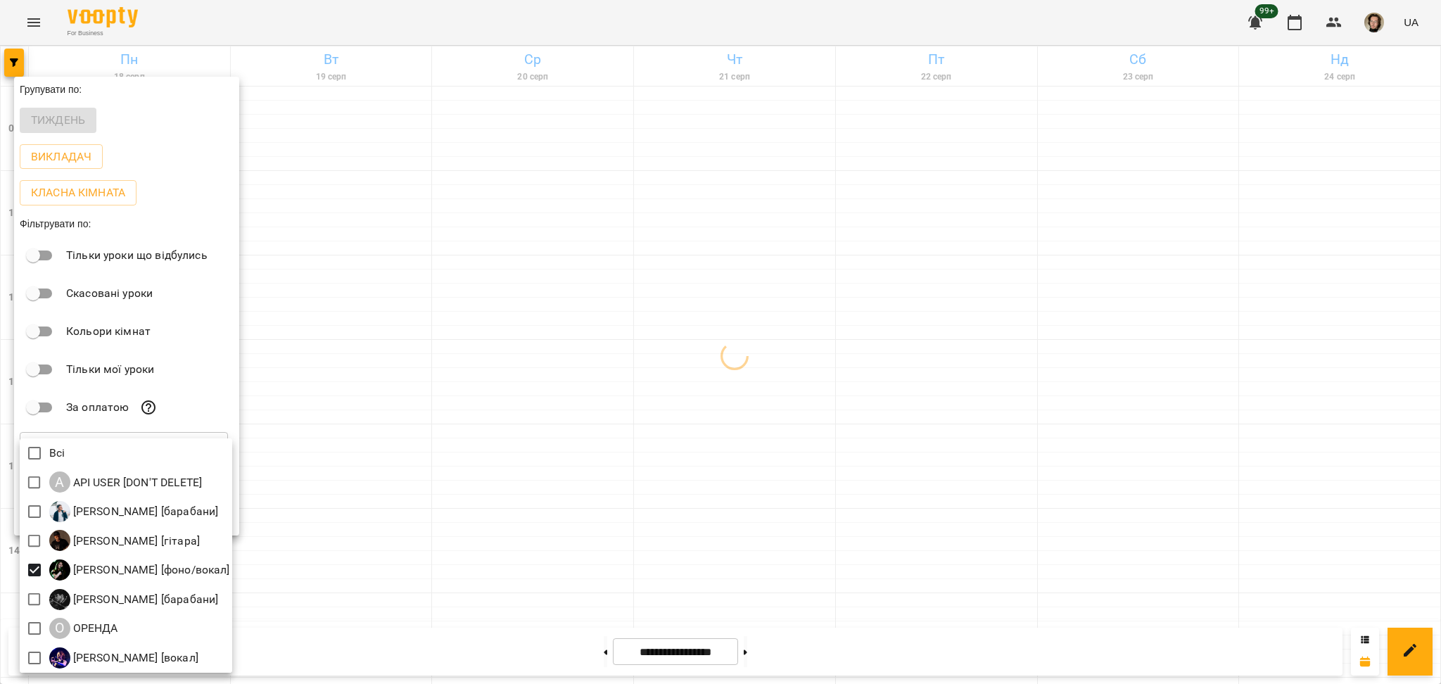
click at [575, 507] on div at bounding box center [720, 342] width 1441 height 684
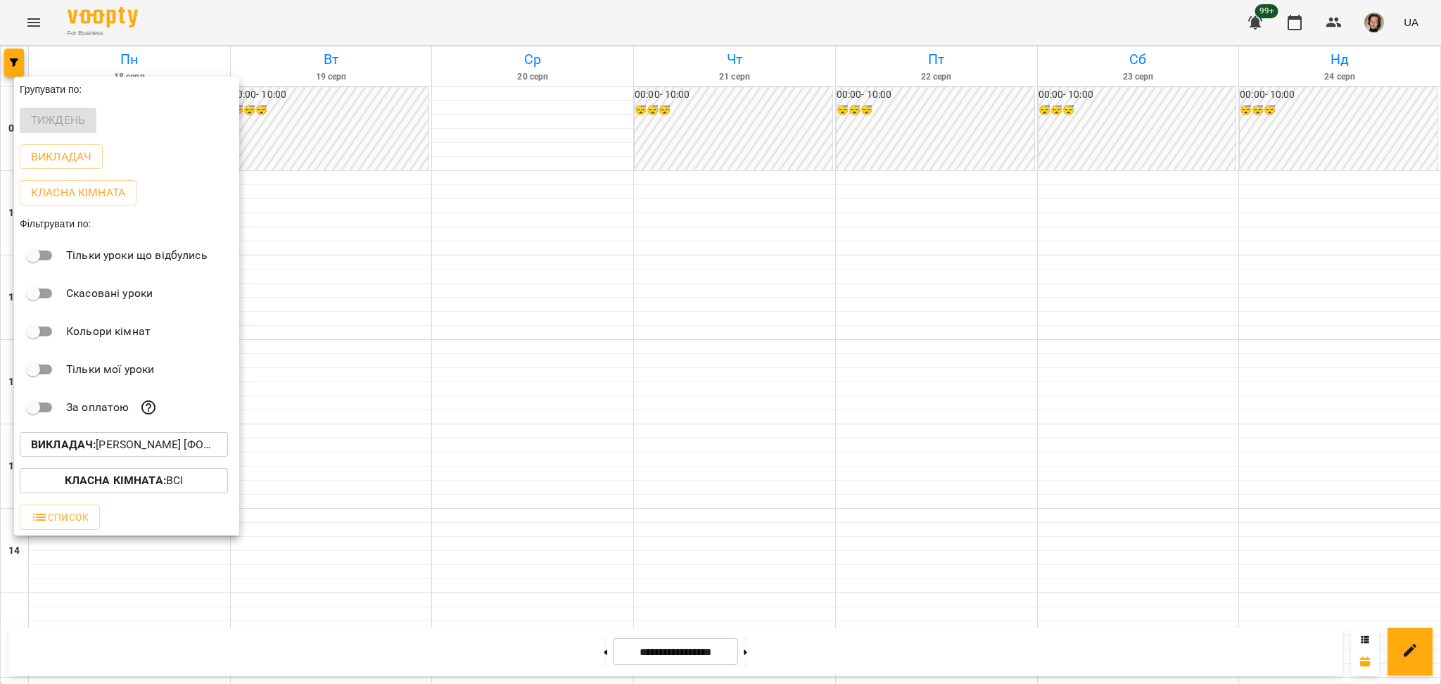
click at [383, 471] on div at bounding box center [720, 342] width 1441 height 684
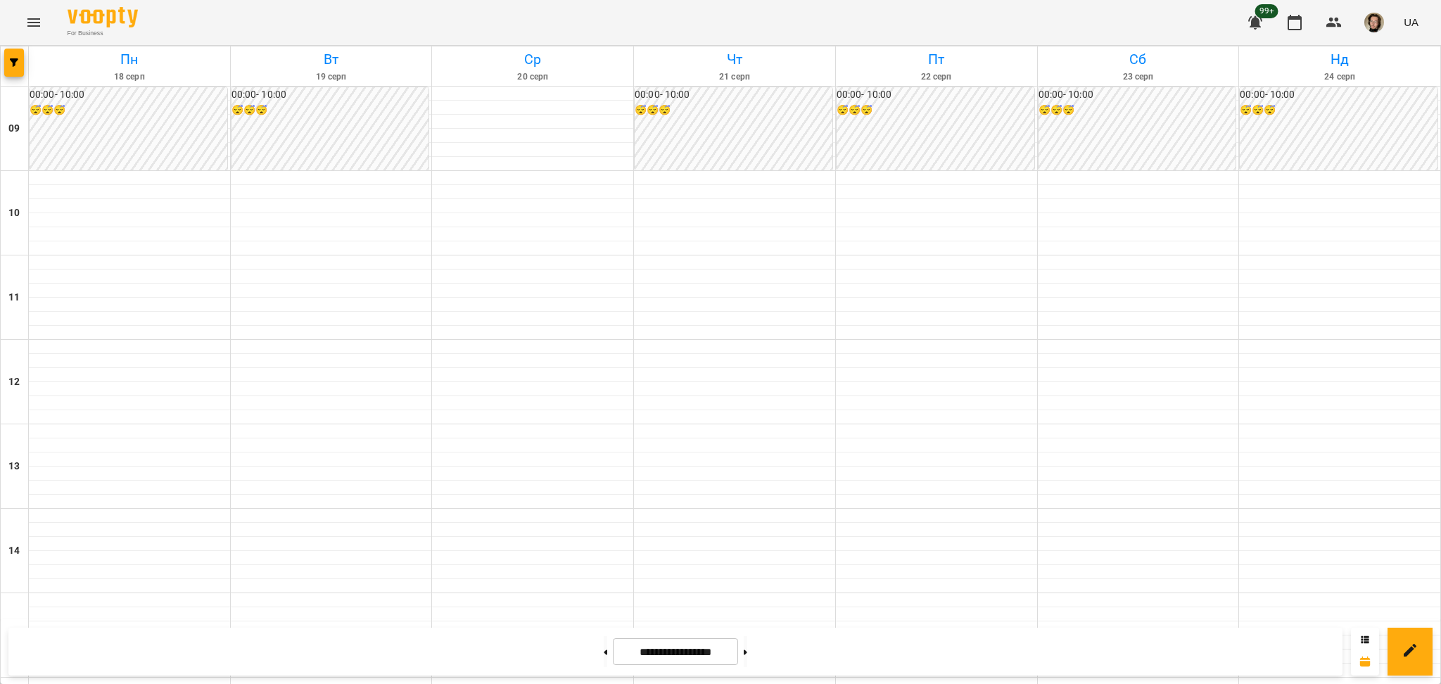
scroll to position [0, 0]
click at [8, 68] on button "button" at bounding box center [14, 63] width 20 height 28
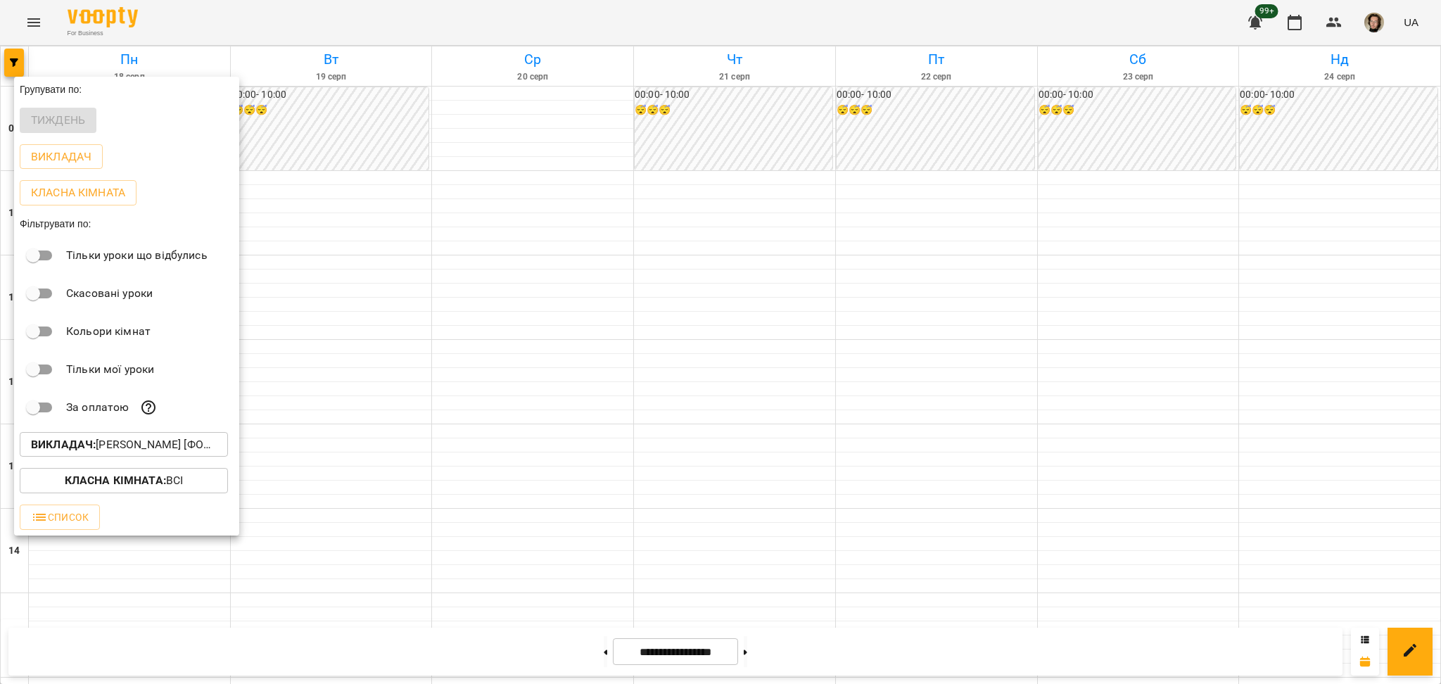
click at [61, 27] on div at bounding box center [720, 342] width 1441 height 684
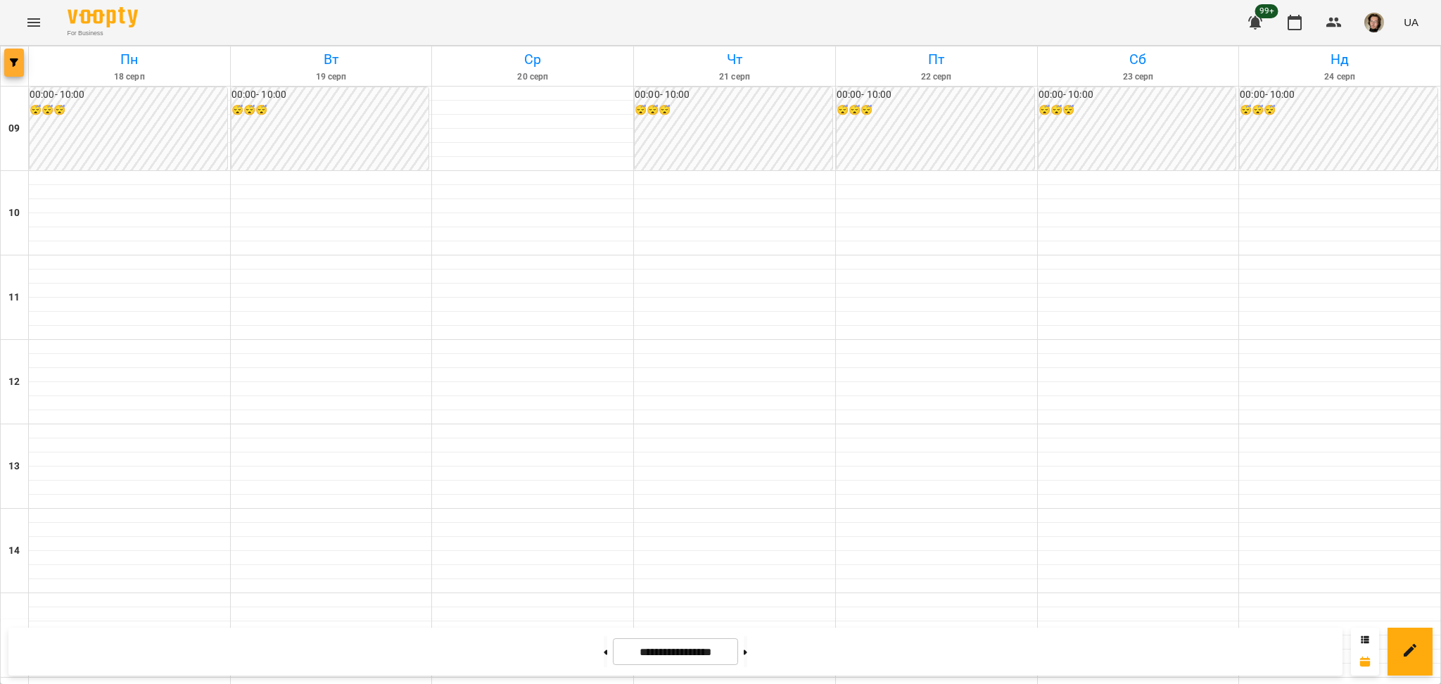
click at [16, 66] on icon "button" at bounding box center [14, 62] width 8 height 8
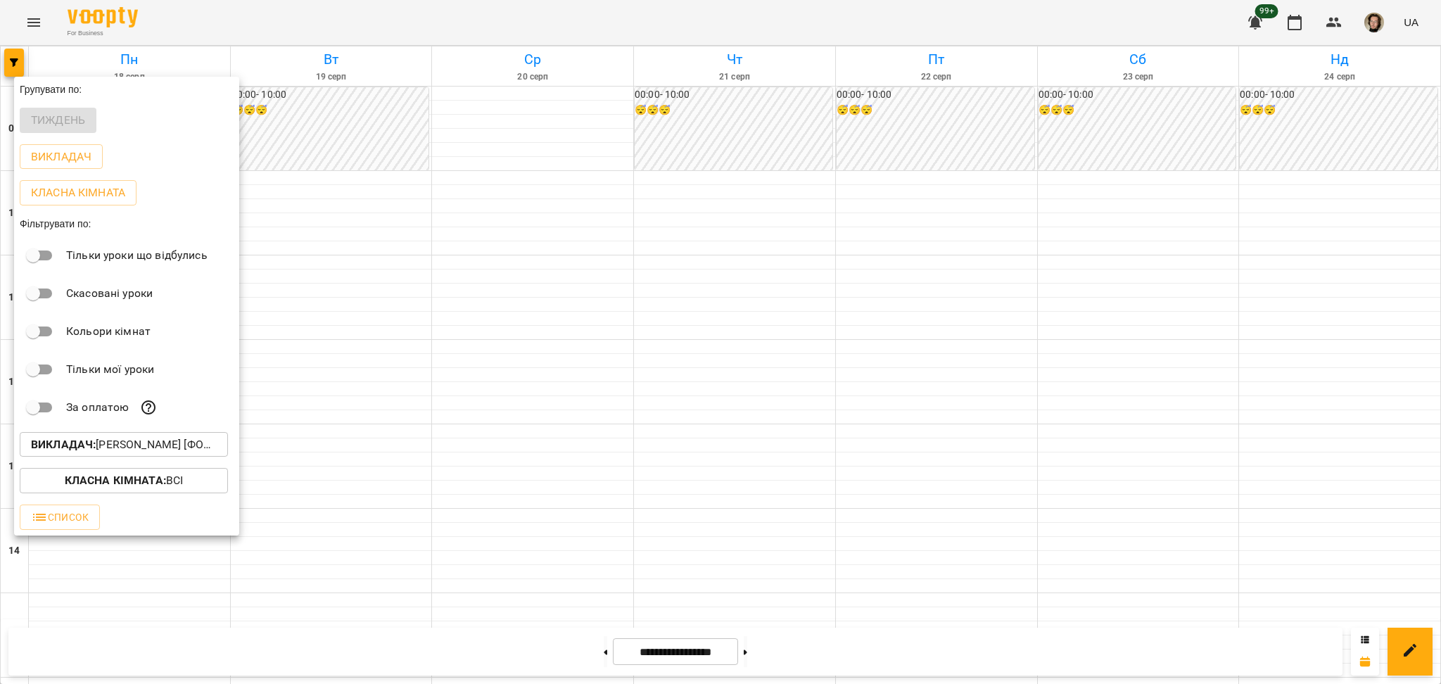
click at [170, 453] on p "Викладач : [PERSON_NAME] [фоно/вокал]" at bounding box center [124, 444] width 186 height 17
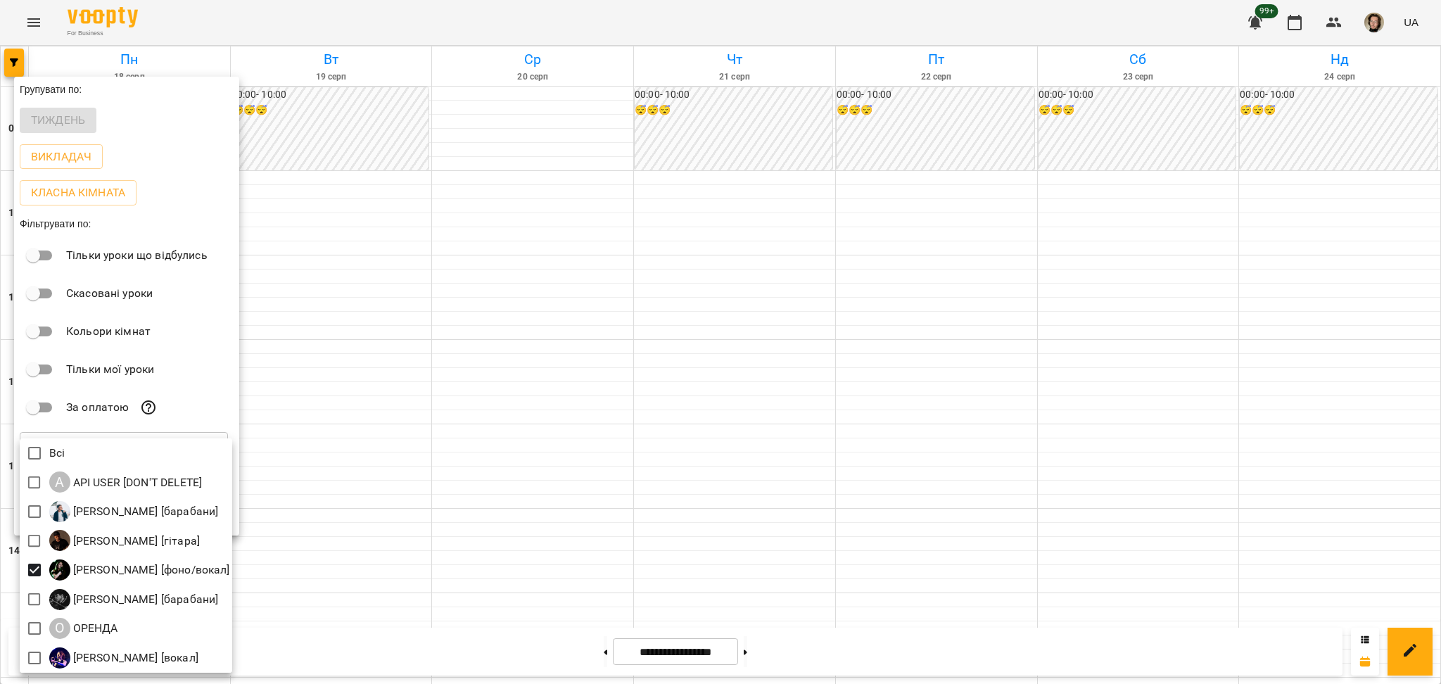
click at [458, 128] on div at bounding box center [720, 342] width 1441 height 684
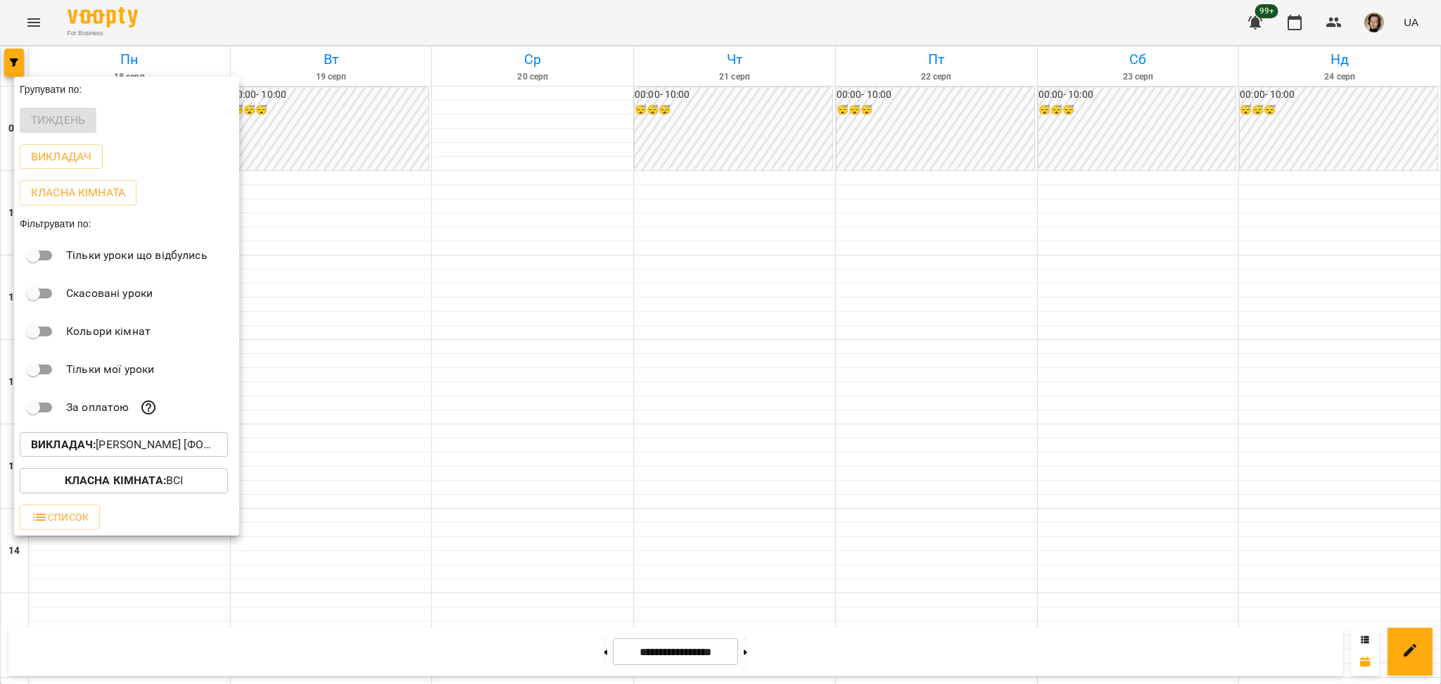
click at [108, 439] on button "Викладач : [PERSON_NAME] [фоно/вокал]" at bounding box center [124, 444] width 208 height 25
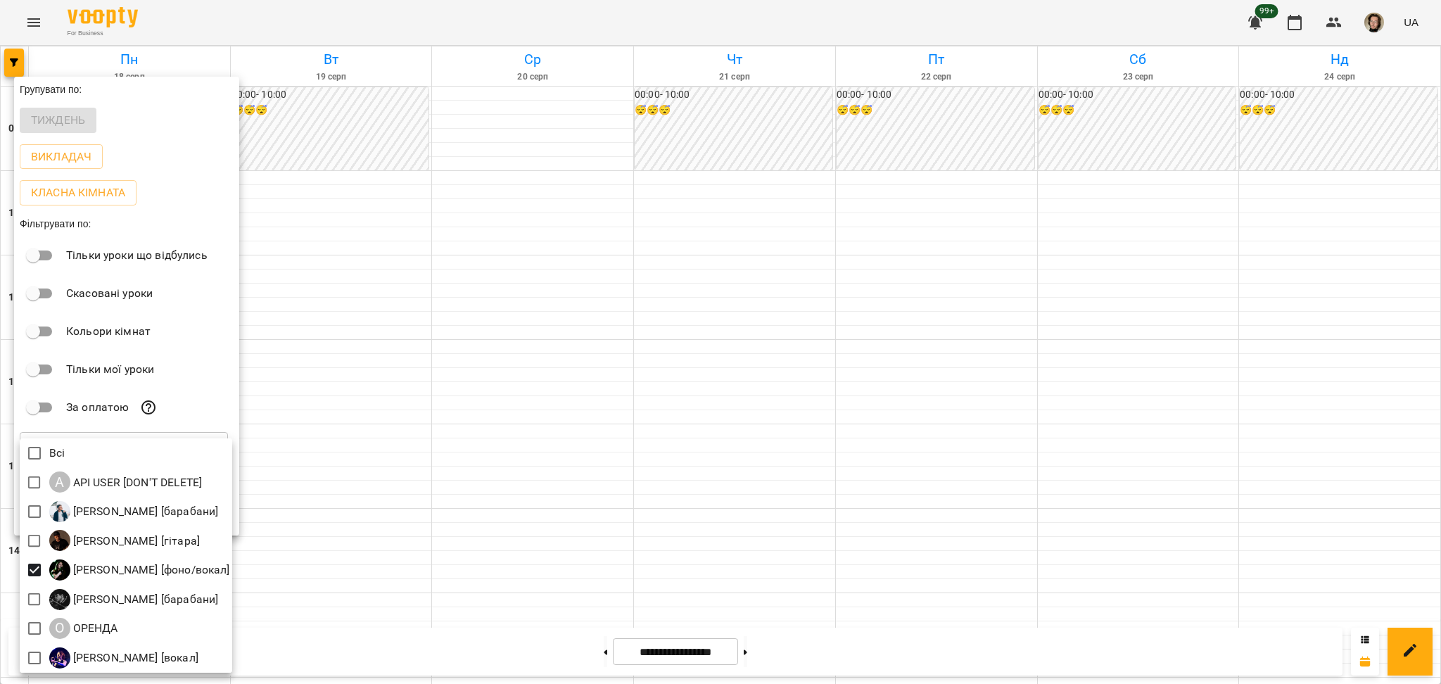
click at [385, 260] on div at bounding box center [720, 342] width 1441 height 684
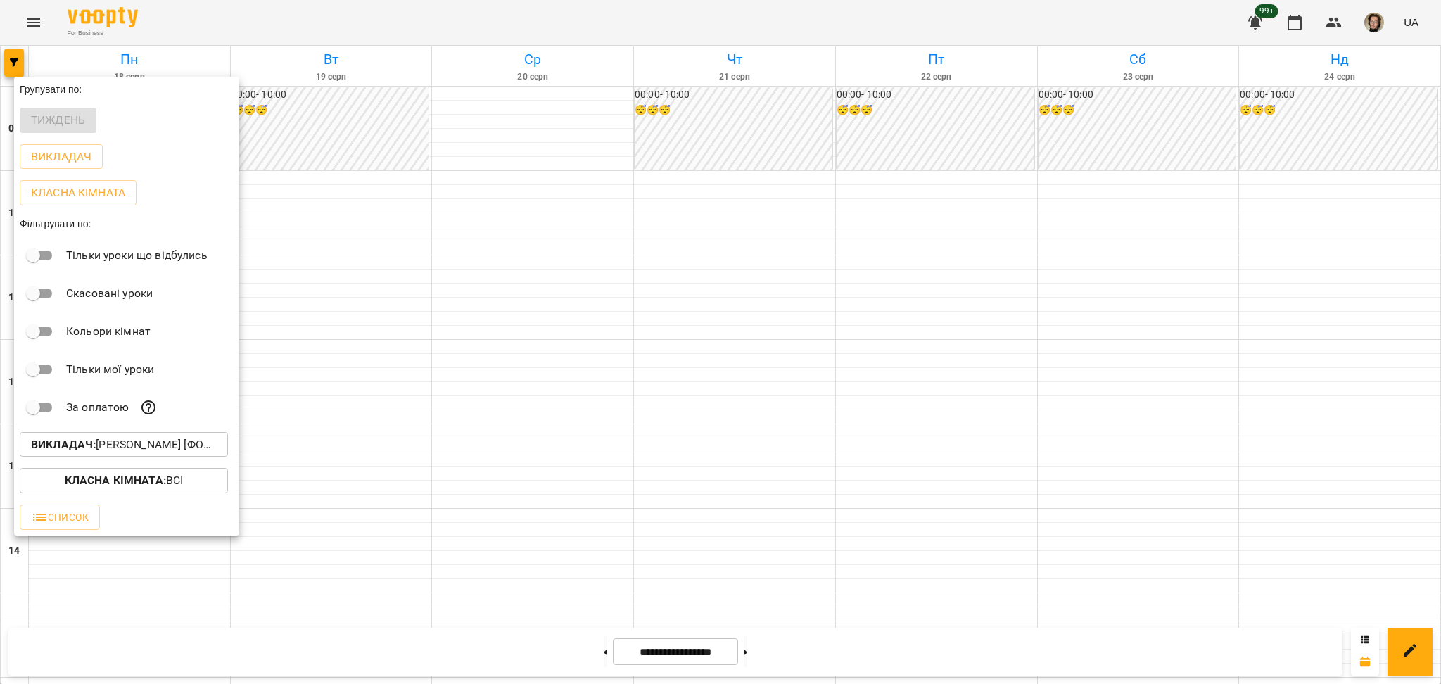
click at [41, 16] on div at bounding box center [720, 342] width 1441 height 684
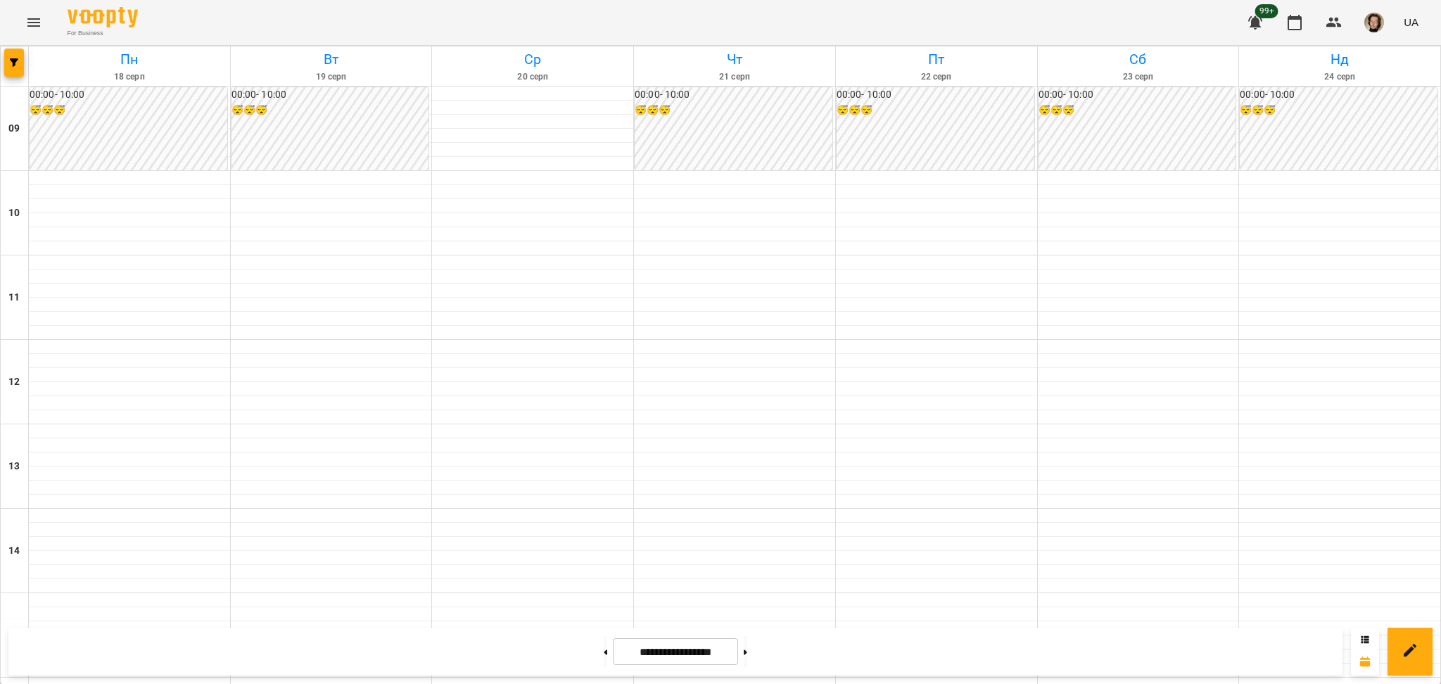
click at [35, 20] on div "Групувати по: Тиждень Викладач Класна кімната Фільтрувати по: Тільки уроки що в…" at bounding box center [720, 342] width 1441 height 684
click at [35, 20] on icon "Menu" at bounding box center [33, 22] width 17 height 17
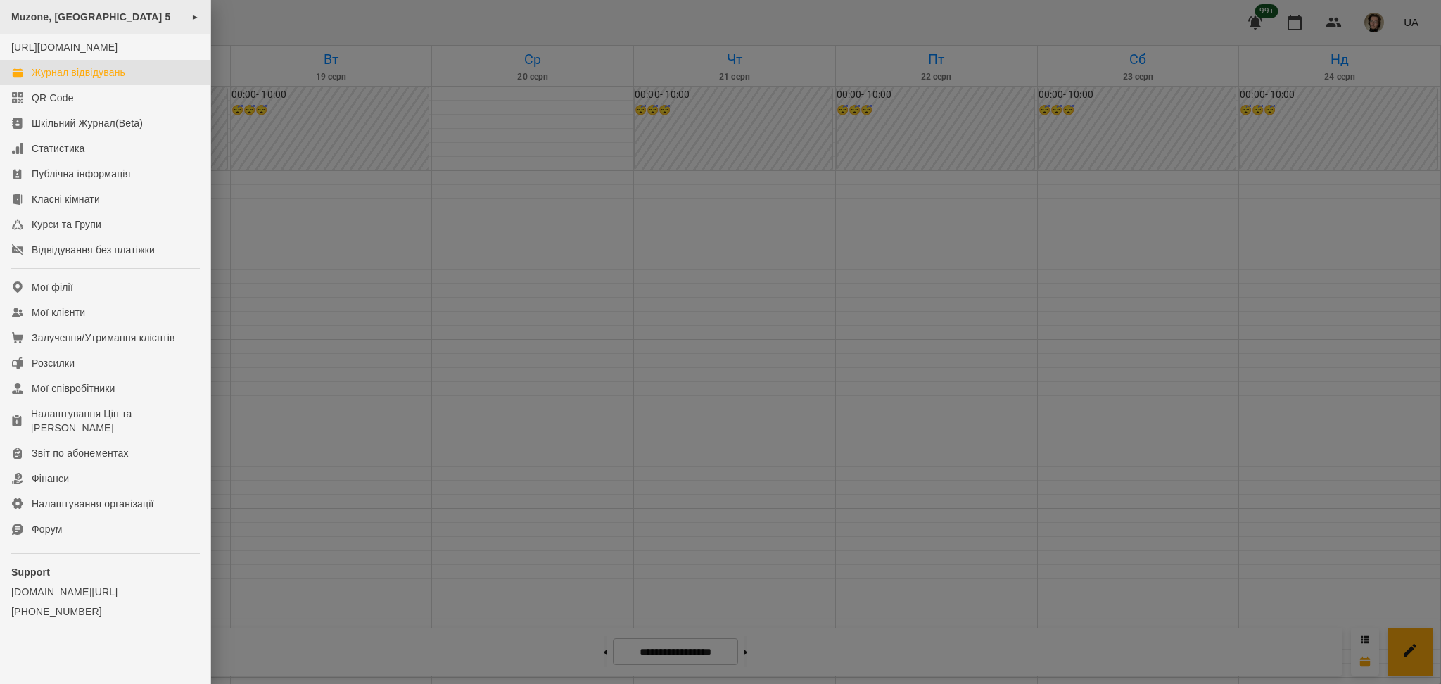
click at [59, 20] on span "Muzone, [GEOGRAPHIC_DATA] 5" at bounding box center [91, 16] width 160 height 11
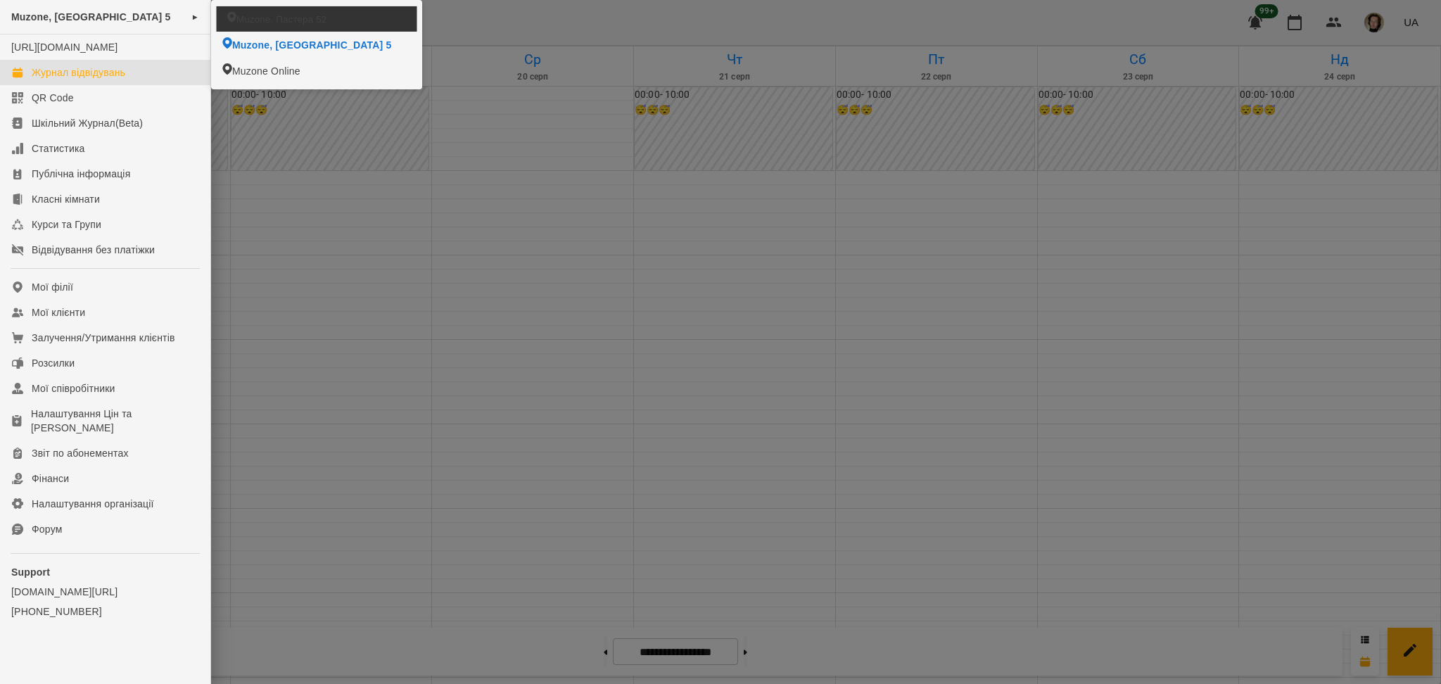
click at [235, 27] on li "Muzone, Пастера 52" at bounding box center [317, 18] width 201 height 25
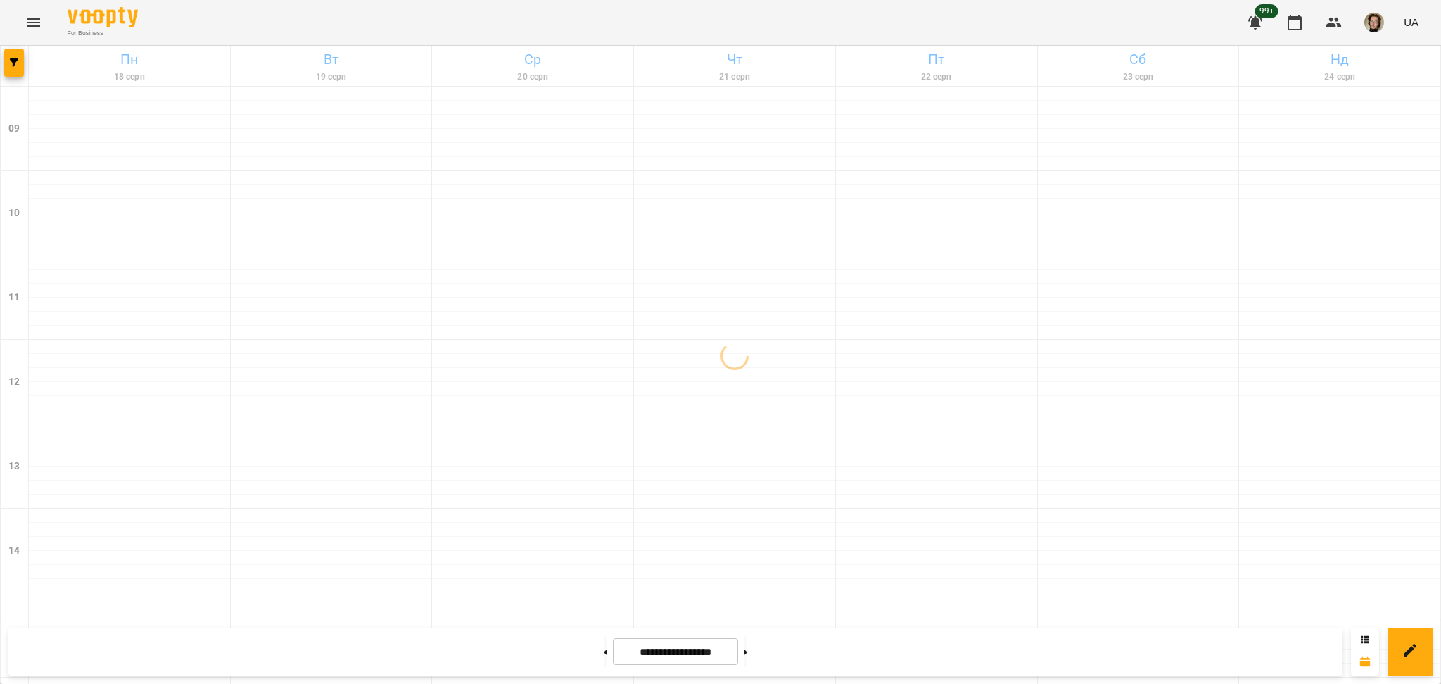
click at [5, 60] on span "button" at bounding box center [14, 62] width 20 height 8
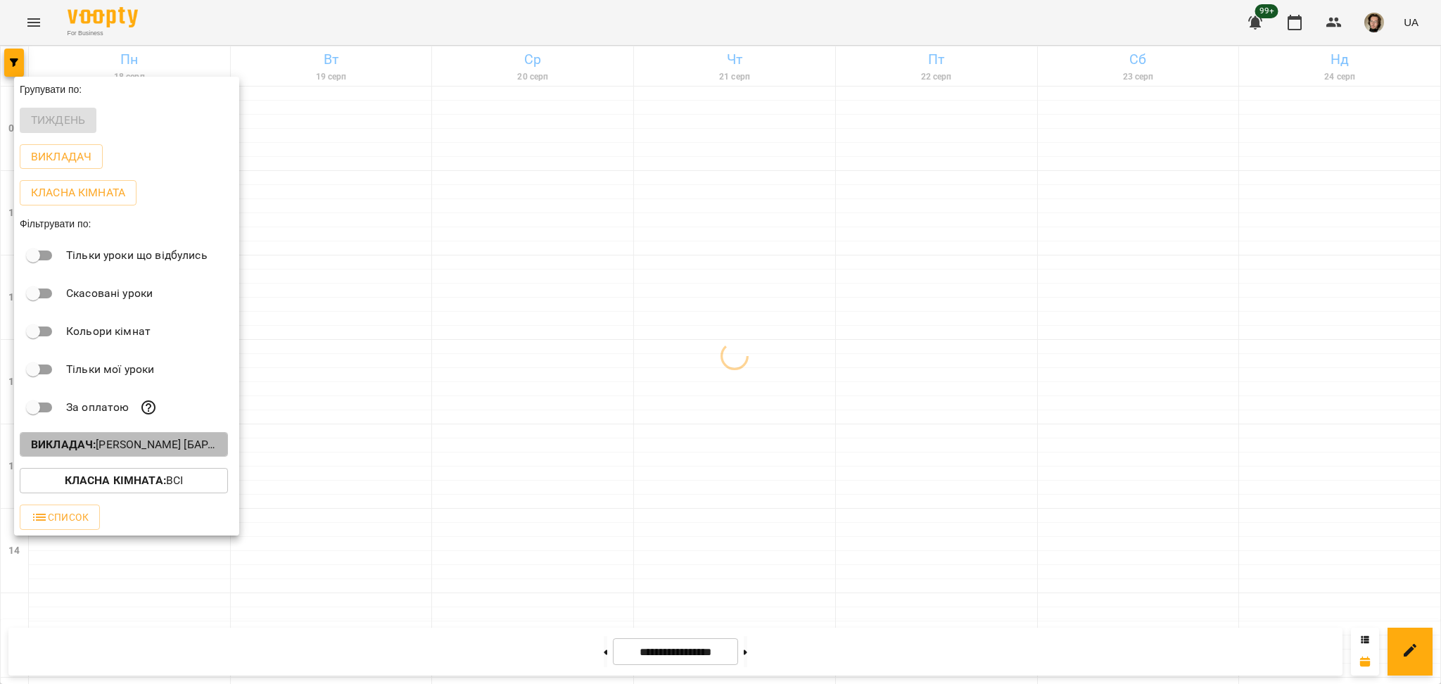
click at [144, 453] on p "Викладач : [PERSON_NAME] [барабани/перкусія]" at bounding box center [124, 444] width 186 height 17
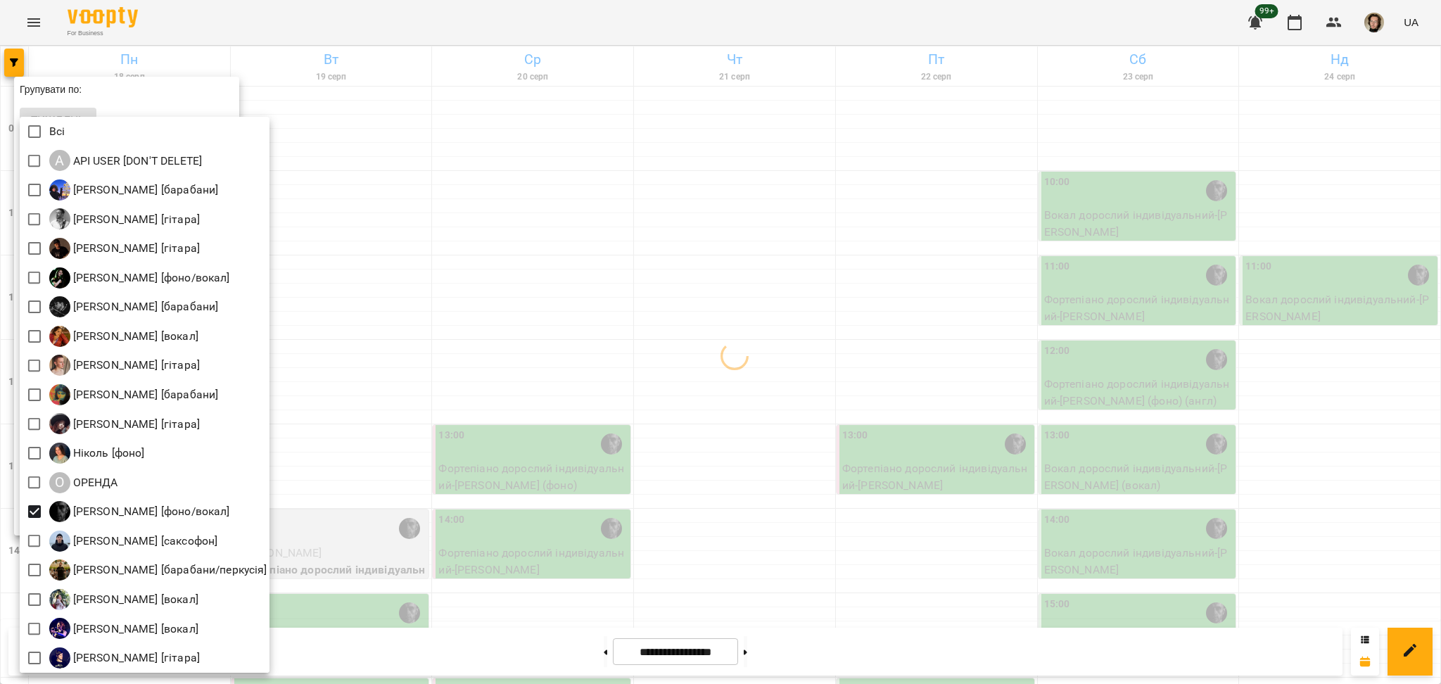
click at [645, 566] on div at bounding box center [720, 342] width 1441 height 684
